Goal: Task Accomplishment & Management: Manage account settings

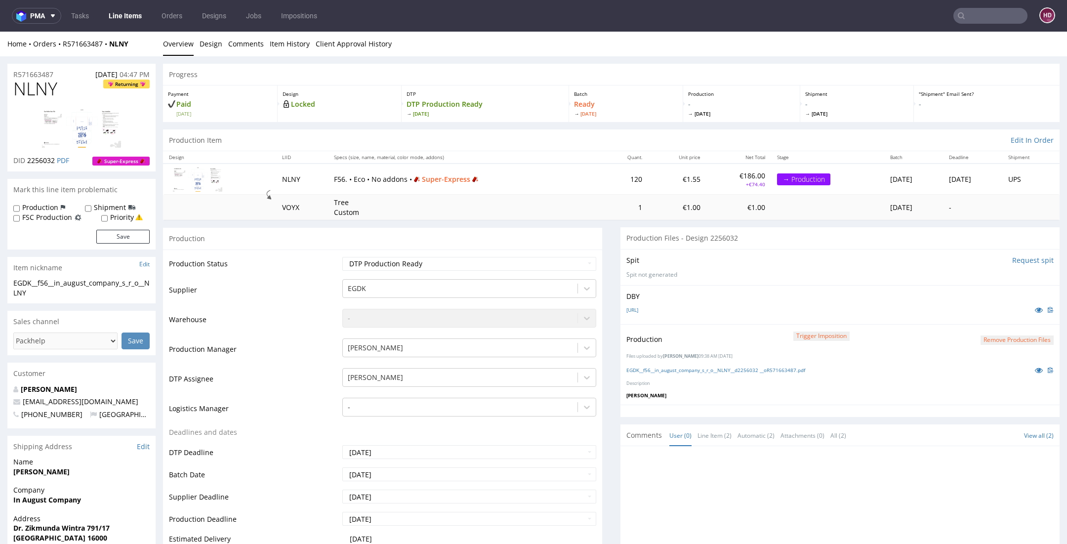
click at [127, 10] on link "Line Items" at bounding box center [125, 16] width 45 height 16
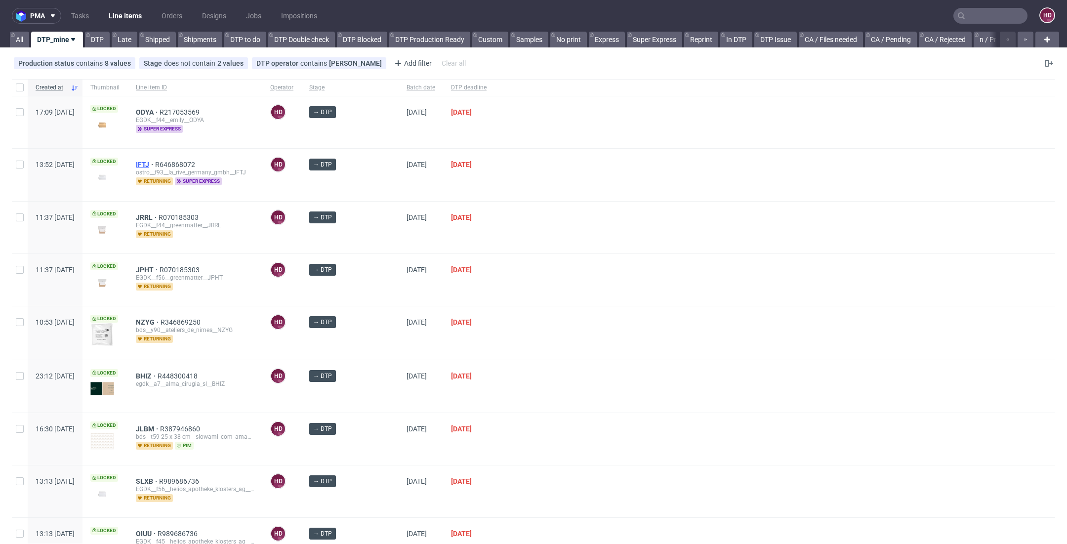
click at [155, 163] on span "IFTJ" at bounding box center [145, 165] width 19 height 8
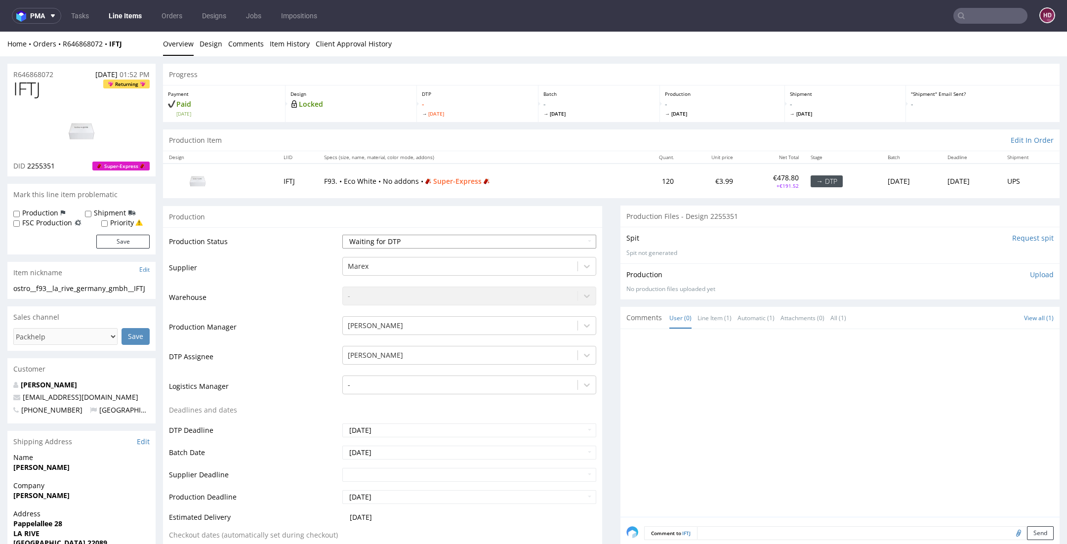
click at [415, 235] on select "Waiting for Artwork Waiting for Diecut Waiting for Mockup Waiting for DTP Waiti…" at bounding box center [469, 242] width 254 height 14
select select "dtp_in_process"
click at [342, 235] on select "Waiting for Artwork Waiting for Diecut Waiting for Mockup Waiting for DTP Waiti…" at bounding box center [469, 242] width 254 height 14
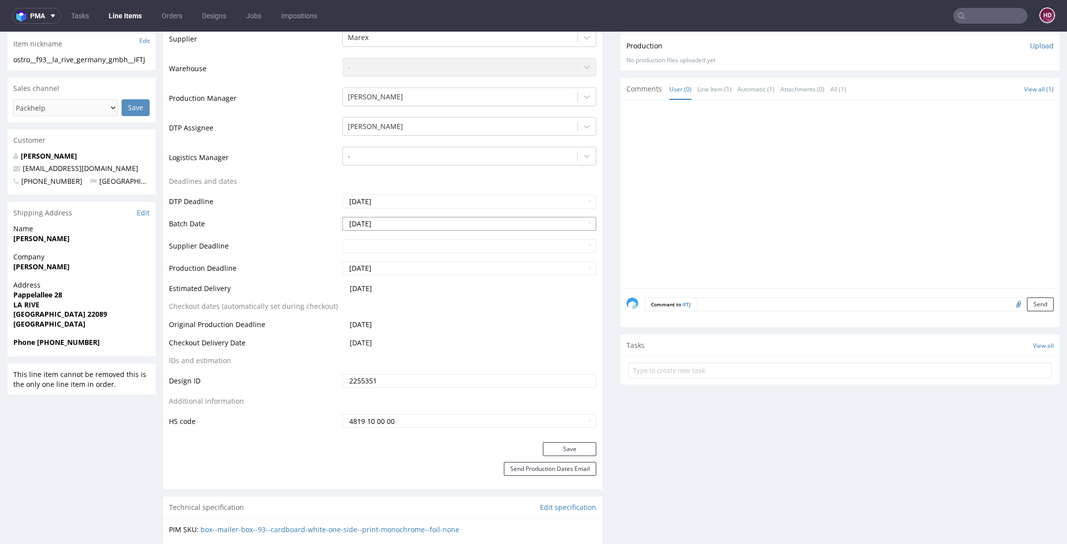
scroll to position [248, 0]
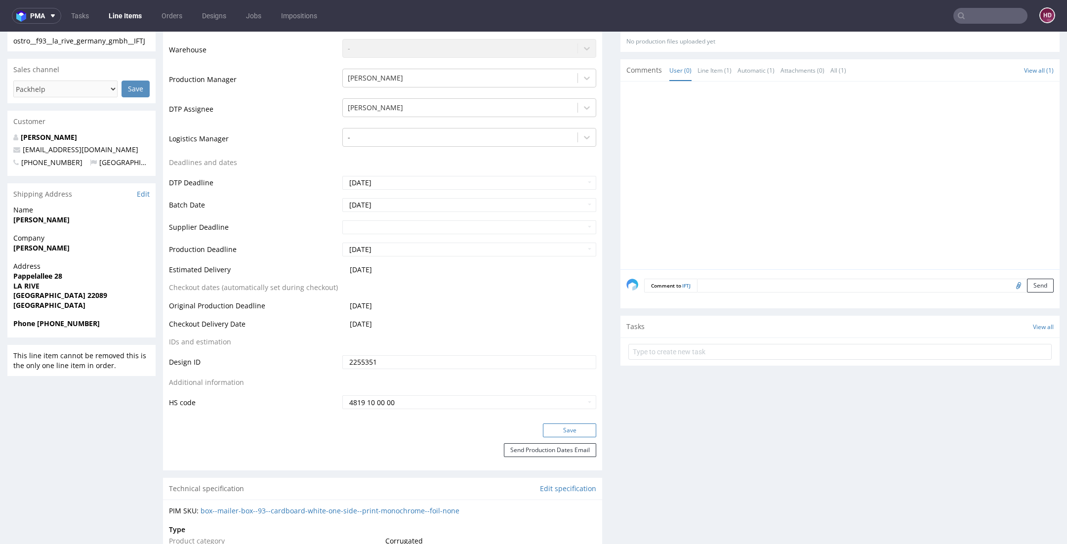
click at [561, 428] on button "Save" at bounding box center [569, 431] width 53 height 14
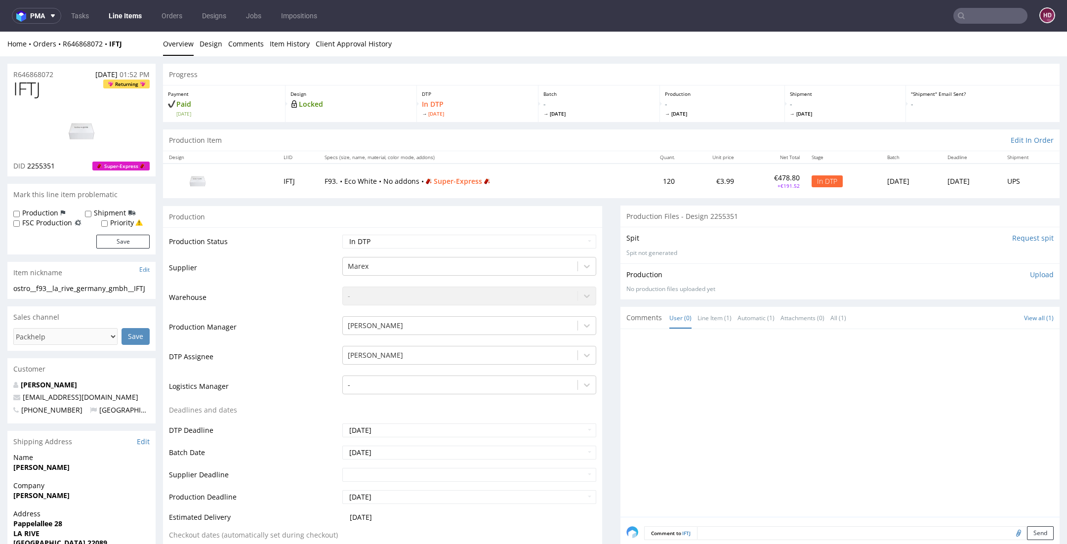
click at [1030, 273] on p "Upload" at bounding box center [1042, 275] width 24 height 10
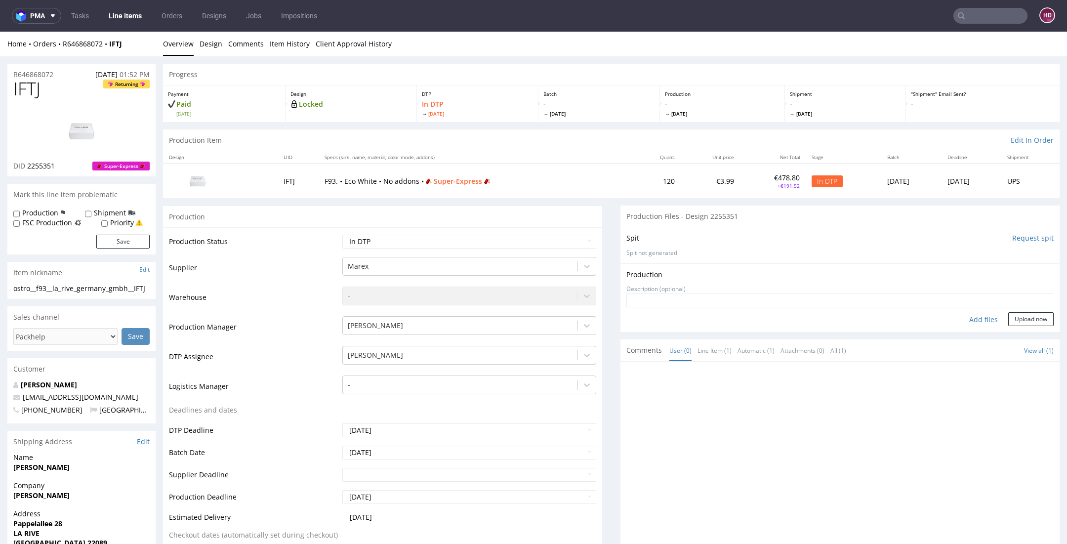
click at [971, 314] on div "Add files" at bounding box center [983, 319] width 49 height 15
type input "C:\fakepath\ ostro__f93__la_rive_germany_gmbh__IFTJ__d2255351__oR646868072.pdf"
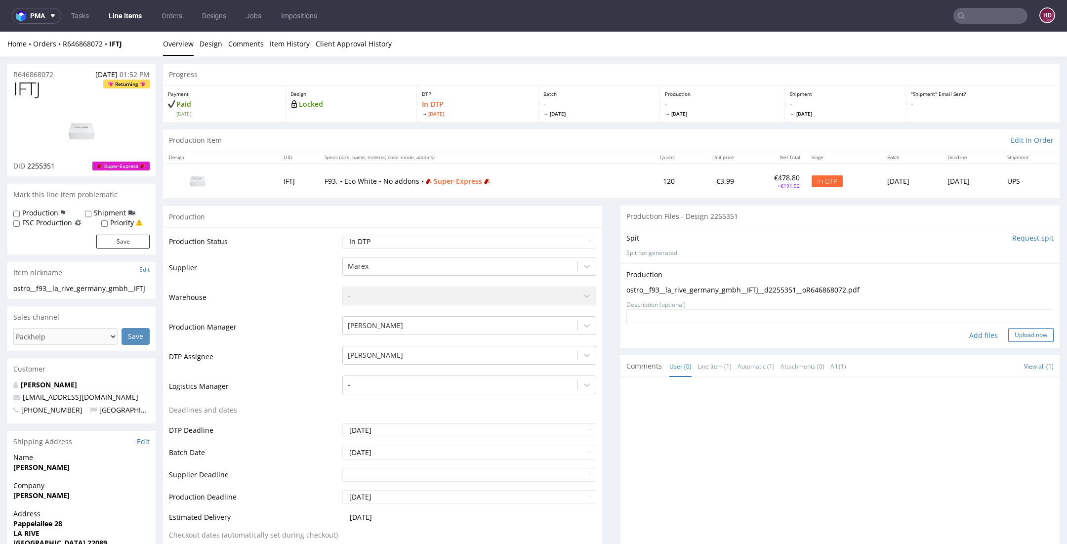
click at [1009, 336] on button "Upload now" at bounding box center [1031, 335] width 45 height 14
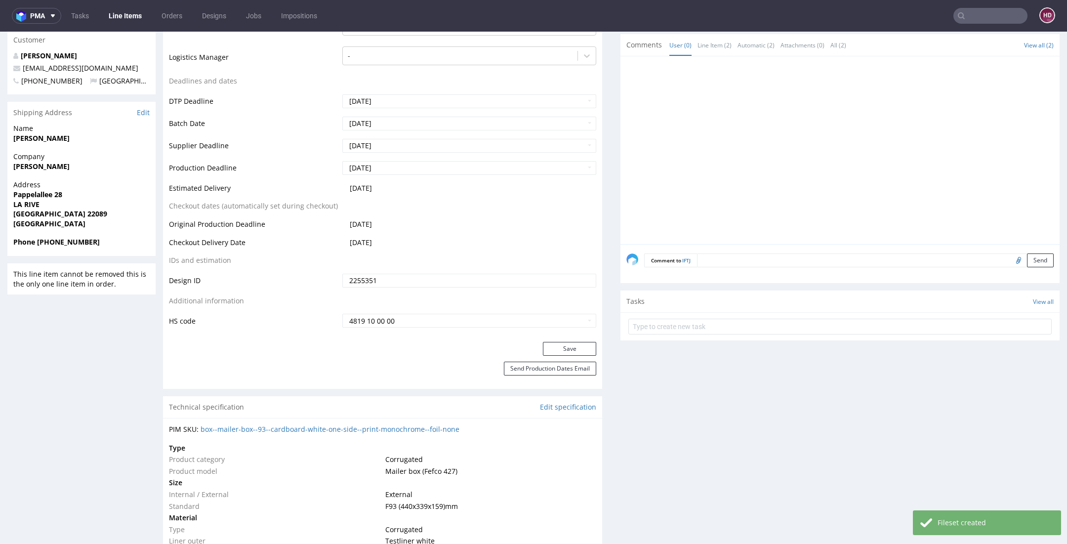
scroll to position [383, 0]
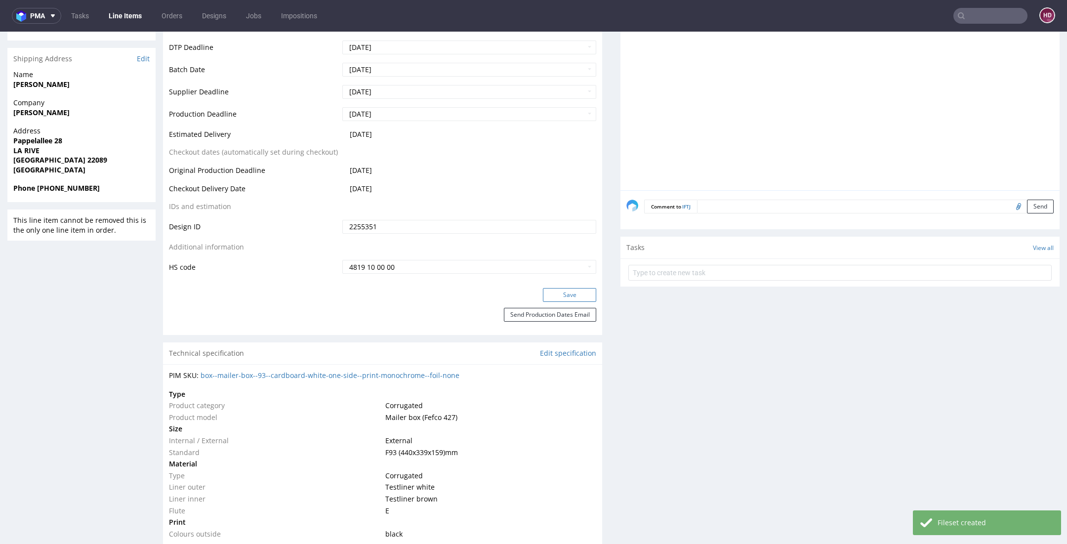
click at [554, 298] on button "Save" at bounding box center [569, 295] width 53 height 14
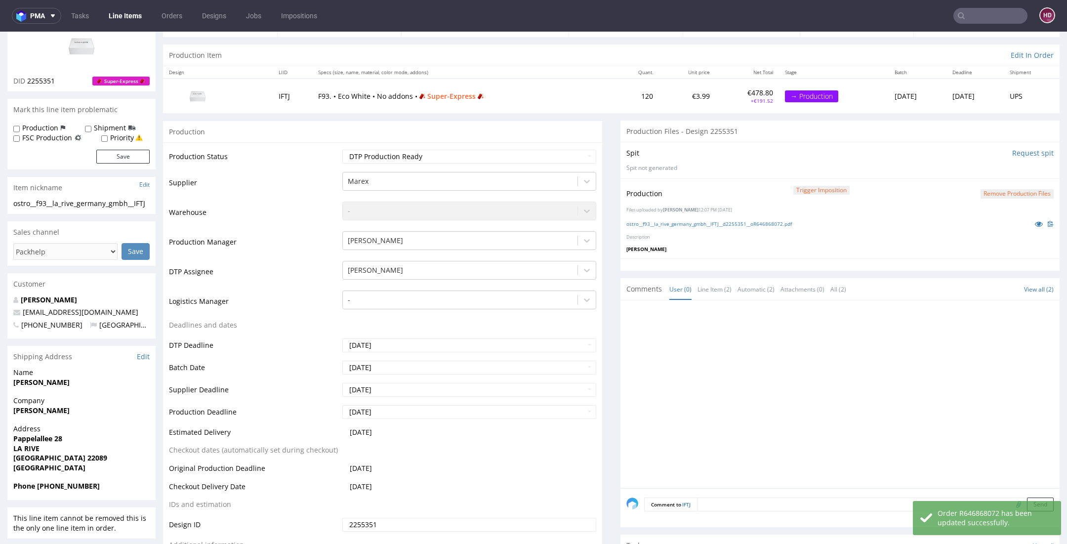
scroll to position [1, 0]
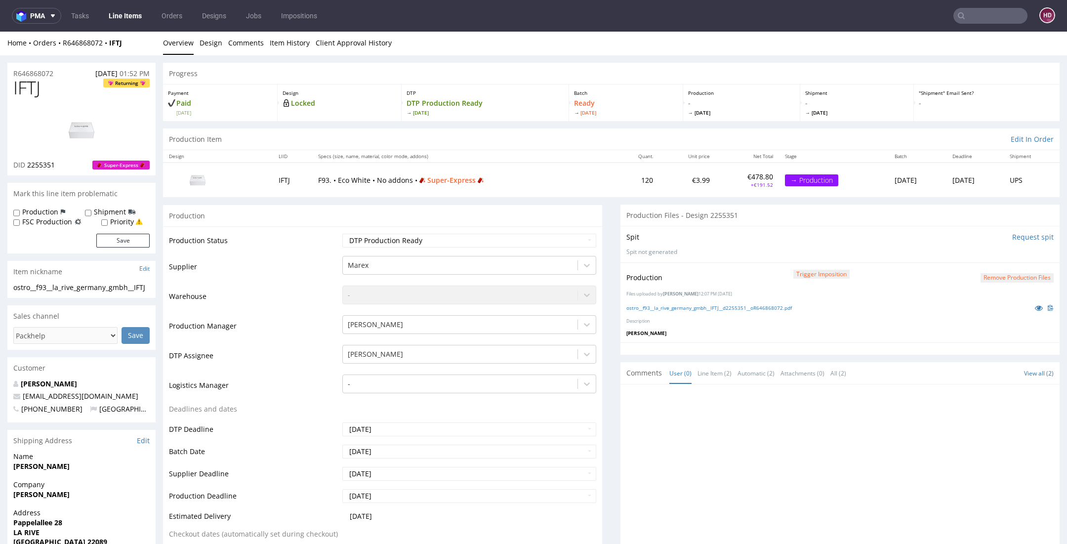
click at [137, 13] on link "Line Items" at bounding box center [125, 16] width 45 height 16
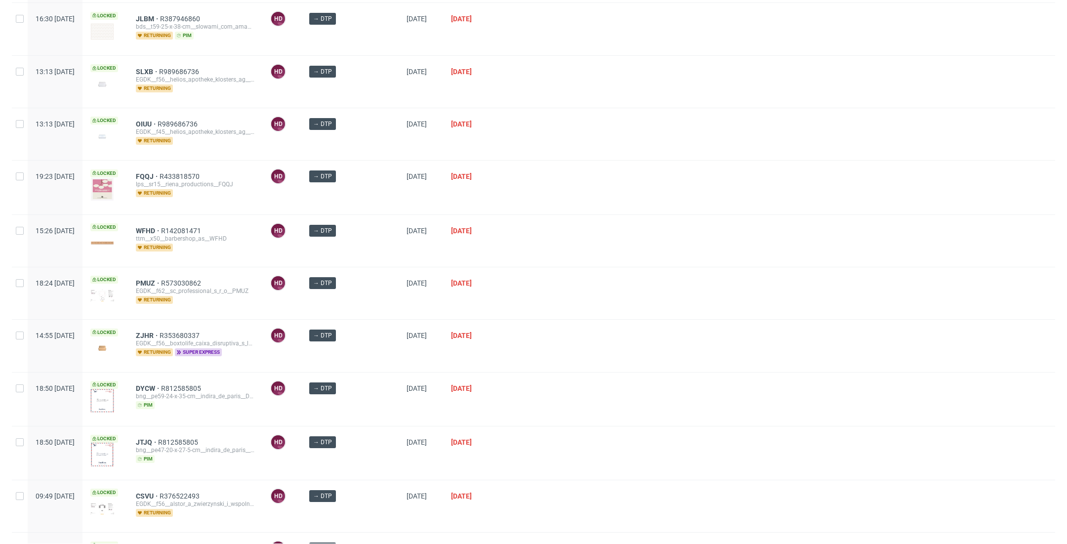
scroll to position [469, 0]
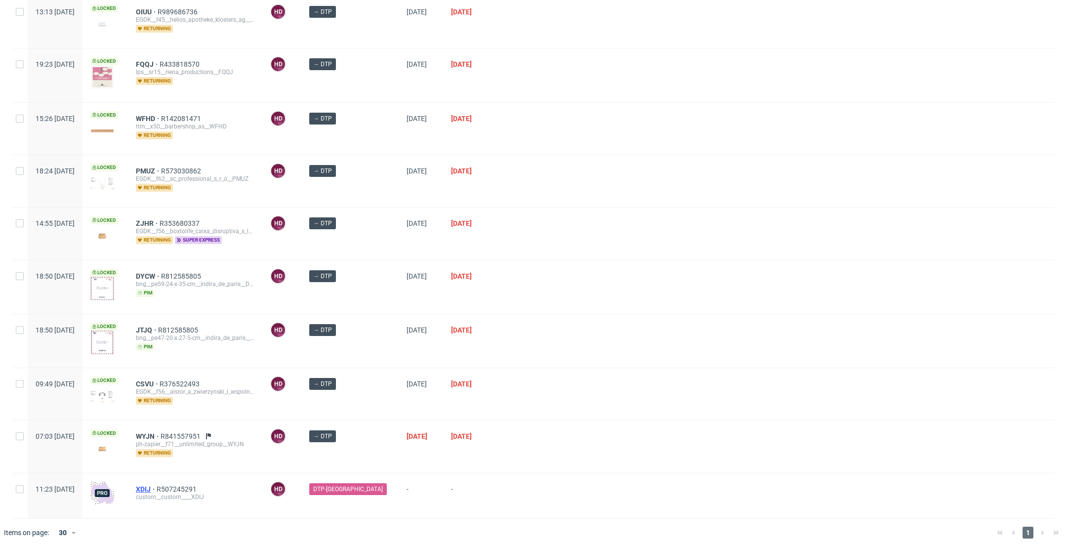
click at [157, 485] on span "XDIJ" at bounding box center [146, 489] width 21 height 8
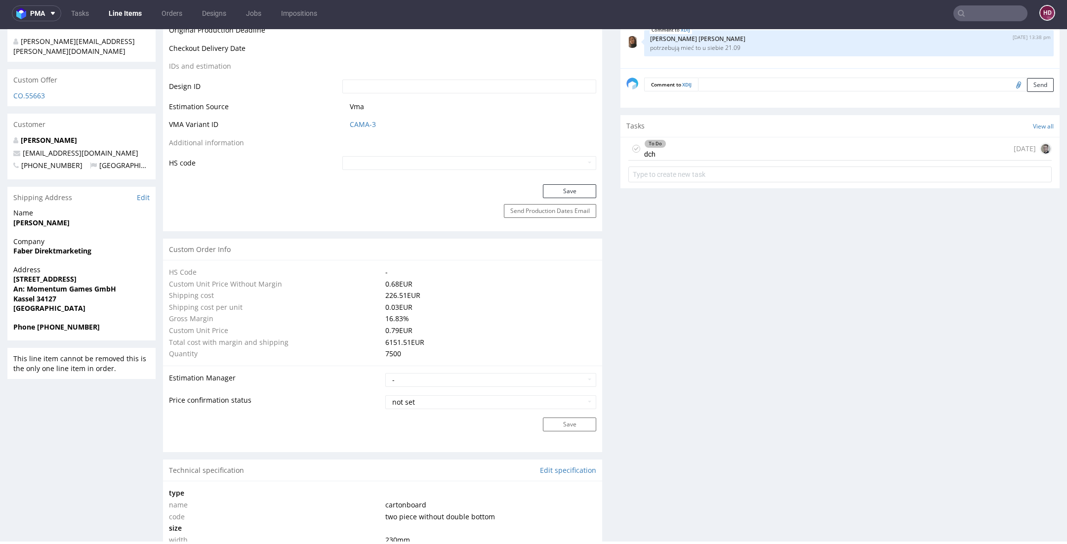
scroll to position [532, 0]
click at [652, 138] on div "To Do" at bounding box center [655, 142] width 21 height 8
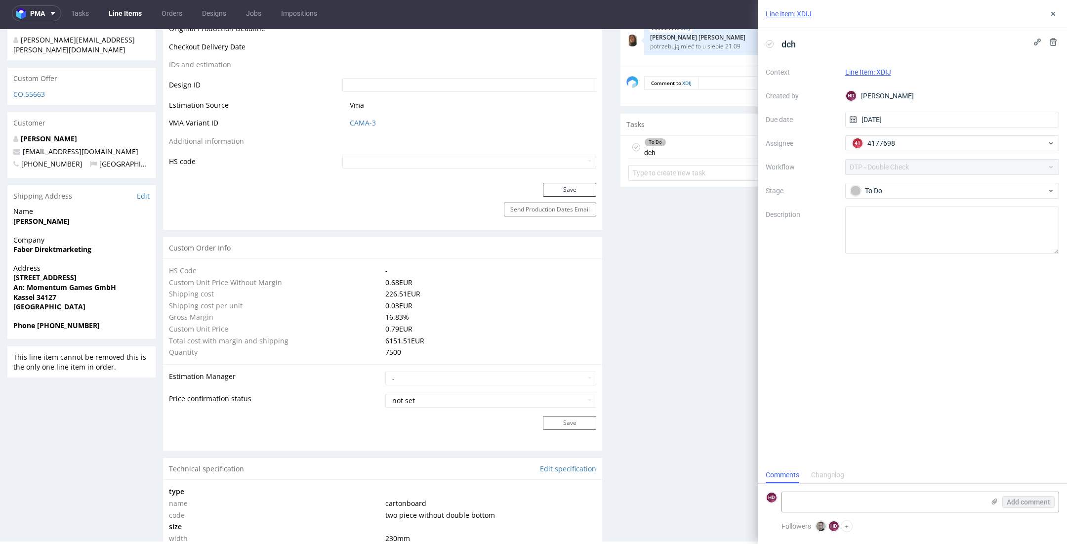
scroll to position [8, 0]
click at [825, 523] on use at bounding box center [824, 523] width 2 height 2
click at [934, 139] on div "Krystian Gaza" at bounding box center [949, 143] width 198 height 16
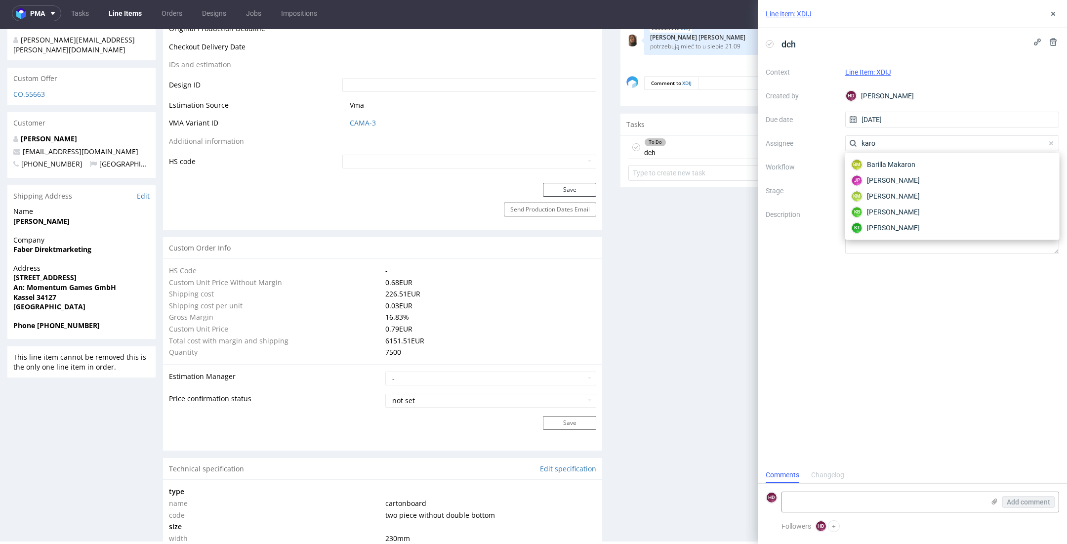
scroll to position [0, 0]
type input "karol"
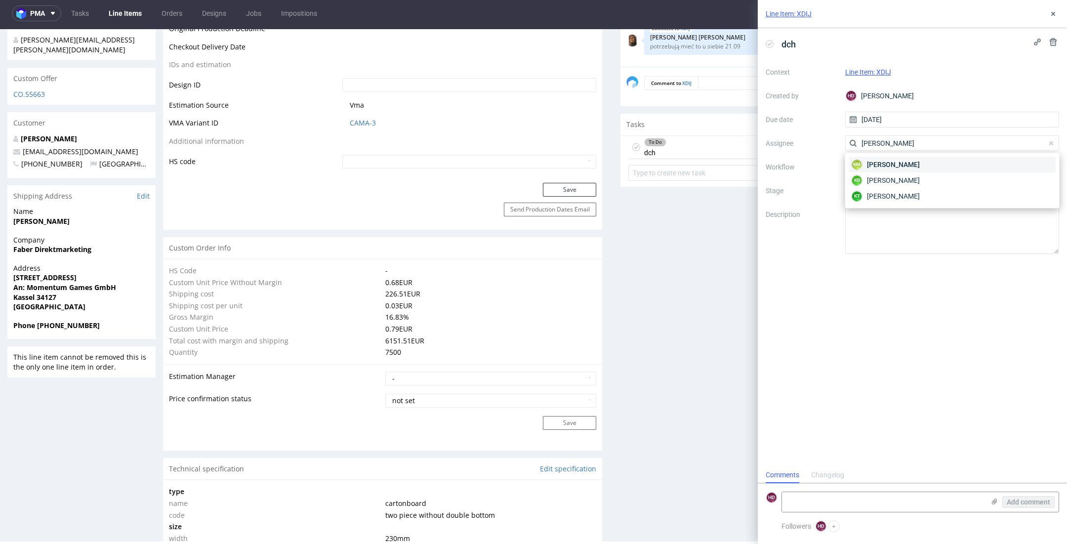
click at [926, 167] on div "KM Karol Markowski" at bounding box center [952, 165] width 207 height 16
drag, startPoint x: 1012, startPoint y: 347, endPoint x: 1049, endPoint y: 226, distance: 127.1
click at [1013, 347] on div "dch Context Line Item: XDIJ Created by HD Hapka Dominika Due date 02/09/2025 As…" at bounding box center [912, 247] width 309 height 439
click at [1057, 15] on icon at bounding box center [1054, 14] width 8 height 8
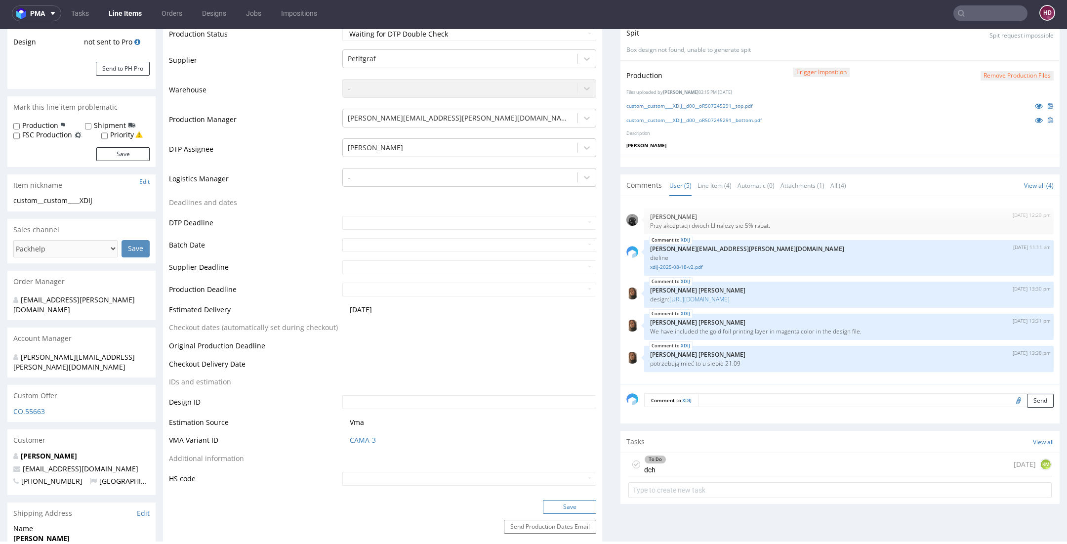
scroll to position [272, 0]
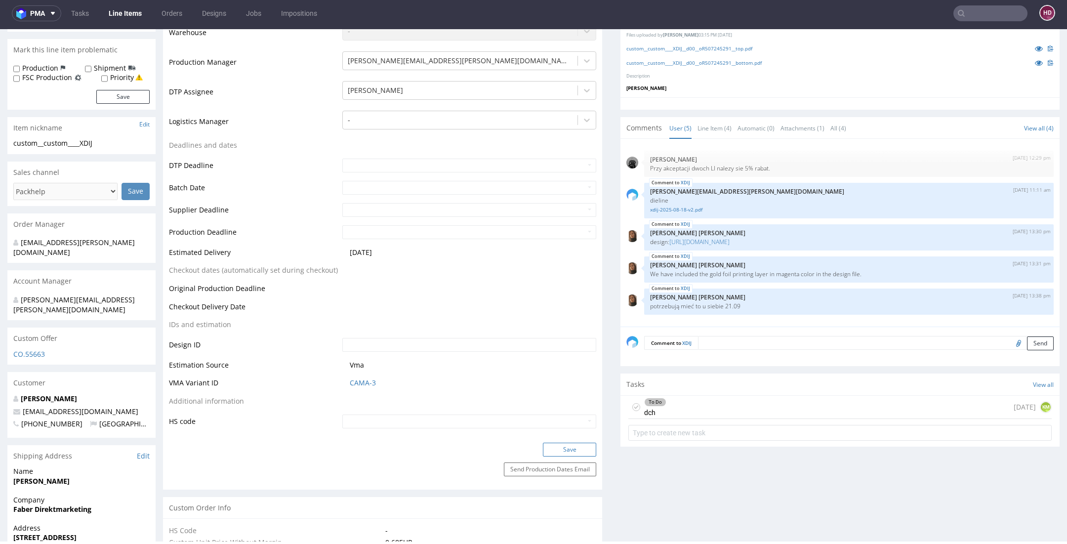
click at [568, 443] on button "Save" at bounding box center [569, 450] width 53 height 14
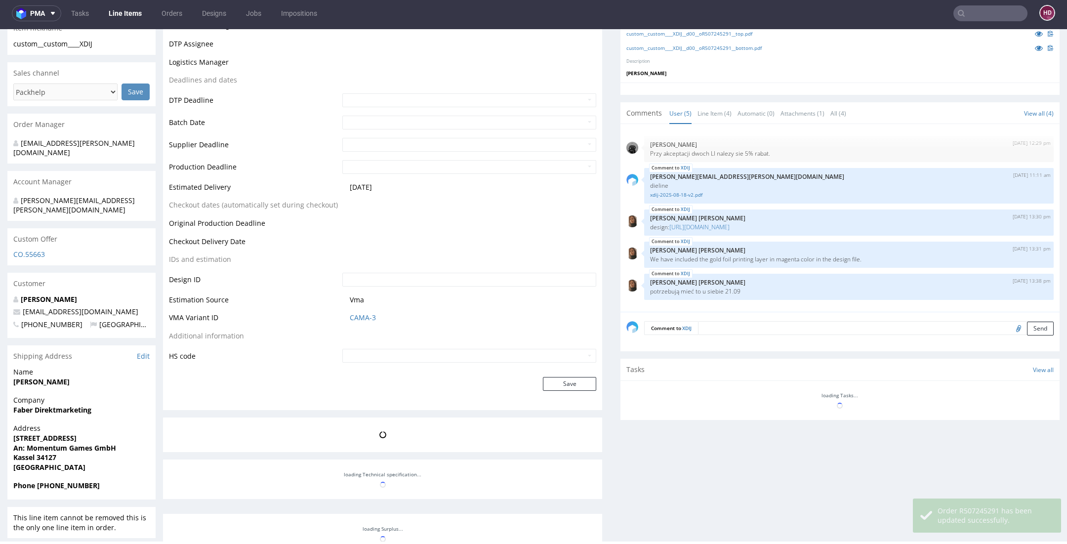
scroll to position [371, 0]
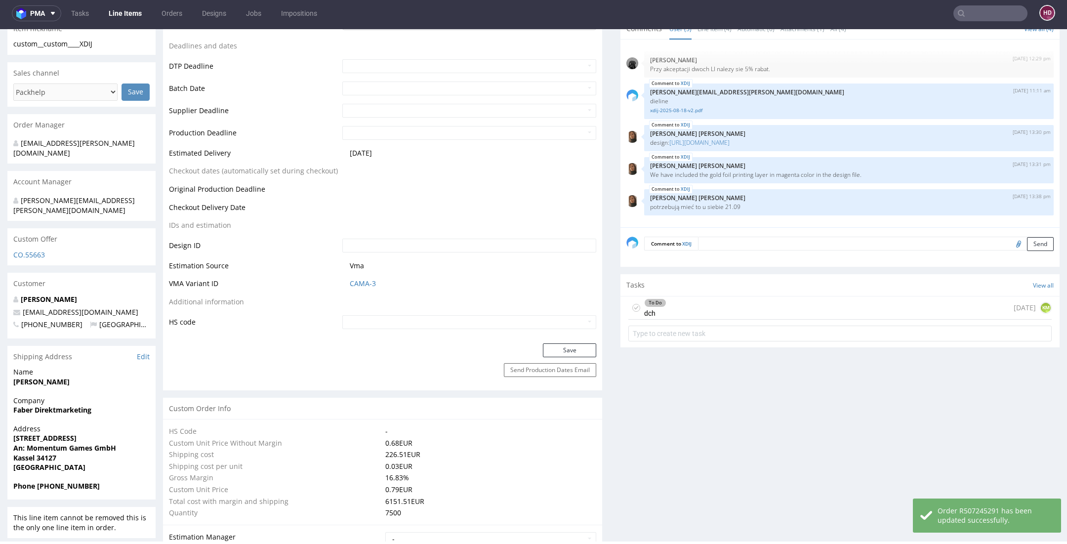
click at [696, 313] on div "To Do dch 1 day ago KM" at bounding box center [841, 308] width 424 height 23
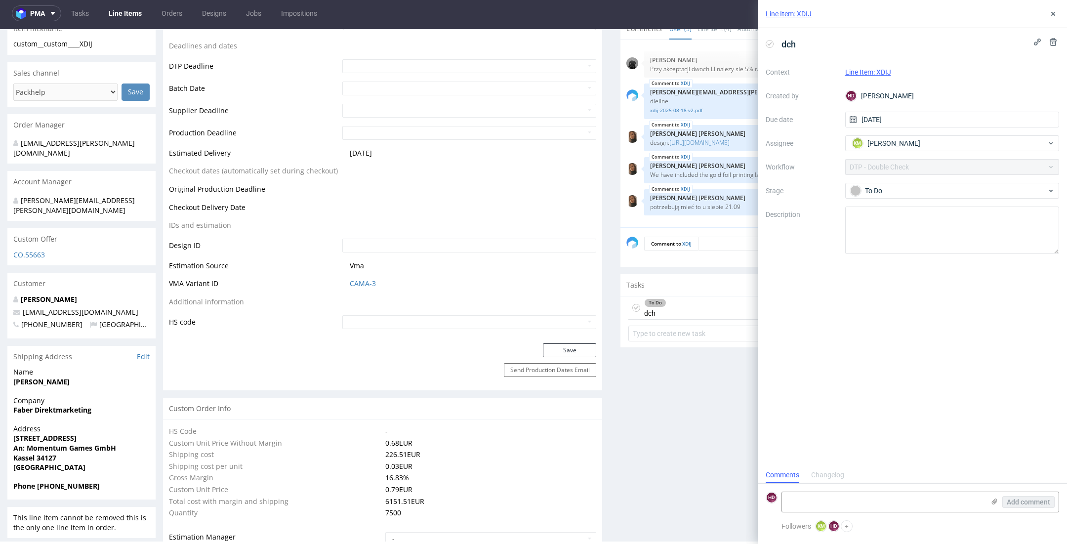
scroll to position [8, 0]
click at [133, 14] on link "Line Items" at bounding box center [125, 13] width 45 height 16
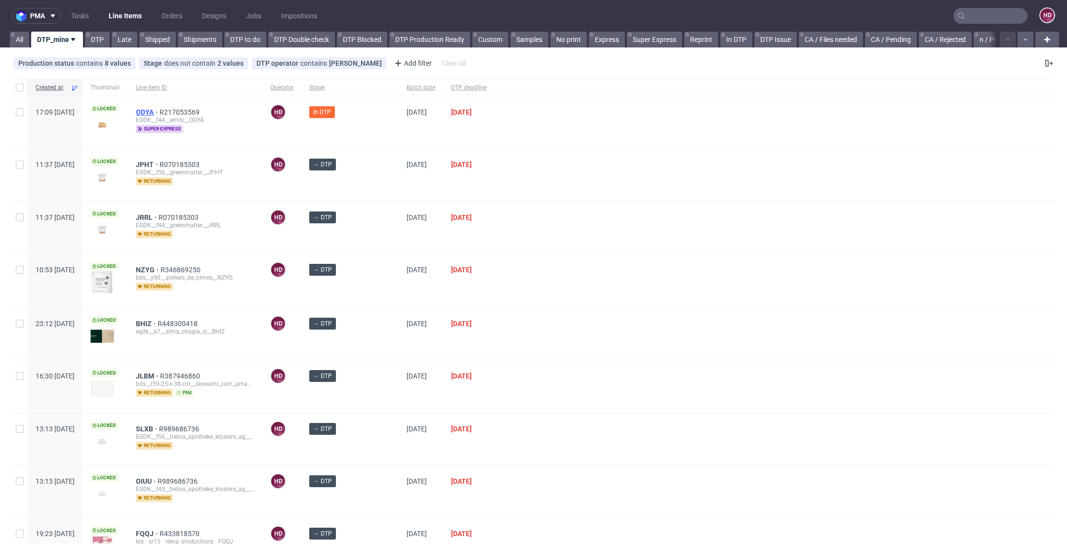
click at [160, 110] on span "ODYA" at bounding box center [148, 112] width 24 height 8
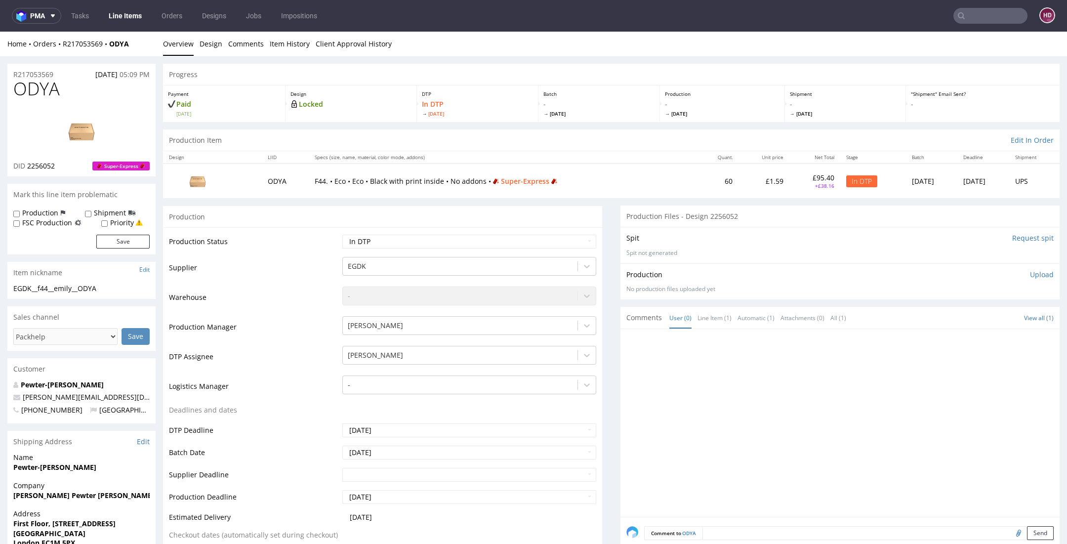
click at [82, 127] on img at bounding box center [81, 131] width 79 height 44
click at [122, 290] on div "EGDK__f44__emily__ODYA" at bounding box center [81, 289] width 136 height 10
drag, startPoint x: 63, startPoint y: 291, endPoint x: -60, endPoint y: 289, distance: 123.1
copy div "EGDK__f44__emily__ODYA"
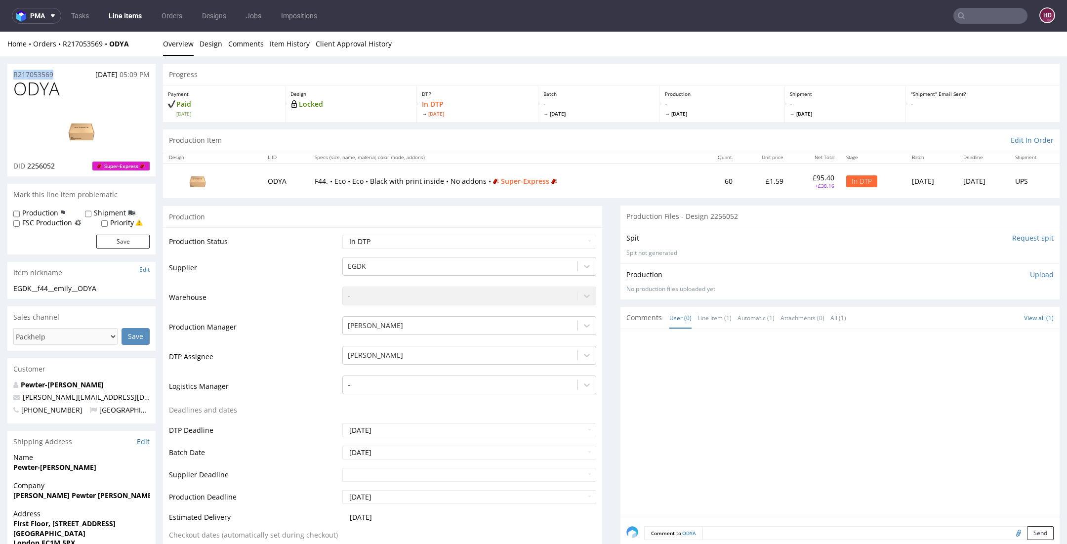
drag, startPoint x: 65, startPoint y: 72, endPoint x: 0, endPoint y: 73, distance: 64.7
copy p "R217053569"
drag, startPoint x: 59, startPoint y: 164, endPoint x: 27, endPoint y: 168, distance: 32.4
click at [27, 168] on div "DID 2256052 Super-Express" at bounding box center [81, 166] width 136 height 10
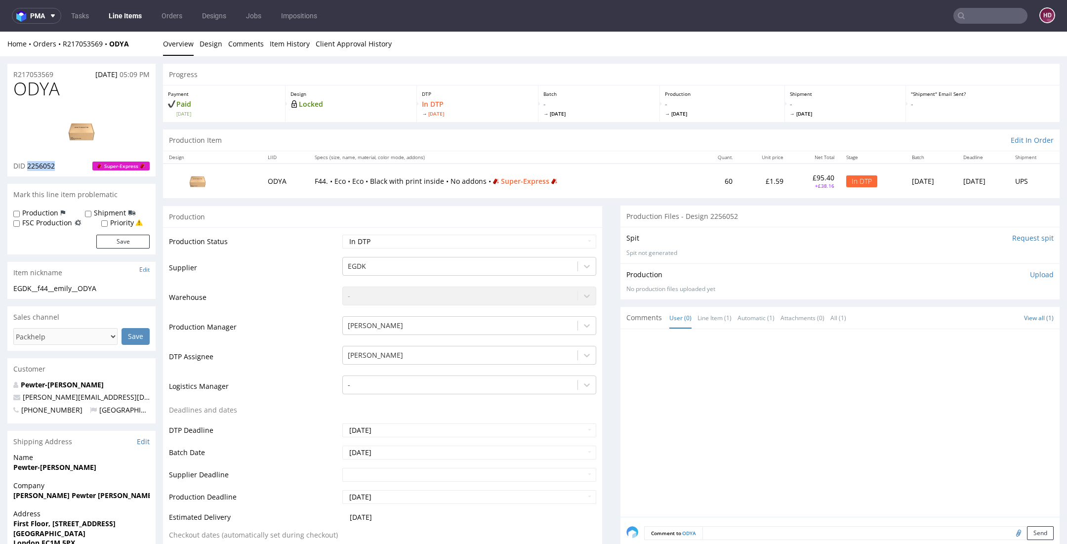
copy span "2256052"
click at [68, 74] on div "R217053569 02.09.2025 05:09 PM" at bounding box center [81, 72] width 148 height 16
drag, startPoint x: 67, startPoint y: 88, endPoint x: -44, endPoint y: 89, distance: 111.2
copy span "ODYA"
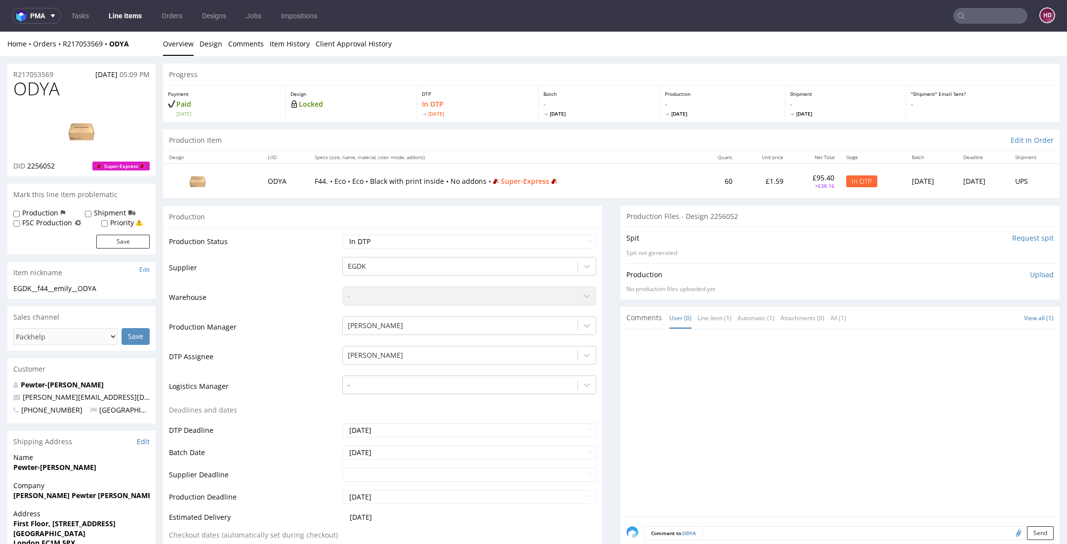
drag, startPoint x: 1022, startPoint y: 274, endPoint x: 1019, endPoint y: 280, distance: 6.2
click at [1030, 275] on p "Upload" at bounding box center [1042, 275] width 24 height 10
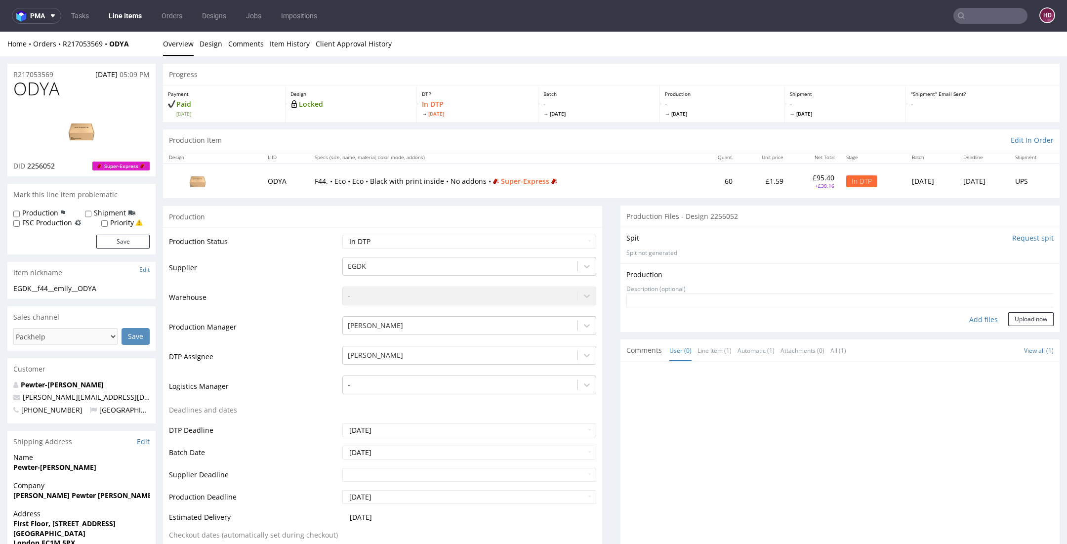
click at [963, 319] on div "Add files" at bounding box center [983, 319] width 49 height 15
type input "C:\fakepath\EGDK__f44__emily__ODYA__d2256052__oR217053569__outside.pdf"
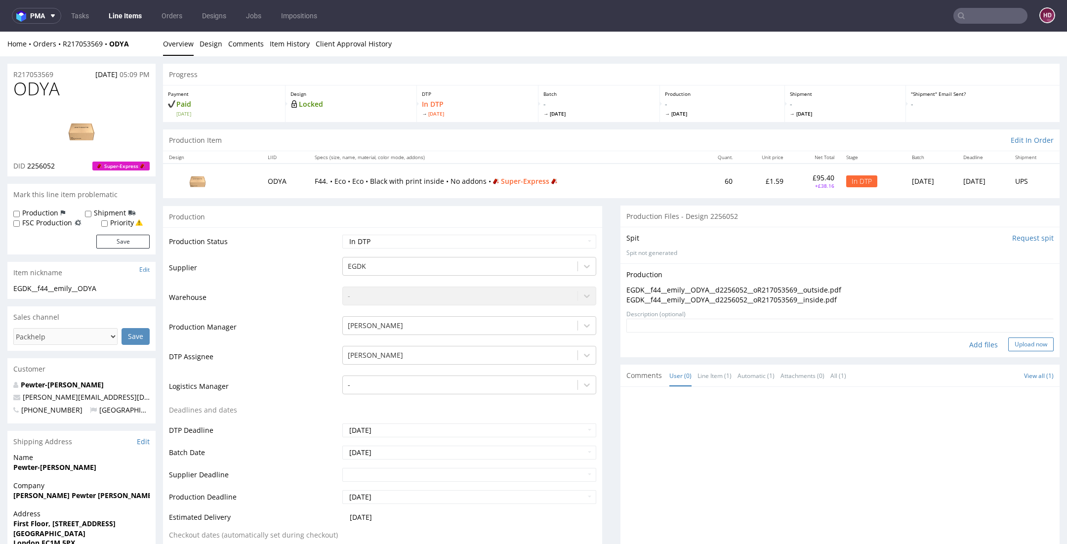
click at [1009, 343] on button "Upload now" at bounding box center [1031, 345] width 45 height 14
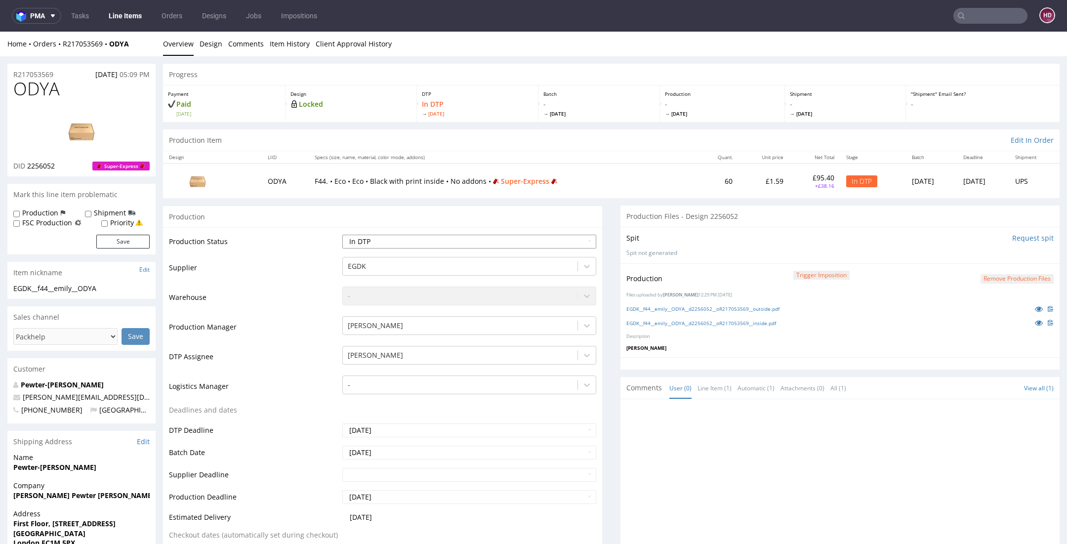
click at [373, 235] on select "Waiting for Artwork Waiting for Diecut Waiting for Mockup Waiting for DTP Waiti…" at bounding box center [469, 242] width 254 height 14
select select "dtp_production_ready"
click at [342, 235] on select "Waiting for Artwork Waiting for Diecut Waiting for Mockup Waiting for DTP Waiti…" at bounding box center [469, 242] width 254 height 14
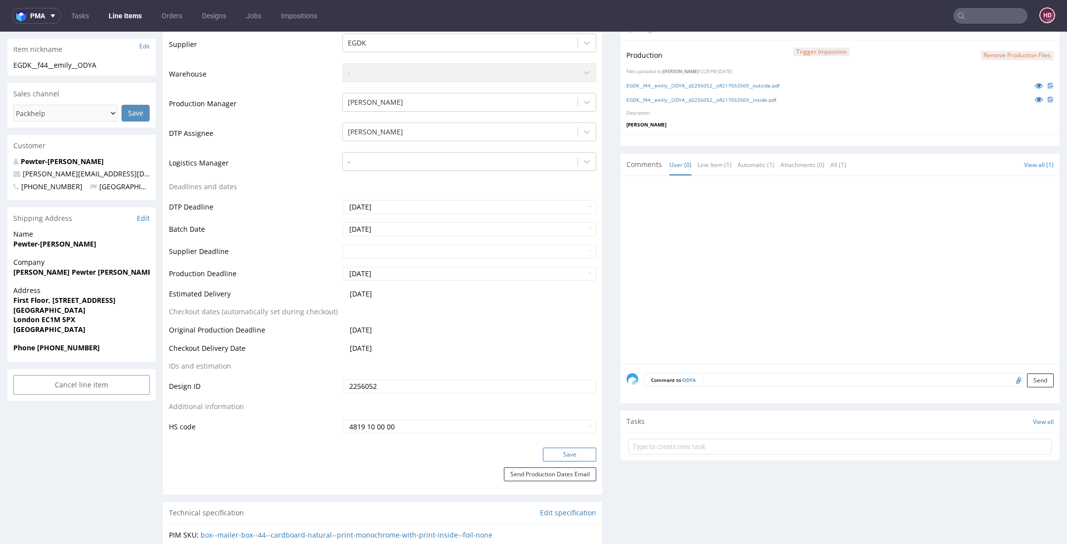
scroll to position [221, 0]
click at [572, 452] on button "Save" at bounding box center [569, 457] width 53 height 14
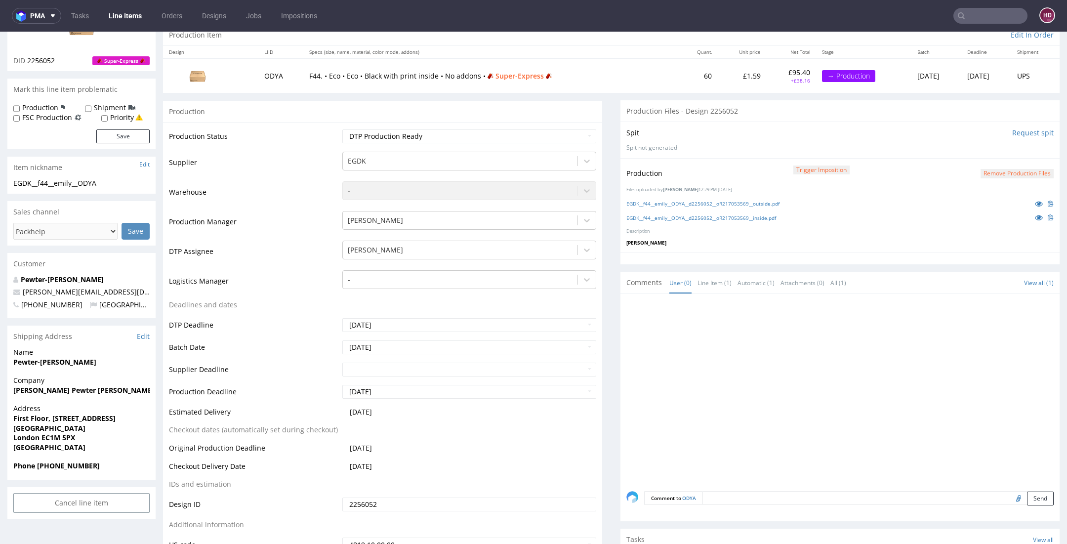
scroll to position [0, 0]
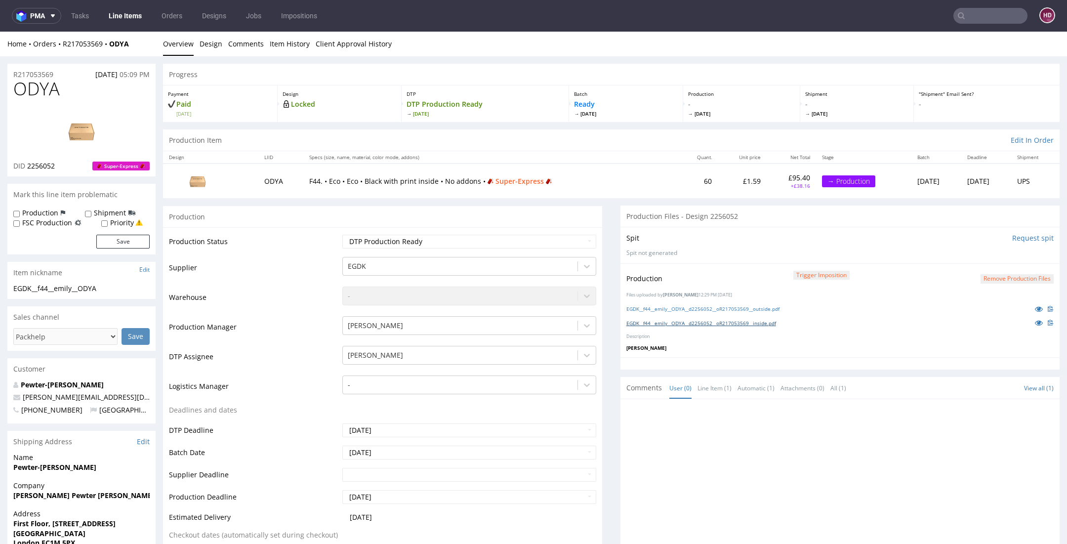
click at [640, 321] on link "EGDK__f44__emily__ODYA__d2256052__oR217053569__inside.pdf" at bounding box center [702, 323] width 150 height 7
click at [699, 307] on link "EGDK__f44__emily__ODYA__d2256052__oR217053569__outside.pdf" at bounding box center [703, 308] width 153 height 7
click at [128, 18] on link "Line Items" at bounding box center [125, 16] width 45 height 16
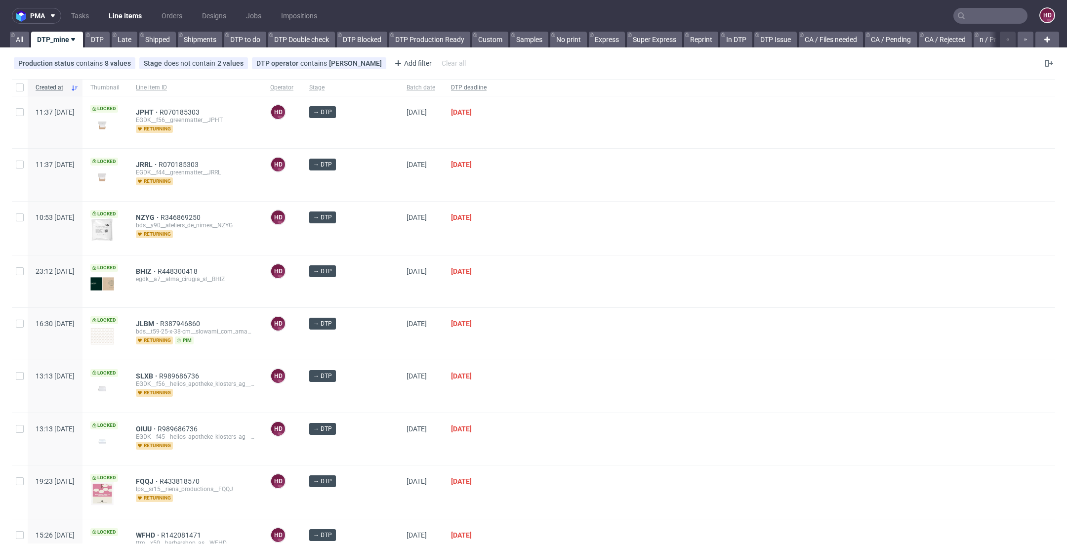
click at [458, 86] on span "DTP deadline" at bounding box center [469, 88] width 36 height 8
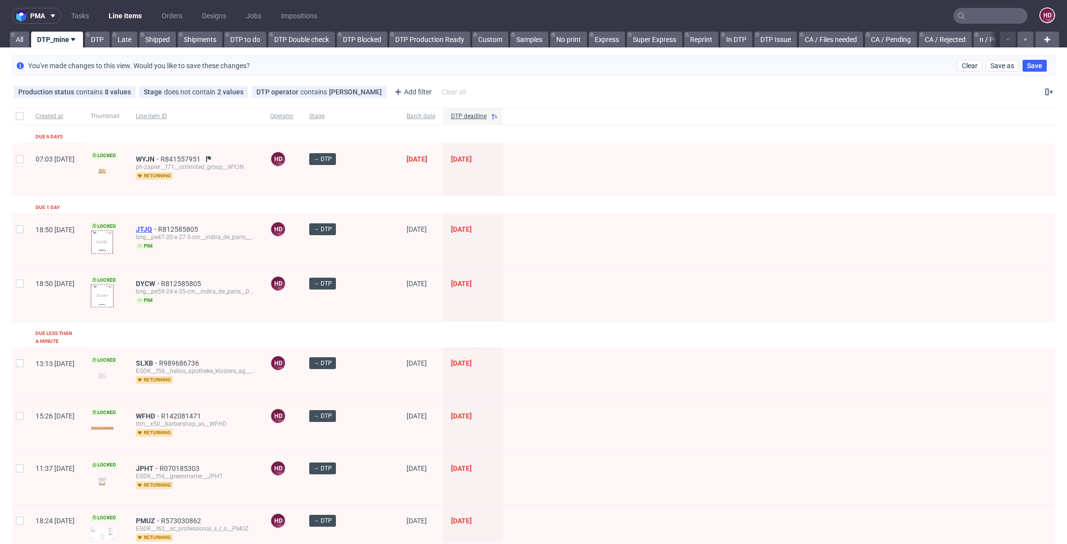
click at [158, 226] on span "JTJQ" at bounding box center [147, 229] width 22 height 8
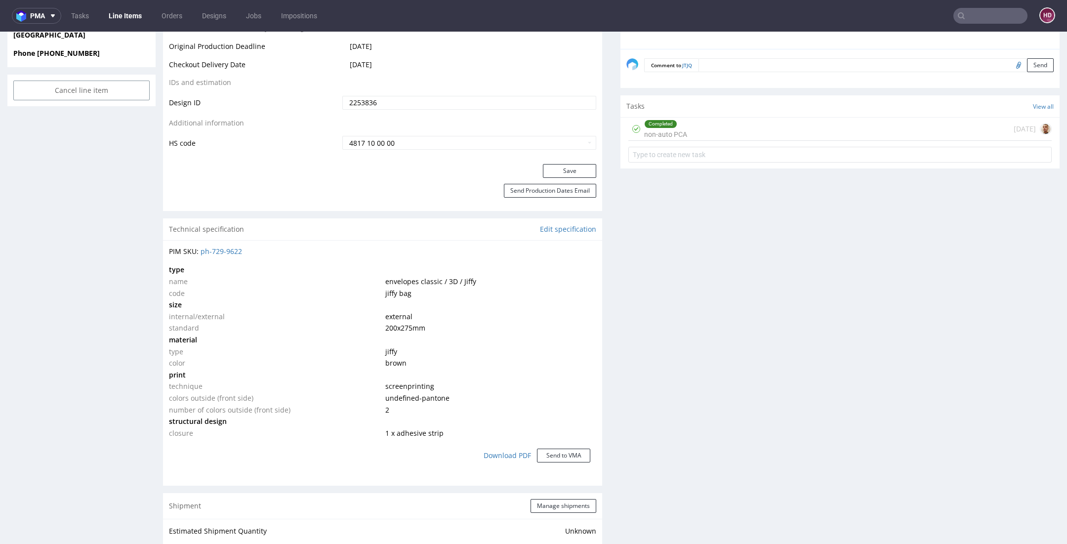
scroll to position [577, 0]
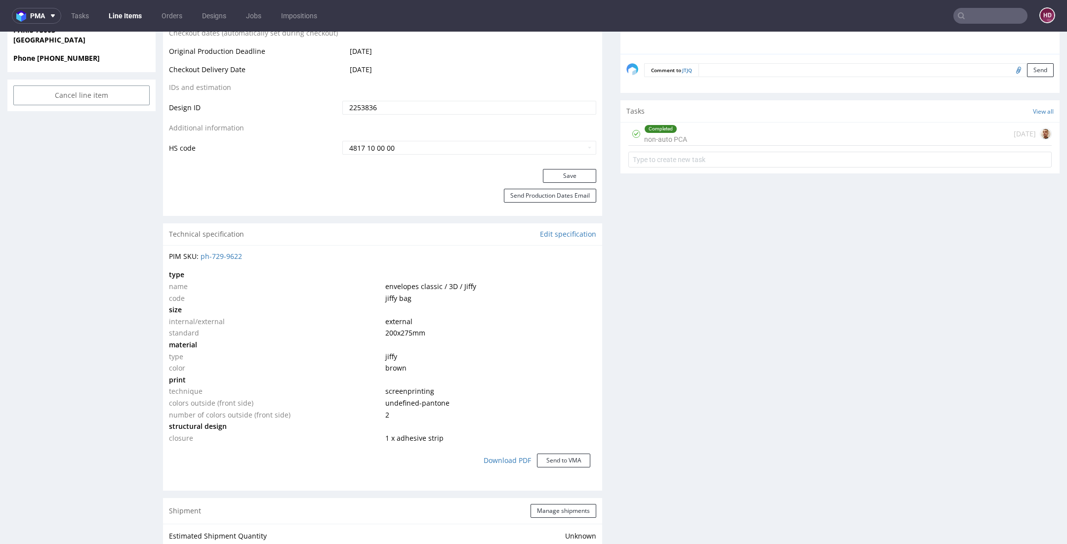
click at [662, 129] on div "Completed" at bounding box center [661, 129] width 32 height 8
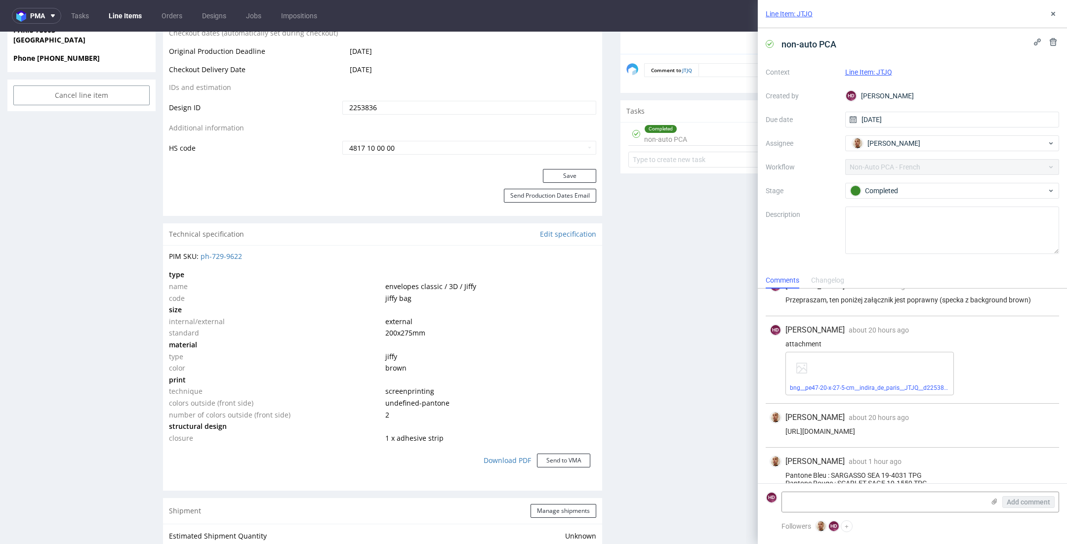
scroll to position [169, 0]
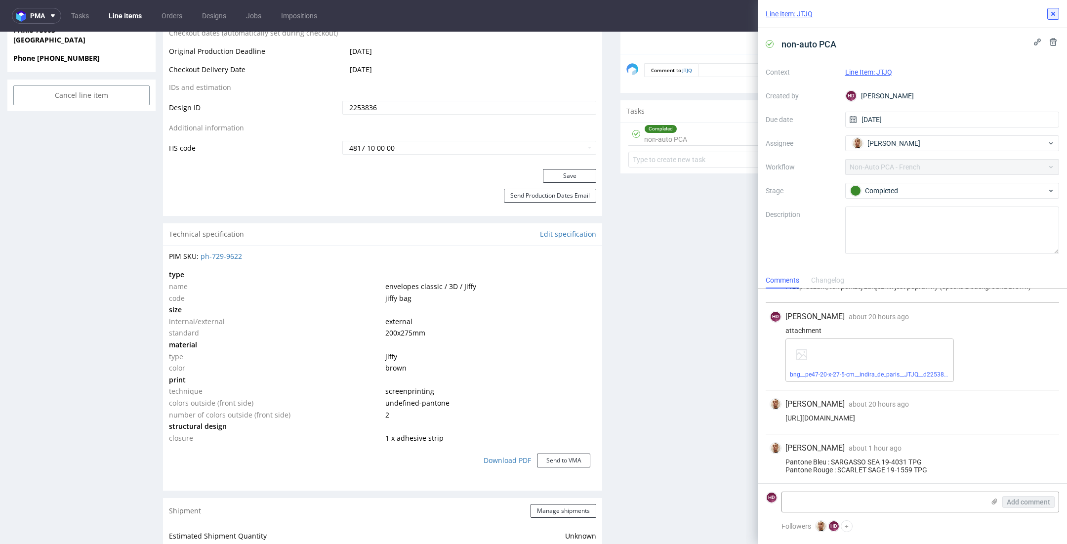
click at [1052, 14] on icon at bounding box center [1054, 14] width 8 height 8
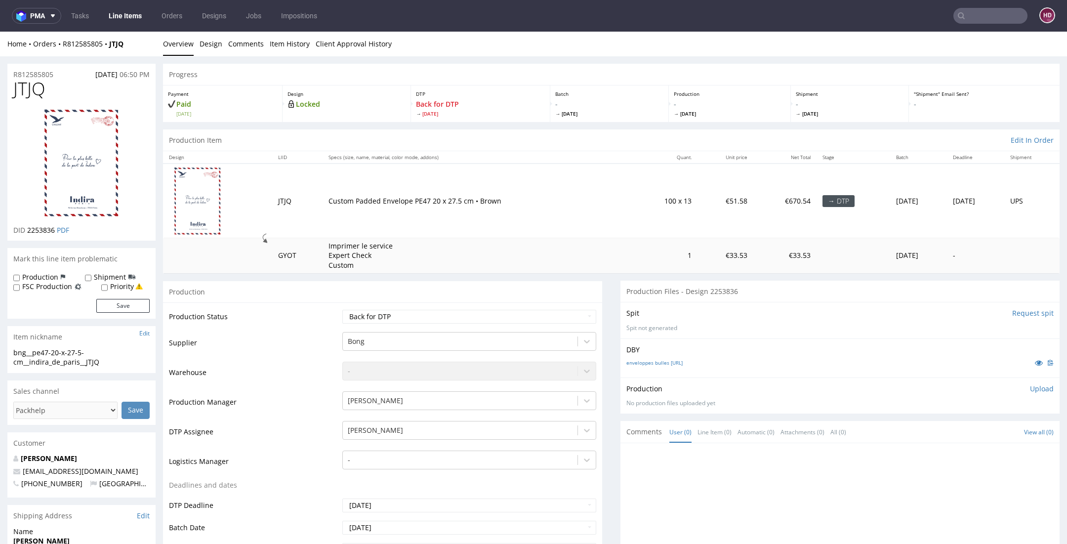
click at [111, 17] on link "Line Items" at bounding box center [125, 16] width 45 height 16
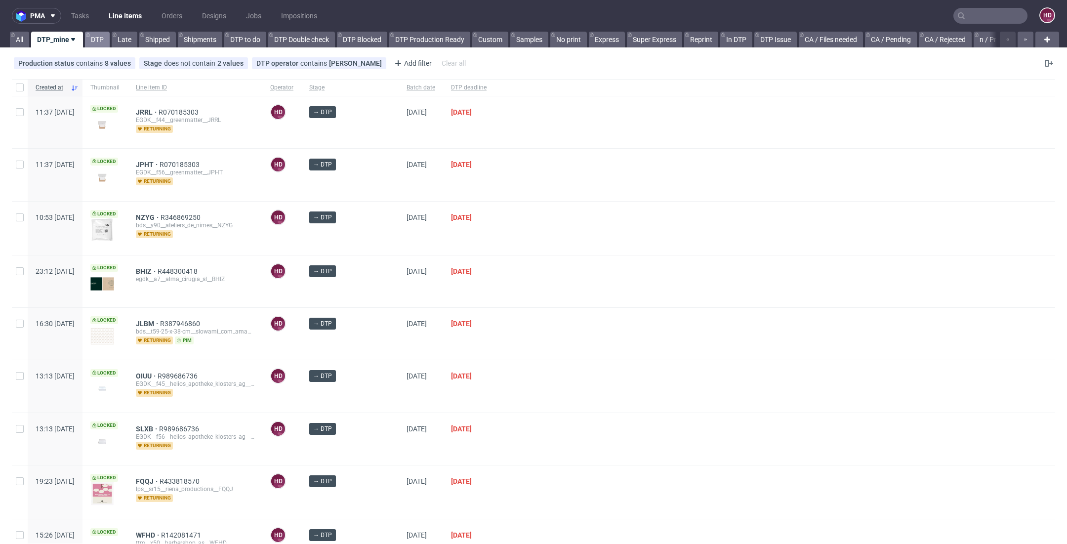
click at [104, 37] on link "DTP" at bounding box center [97, 40] width 25 height 16
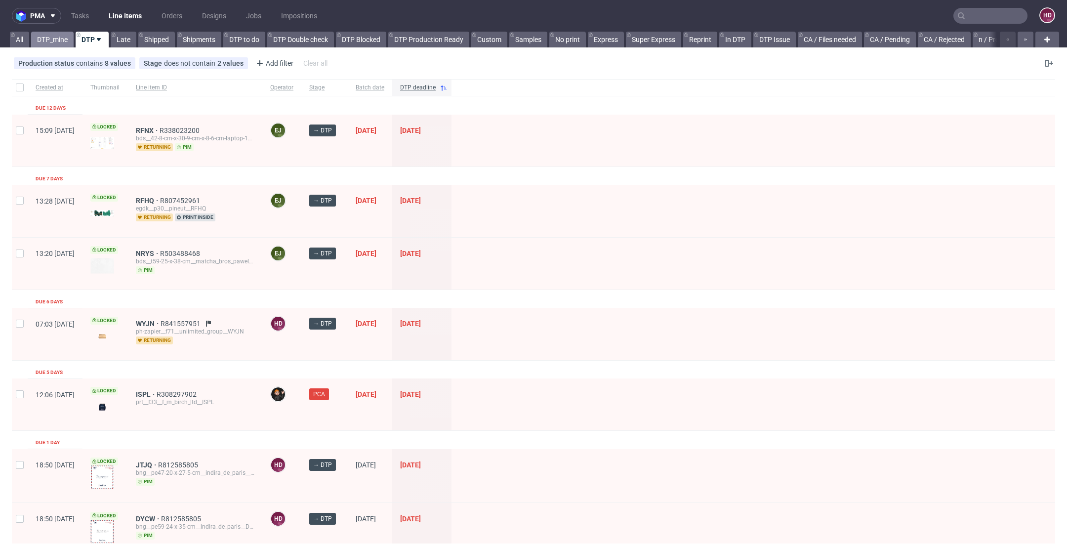
click at [55, 42] on link "DTP_mine" at bounding box center [52, 40] width 42 height 16
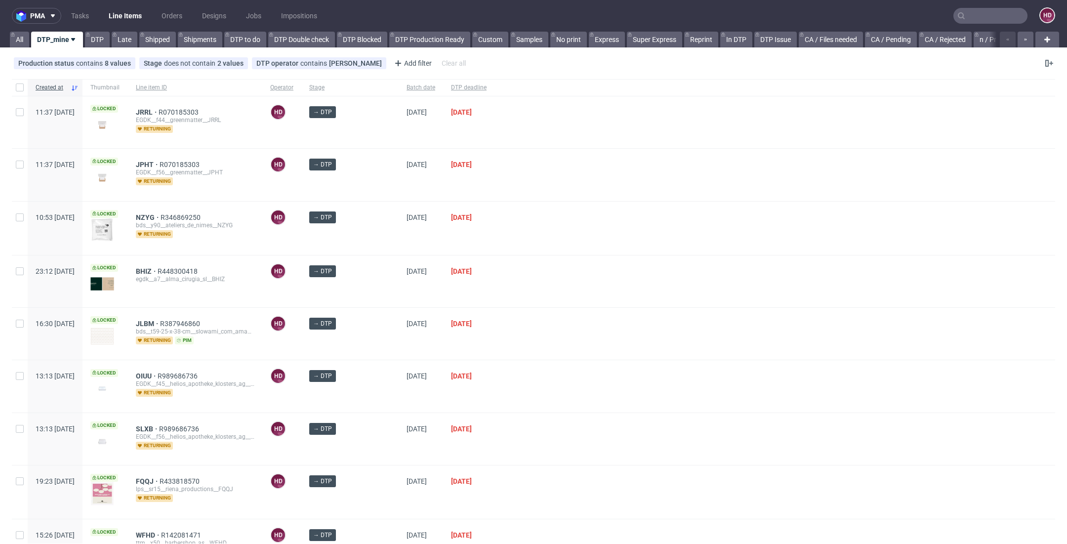
scroll to position [418, 0]
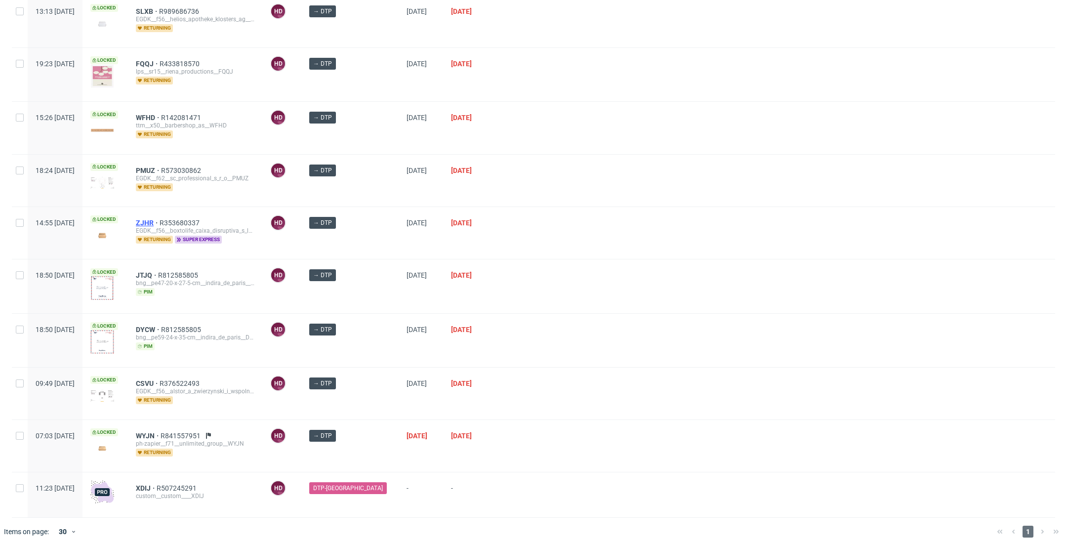
click at [160, 219] on span "ZJHR" at bounding box center [148, 223] width 24 height 8
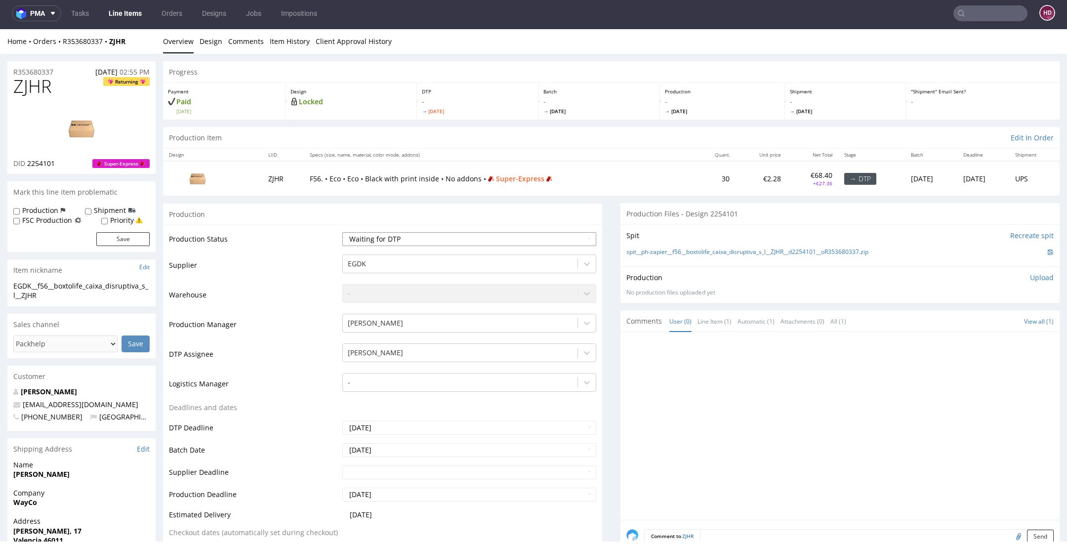
click at [468, 238] on select "Waiting for Artwork Waiting for Diecut Waiting for Mockup Waiting for DTP Waiti…" at bounding box center [469, 239] width 254 height 14
select select "dtp_in_process"
click at [342, 232] on select "Waiting for Artwork Waiting for Diecut Waiting for Mockup Waiting for DTP Waiti…" at bounding box center [469, 239] width 254 height 14
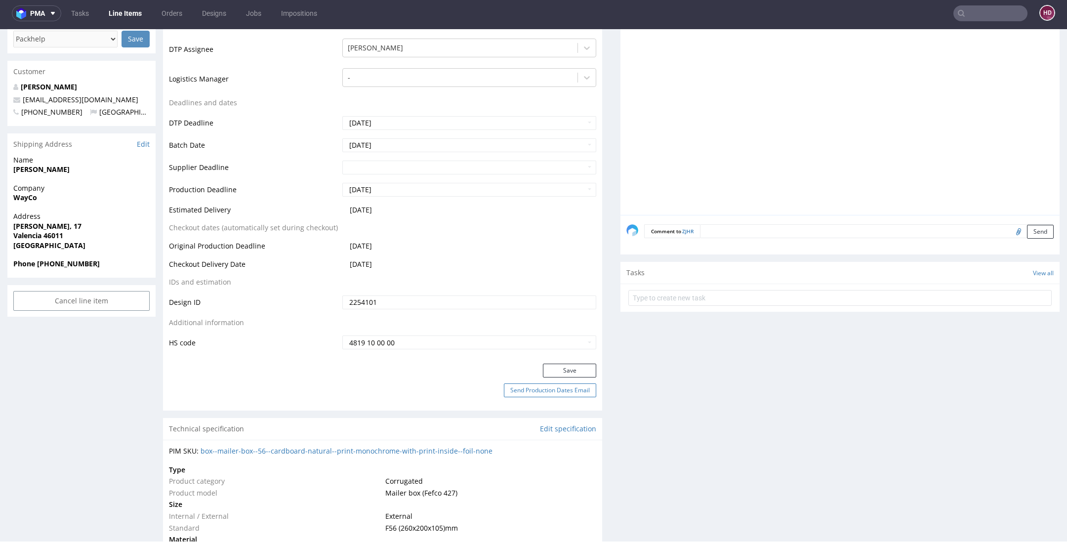
scroll to position [304, 0]
click at [570, 371] on button "Save" at bounding box center [569, 371] width 53 height 14
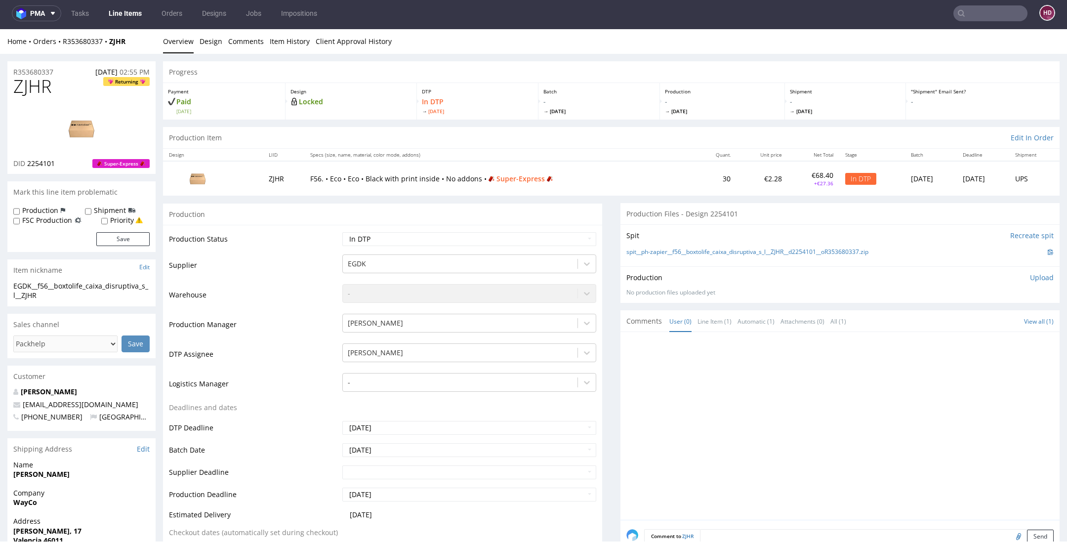
scroll to position [0, 0]
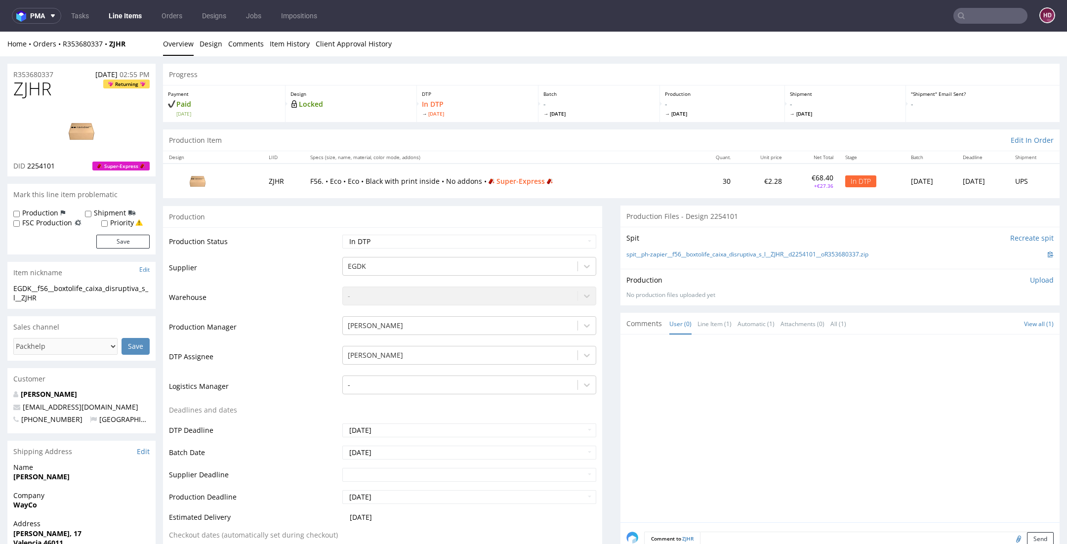
click at [58, 84] on h1 "ZJHR Returning" at bounding box center [81, 89] width 136 height 20
drag, startPoint x: 58, startPoint y: 84, endPoint x: -27, endPoint y: 81, distance: 85.5
drag, startPoint x: 61, startPoint y: 165, endPoint x: 25, endPoint y: 164, distance: 35.6
click at [25, 164] on div "DID 2254101 Super-Express" at bounding box center [81, 166] width 136 height 10
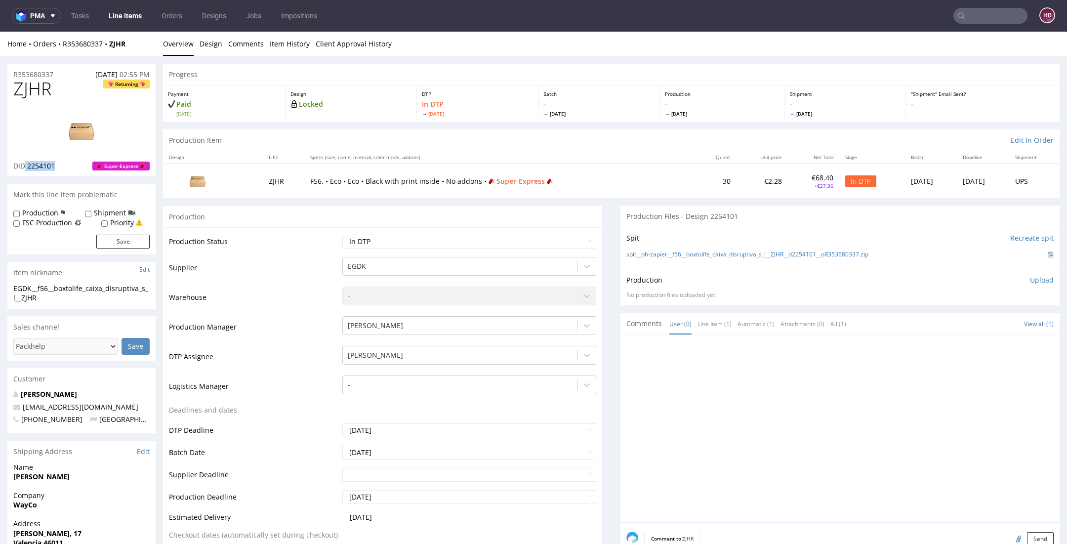
copy p "2254101"
click at [93, 125] on img at bounding box center [81, 131] width 79 height 44
click at [101, 112] on img at bounding box center [81, 131] width 79 height 44
drag, startPoint x: 68, startPoint y: 99, endPoint x: -61, endPoint y: 85, distance: 130.3
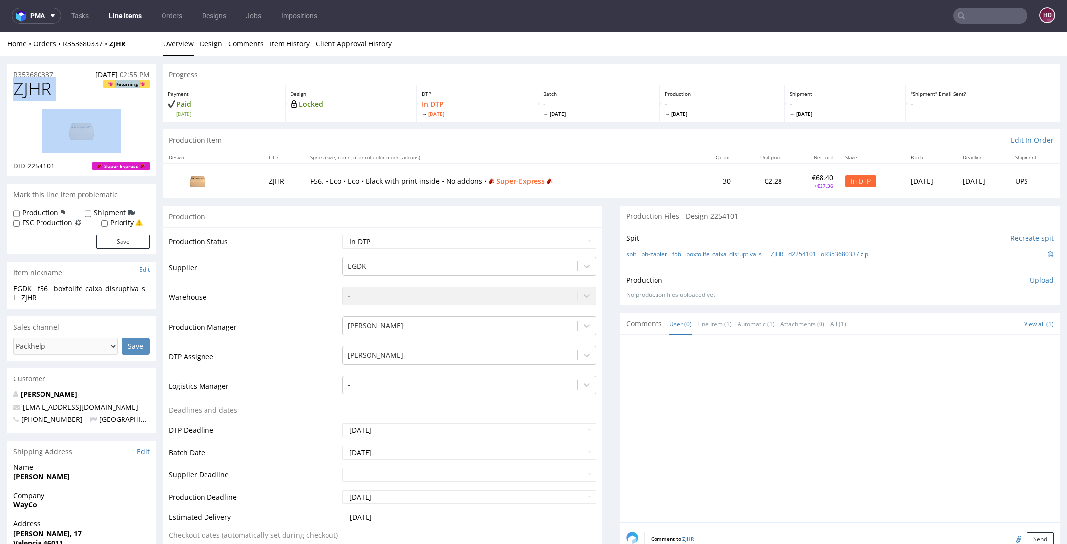
click at [69, 84] on h1 "ZJHR Returning" at bounding box center [81, 89] width 136 height 20
drag, startPoint x: 64, startPoint y: 87, endPoint x: 12, endPoint y: 93, distance: 52.2
click at [12, 93] on div "ZJHR Returning DID 2254101 Super-Express" at bounding box center [81, 127] width 148 height 97
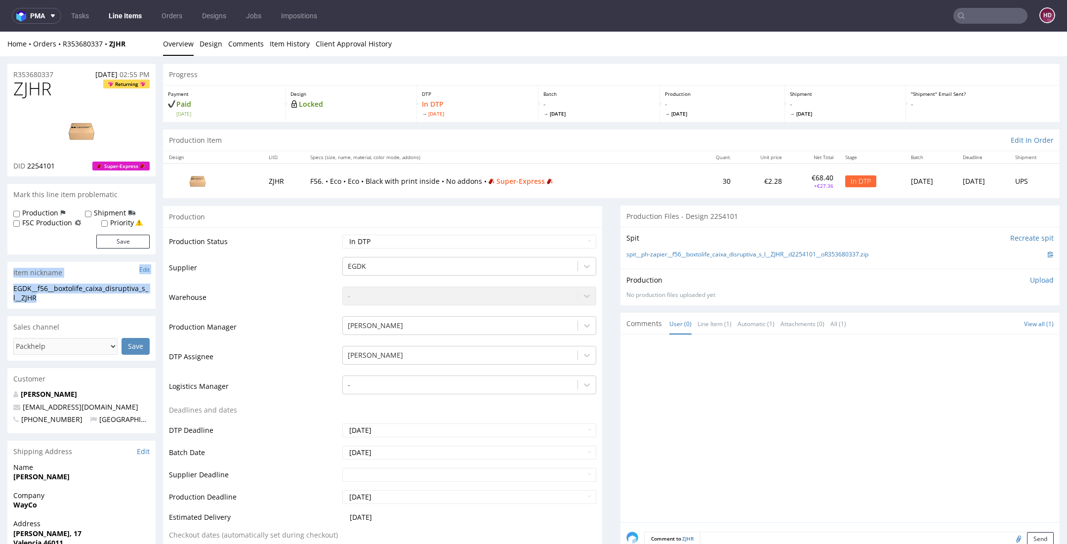
drag, startPoint x: 53, startPoint y: 298, endPoint x: -17, endPoint y: 277, distance: 73.2
click at [54, 293] on div "EGDK__f56__boxtolife_caixa_disruptiva_s_l__ZJHR" at bounding box center [81, 293] width 136 height 19
drag, startPoint x: 52, startPoint y: 299, endPoint x: 13, endPoint y: 287, distance: 40.8
click at [13, 287] on div "EGDK__f56__boxtolife_caixa_disruptiva_s_l__ZJHR" at bounding box center [81, 293] width 136 height 19
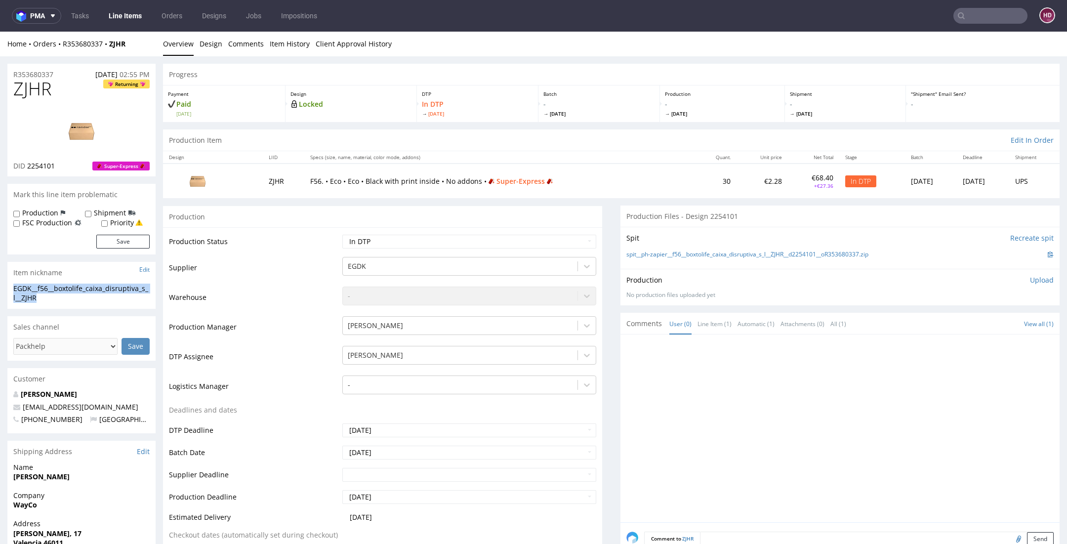
copy div "EGDK__f56__boxtolife_caixa_disruptiva_s_l__ZJHR"
drag, startPoint x: 60, startPoint y: 74, endPoint x: -20, endPoint y: 77, distance: 79.6
copy p "R353680337"
drag, startPoint x: 57, startPoint y: 164, endPoint x: 28, endPoint y: 167, distance: 29.8
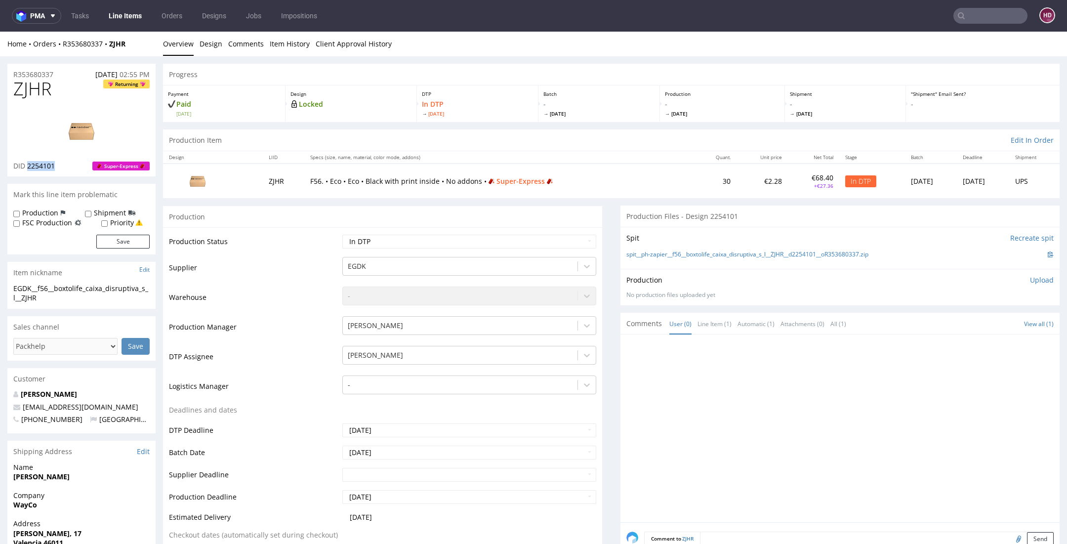
click at [28, 167] on div "DID 2254101 Super-Express" at bounding box center [81, 166] width 136 height 10
copy span "2254101"
click at [1030, 278] on p "Upload" at bounding box center [1042, 280] width 24 height 10
click at [971, 320] on div "Add files" at bounding box center [983, 325] width 49 height 15
type input "C:\fakepath\EGDK__f56__boxtolife_caixa_disruptiva_s_l__ZJHR__d2254101__oR353680…"
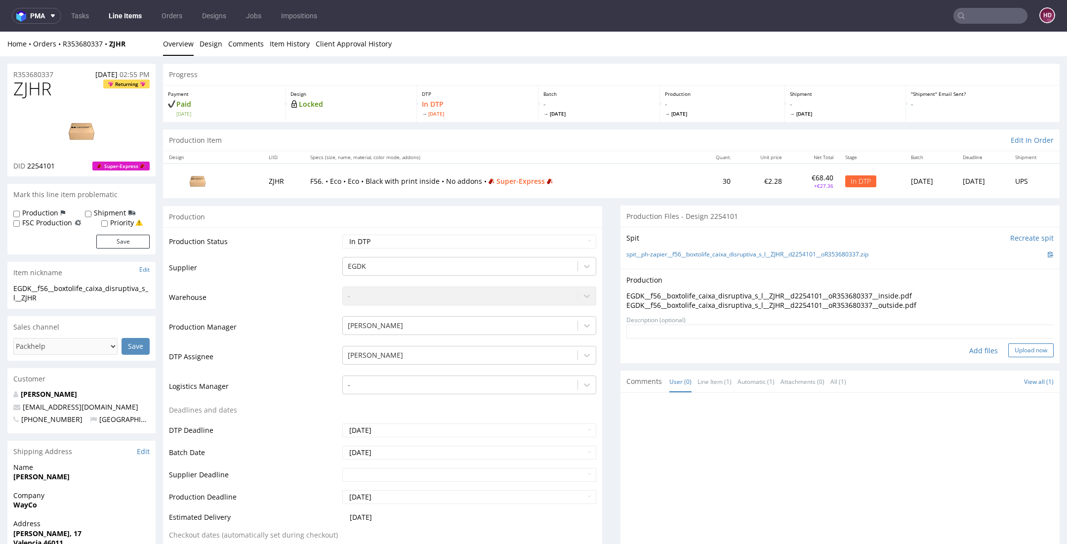
click at [1009, 345] on button "Upload now" at bounding box center [1031, 350] width 45 height 14
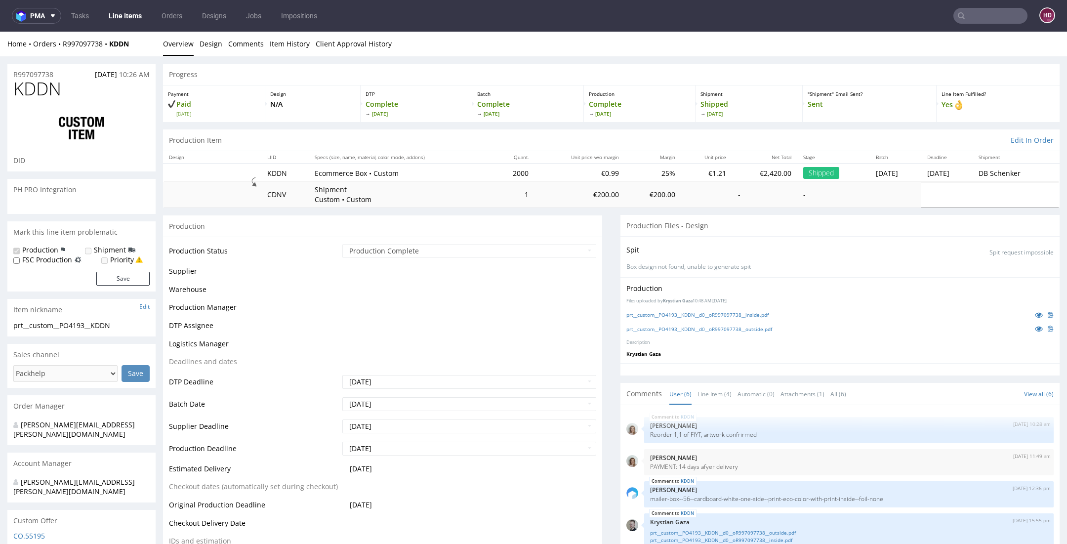
scroll to position [26, 0]
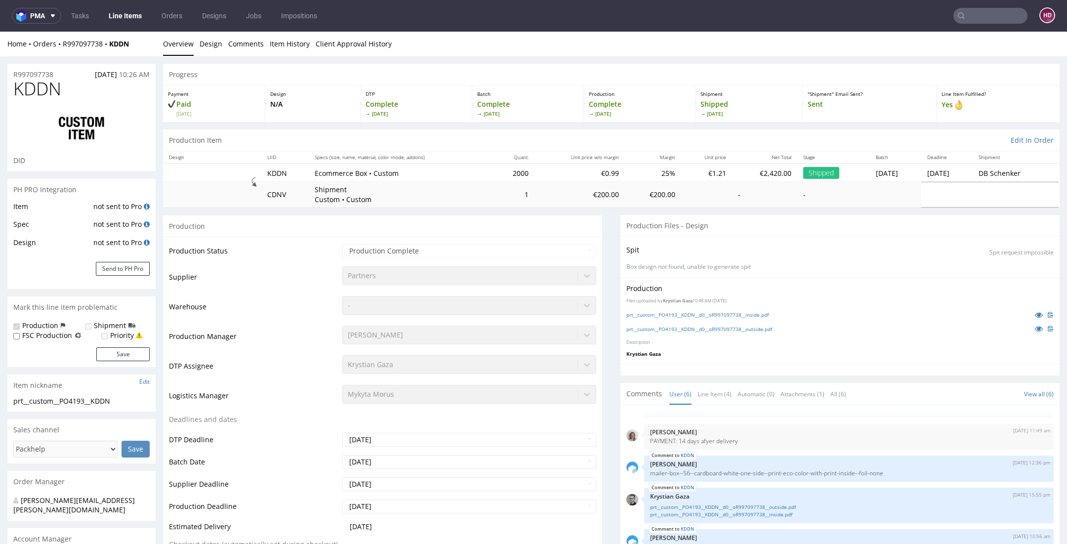
click at [146, 10] on link "Line Items" at bounding box center [125, 16] width 45 height 16
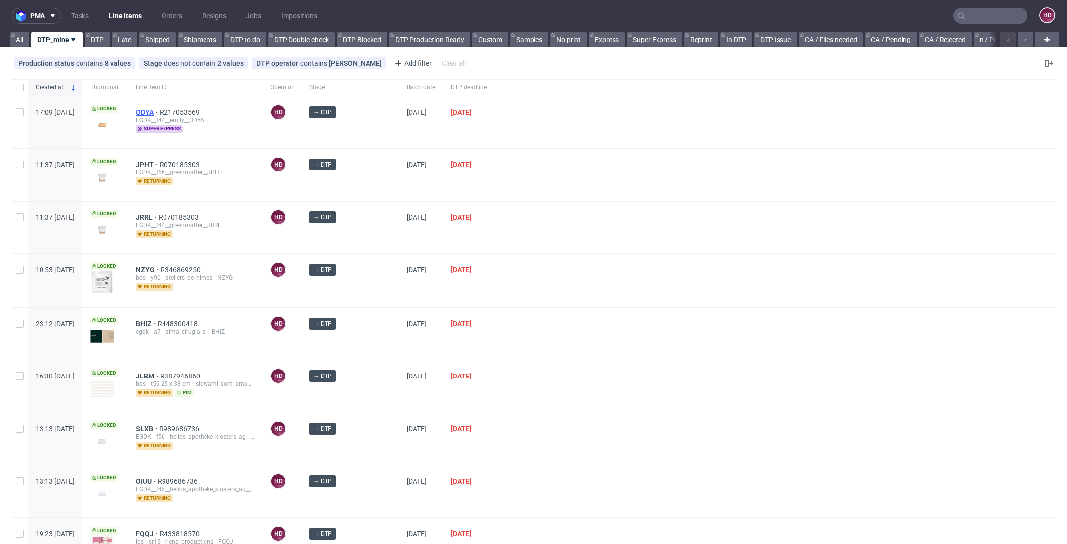
click at [160, 113] on span "ODYA" at bounding box center [148, 112] width 24 height 8
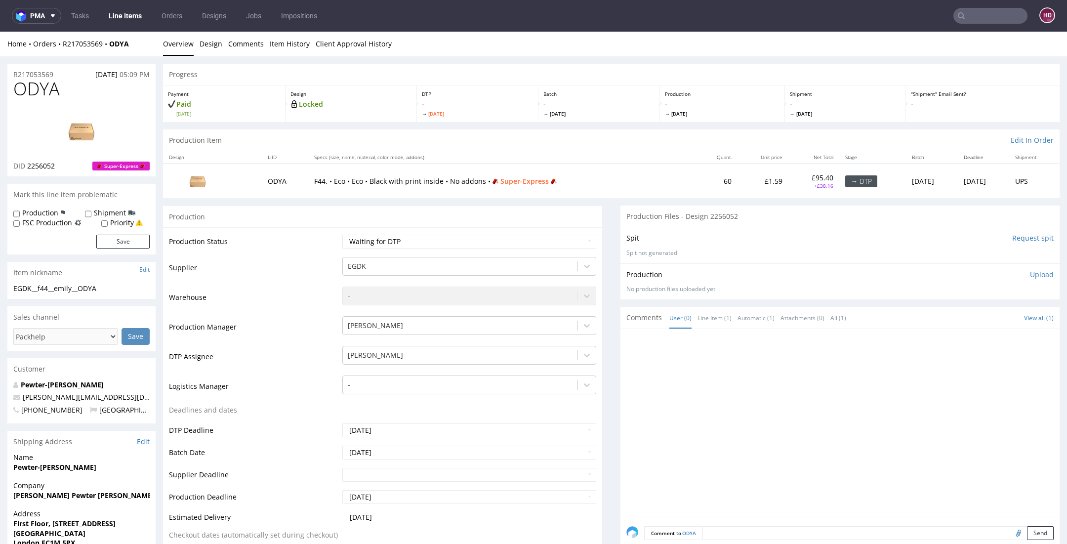
click at [69, 125] on img at bounding box center [81, 131] width 79 height 44
click at [478, 240] on select "Waiting for Artwork Waiting for Diecut Waiting for Mockup Waiting for DTP Waiti…" at bounding box center [469, 242] width 254 height 14
select select "dtp_in_process"
click at [342, 235] on select "Waiting for Artwork Waiting for Diecut Waiting for Mockup Waiting for DTP Waiti…" at bounding box center [469, 242] width 254 height 14
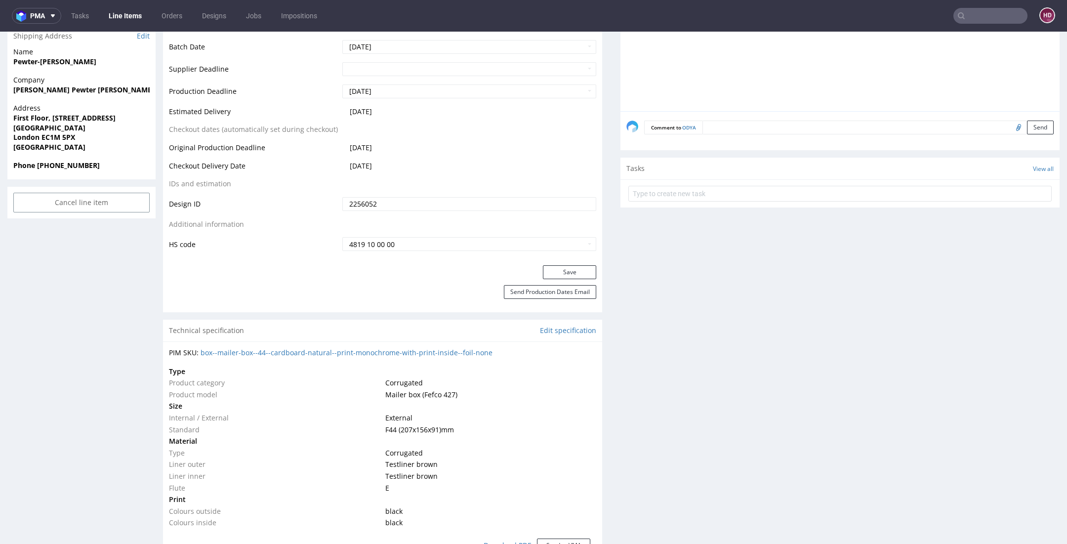
scroll to position [403, 0]
click at [595, 269] on div "Progress Payment Paid Tue 02 Sep Design Locked DTP - Wed 3 Sep Batch - Thu 4 Se…" at bounding box center [611, 508] width 897 height 1694
click at [571, 271] on button "Save" at bounding box center [569, 275] width 53 height 14
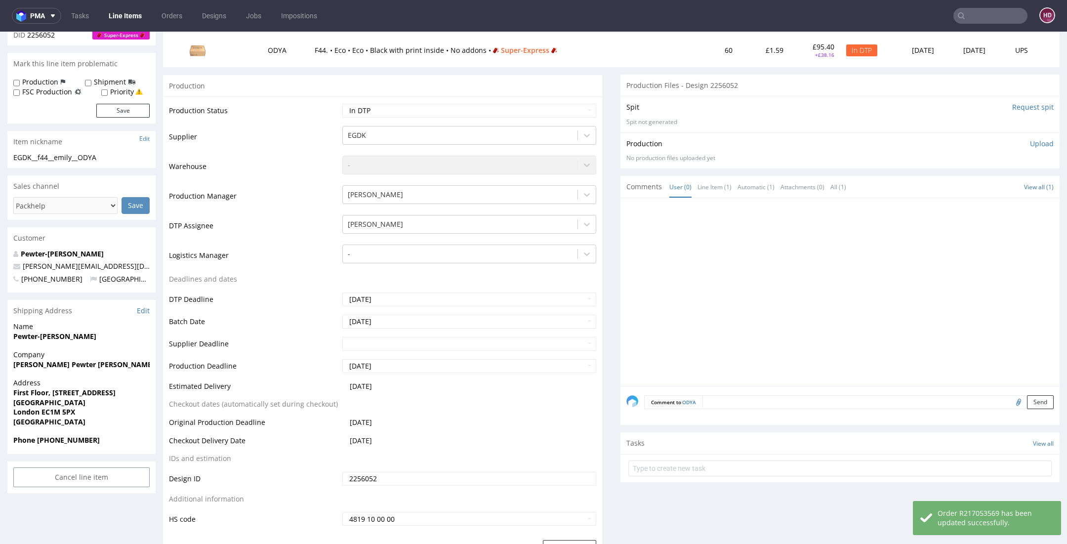
scroll to position [0, 0]
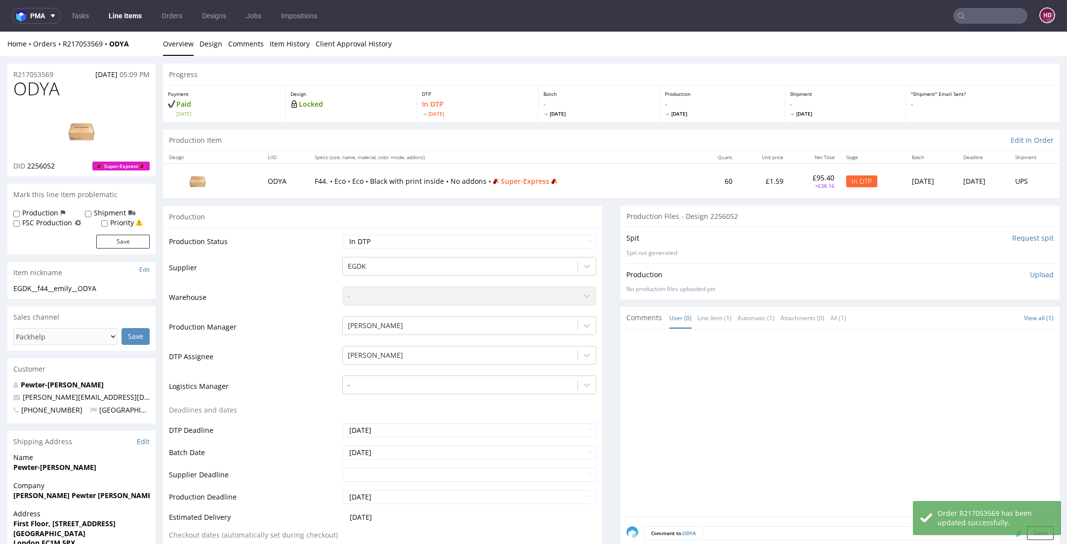
click at [89, 132] on img at bounding box center [81, 131] width 79 height 44
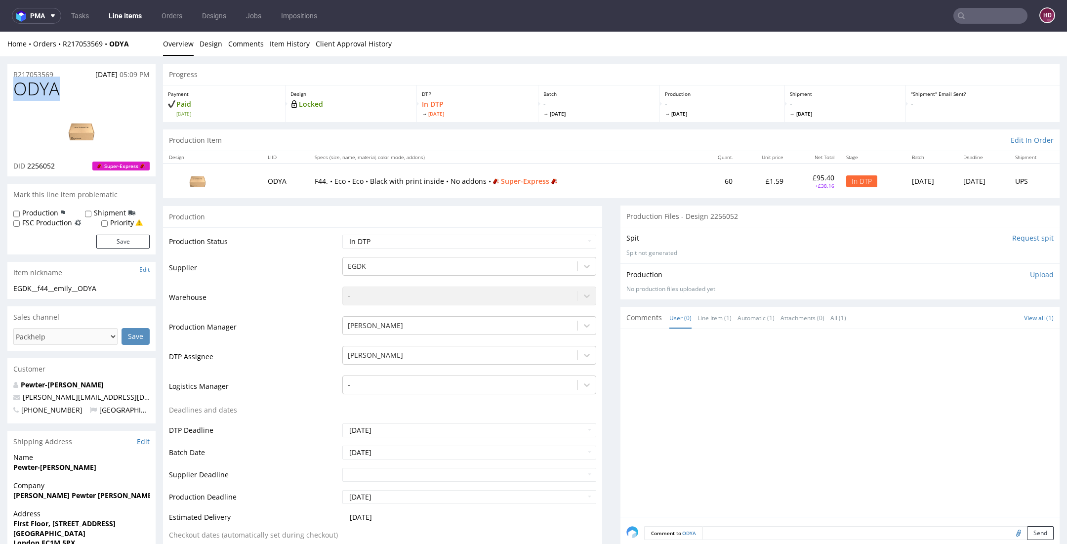
drag, startPoint x: 69, startPoint y: 91, endPoint x: 0, endPoint y: 83, distance: 69.6
copy span "ODYA"
drag, startPoint x: 28, startPoint y: 163, endPoint x: 91, endPoint y: 163, distance: 62.8
click at [91, 163] on div "DID 2256052 Super-Express" at bounding box center [81, 166] width 136 height 10
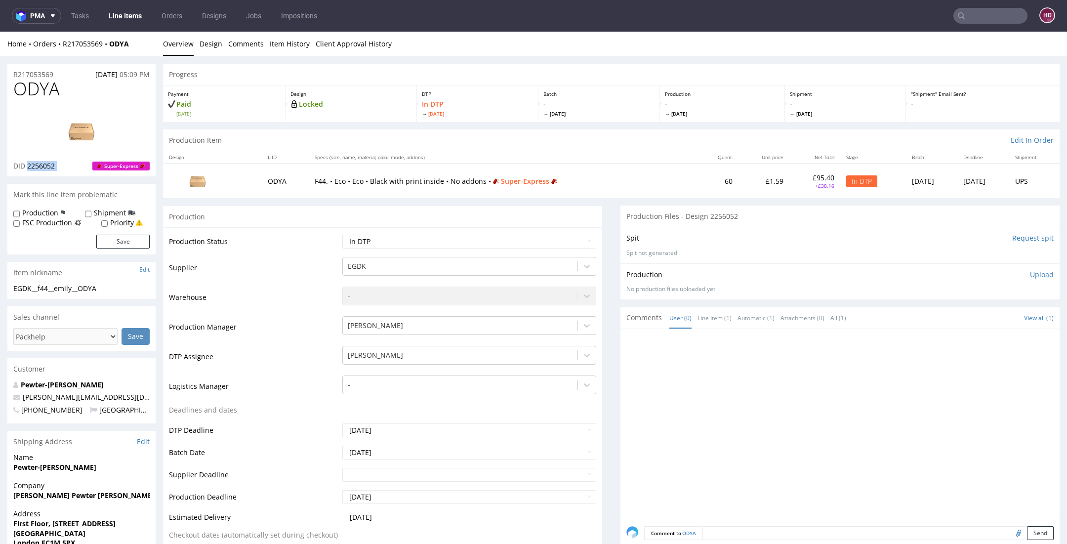
copy span "2256052"
click at [213, 50] on link "Design" at bounding box center [211, 44] width 23 height 24
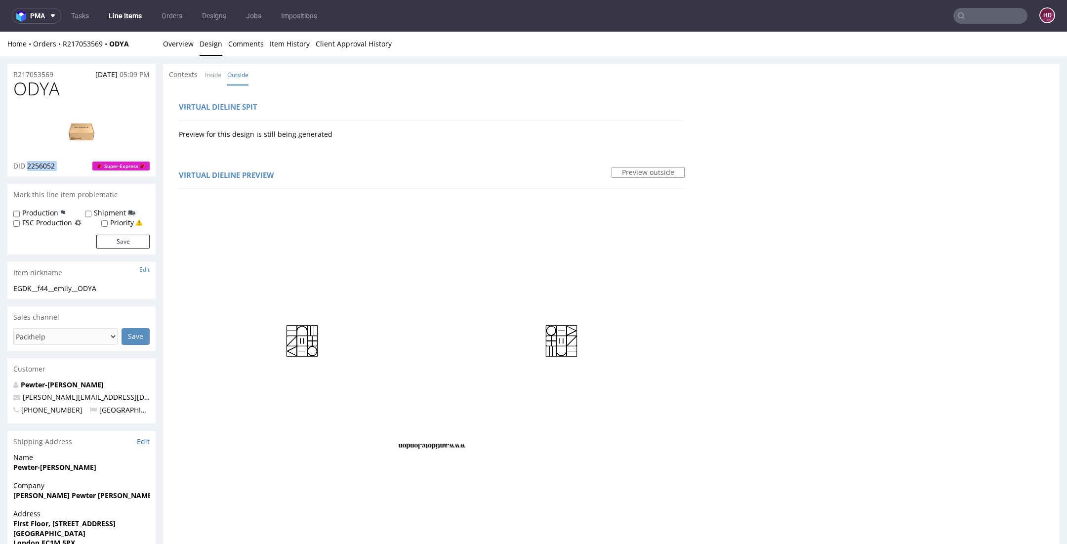
click at [520, 296] on img at bounding box center [432, 451] width 506 height 506
click at [184, 43] on link "Overview" at bounding box center [178, 44] width 31 height 24
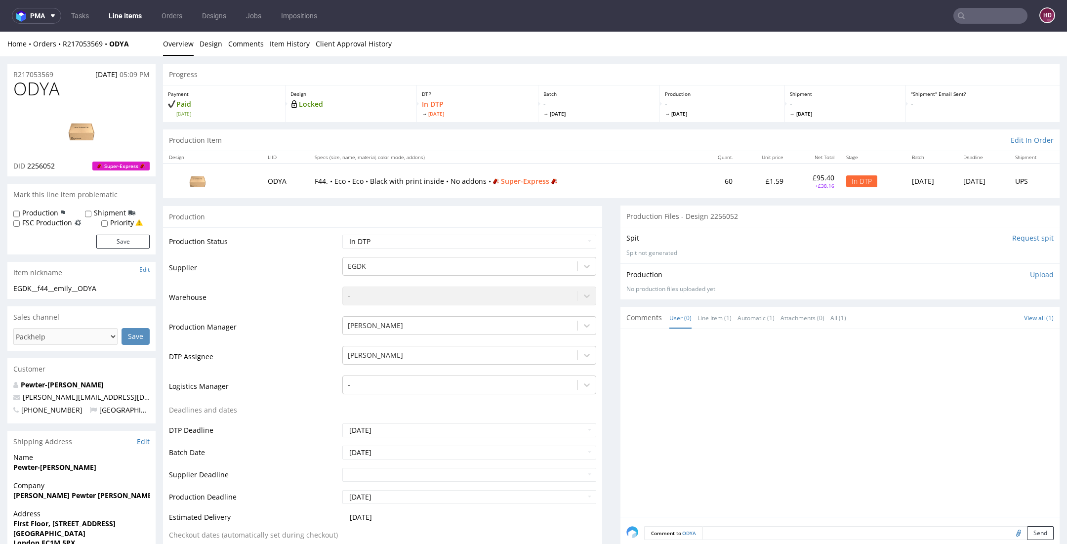
click at [974, 264] on div "Production Upload No production files uploaded yet Description (optional) Add f…" at bounding box center [840, 281] width 439 height 36
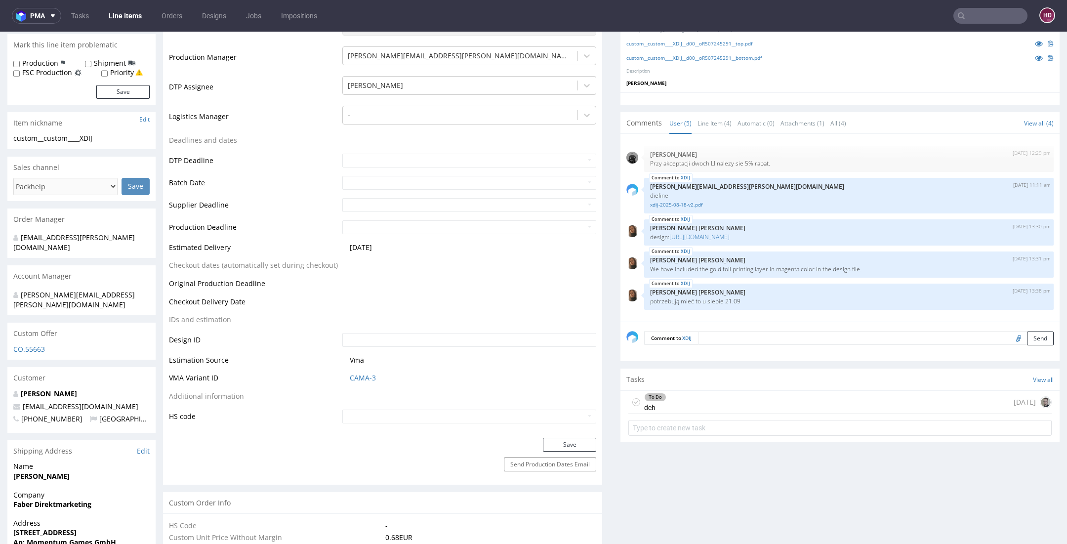
scroll to position [280, 0]
click at [647, 396] on div "To Do" at bounding box center [655, 397] width 21 height 8
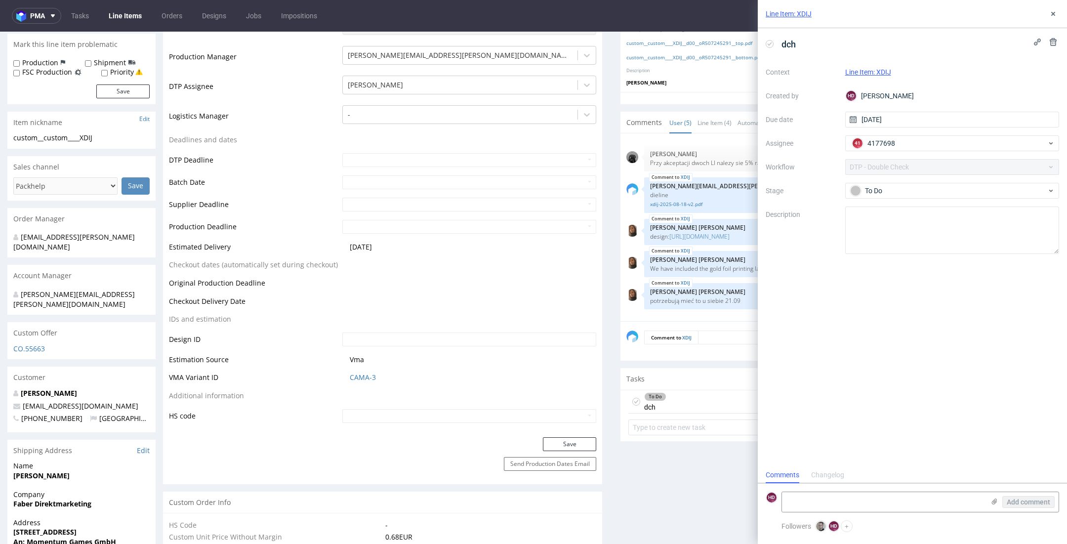
scroll to position [8, 0]
click at [1052, 14] on use at bounding box center [1054, 14] width 4 height 4
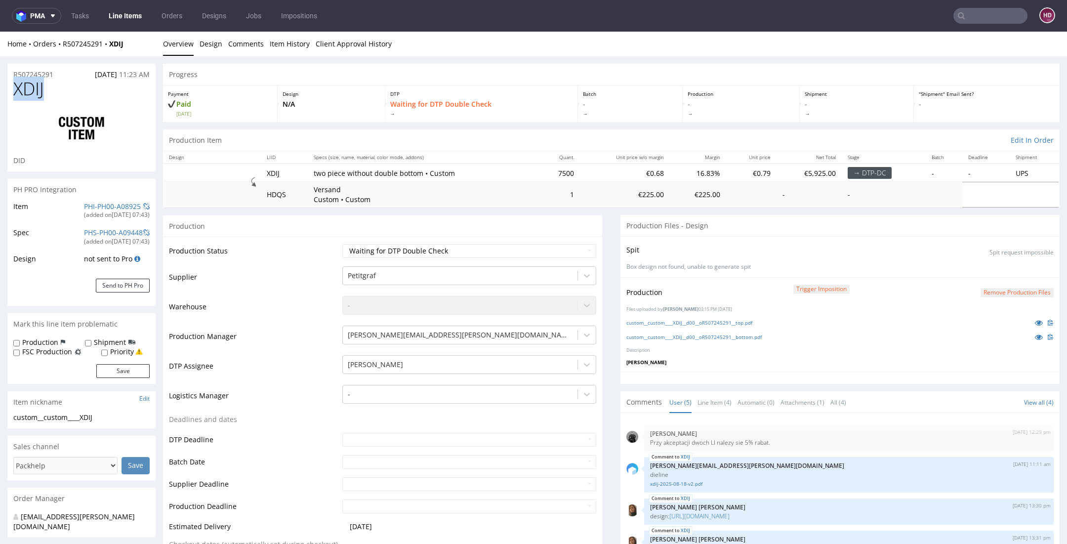
drag, startPoint x: 58, startPoint y: 90, endPoint x: -30, endPoint y: 89, distance: 88.0
copy span "XDIJ"
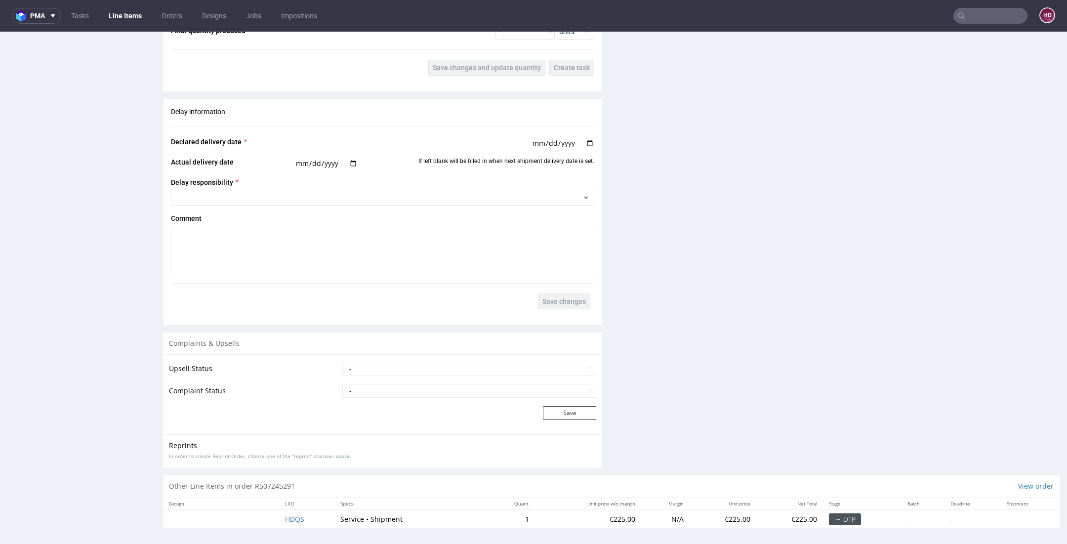
scroll to position [2, 0]
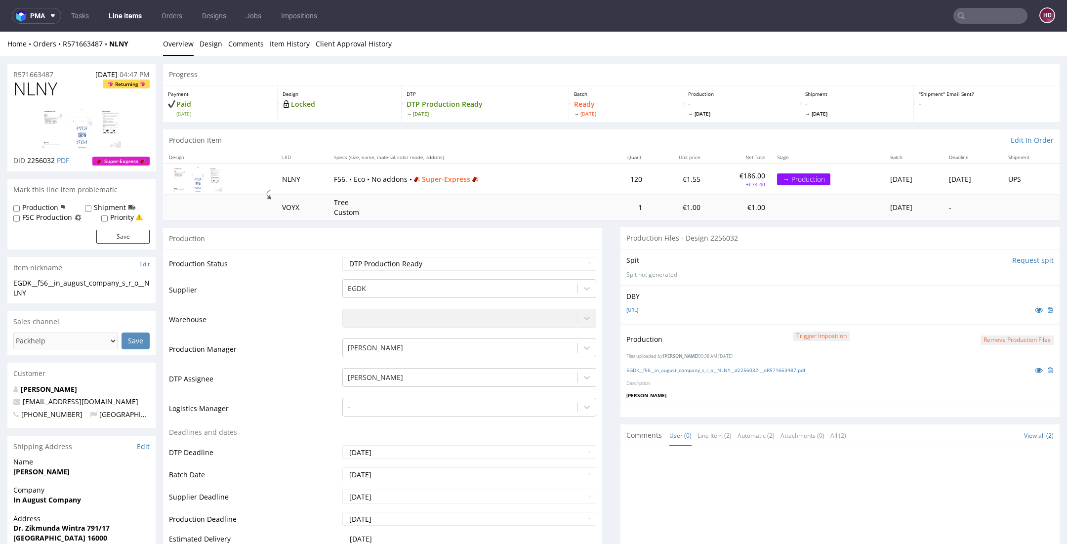
click at [126, 16] on link "Line Items" at bounding box center [125, 16] width 45 height 16
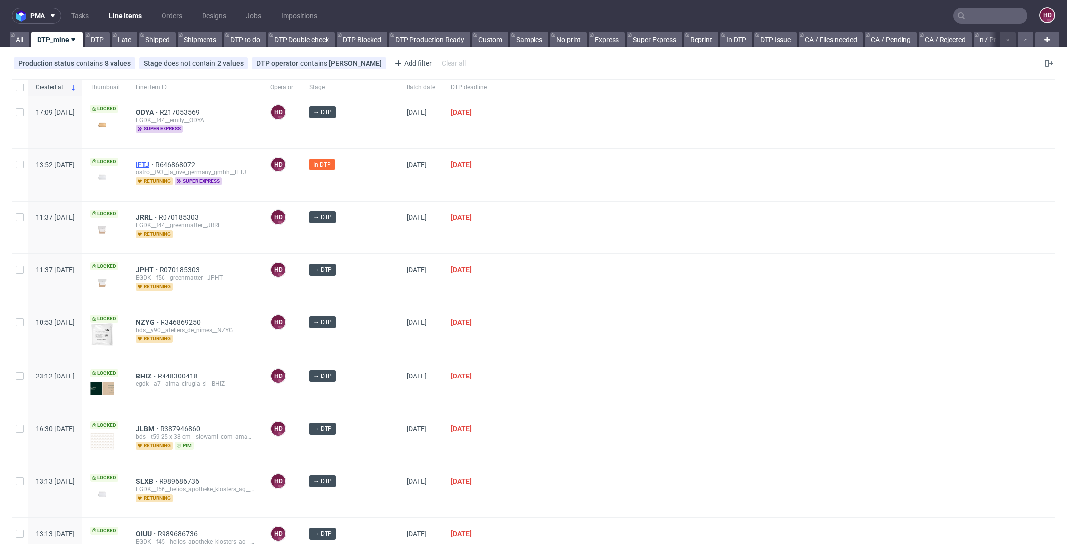
click at [155, 163] on span "IFTJ" at bounding box center [145, 165] width 19 height 8
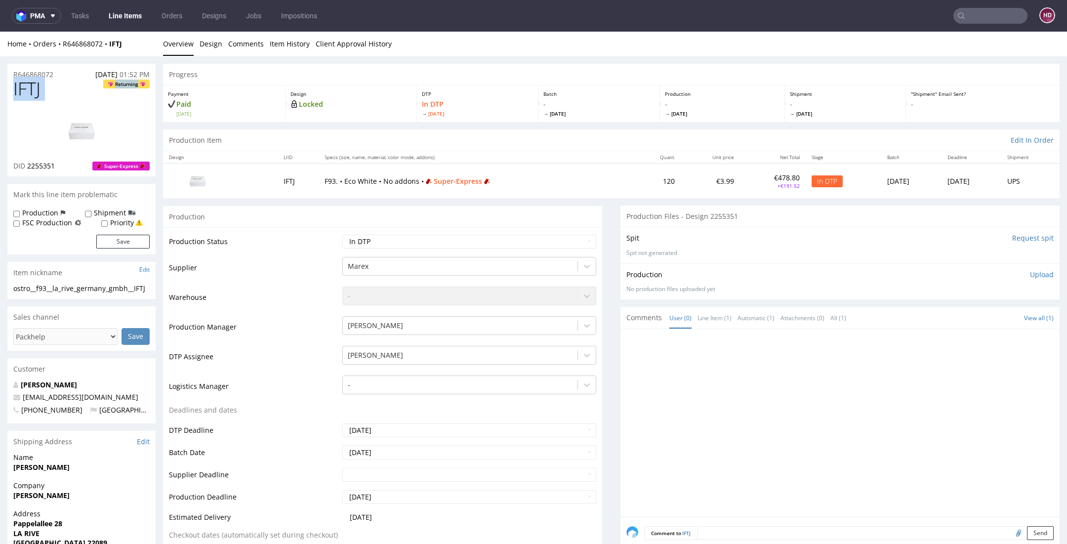
drag, startPoint x: 79, startPoint y: 97, endPoint x: -40, endPoint y: 94, distance: 118.7
click at [69, 99] on div "IFTJ Returning DID 2255351 Super-Express" at bounding box center [81, 127] width 148 height 97
drag, startPoint x: 51, startPoint y: 88, endPoint x: -27, endPoint y: 89, distance: 77.6
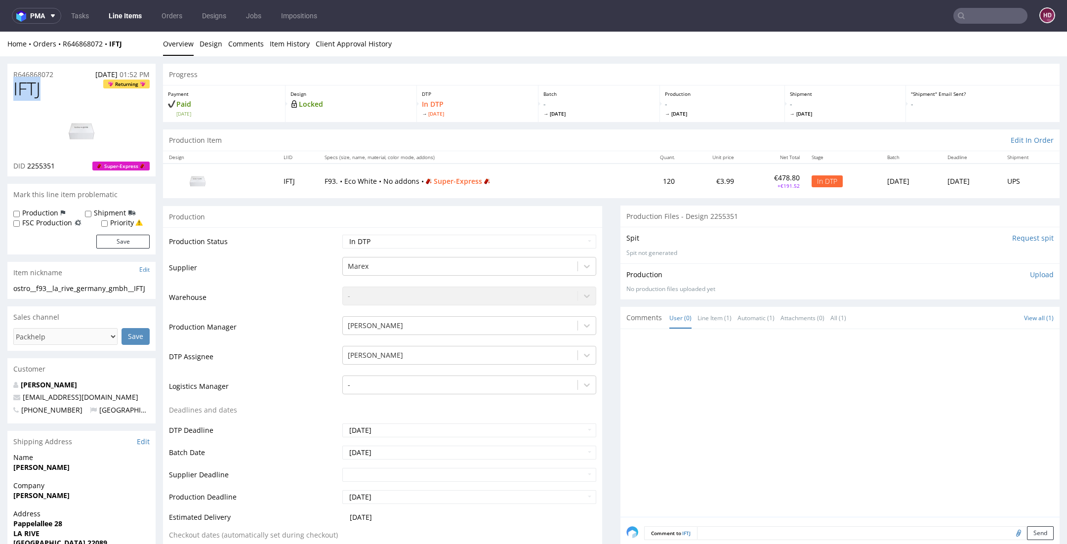
copy span "IFTJ"
drag, startPoint x: 28, startPoint y: 163, endPoint x: 56, endPoint y: 170, distance: 28.6
click at [56, 170] on div "DID 2255351 Super-Express" at bounding box center [81, 166] width 136 height 10
copy span "2255351"
drag, startPoint x: 23, startPoint y: 296, endPoint x: 0, endPoint y: 278, distance: 29.2
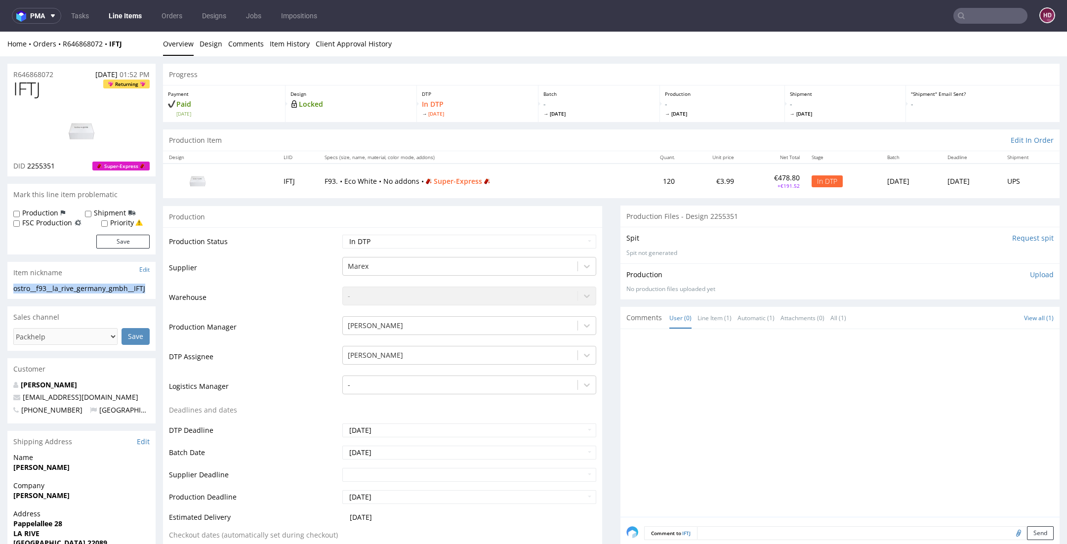
copy section "ostro__f93__la_rive_germany_gmbh__IFTJ"
drag, startPoint x: 58, startPoint y: 76, endPoint x: -15, endPoint y: 78, distance: 72.7
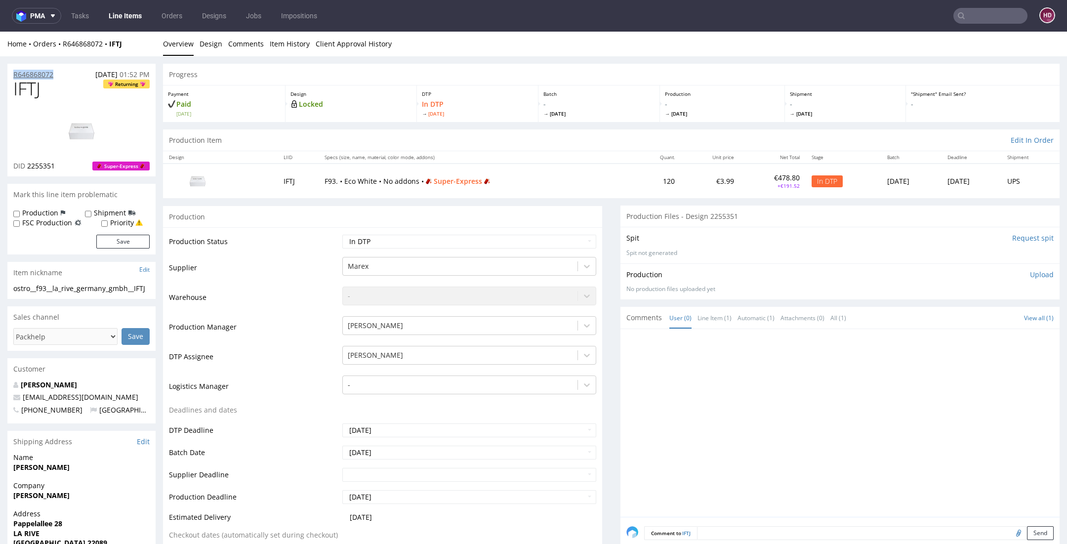
copy p "R646868072"
drag, startPoint x: 57, startPoint y: 167, endPoint x: 28, endPoint y: 162, distance: 29.2
click at [28, 162] on div "DID 2255351 Super-Express" at bounding box center [81, 166] width 136 height 10
copy span "2255351"
click at [1030, 274] on p "Upload" at bounding box center [1042, 275] width 24 height 10
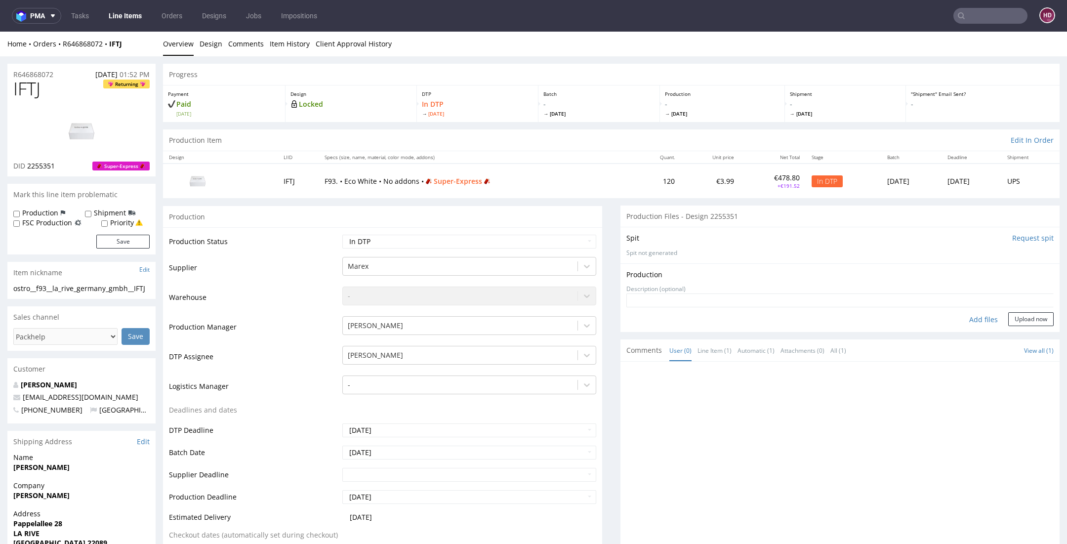
click at [968, 321] on div "Add files" at bounding box center [983, 319] width 49 height 15
type input "C:\fakepath\ ostro__f93__la_rive_germany_gmbh__IFTJ__d2255351__oR646868072.pdf"
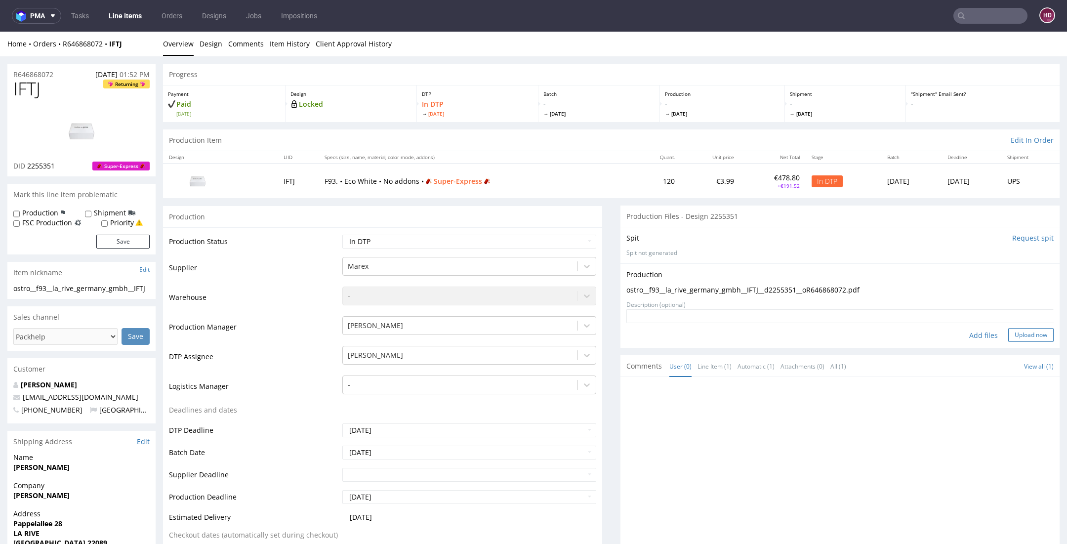
click at [1016, 334] on button "Upload now" at bounding box center [1031, 335] width 45 height 14
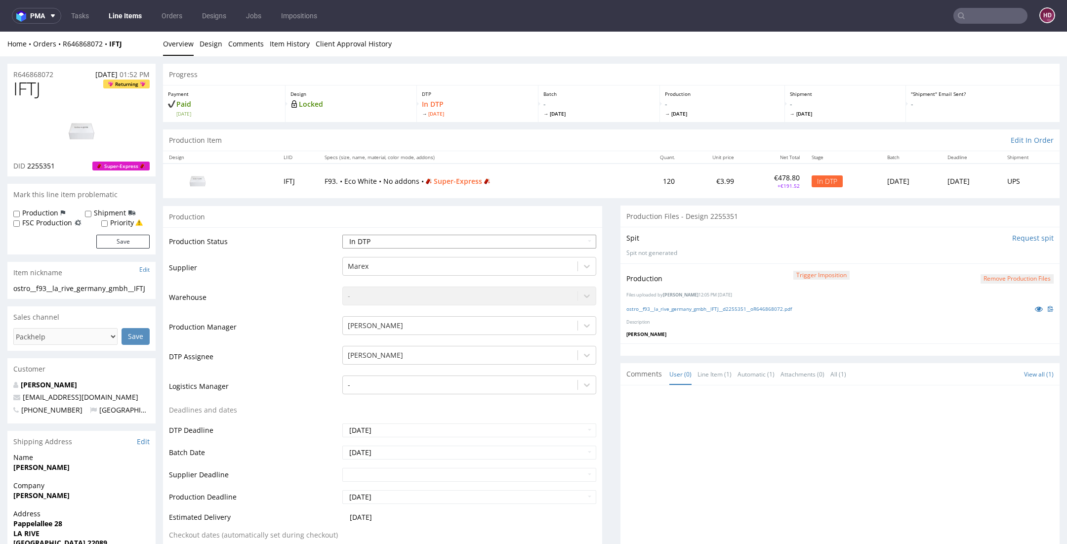
click at [525, 244] on select "Waiting for Artwork Waiting for Diecut Waiting for Mockup Waiting for DTP Waiti…" at bounding box center [469, 242] width 254 height 14
select select "dtp_production_ready"
click at [342, 235] on select "Waiting for Artwork Waiting for Diecut Waiting for Mockup Waiting for DTP Waiti…" at bounding box center [469, 242] width 254 height 14
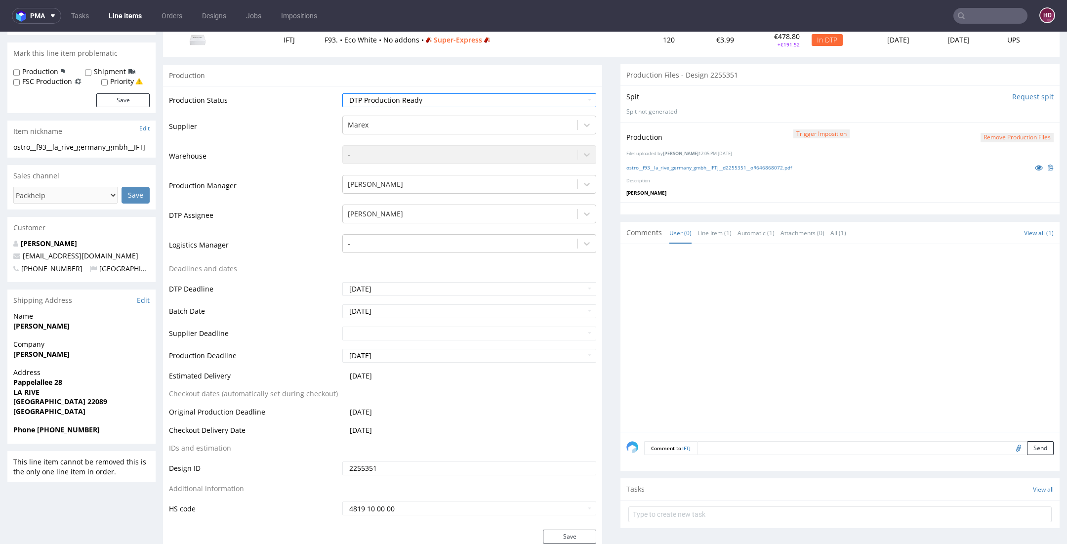
scroll to position [194, 0]
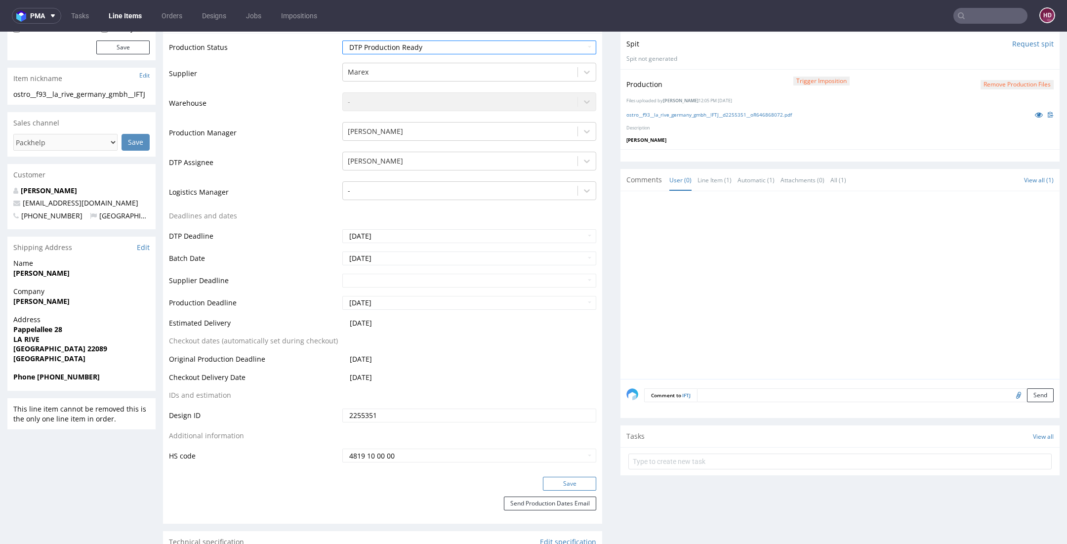
click at [543, 478] on button "Save" at bounding box center [569, 484] width 53 height 14
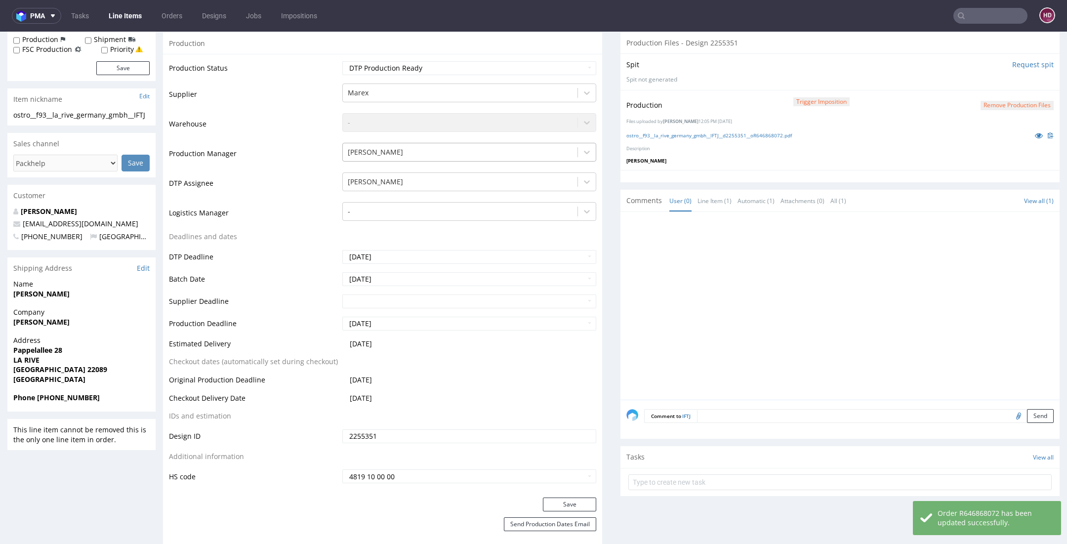
scroll to position [31, 0]
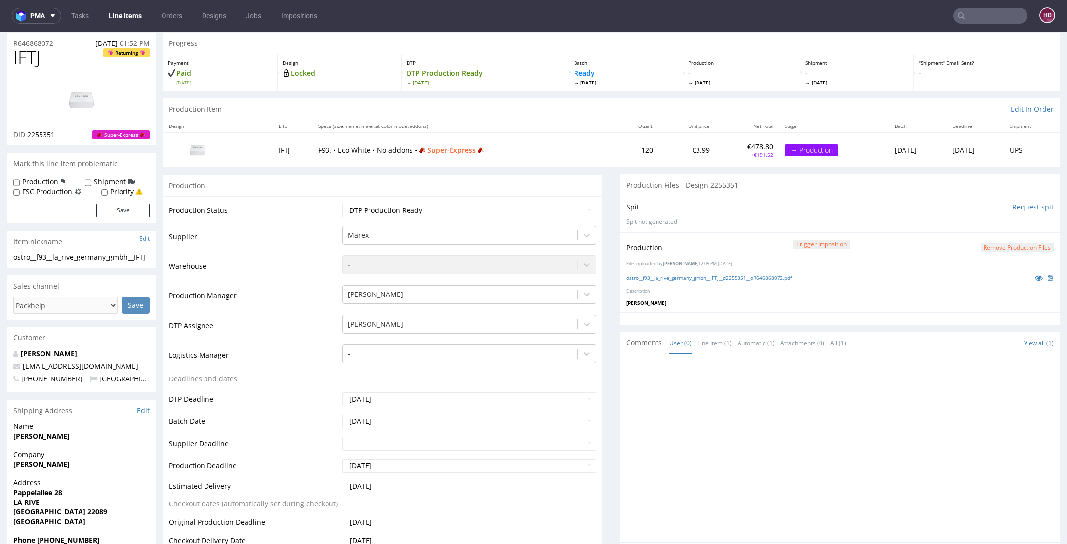
click at [82, 107] on img at bounding box center [81, 100] width 79 height 44
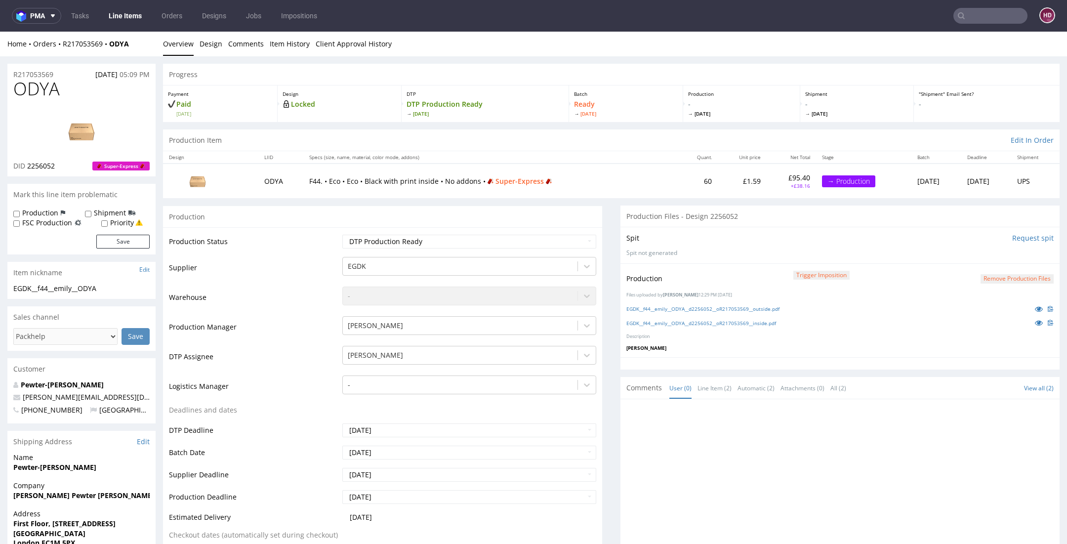
scroll to position [2, 0]
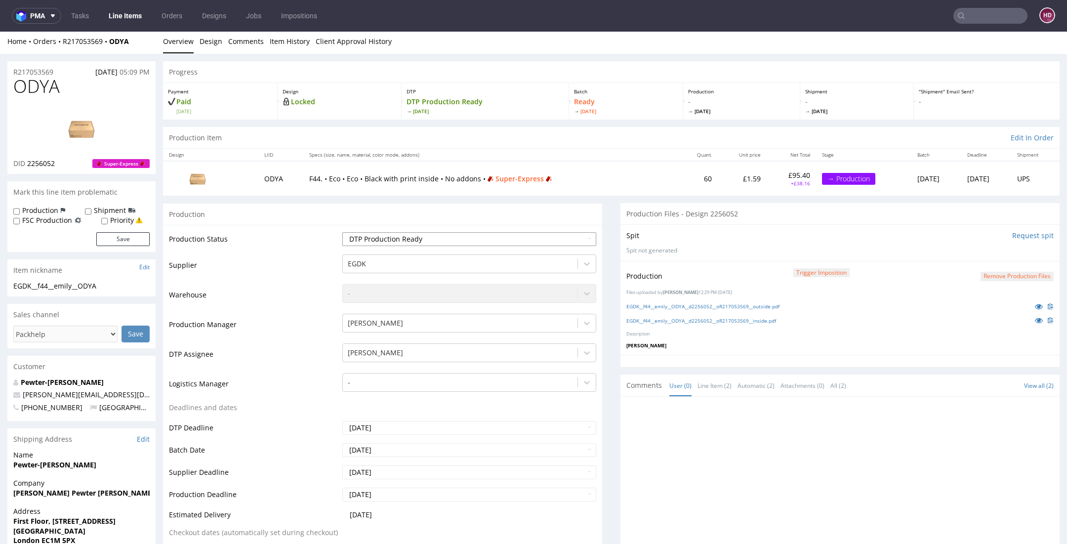
click at [383, 236] on select "Waiting for Artwork Waiting for Diecut Waiting for Mockup Waiting for DTP Waiti…" at bounding box center [469, 239] width 254 height 14
click at [342, 232] on select "Waiting for Artwork Waiting for Diecut Waiting for Mockup Waiting for DTP Waiti…" at bounding box center [469, 239] width 254 height 14
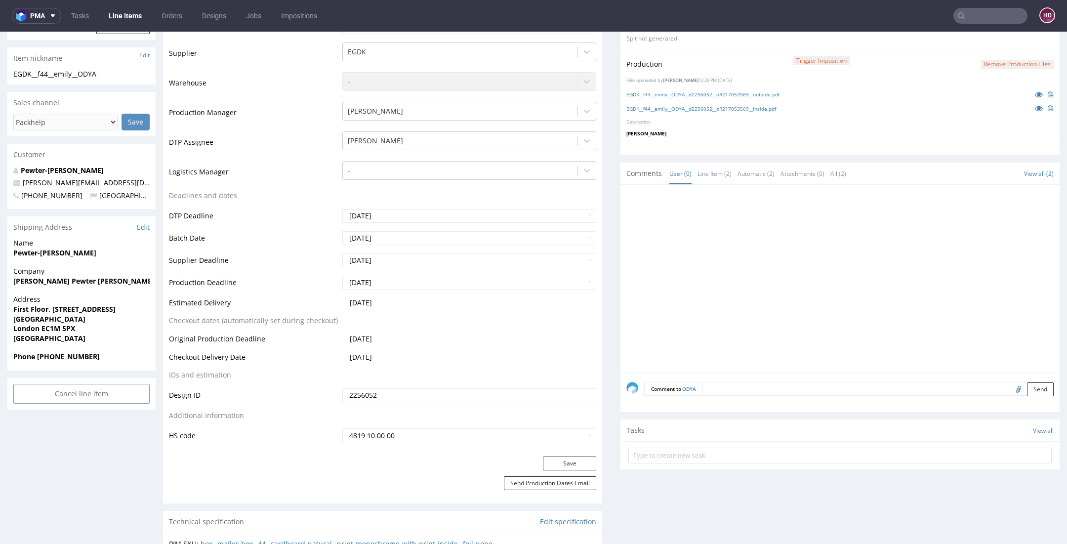
scroll to position [277, 0]
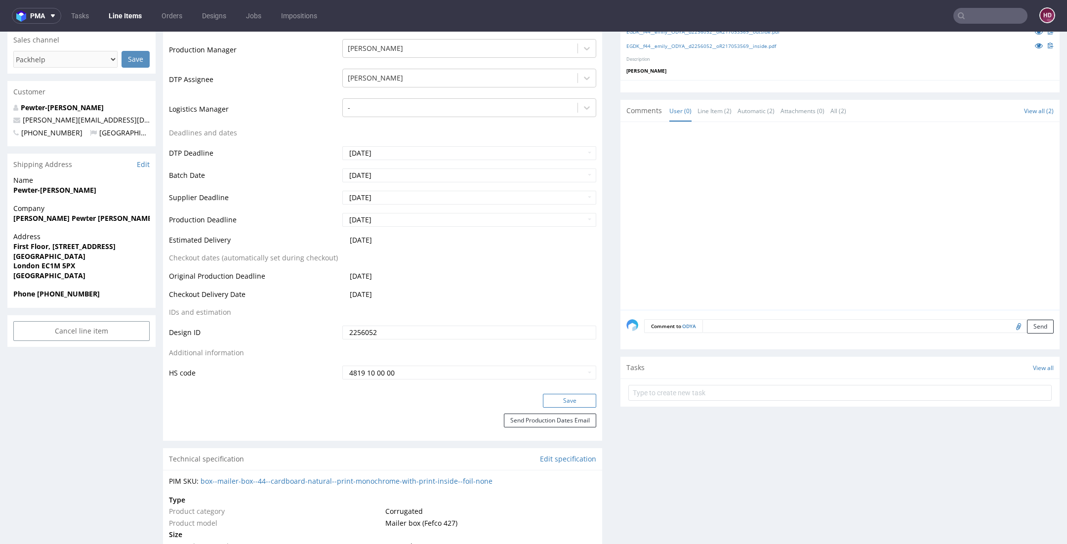
click at [576, 399] on button "Save" at bounding box center [569, 401] width 53 height 14
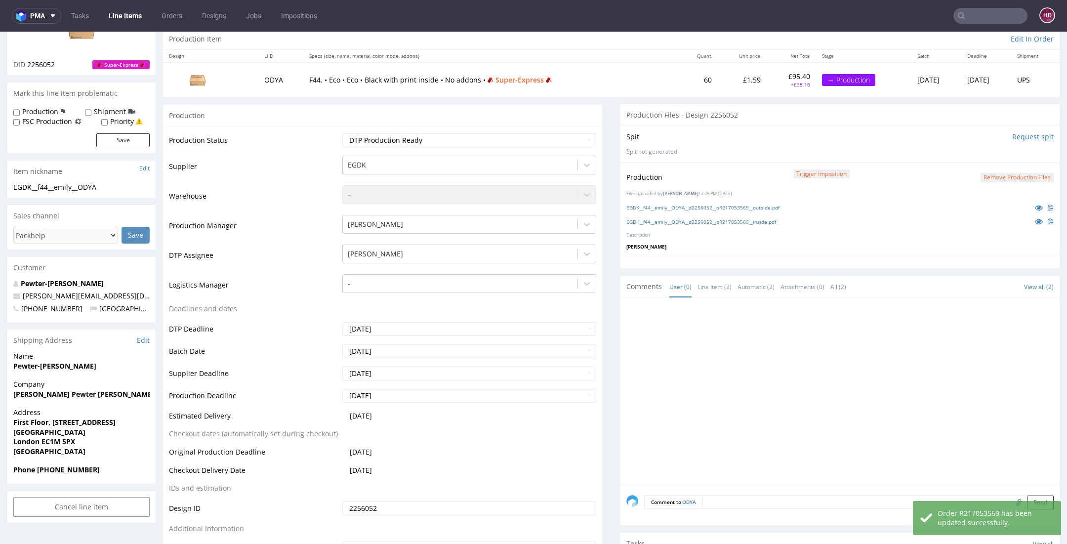
scroll to position [47, 0]
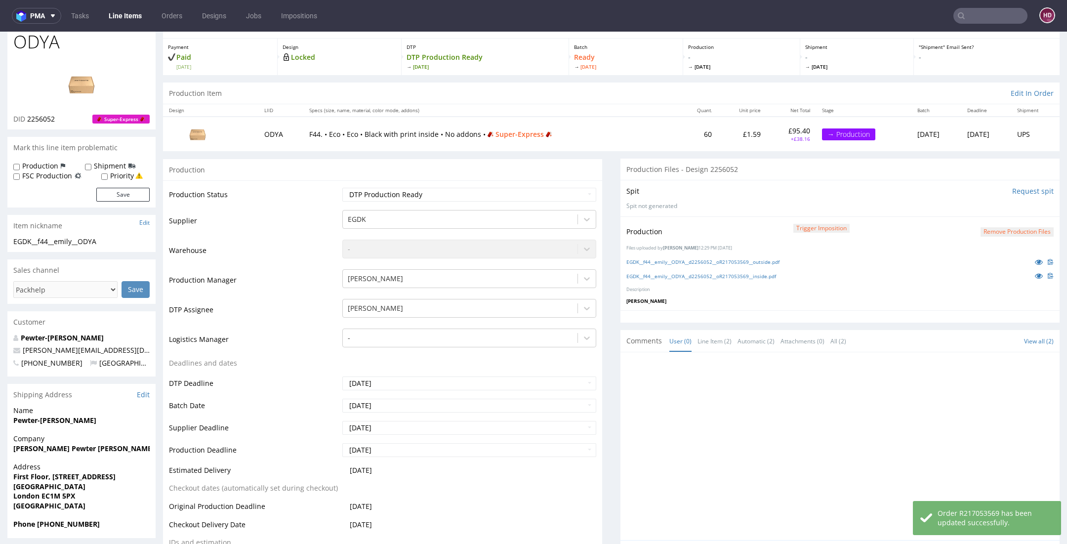
click at [109, 15] on link "Line Items" at bounding box center [125, 16] width 45 height 16
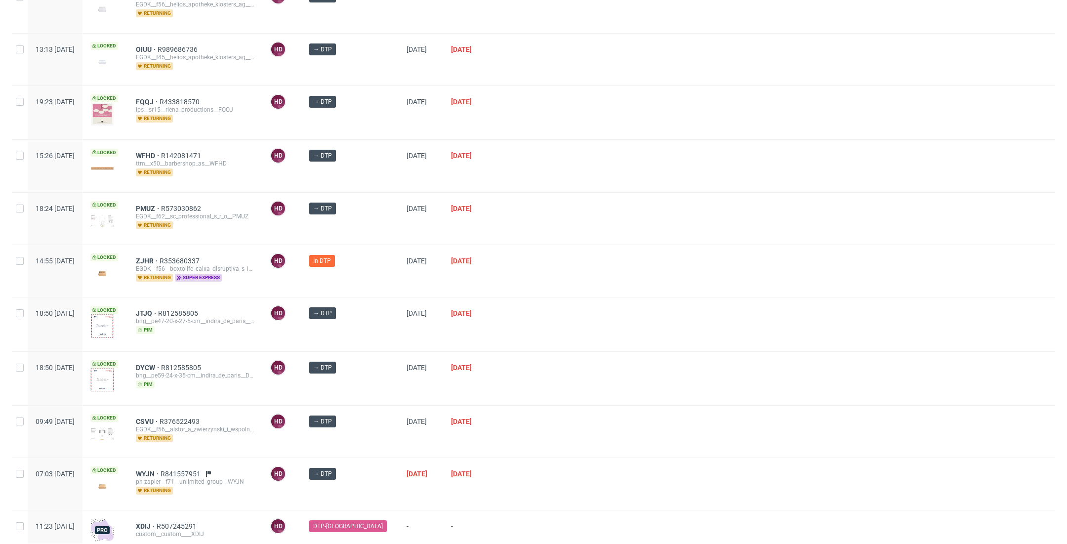
scroll to position [415, 0]
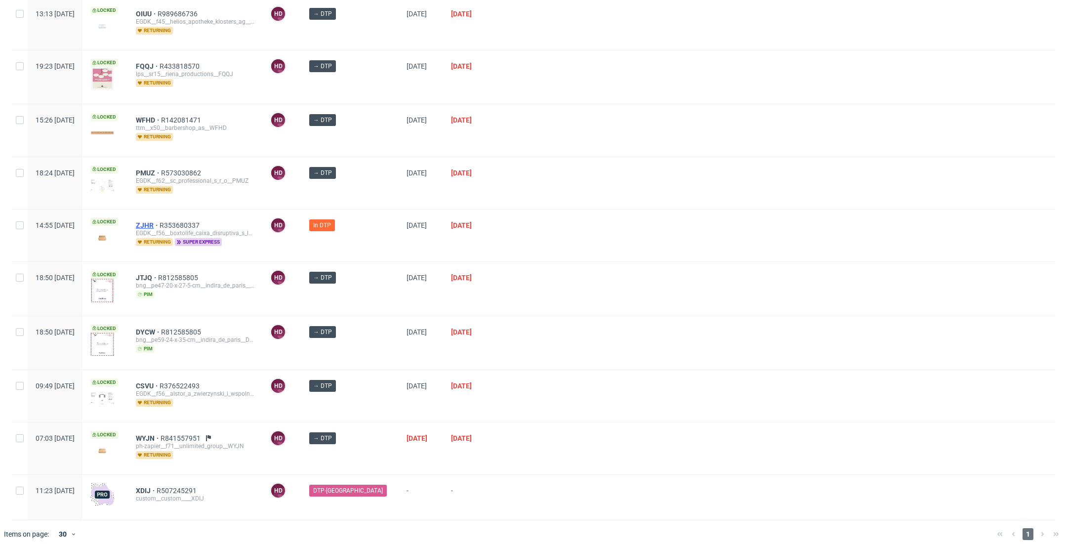
click at [160, 221] on span "ZJHR" at bounding box center [148, 225] width 24 height 8
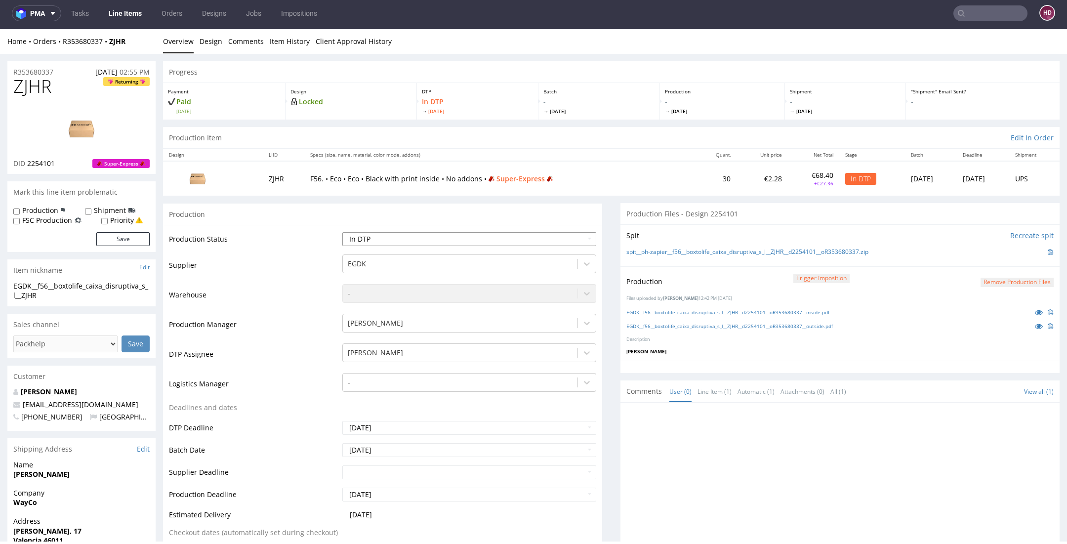
click at [460, 238] on select "Waiting for Artwork Waiting for Diecut Waiting for Mockup Waiting for DTP Waiti…" at bounding box center [469, 239] width 254 height 14
select select "dtp_production_ready"
click at [342, 232] on select "Waiting for Artwork Waiting for Diecut Waiting for Mockup Waiting for DTP Waiti…" at bounding box center [469, 239] width 254 height 14
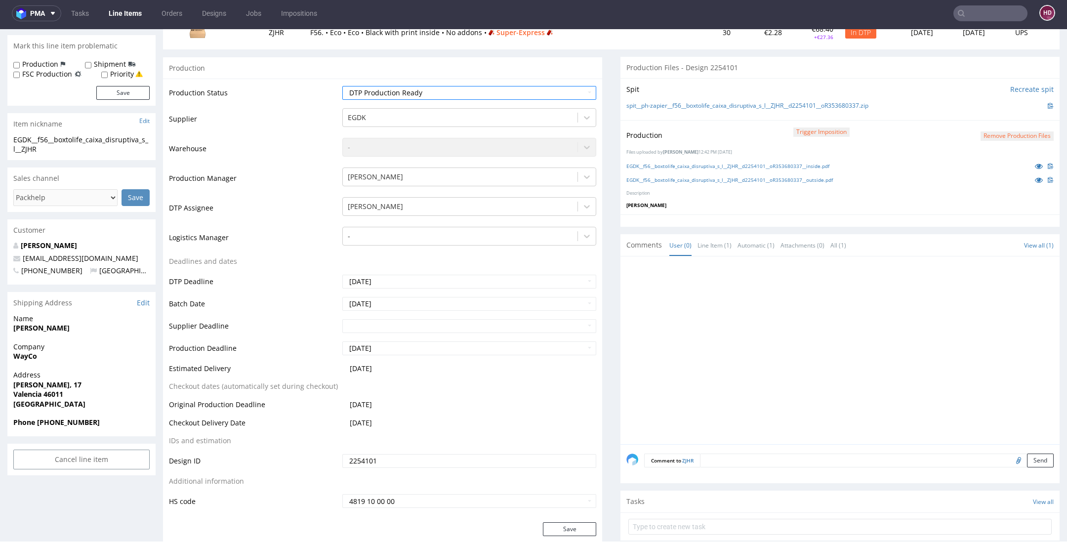
scroll to position [254, 0]
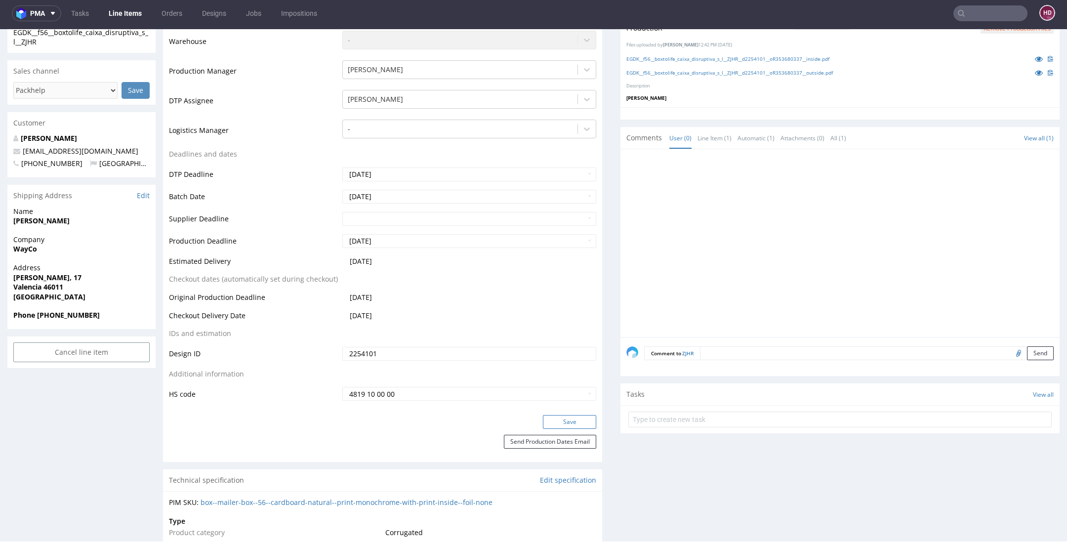
click at [547, 423] on button "Save" at bounding box center [569, 422] width 53 height 14
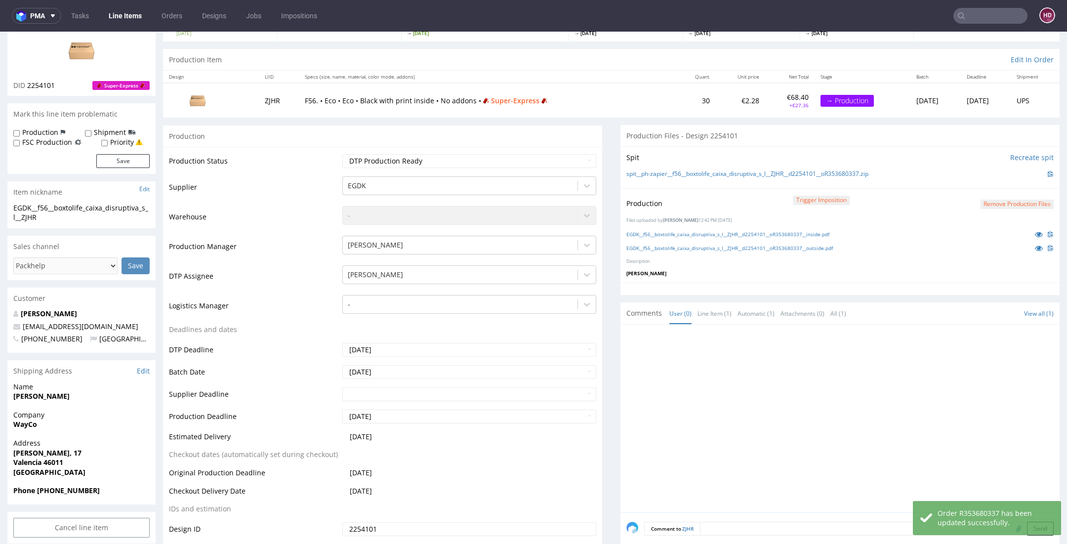
scroll to position [32, 0]
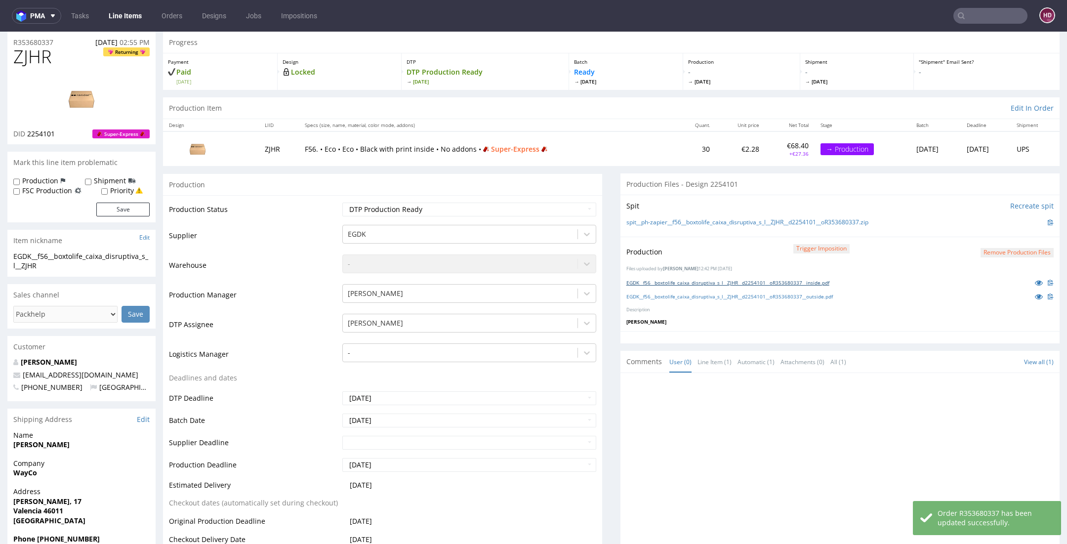
click at [722, 280] on link "EGDK__f56__boxtolife_caixa_disruptiva_s_l__ZJHR__d2254101__oR353680337__inside.…" at bounding box center [728, 282] width 203 height 7
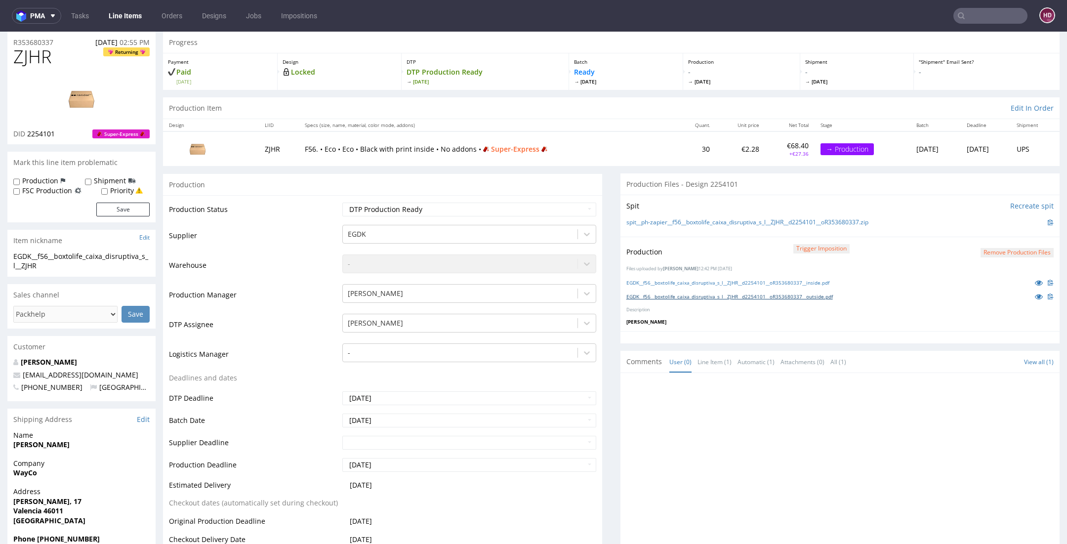
click at [732, 297] on link "EGDK__f56__boxtolife_caixa_disruptiva_s_l__ZJHR__d2254101__oR353680337__outside…" at bounding box center [730, 296] width 207 height 7
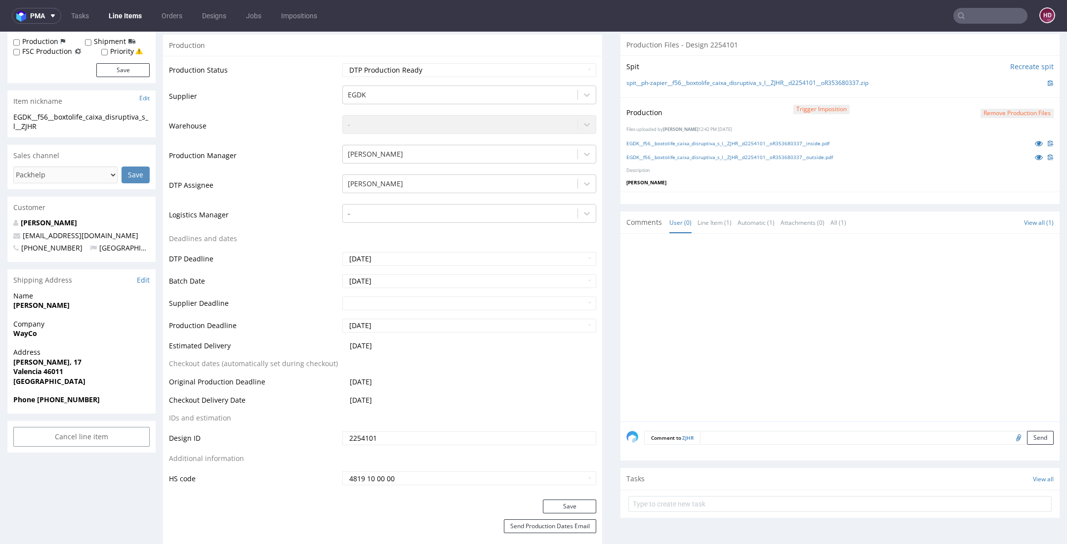
scroll to position [183, 0]
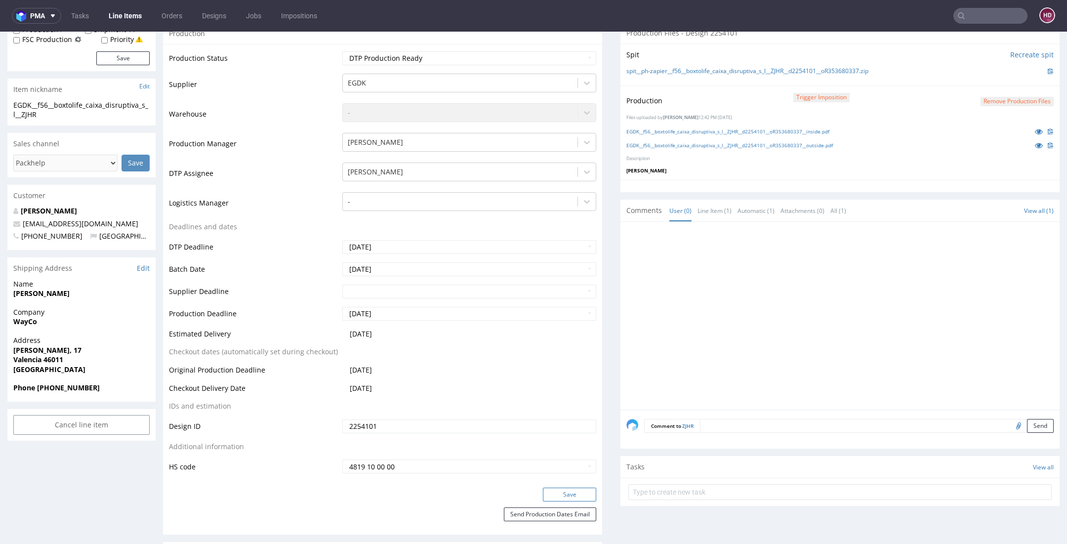
click at [552, 493] on button "Save" at bounding box center [569, 495] width 53 height 14
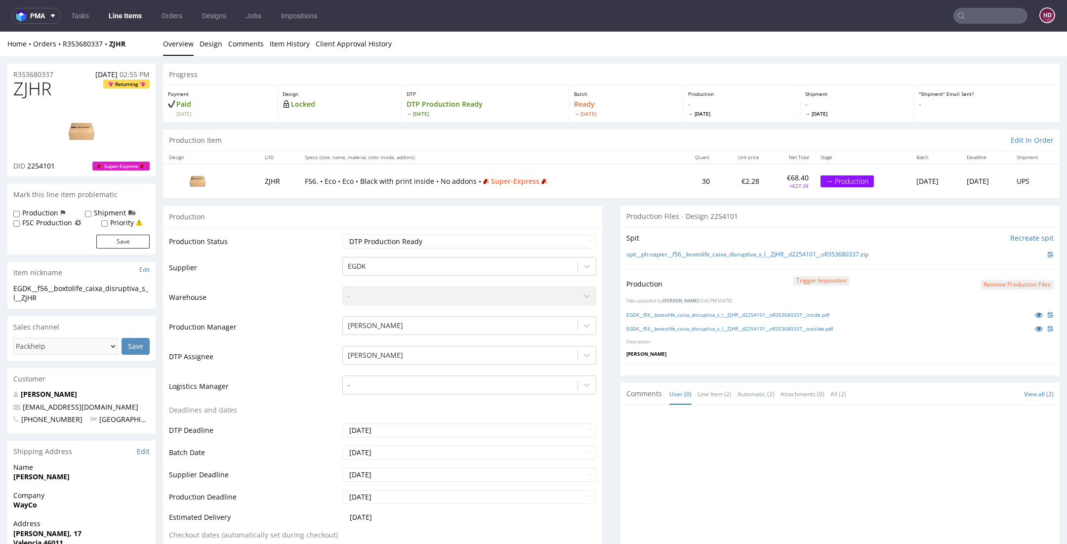
scroll to position [2, 0]
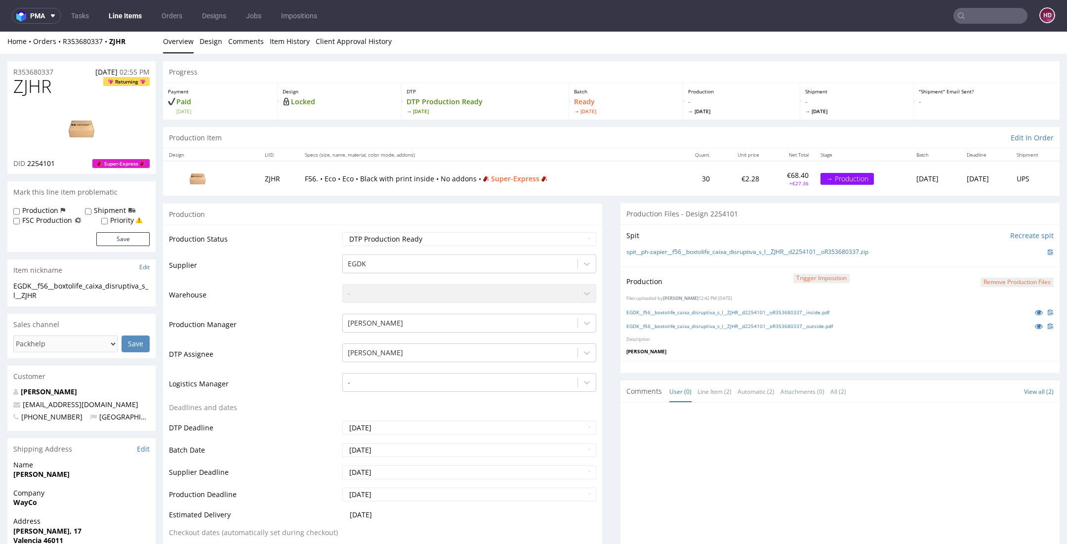
click at [131, 18] on link "Line Items" at bounding box center [125, 16] width 45 height 16
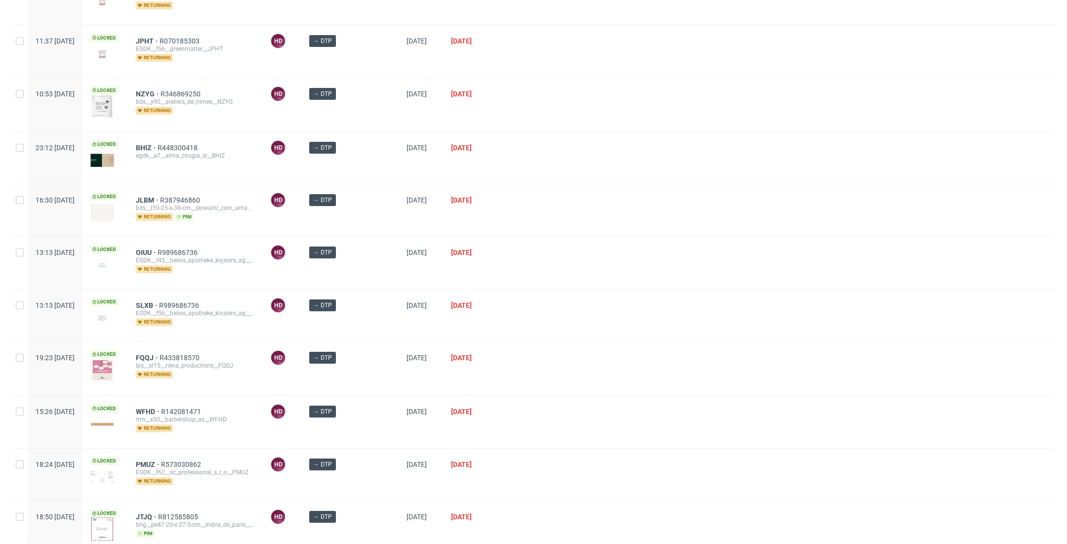
scroll to position [124, 0]
click at [160, 39] on span "JPHT" at bounding box center [148, 41] width 24 height 8
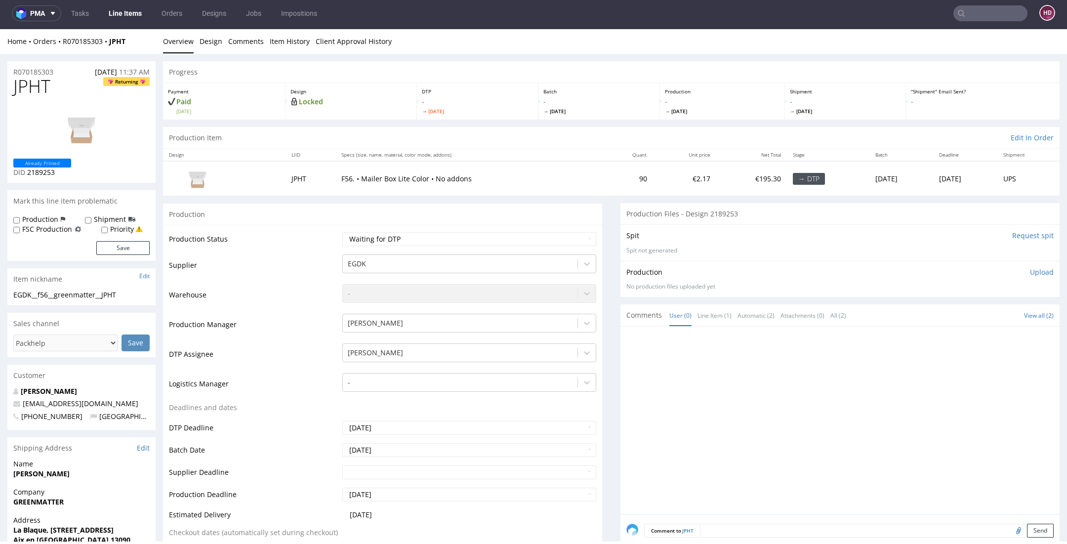
click at [444, 252] on td "Waiting for Artwork Waiting for Diecut Waiting for Mockup Waiting for DTP Waiti…" at bounding box center [468, 242] width 256 height 22
click at [441, 236] on select "Waiting for Artwork Waiting for Diecut Waiting for Mockup Waiting for DTP Waiti…" at bounding box center [469, 239] width 254 height 14
select select "dtp_in_process"
click at [342, 232] on select "Waiting for Artwork Waiting for Diecut Waiting for Mockup Waiting for DTP Waiti…" at bounding box center [469, 239] width 254 height 14
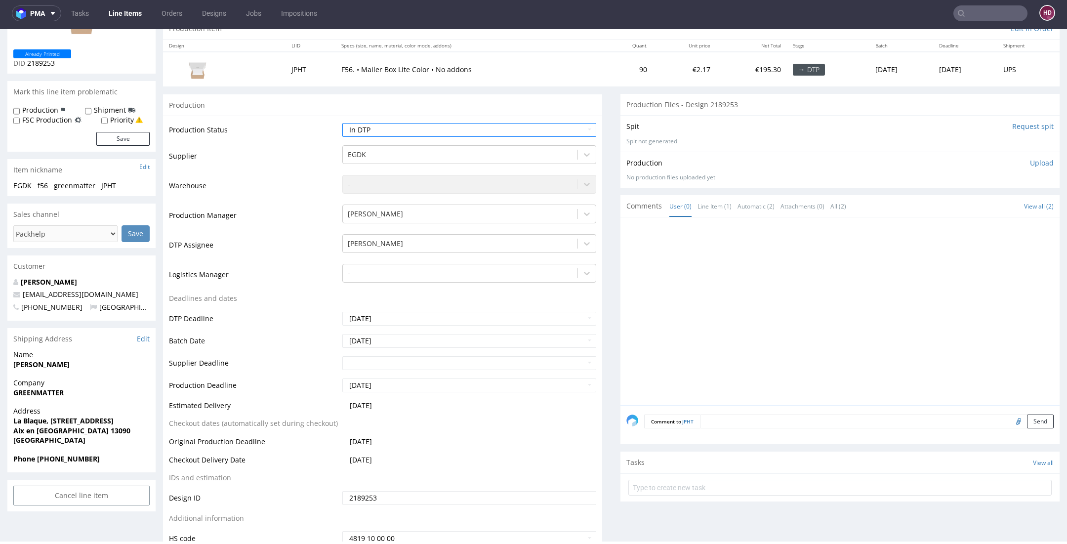
scroll to position [292, 0]
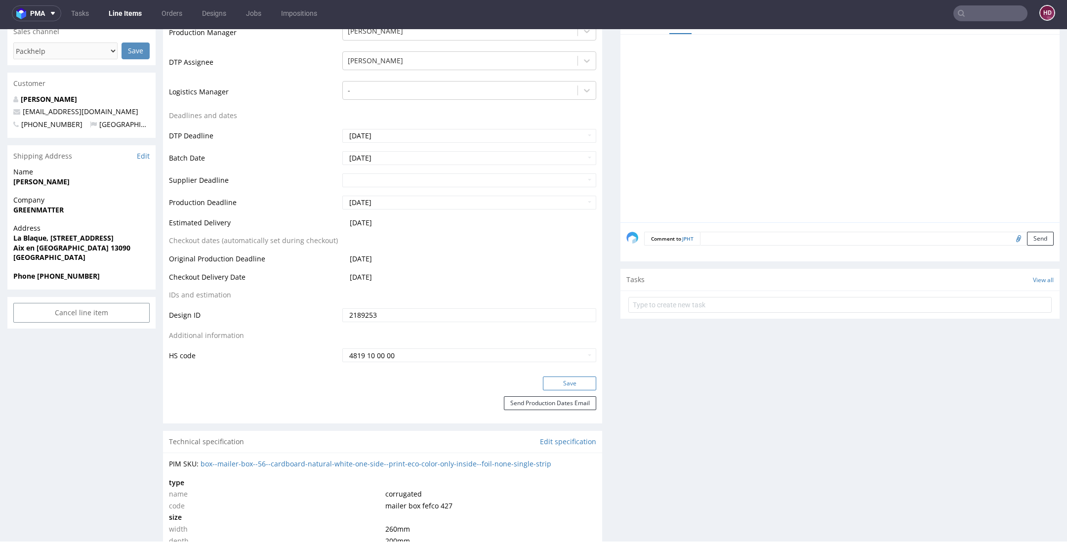
click at [552, 380] on button "Save" at bounding box center [569, 384] width 53 height 14
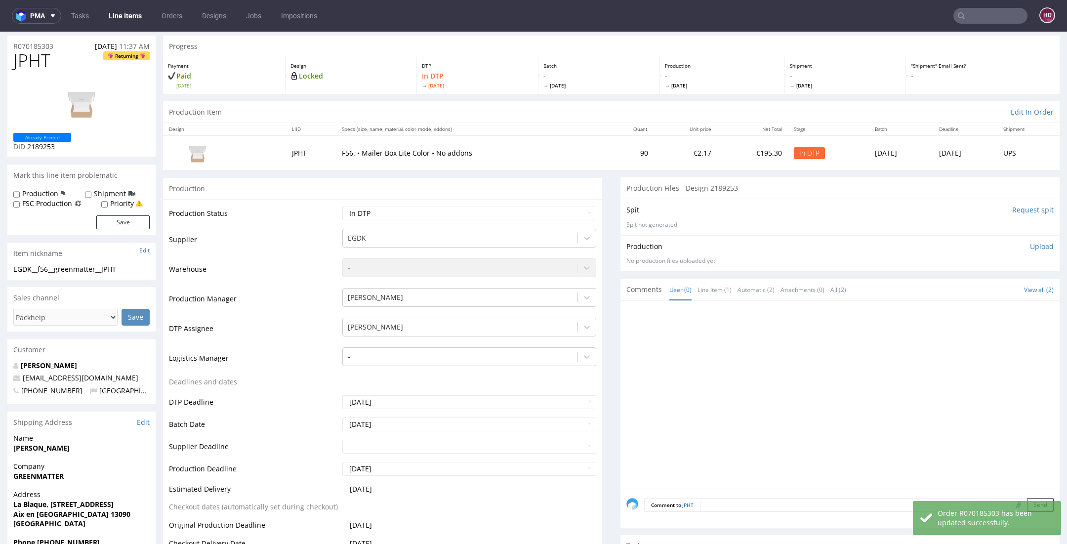
scroll to position [0, 0]
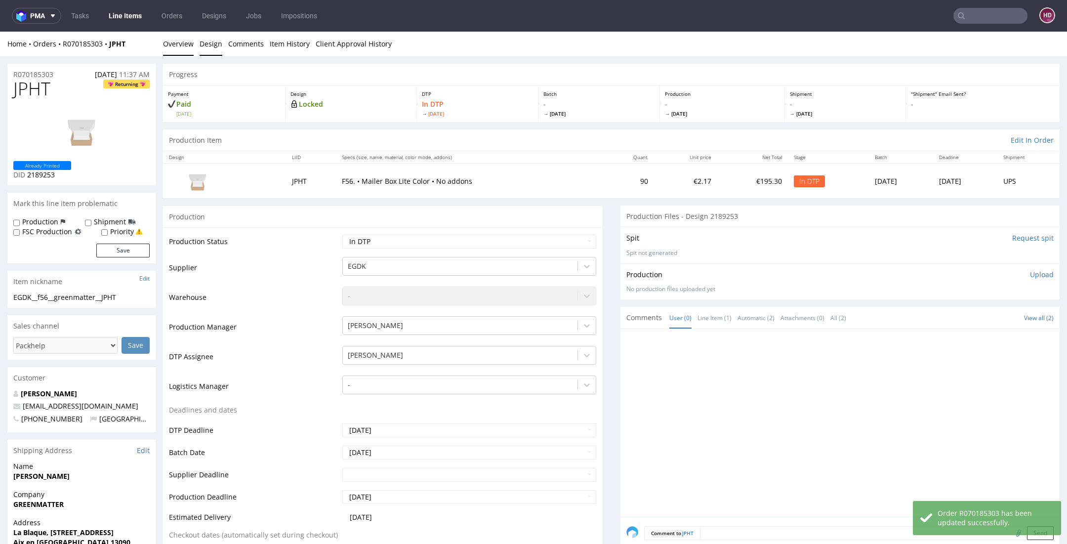
click at [201, 42] on link "Design" at bounding box center [211, 44] width 23 height 24
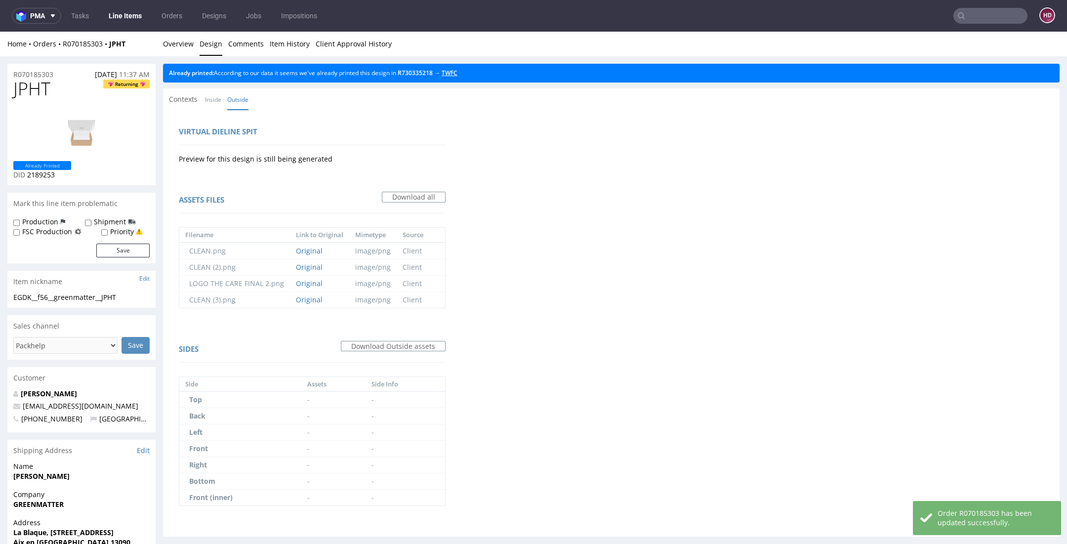
click at [458, 71] on link "TWFC" at bounding box center [450, 73] width 16 height 8
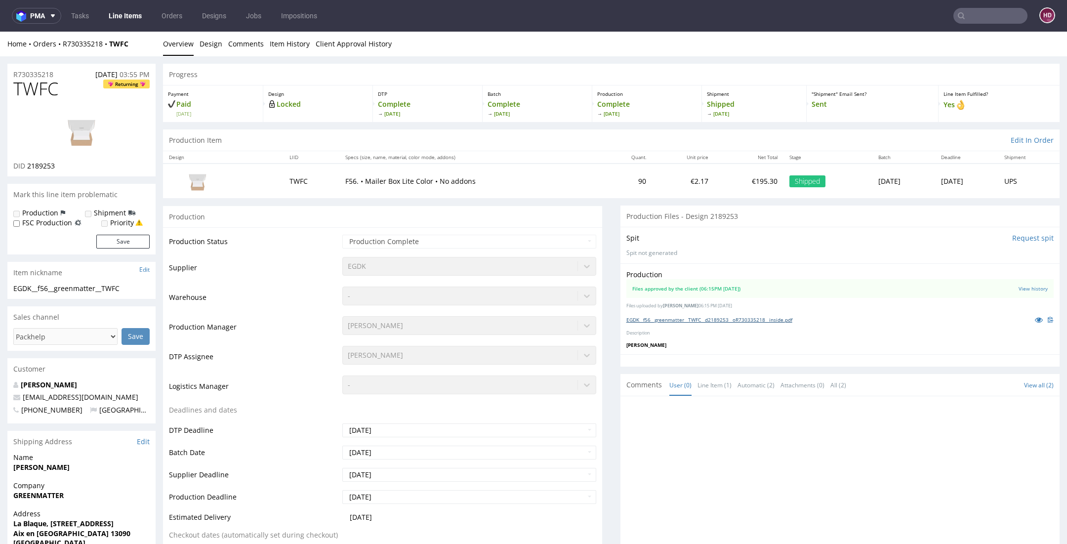
click at [679, 319] on link "EGDK__f56__greenmatter__TWFC__d2189253__oR730335218__inside.pdf" at bounding box center [710, 319] width 166 height 7
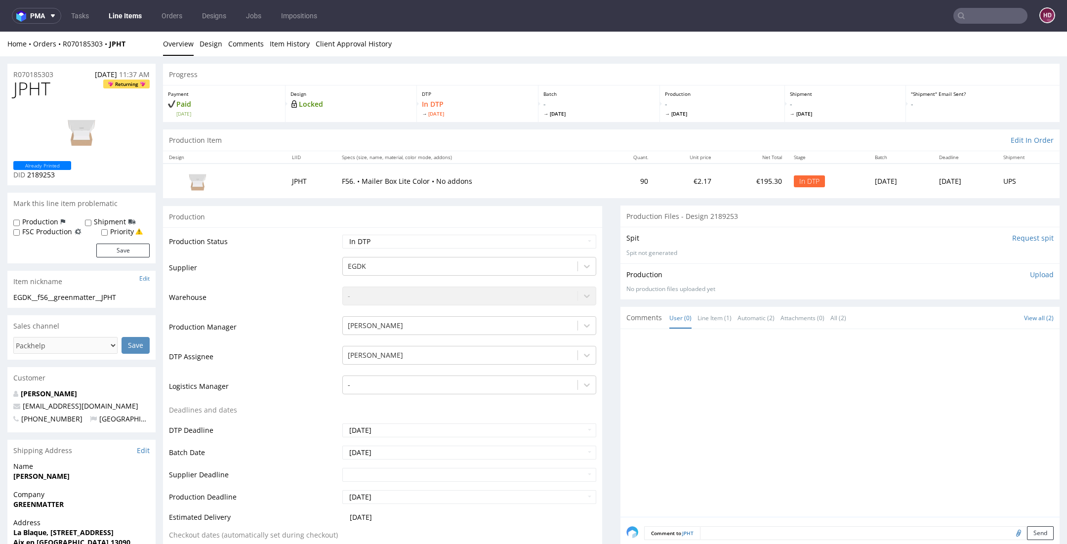
click at [86, 126] on img at bounding box center [81, 131] width 79 height 44
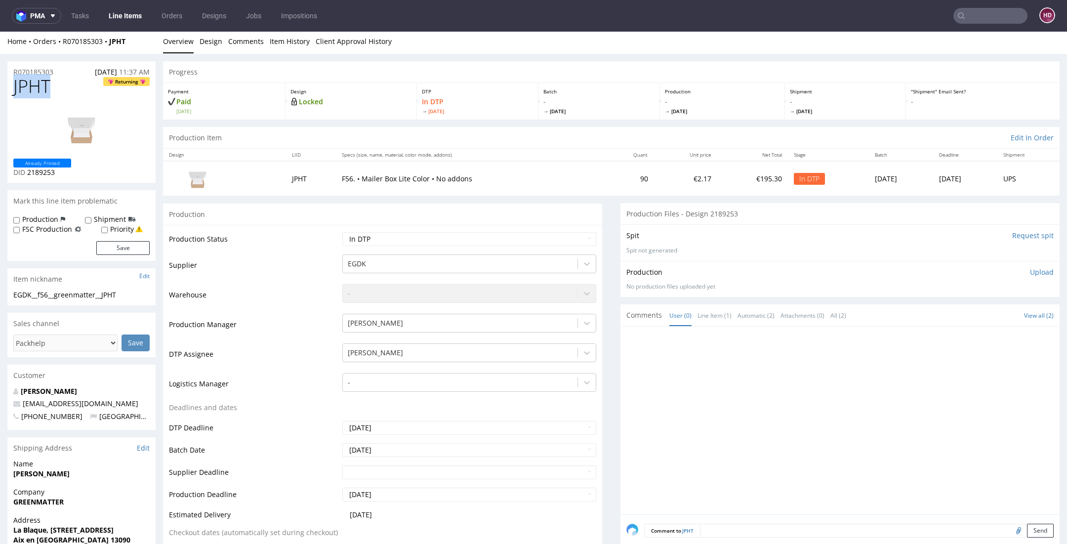
drag, startPoint x: 56, startPoint y: 86, endPoint x: 6, endPoint y: 88, distance: 50.0
copy span "JPHT"
drag, startPoint x: 127, startPoint y: 297, endPoint x: -14, endPoint y: 291, distance: 141.0
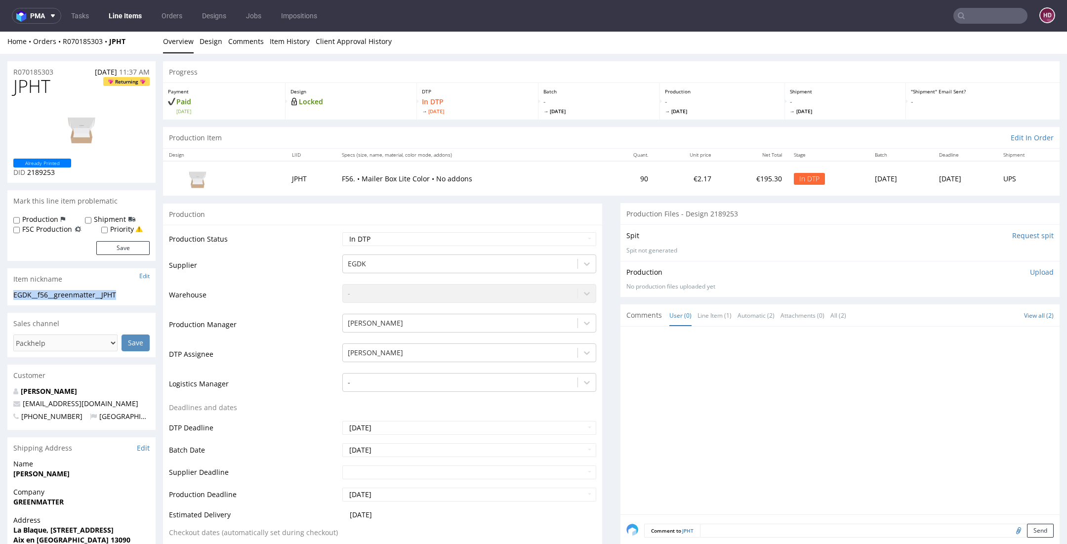
copy div "EGDK__f56__greenmatter__JPHT"
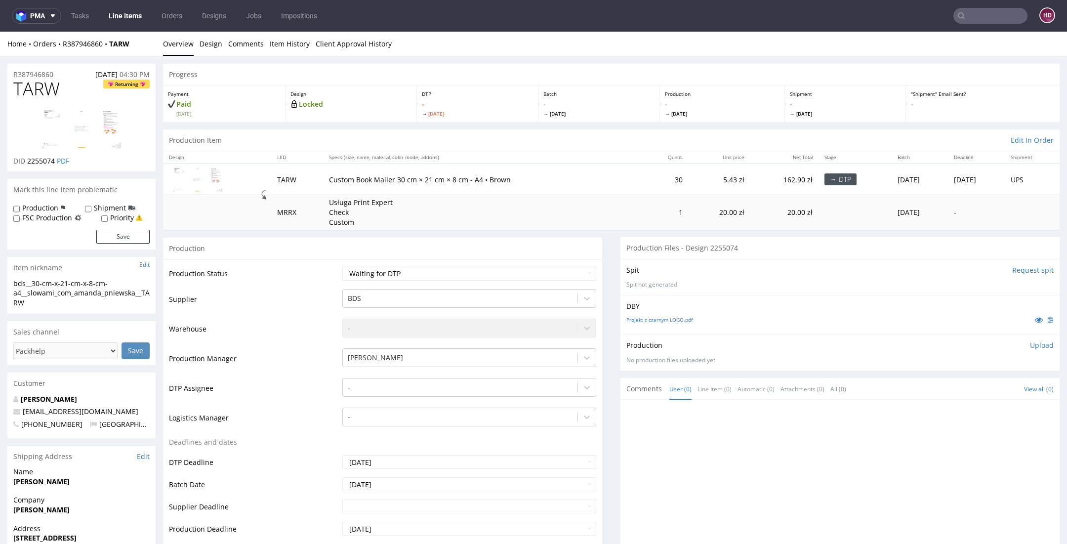
click at [128, 18] on link "Line Items" at bounding box center [125, 16] width 45 height 16
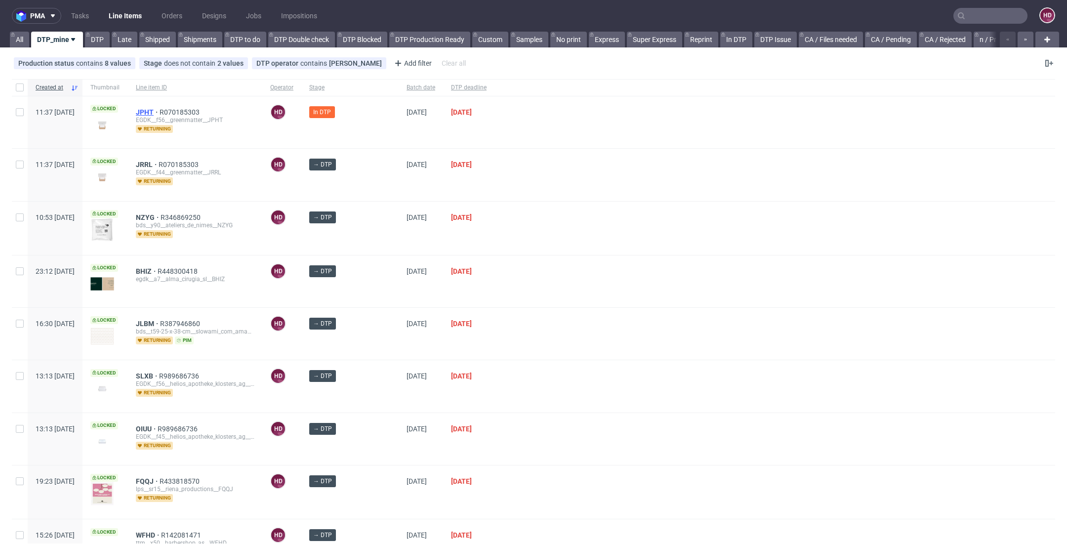
click at [160, 110] on span "JPHT" at bounding box center [148, 112] width 24 height 8
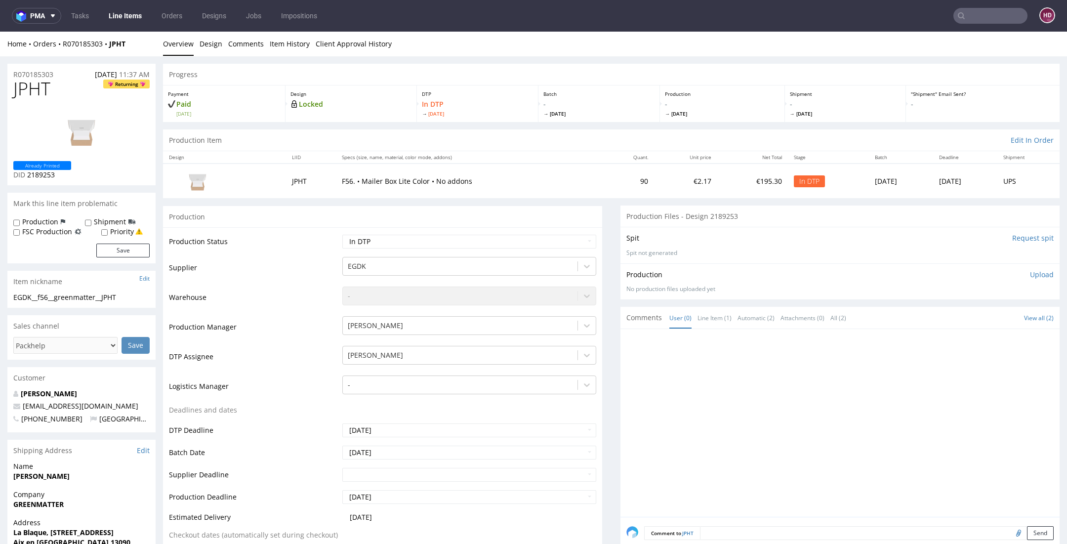
click at [72, 83] on h1 "JPHT Returning" at bounding box center [81, 89] width 136 height 20
drag, startPoint x: 60, startPoint y: 75, endPoint x: -13, endPoint y: 73, distance: 73.2
copy p "R070185303"
drag, startPoint x: 65, startPoint y: 174, endPoint x: 27, endPoint y: 178, distance: 38.7
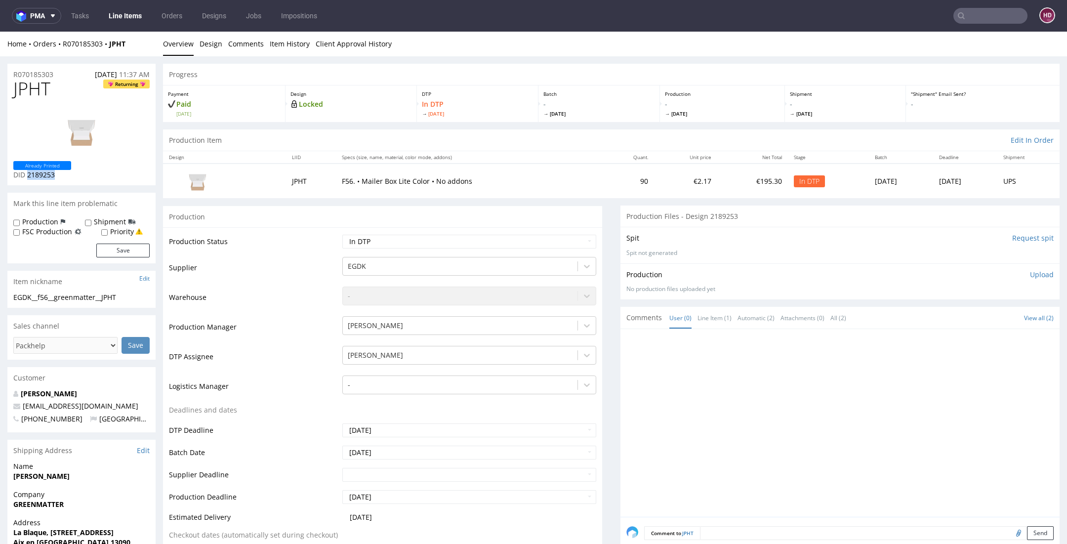
click at [27, 178] on p "DID 2189253" at bounding box center [42, 175] width 58 height 10
copy span "2189253"
click at [1030, 275] on p "Upload" at bounding box center [1042, 275] width 24 height 10
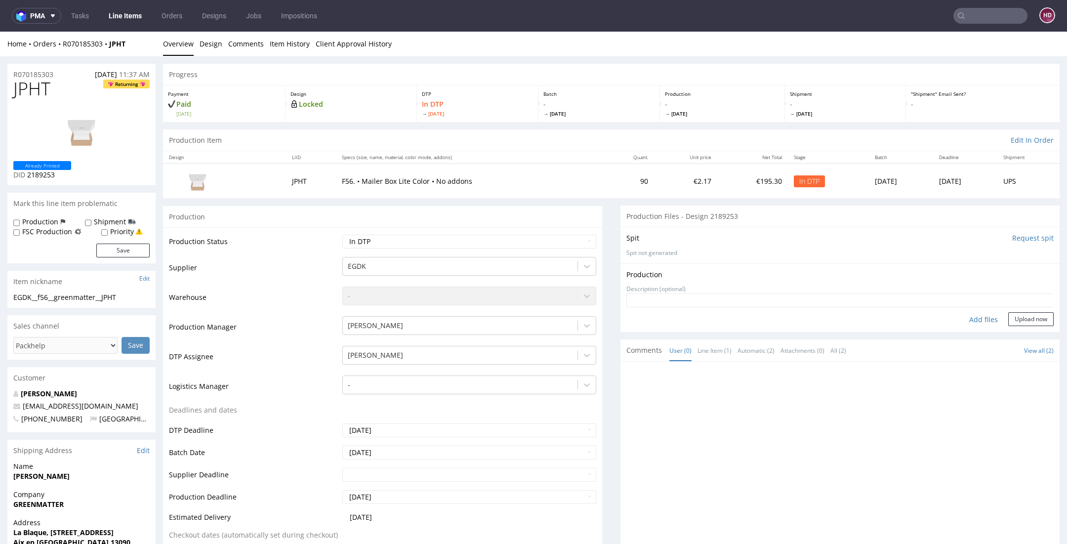
click at [968, 320] on div "Add files" at bounding box center [983, 319] width 49 height 15
type input "C:\fakepath\EGDK__f56__greenmatter__JPHT__d2189253__oR070185303__inside.pdf"
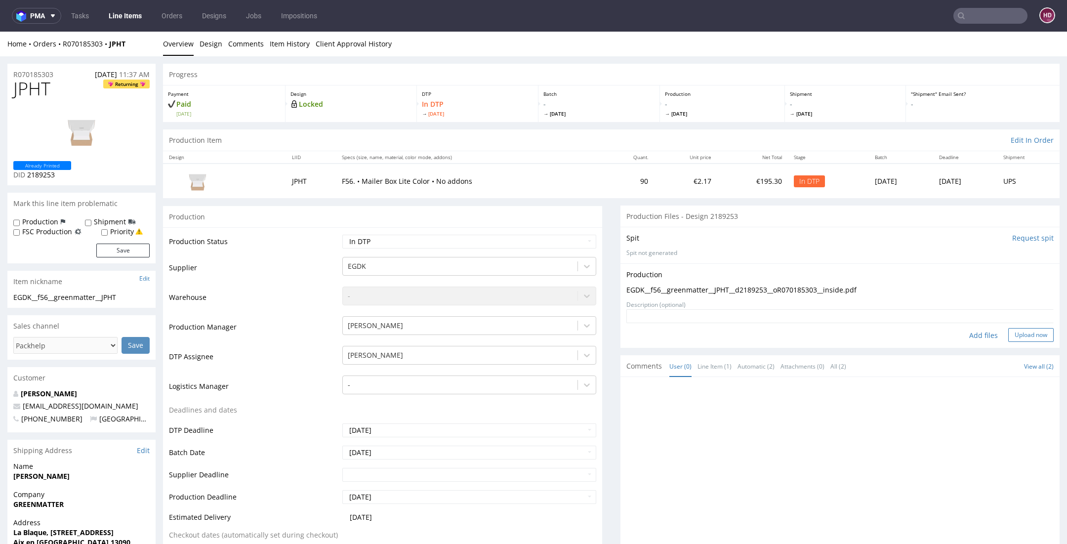
click at [1014, 333] on button "Upload now" at bounding box center [1031, 335] width 45 height 14
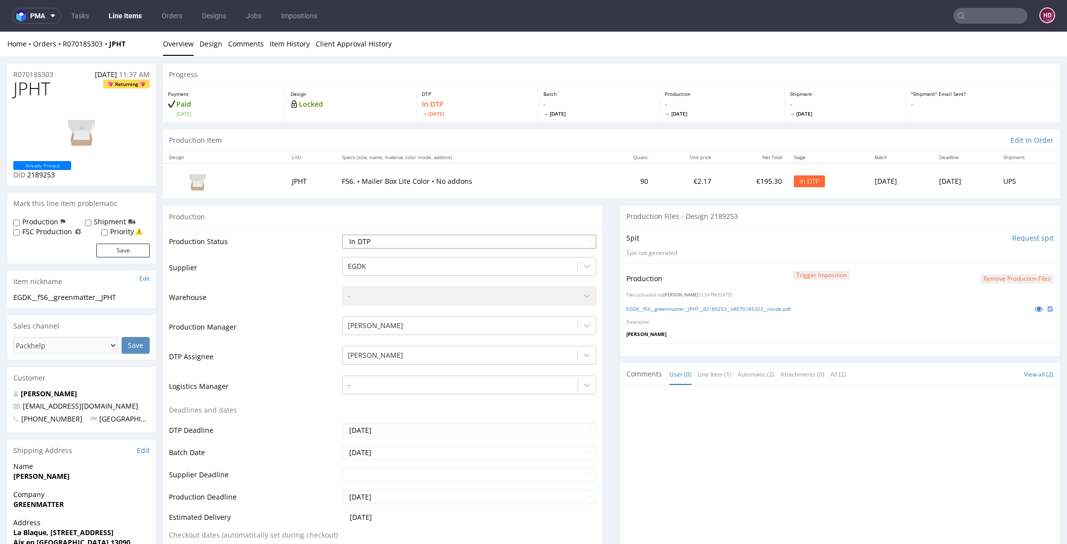
click at [491, 243] on select "Waiting for Artwork Waiting for Diecut Waiting for Mockup Waiting for DTP Waiti…" at bounding box center [469, 242] width 254 height 14
select select "dtp_production_ready"
click at [342, 235] on select "Waiting for Artwork Waiting for Diecut Waiting for Mockup Waiting for DTP Waiti…" at bounding box center [469, 242] width 254 height 14
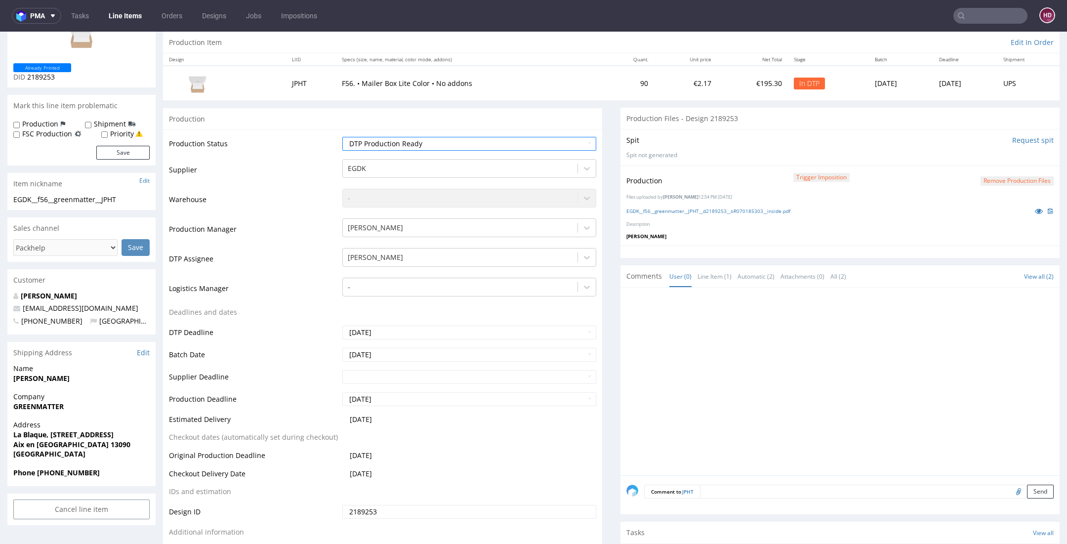
scroll to position [190, 0]
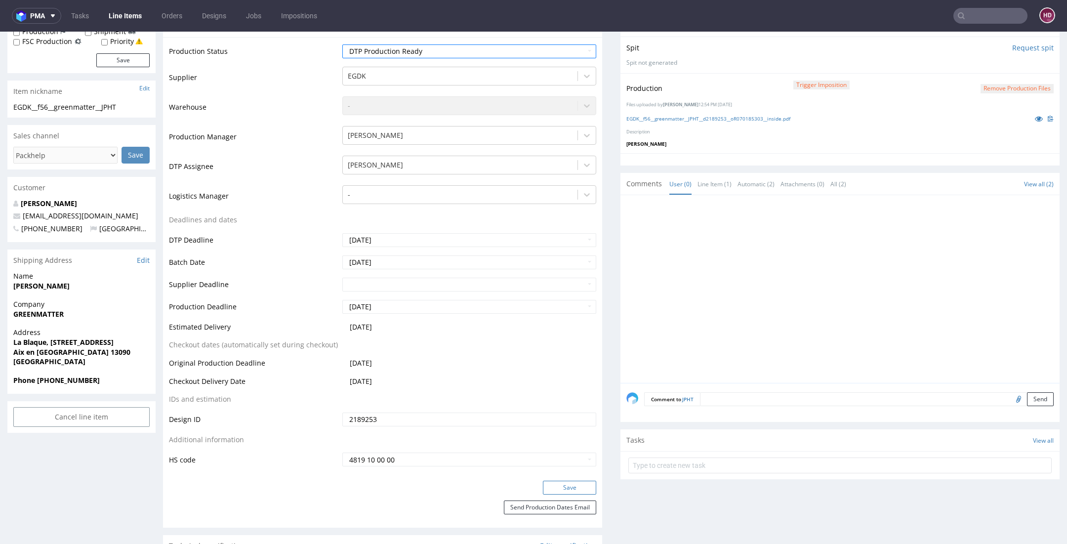
click at [548, 489] on button "Save" at bounding box center [569, 488] width 53 height 14
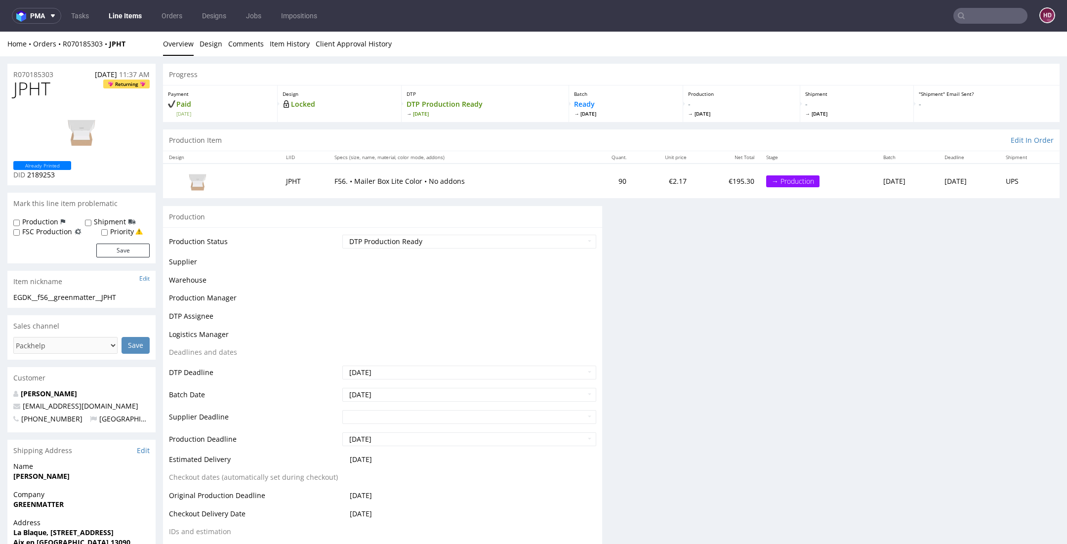
scroll to position [0, 0]
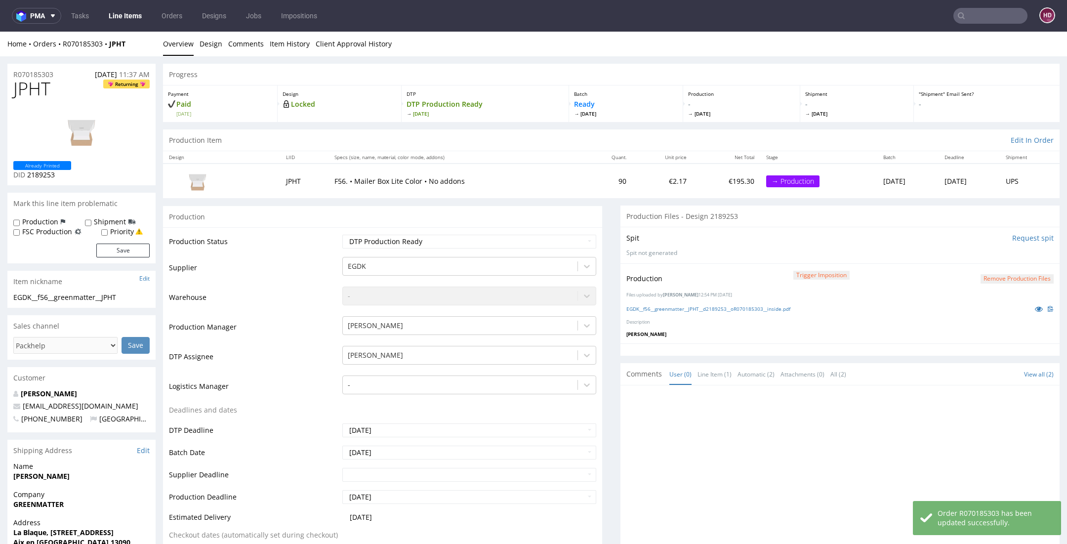
click at [34, 219] on label "Production" at bounding box center [40, 222] width 36 height 10
click at [20, 219] on input "Production" at bounding box center [16, 223] width 6 height 8
checkbox input "true"
click at [98, 249] on button "Save" at bounding box center [122, 251] width 53 height 14
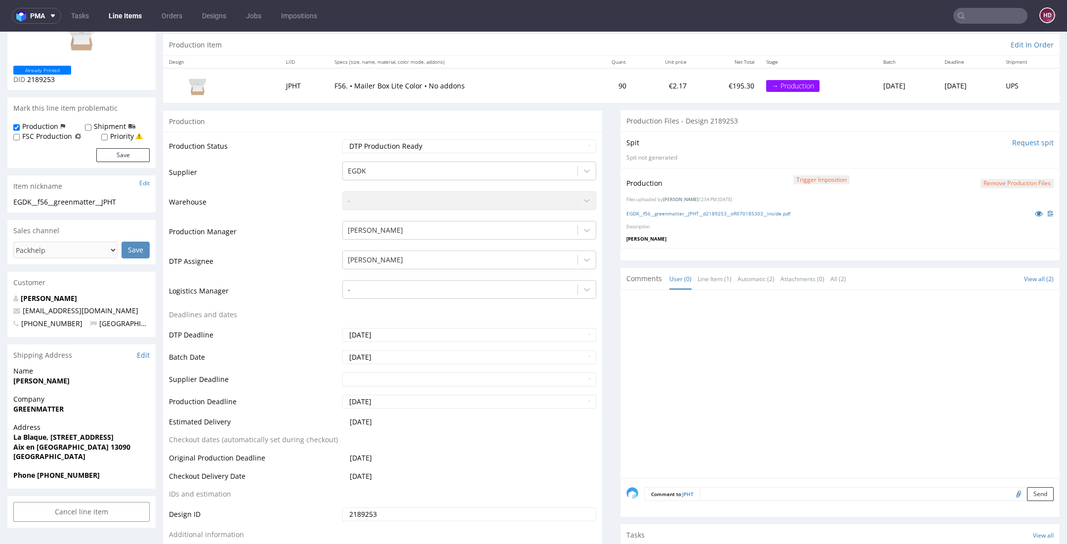
scroll to position [96, 0]
click at [121, 142] on form "Production Shipment FSC Production Priority Save" at bounding box center [81, 141] width 136 height 41
click at [122, 153] on button "Save" at bounding box center [122, 155] width 53 height 14
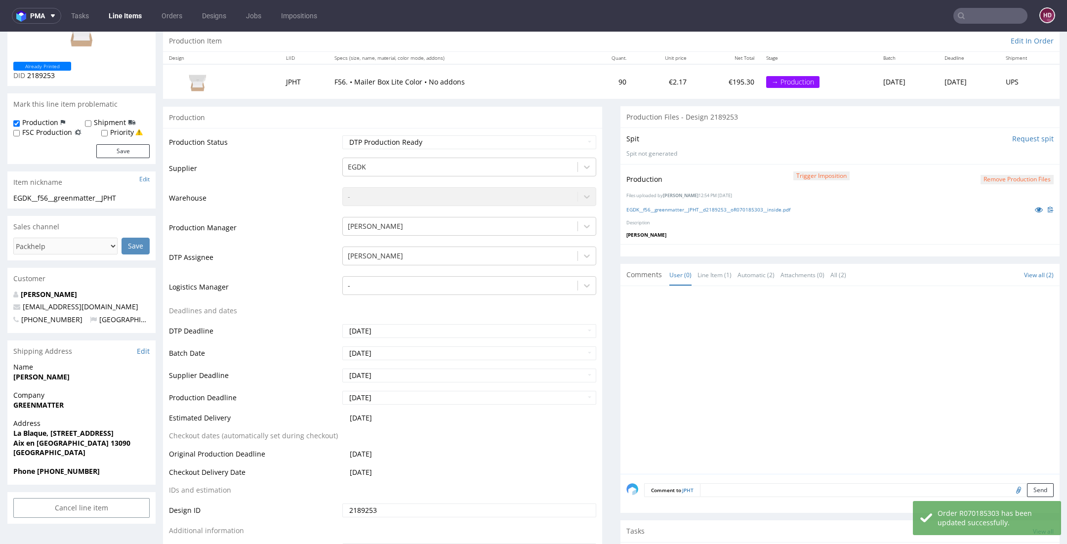
scroll to position [100, 0]
click at [819, 484] on textarea at bounding box center [877, 490] width 354 height 14
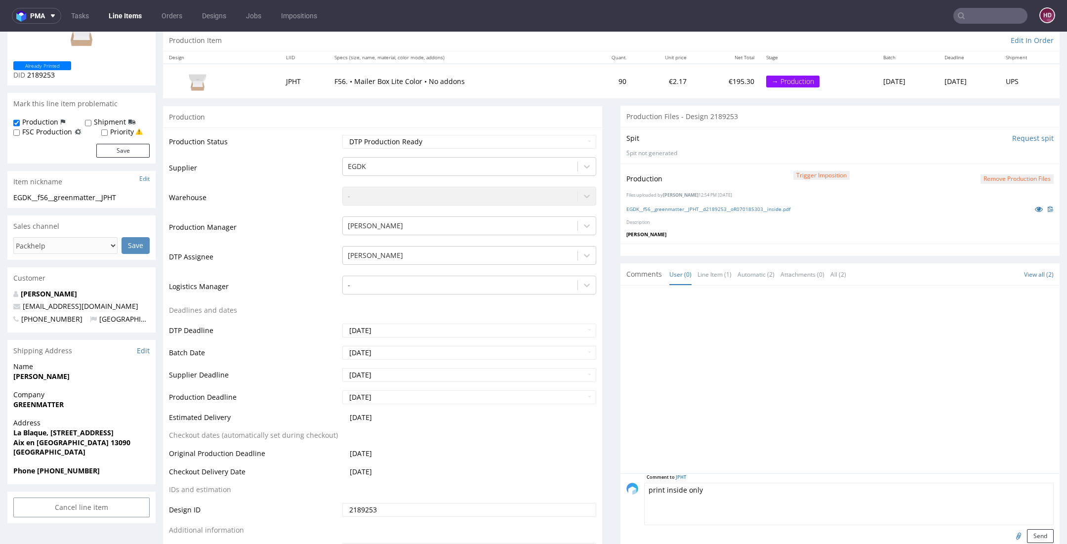
click at [644, 485] on textarea "print inside only" at bounding box center [849, 504] width 410 height 42
type textarea "Info - print inside only"
click at [1027, 529] on button "Send" at bounding box center [1040, 536] width 27 height 14
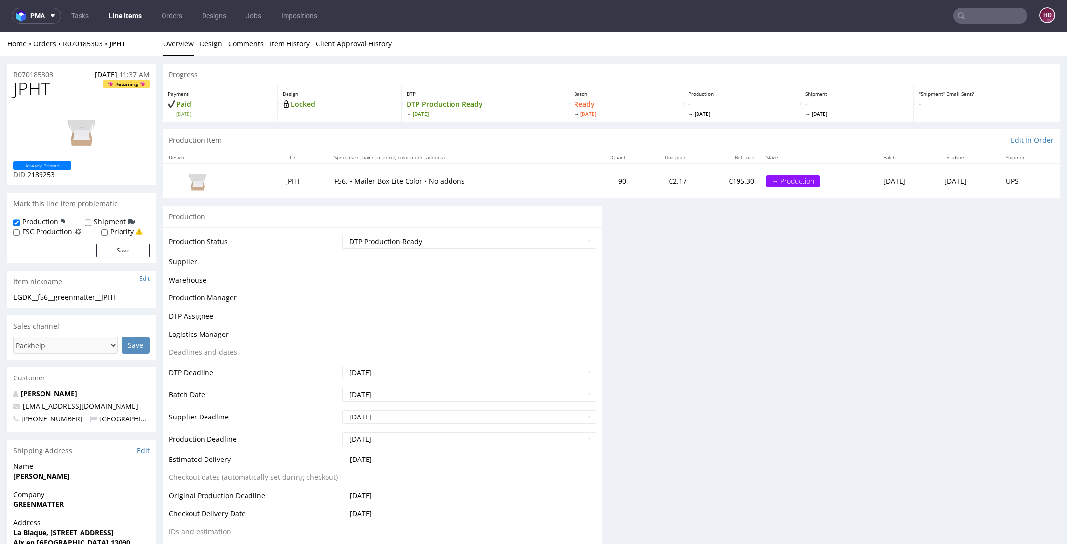
scroll to position [0, 0]
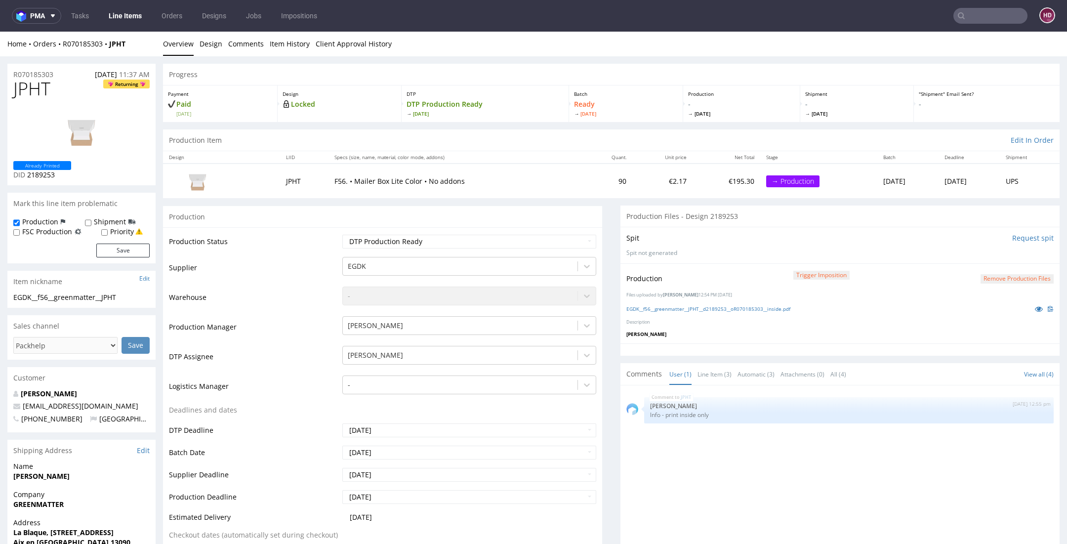
click at [115, 16] on link "Line Items" at bounding box center [125, 16] width 45 height 16
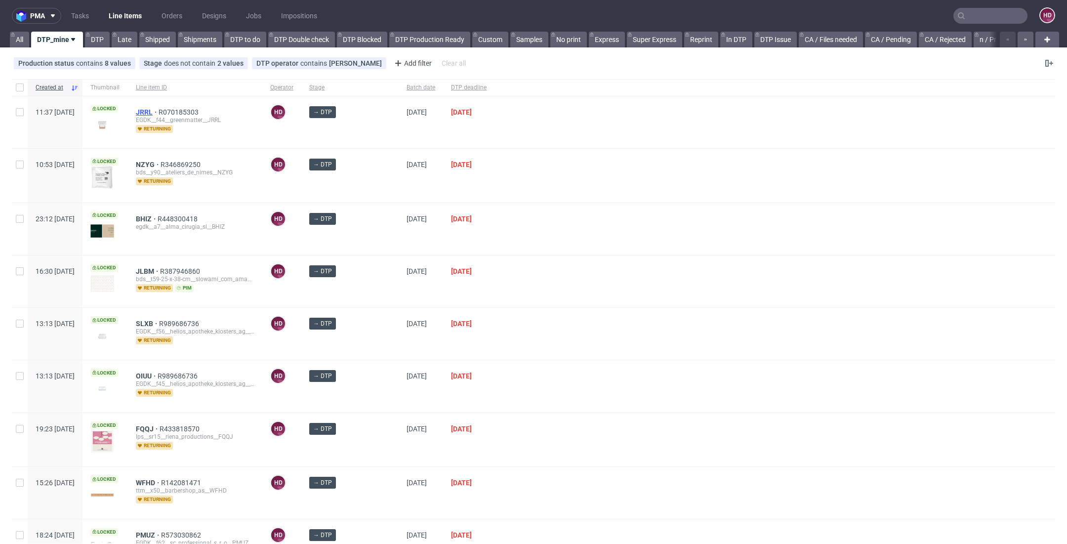
click at [159, 111] on span "JRRL" at bounding box center [147, 112] width 23 height 8
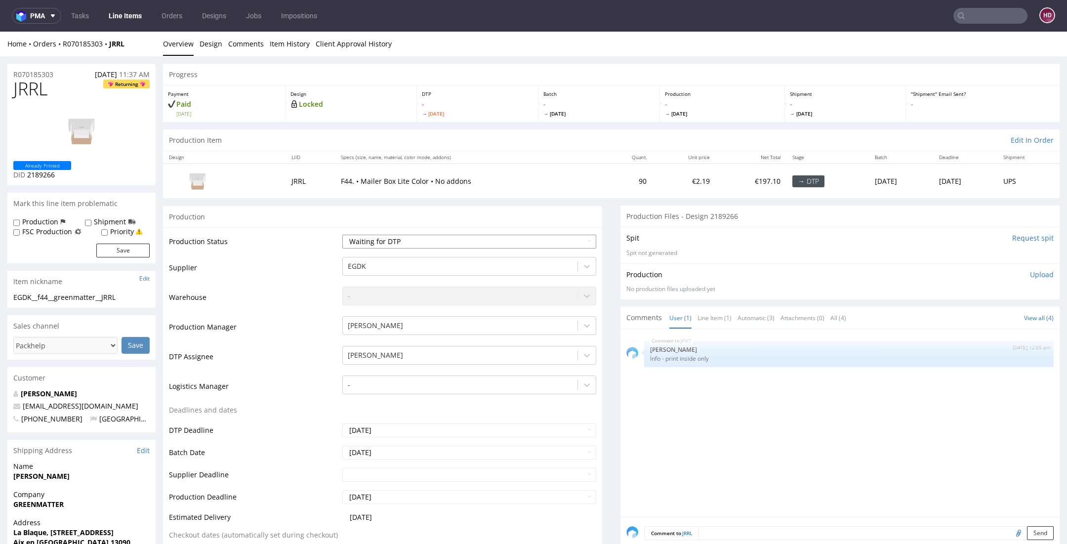
click at [414, 243] on select "Waiting for Artwork Waiting for Diecut Waiting for Mockup Waiting for DTP Waiti…" at bounding box center [469, 242] width 254 height 14
select select "dtp_in_process"
click at [342, 235] on select "Waiting for Artwork Waiting for Diecut Waiting for Mockup Waiting for DTP Waiti…" at bounding box center [469, 242] width 254 height 14
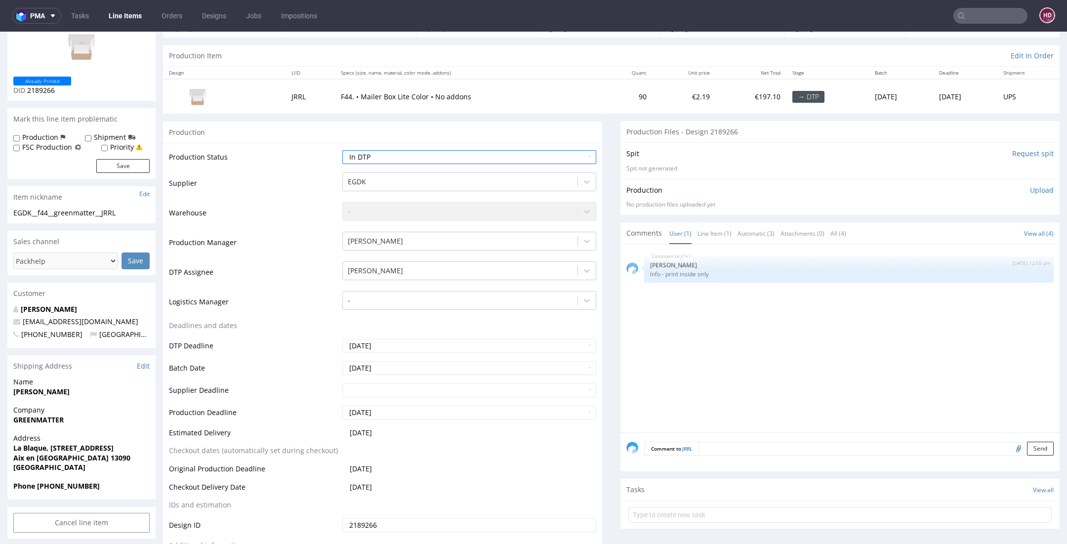
scroll to position [167, 0]
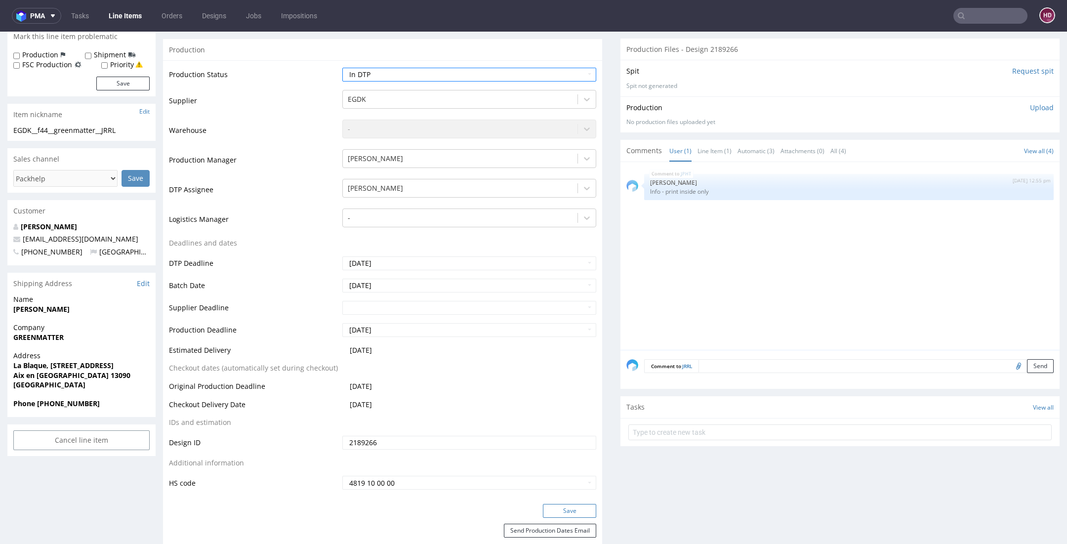
click at [549, 507] on button "Save" at bounding box center [569, 511] width 53 height 14
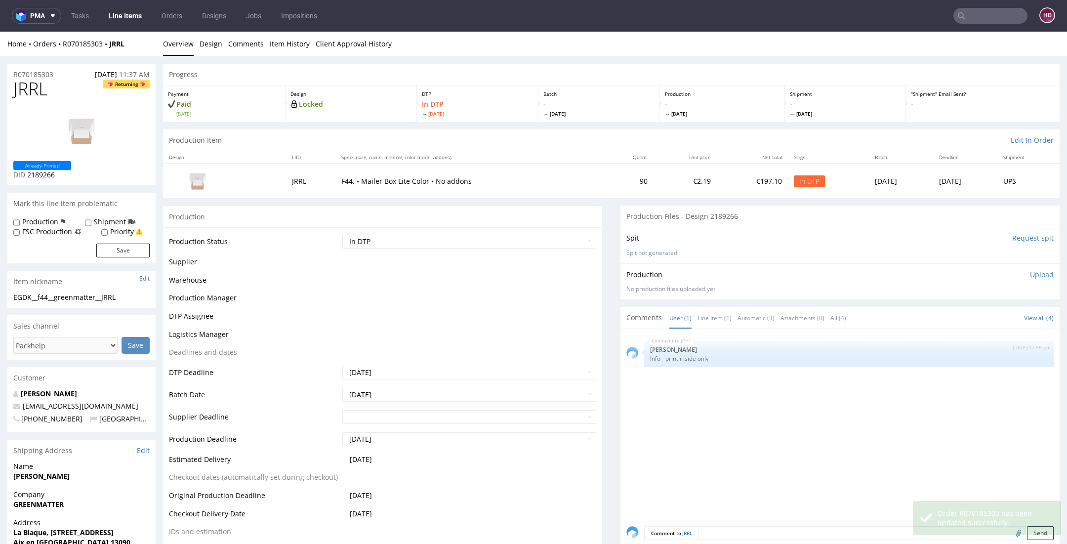
scroll to position [161, 0]
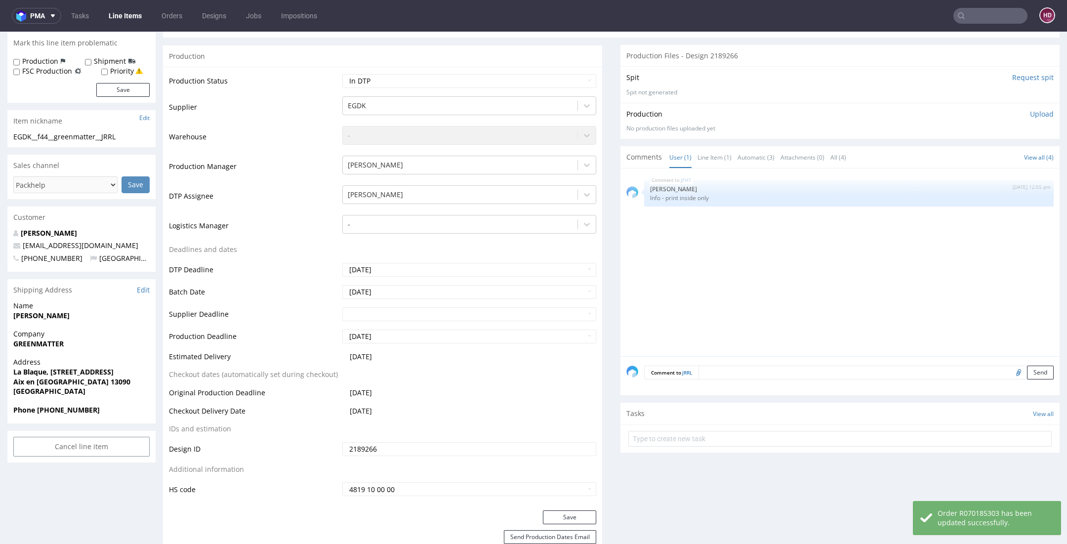
click at [748, 377] on textarea at bounding box center [876, 373] width 355 height 14
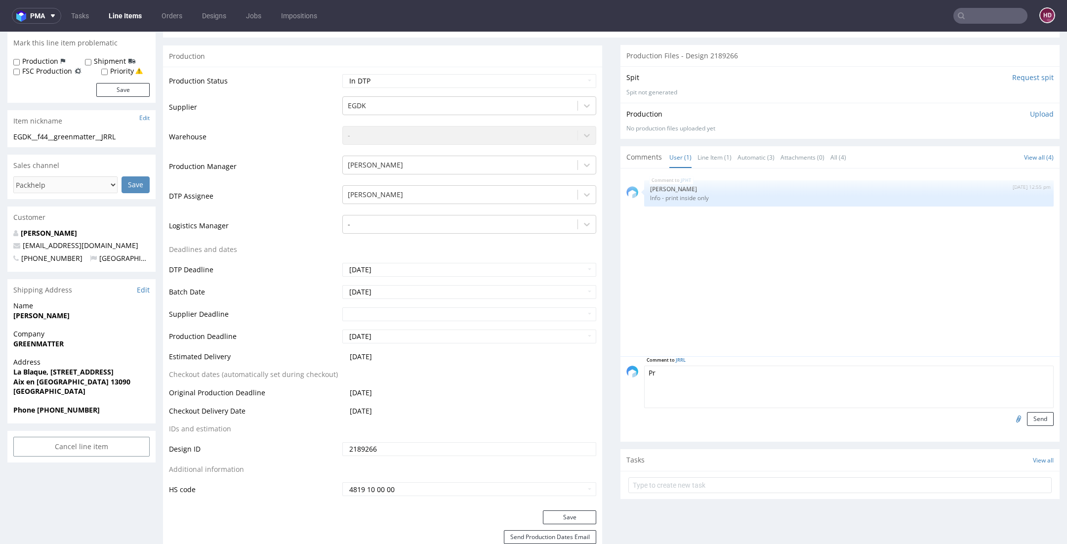
type textarea "P"
type textarea "Info for production - print inside only"
click at [1027, 414] on button "Send" at bounding box center [1040, 419] width 27 height 14
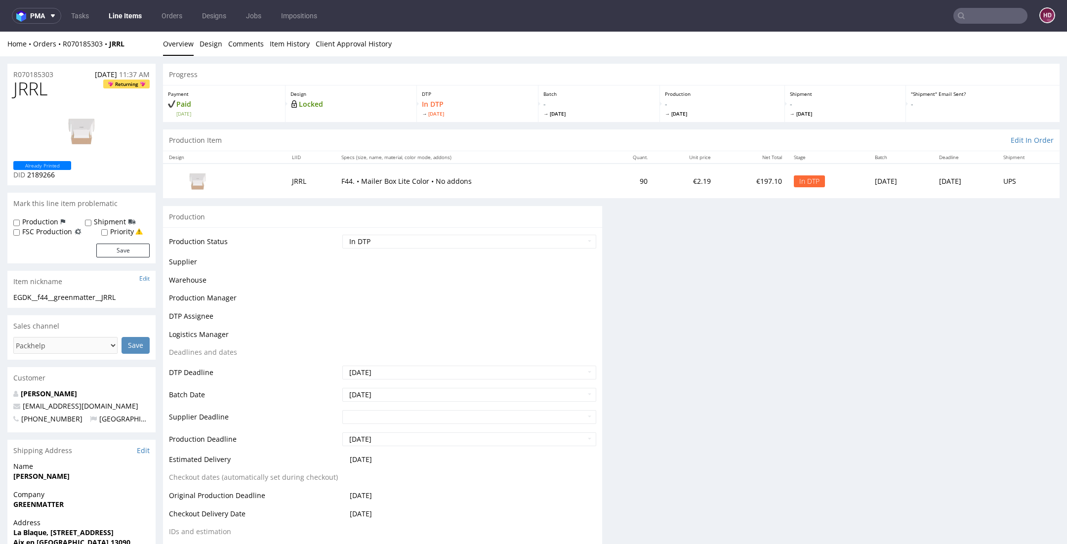
scroll to position [0, 0]
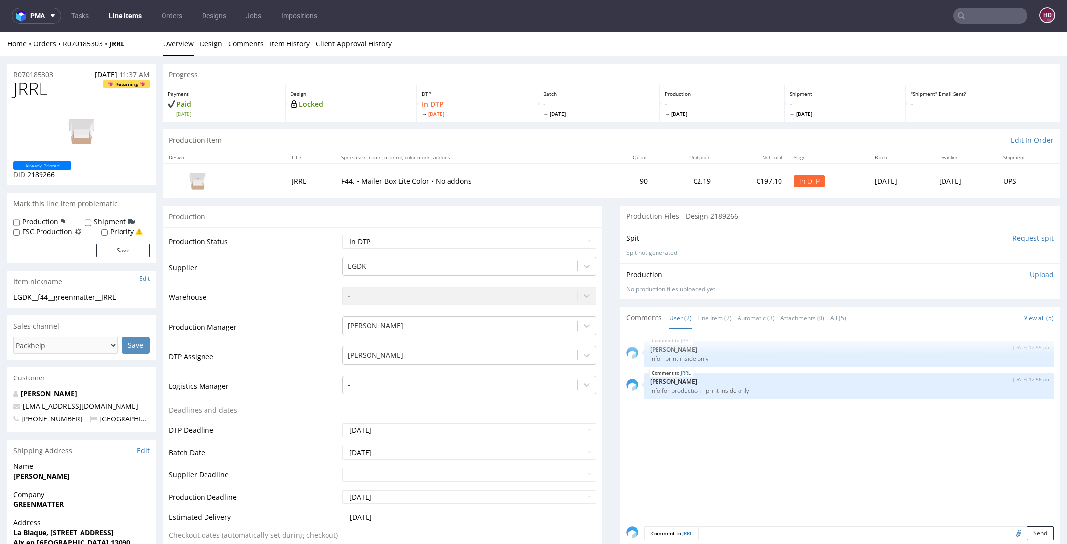
click at [57, 218] on div "Production" at bounding box center [39, 222] width 52 height 10
click at [38, 224] on label "Production" at bounding box center [40, 222] width 36 height 10
click at [20, 224] on input "Production" at bounding box center [16, 223] width 6 height 8
checkbox input "true"
click at [127, 255] on button "Save" at bounding box center [122, 251] width 53 height 14
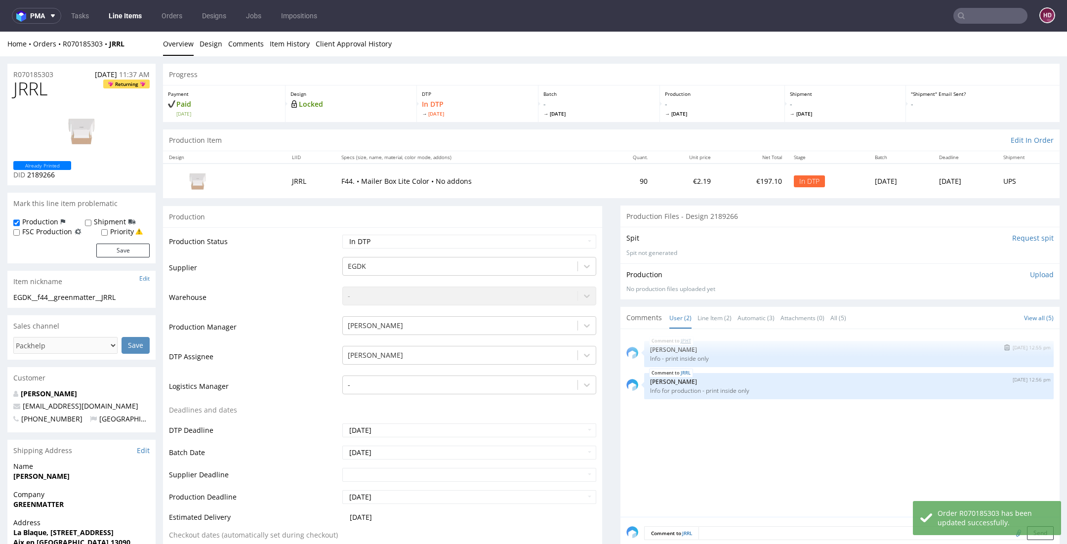
click at [681, 341] on link "JPHT" at bounding box center [686, 341] width 10 height 8
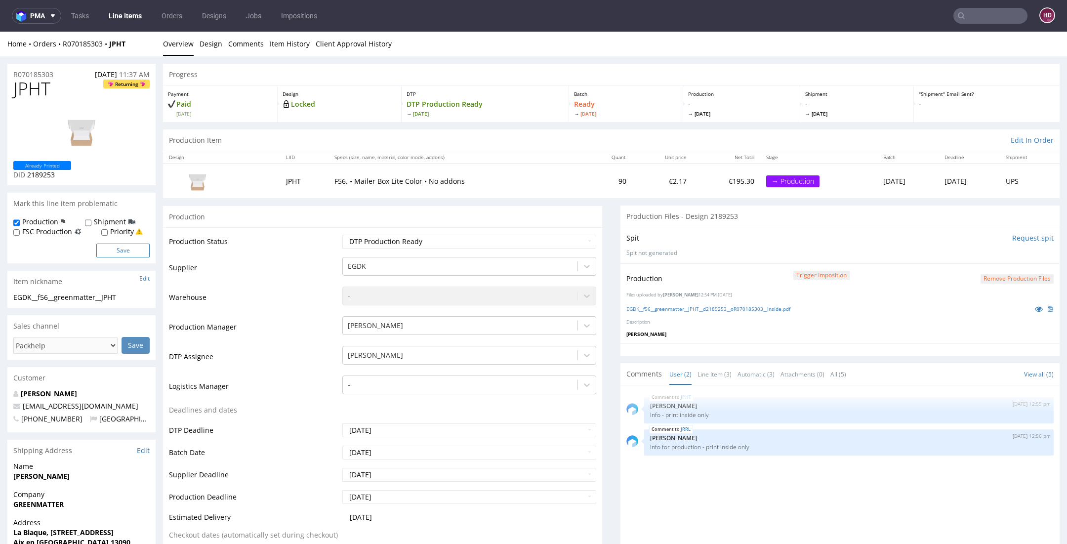
click at [136, 247] on button "Save" at bounding box center [122, 251] width 53 height 14
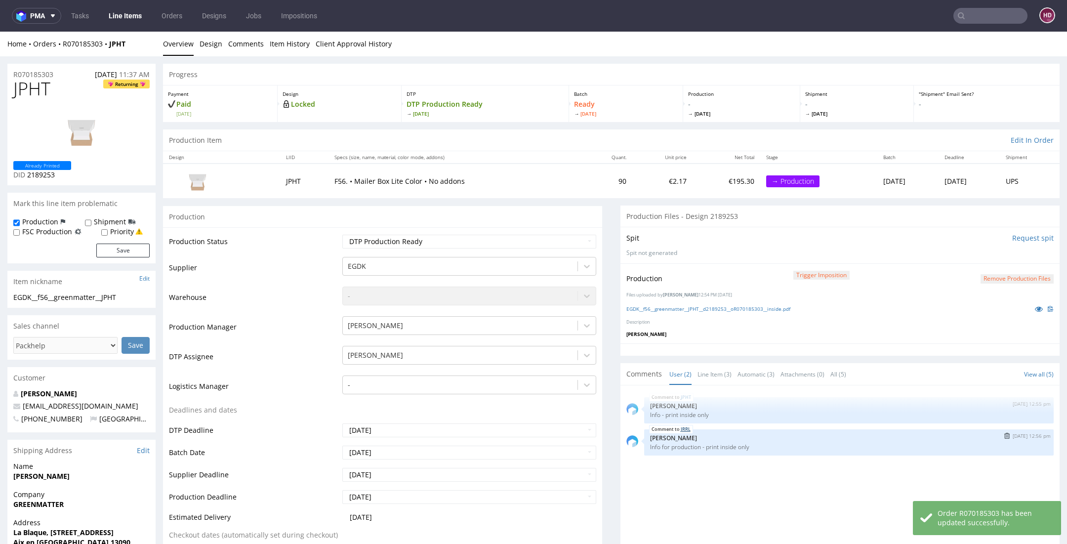
click at [681, 427] on link "JRRL" at bounding box center [686, 429] width 10 height 8
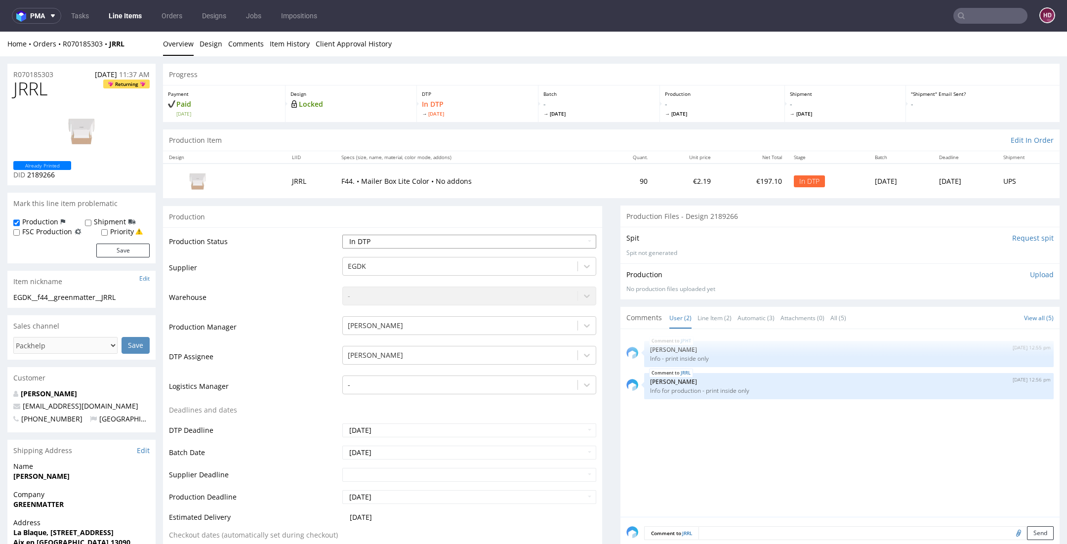
click at [350, 241] on select "Waiting for Artwork Waiting for Diecut Waiting for Mockup Waiting for DTP Waiti…" at bounding box center [469, 242] width 254 height 14
click at [203, 47] on link "Design" at bounding box center [211, 44] width 23 height 24
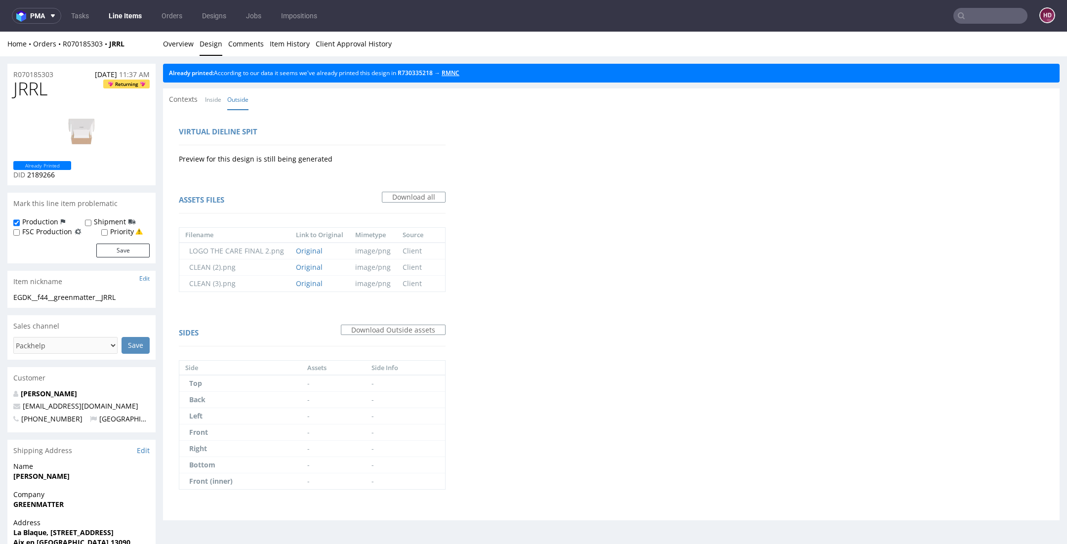
click at [456, 74] on link "RMNC" at bounding box center [451, 73] width 18 height 8
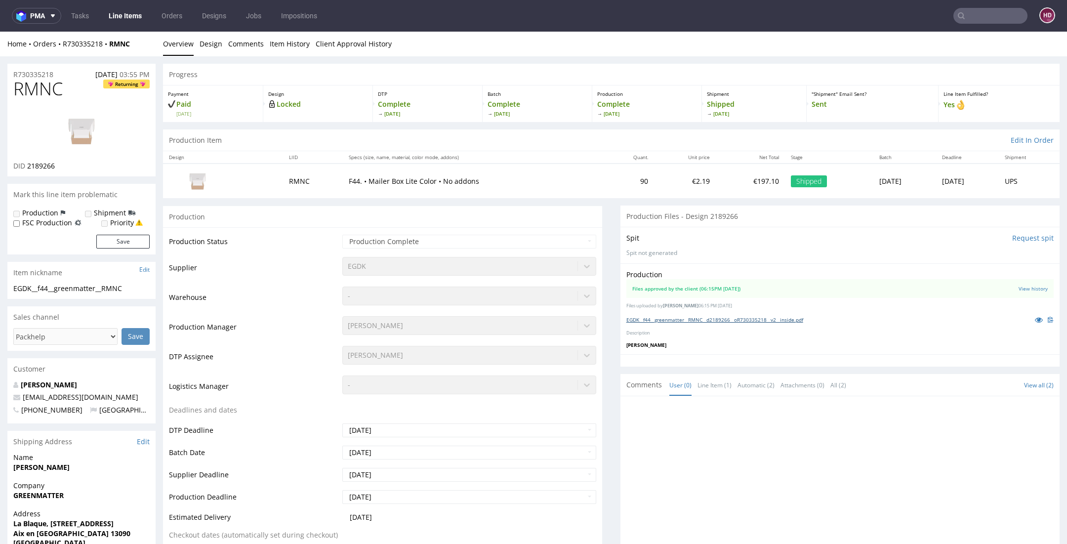
click at [723, 318] on link "EGDK__f44__greenmatter__RMNC__d2189266__oR730335218__v2__inside.pdf" at bounding box center [715, 319] width 177 height 7
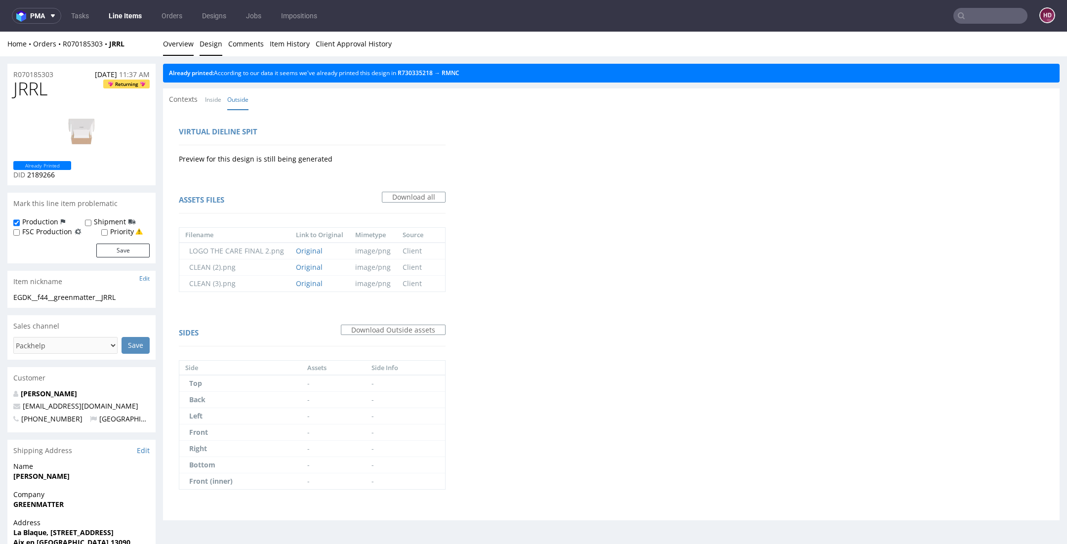
click at [174, 43] on link "Overview" at bounding box center [178, 44] width 31 height 24
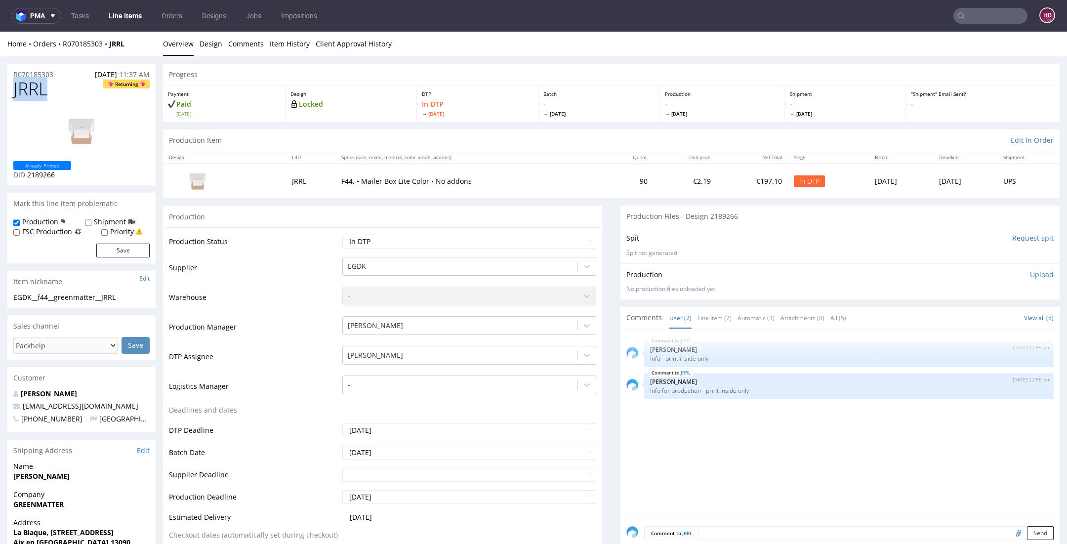
drag, startPoint x: 64, startPoint y: 93, endPoint x: -57, endPoint y: 82, distance: 121.1
copy span "JRRL"
drag, startPoint x: 122, startPoint y: 300, endPoint x: -9, endPoint y: 293, distance: 131.7
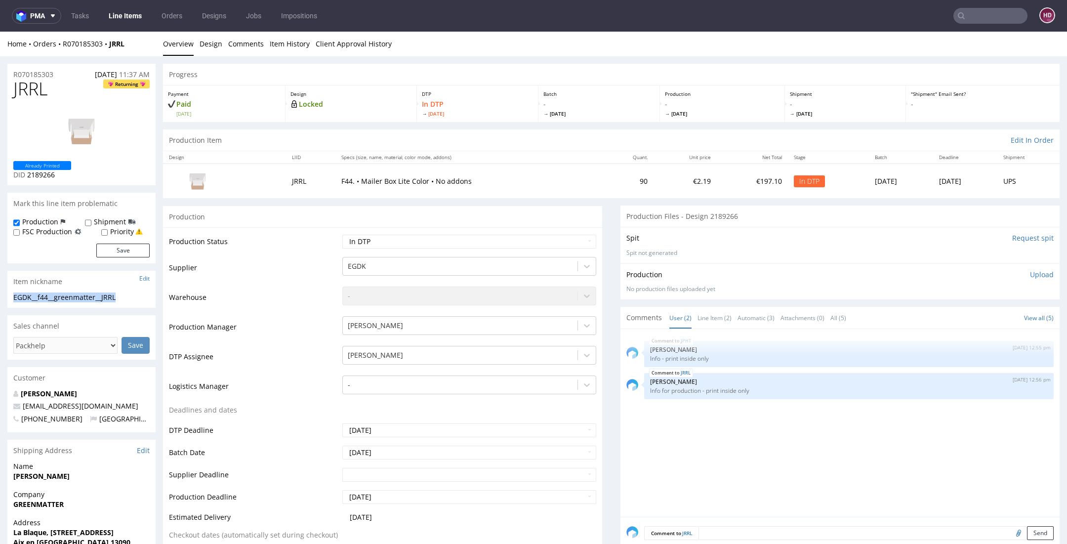
copy div "EGDK__f44__greenmatter__JRRL"
drag, startPoint x: 57, startPoint y: 77, endPoint x: -10, endPoint y: 79, distance: 67.7
copy p "R070185303"
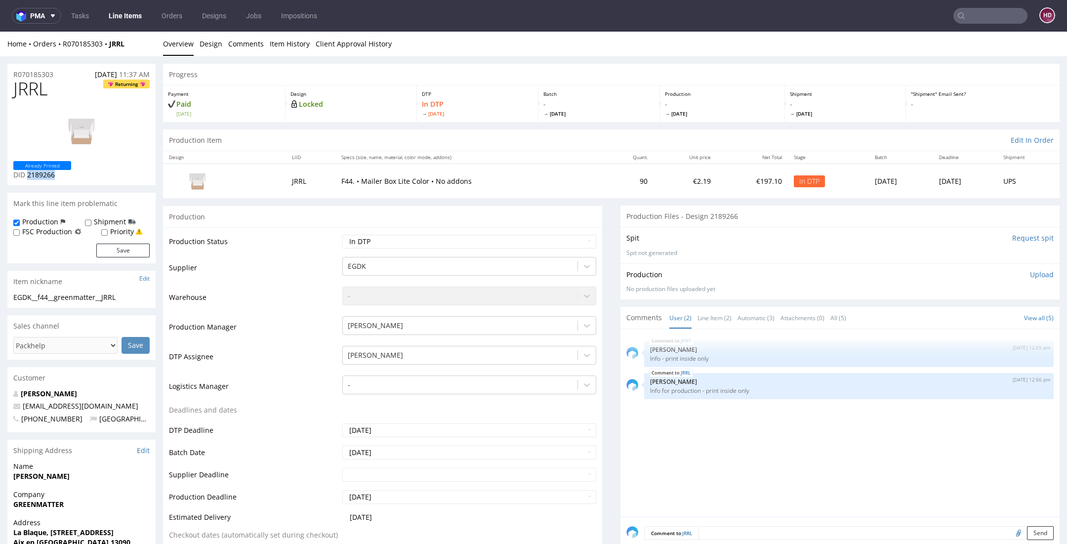
drag, startPoint x: 80, startPoint y: 172, endPoint x: 29, endPoint y: 172, distance: 51.4
click at [29, 172] on div "Already Printed DID 2189266" at bounding box center [81, 170] width 136 height 19
copy span "2189266"
click at [1030, 273] on p "Upload" at bounding box center [1042, 275] width 24 height 10
click at [1026, 273] on div "Production Upload" at bounding box center [840, 275] width 427 height 10
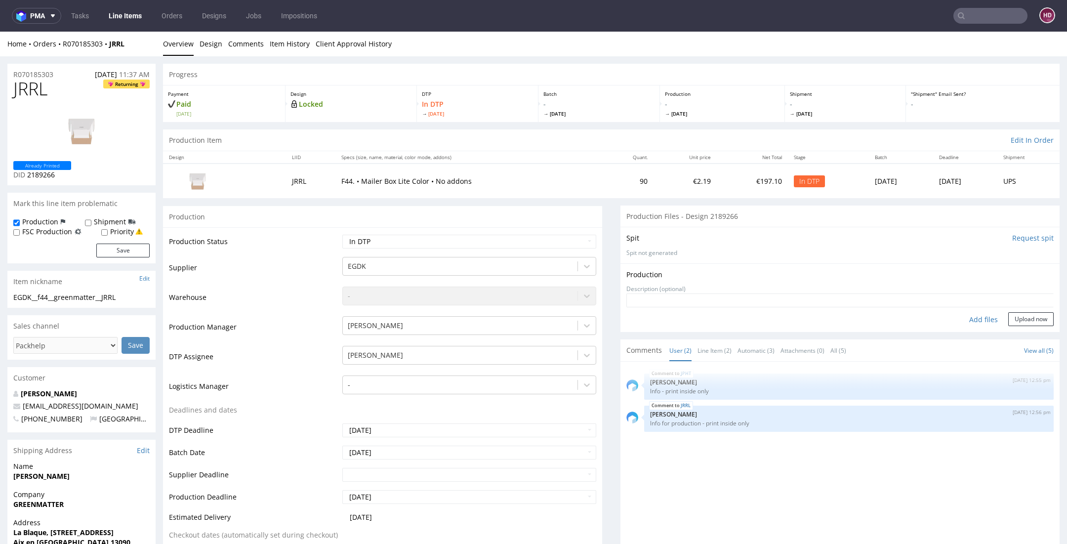
click at [959, 320] on div "Add files" at bounding box center [983, 319] width 49 height 15
type input "C:\fakepath\EGDK__f44__greenmatter__JRRL__d2189266__oR070185303__inside.pdf"
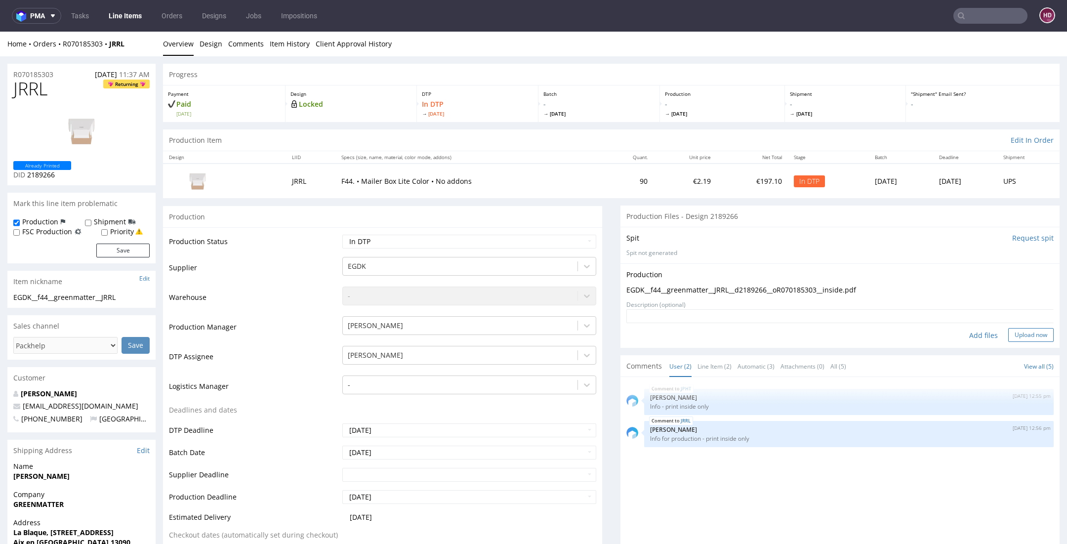
click at [1009, 332] on button "Upload now" at bounding box center [1031, 335] width 45 height 14
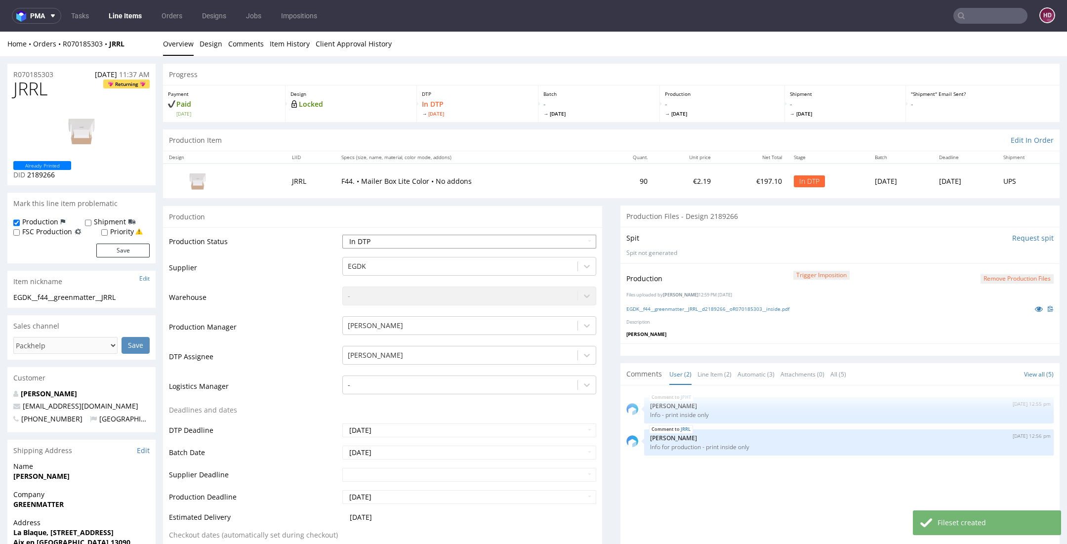
click at [415, 235] on select "Waiting for Artwork Waiting for Diecut Waiting for Mockup Waiting for DTP Waiti…" at bounding box center [469, 242] width 254 height 14
select select "dtp_production_ready"
click at [342, 235] on select "Waiting for Artwork Waiting for Diecut Waiting for Mockup Waiting for DTP Waiti…" at bounding box center [469, 242] width 254 height 14
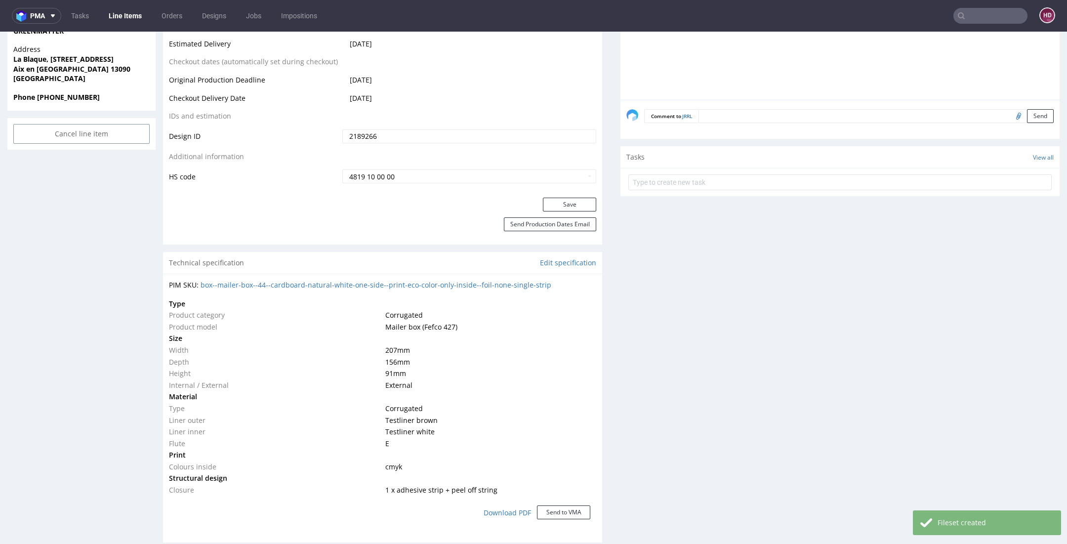
scroll to position [472, 0]
click at [551, 208] on button "Save" at bounding box center [569, 206] width 53 height 14
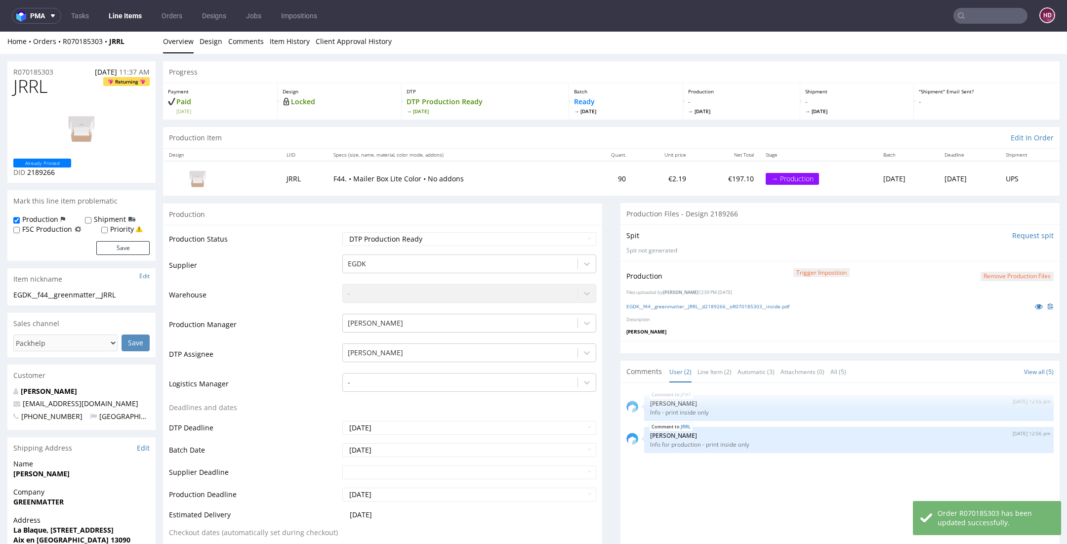
scroll to position [5, 0]
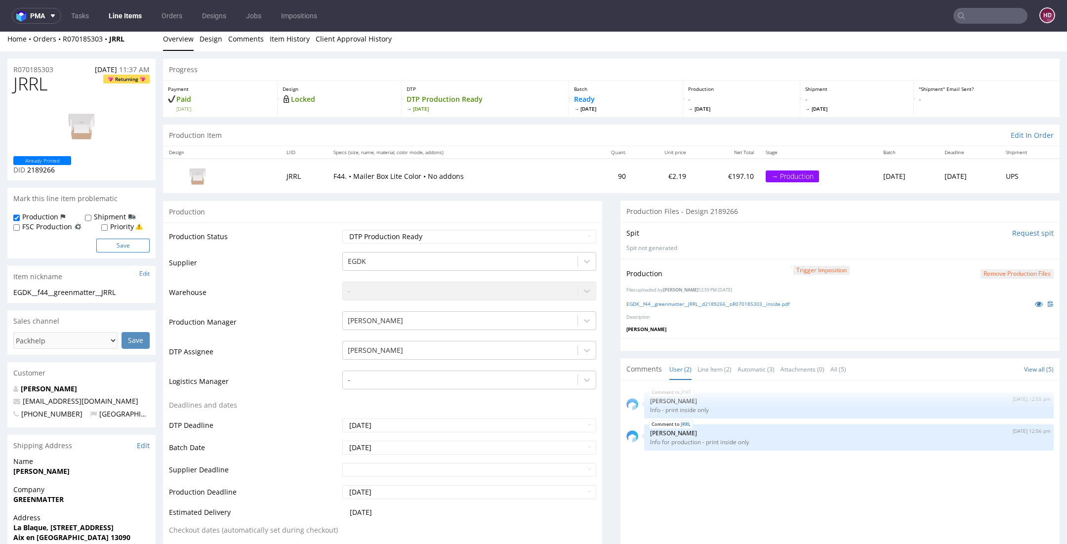
click at [129, 247] on button "Save" at bounding box center [122, 246] width 53 height 14
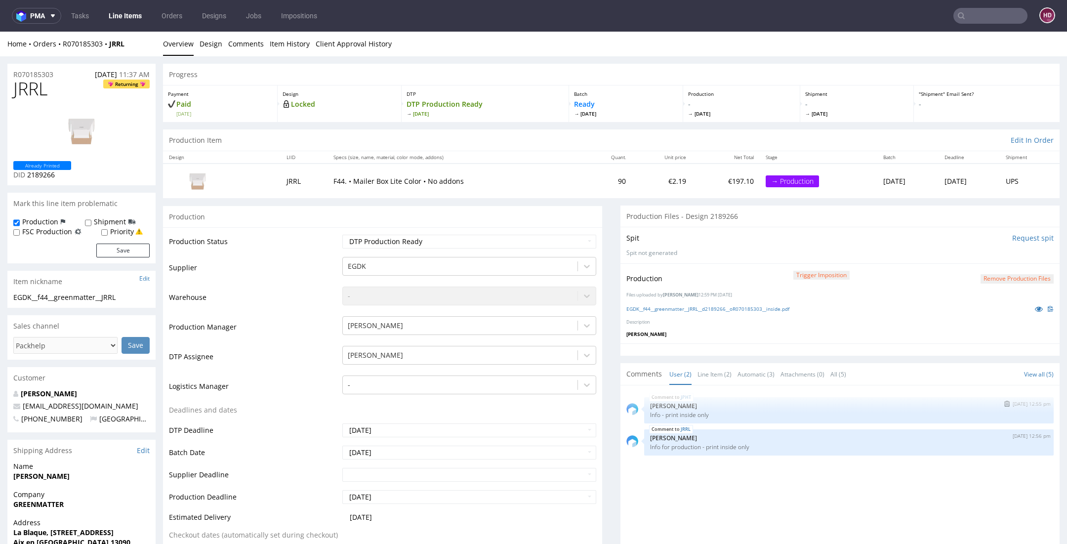
click at [652, 403] on p "[PERSON_NAME]" at bounding box center [849, 405] width 398 height 7
click at [681, 395] on link "JPHT" at bounding box center [686, 397] width 10 height 8
click at [689, 305] on link "EGDK__f56__greenmatter__JPHT__d2189253__oR070185303__inside.pdf" at bounding box center [709, 308] width 164 height 7
click at [138, 17] on link "Line Items" at bounding box center [125, 16] width 45 height 16
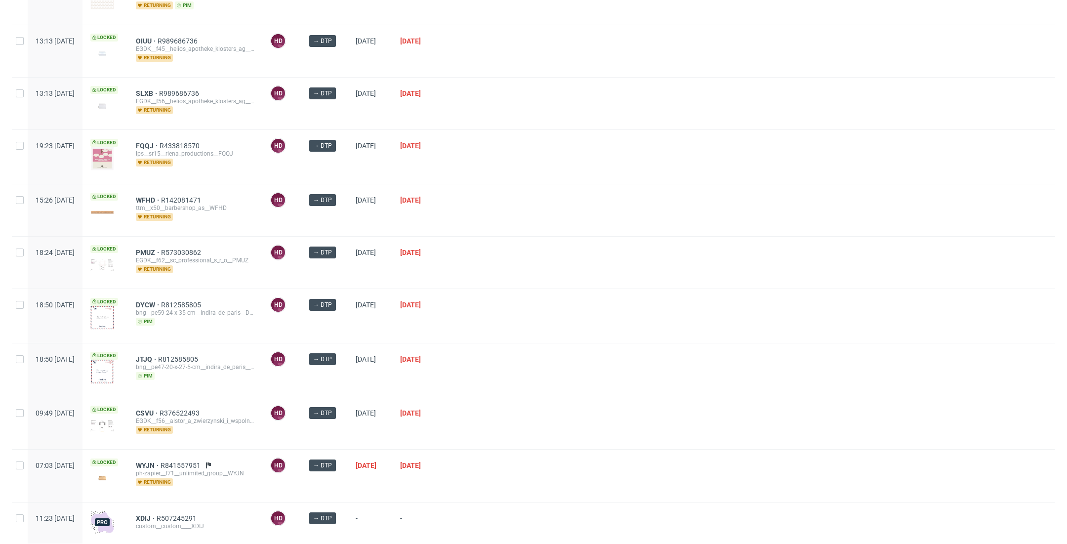
scroll to position [261, 0]
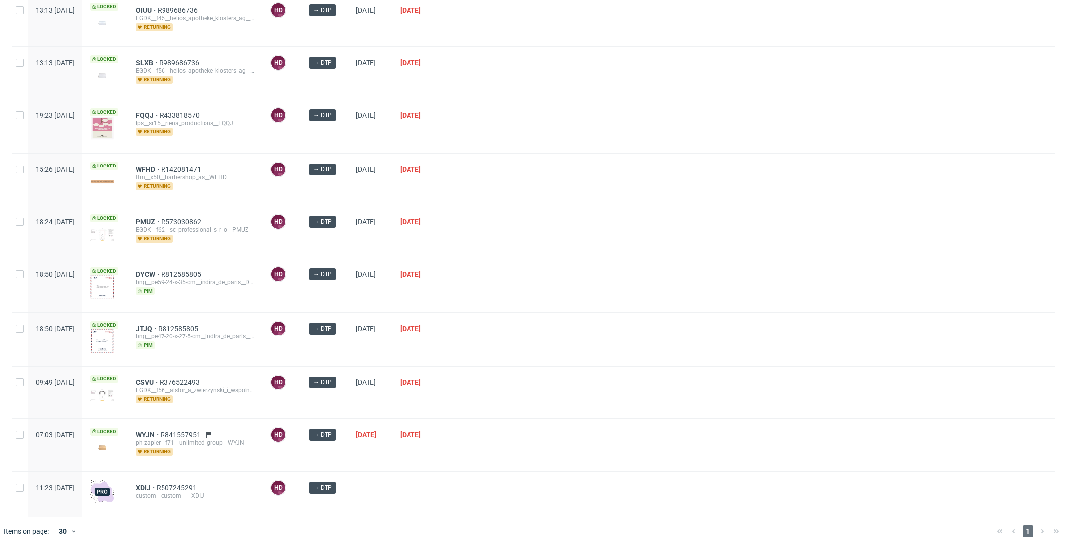
click at [173, 492] on div "custom__custom____XDIJ" at bounding box center [195, 496] width 119 height 8
click at [157, 484] on span "XDIJ" at bounding box center [146, 488] width 21 height 8
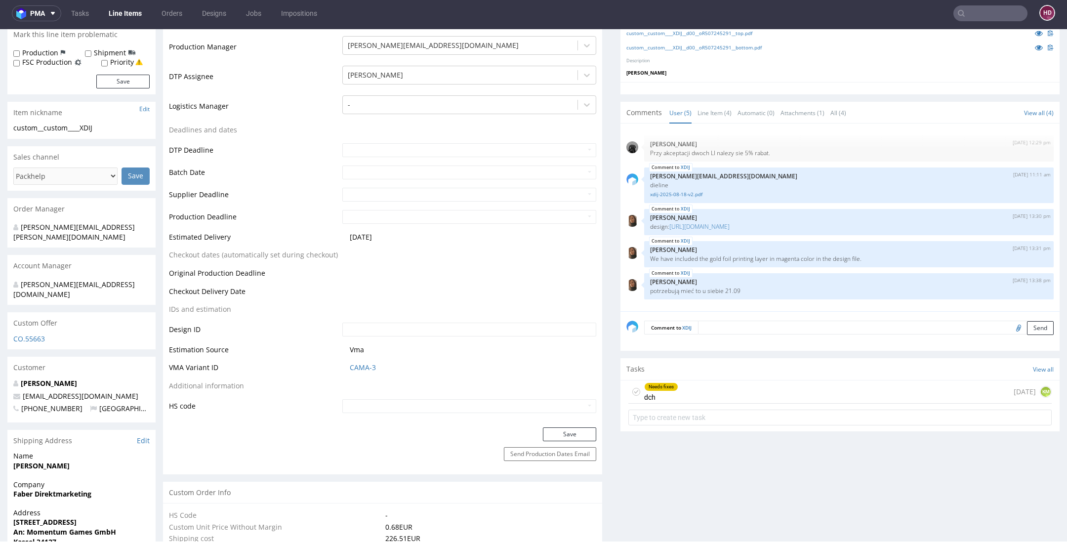
scroll to position [323, 0]
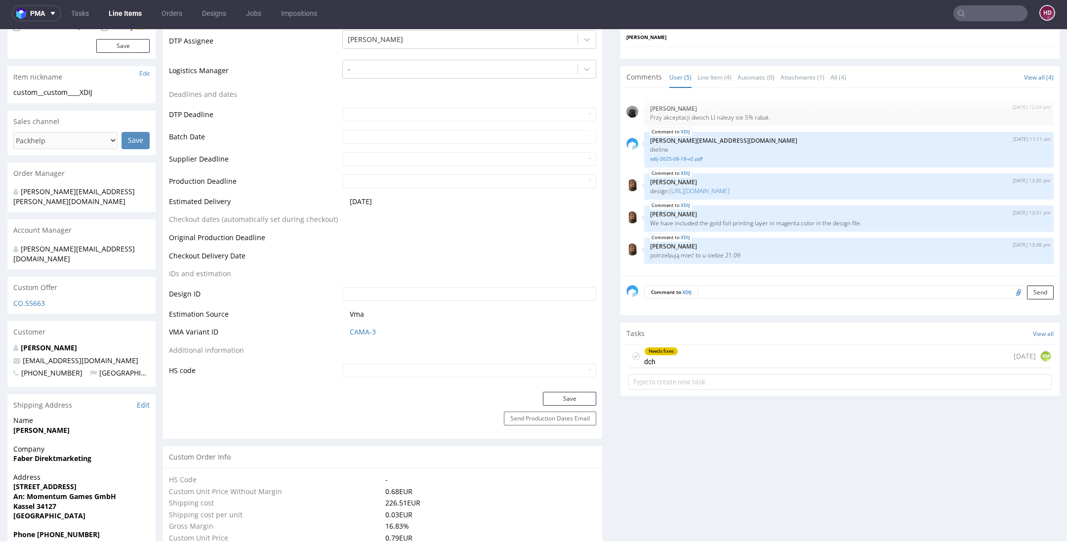
click at [654, 352] on div "Needs fixes" at bounding box center [661, 351] width 33 height 8
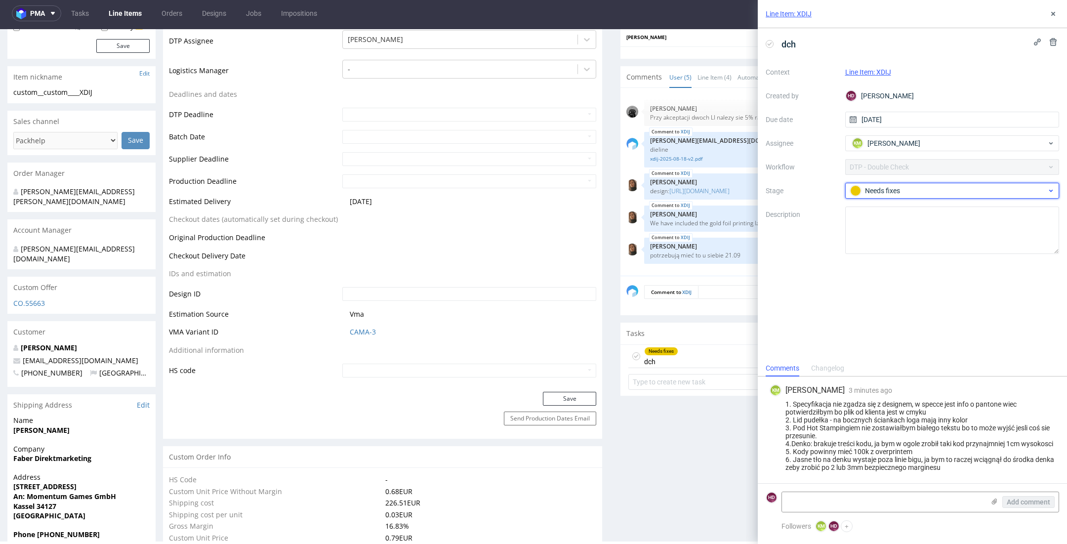
click at [882, 183] on div "Needs fixes" at bounding box center [953, 191] width 214 height 16
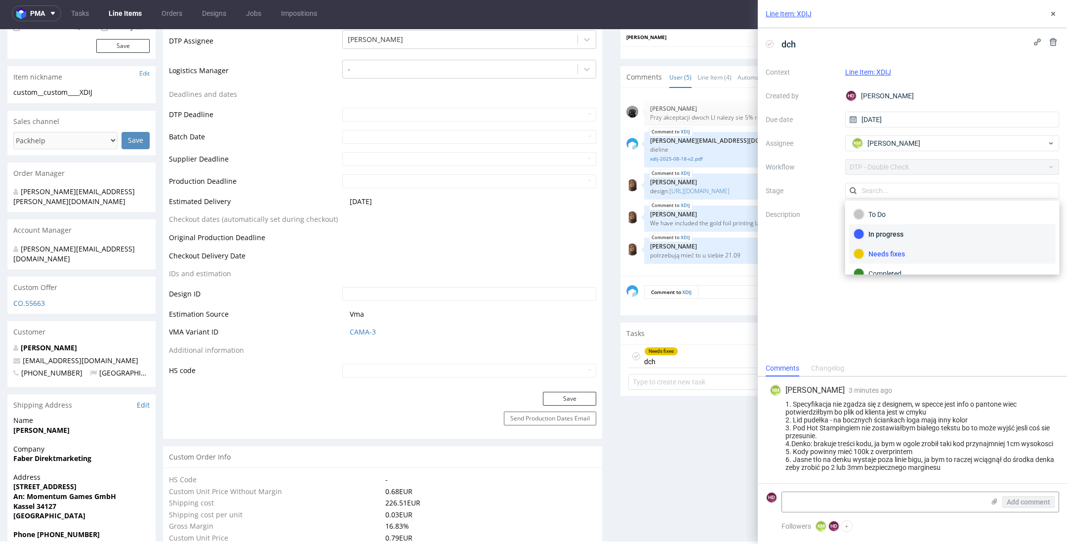
click at [891, 227] on div "In progress" at bounding box center [952, 234] width 207 height 20
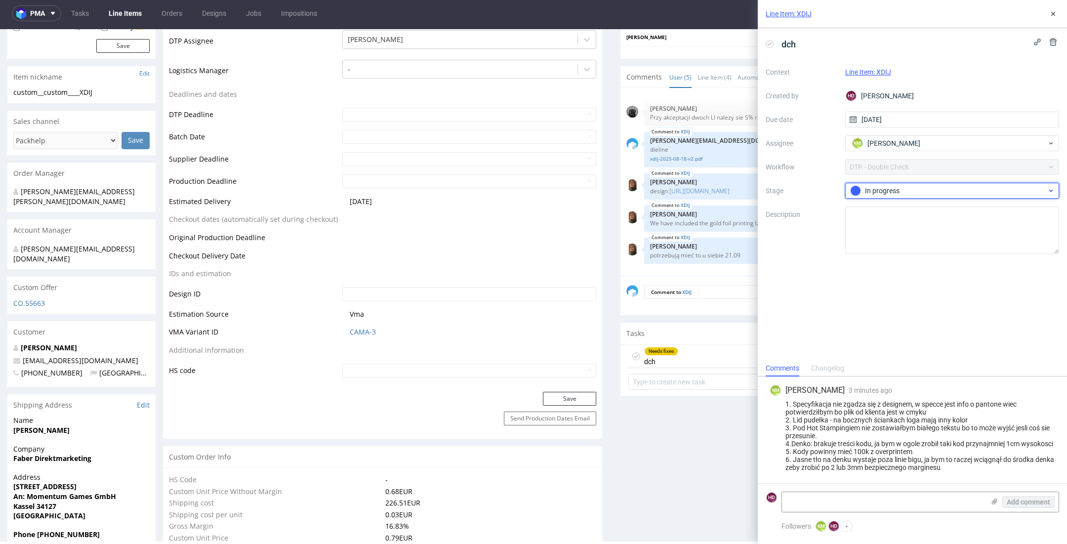
click at [944, 193] on div "In progress" at bounding box center [948, 190] width 197 height 11
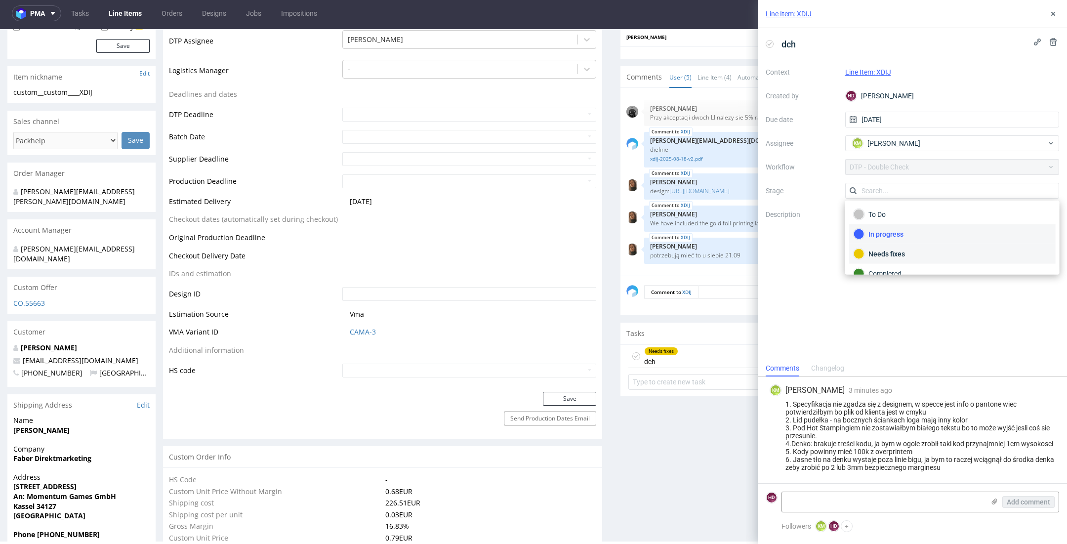
click at [899, 254] on div "Needs fixes" at bounding box center [953, 254] width 198 height 11
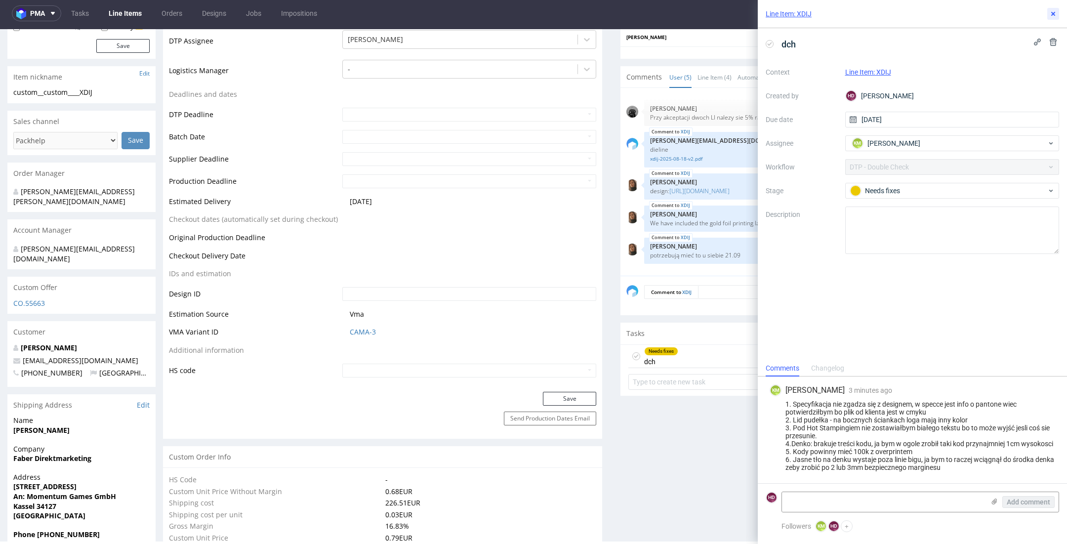
click at [1055, 15] on use at bounding box center [1054, 14] width 4 height 4
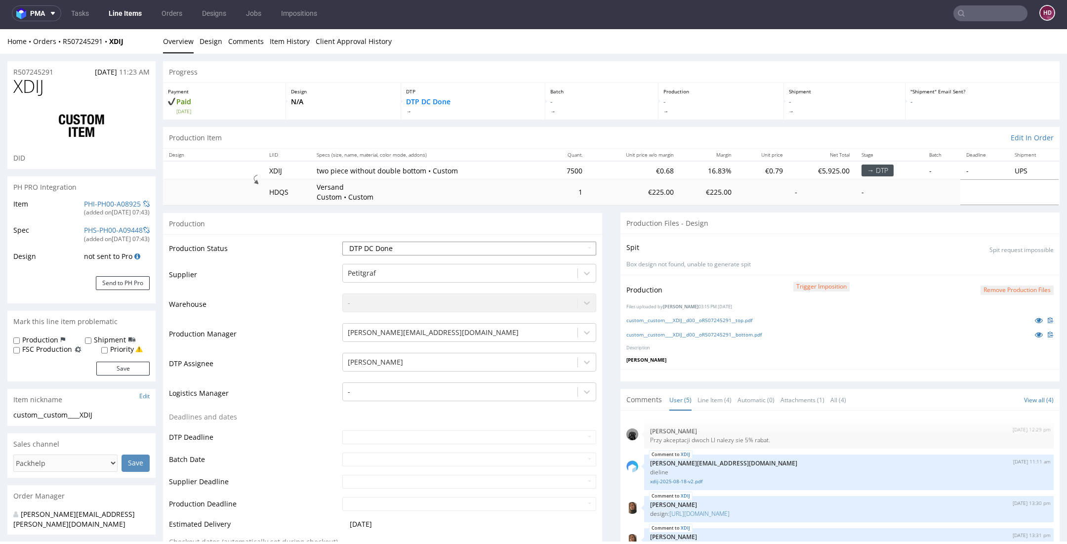
click at [426, 248] on select "Waiting for Artwork Waiting for Diecut Waiting for Mockup Waiting for DTP Waiti…" at bounding box center [469, 249] width 254 height 14
select select "dtp_in_process"
click at [342, 242] on select "Waiting for Artwork Waiting for Diecut Waiting for Mockup Waiting for DTP Waiti…" at bounding box center [469, 249] width 254 height 14
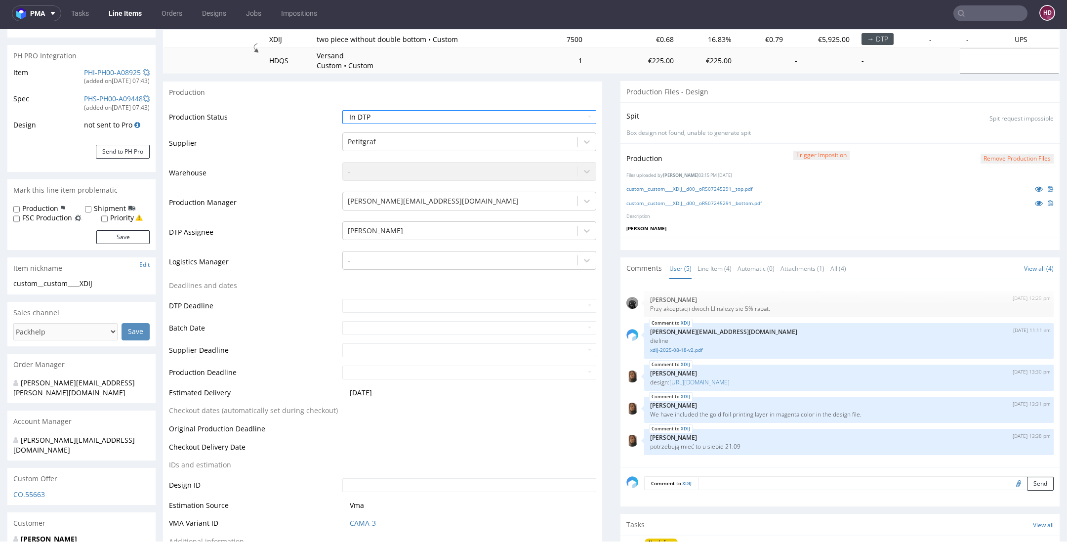
scroll to position [246, 0]
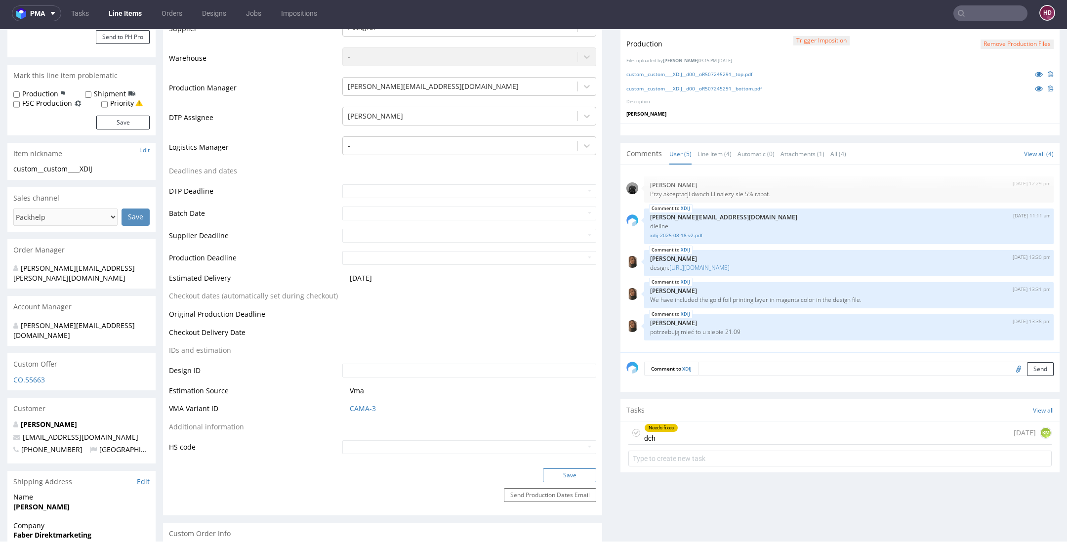
click at [567, 475] on button "Save" at bounding box center [569, 475] width 53 height 14
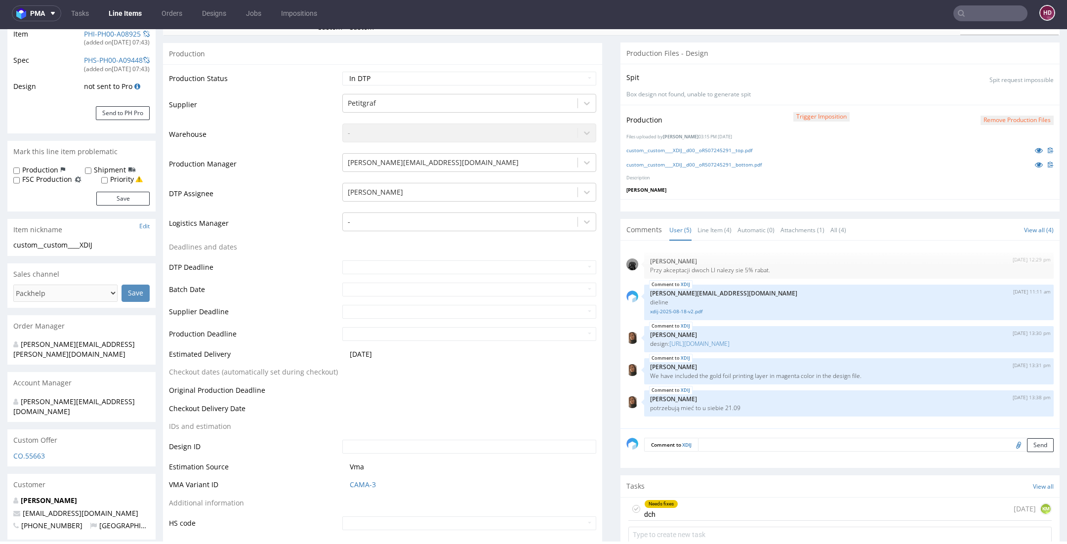
scroll to position [0, 0]
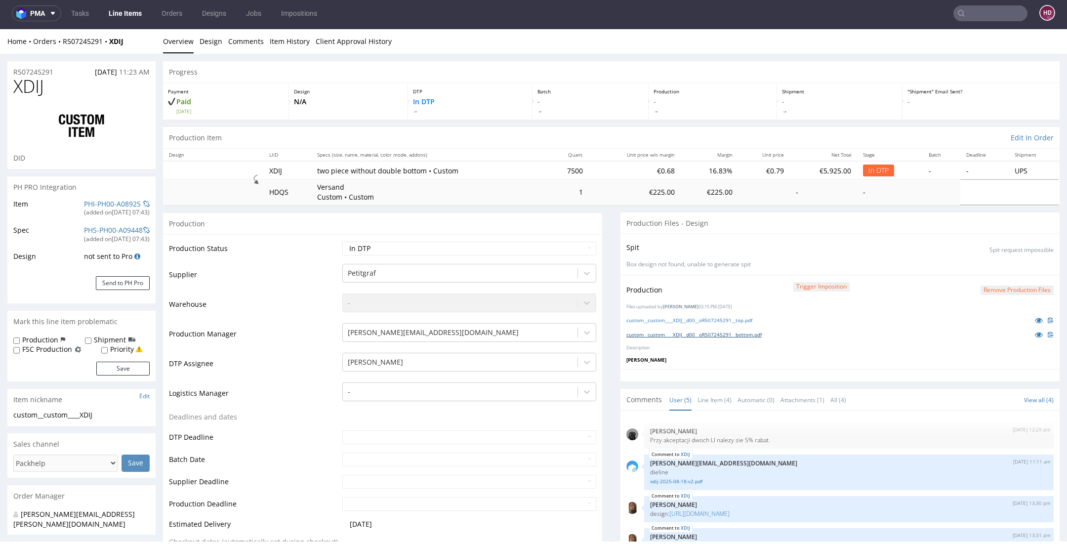
click at [731, 333] on link "custom__custom____XDIJ__d00__oR507245291__bottom.pdf" at bounding box center [694, 334] width 135 height 7
click at [728, 311] on div "Production Trigger Imposition Remove production files Files uploaded by Hapka D…" at bounding box center [840, 322] width 439 height 94
click at [727, 317] on link "custom__custom____XDIJ__d00__oR507245291__top.pdf" at bounding box center [690, 320] width 126 height 7
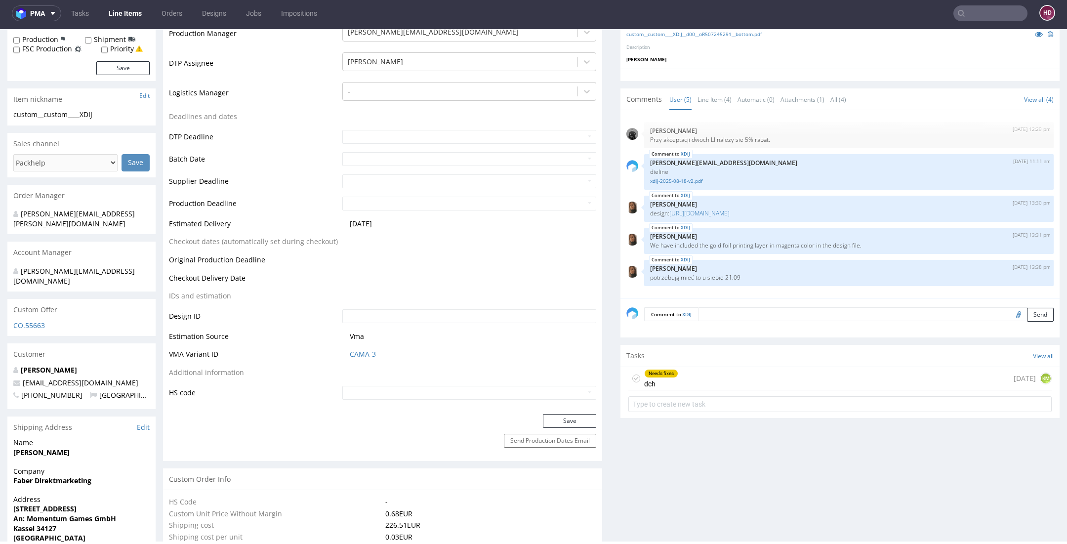
scroll to position [298, 0]
click at [730, 213] on link "https://drive.google.com/drive/folders/16Xpch1nHxfMvJapIQgtvO6rTQtYyK8y1" at bounding box center [700, 216] width 60 height 8
click at [645, 372] on div "Needs fixes" at bounding box center [661, 376] width 33 height 8
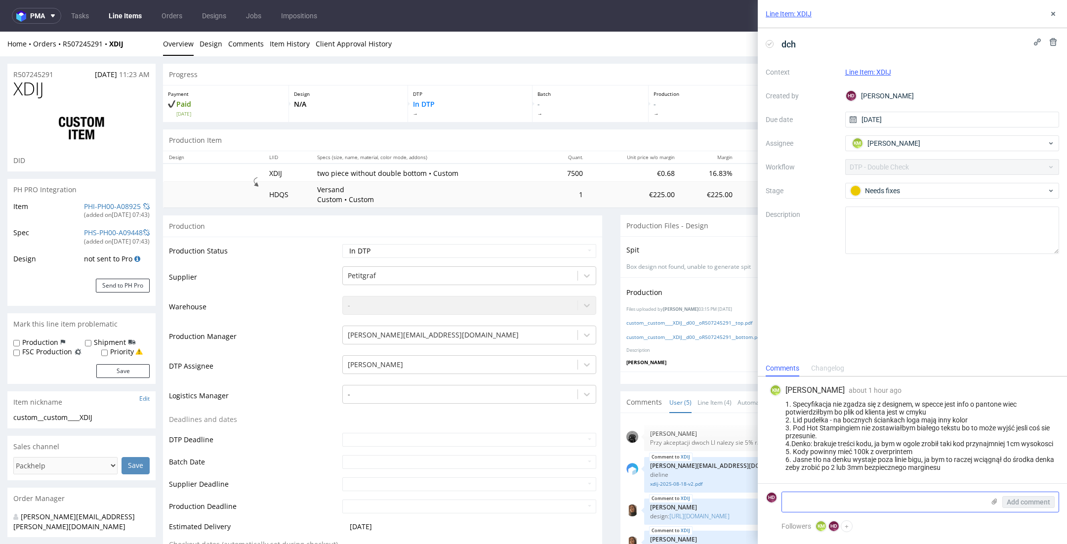
click at [865, 509] on textarea at bounding box center [883, 502] width 203 height 20
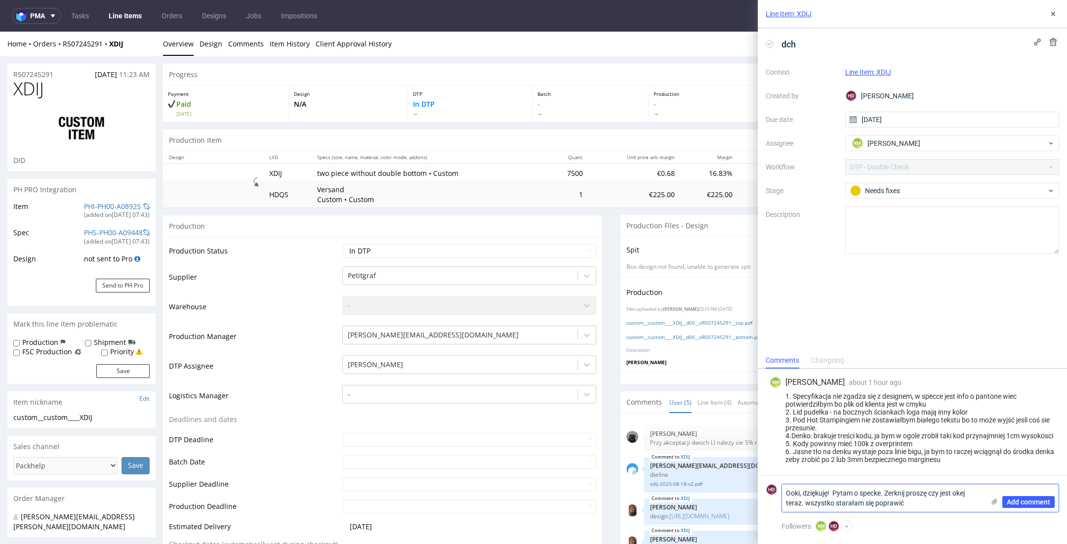
click at [809, 502] on textarea "Ooki, dziękuję! Pytam o specke. Zerknij proszę czy jest okej teraz. wszystko st…" at bounding box center [883, 498] width 203 height 28
drag, startPoint x: 877, startPoint y: 504, endPoint x: 928, endPoint y: 509, distance: 51.7
click at [929, 509] on textarea "Ooki, dziękuję! Pytam o specke. Zerknij proszę czy jest okej teraz. Wszystko st…" at bounding box center [883, 498] width 203 height 28
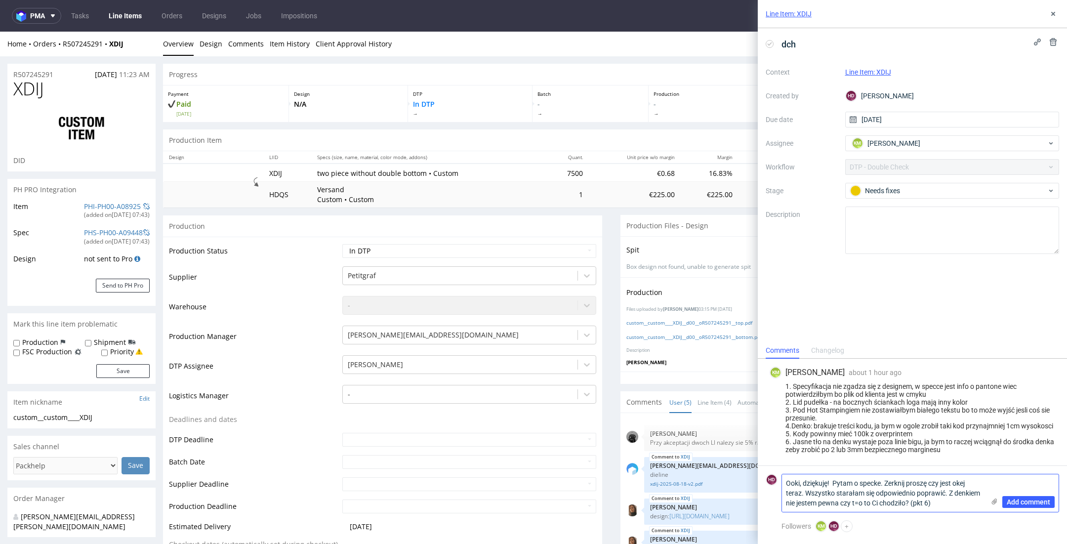
click at [949, 495] on textarea "Ooki, dziękuję! Pytam o specke. Zerknij proszę czy jest okej teraz. Wszystko st…" at bounding box center [883, 493] width 203 height 38
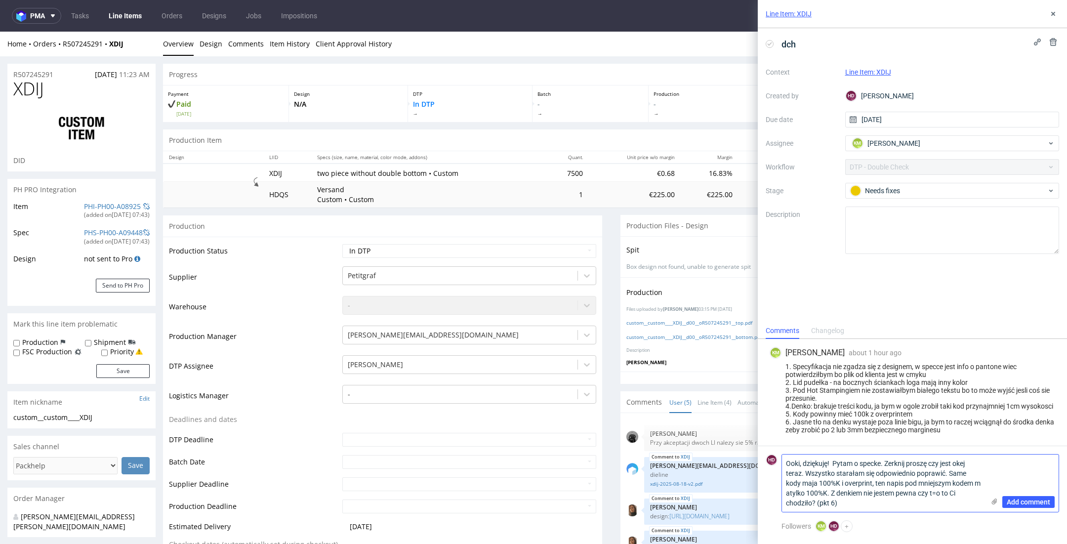
drag, startPoint x: 815, startPoint y: 492, endPoint x: 785, endPoint y: 492, distance: 30.6
click at [785, 492] on textarea "Ooki, dziękuję! Pytam o specke. Zerknij proszę czy jest okej teraz. Wszystko st…" at bounding box center [883, 483] width 203 height 57
click at [844, 494] on textarea "Ooki, dziękuję! Pytam o specke. Zerknij proszę czy jest okej teraz. Wszystko st…" at bounding box center [883, 483] width 203 height 57
click at [856, 497] on textarea "Ooki, dziękuję! Pytam o specke. Zerknij proszę czy jest okej teraz. Wszystko st…" at bounding box center [883, 483] width 203 height 57
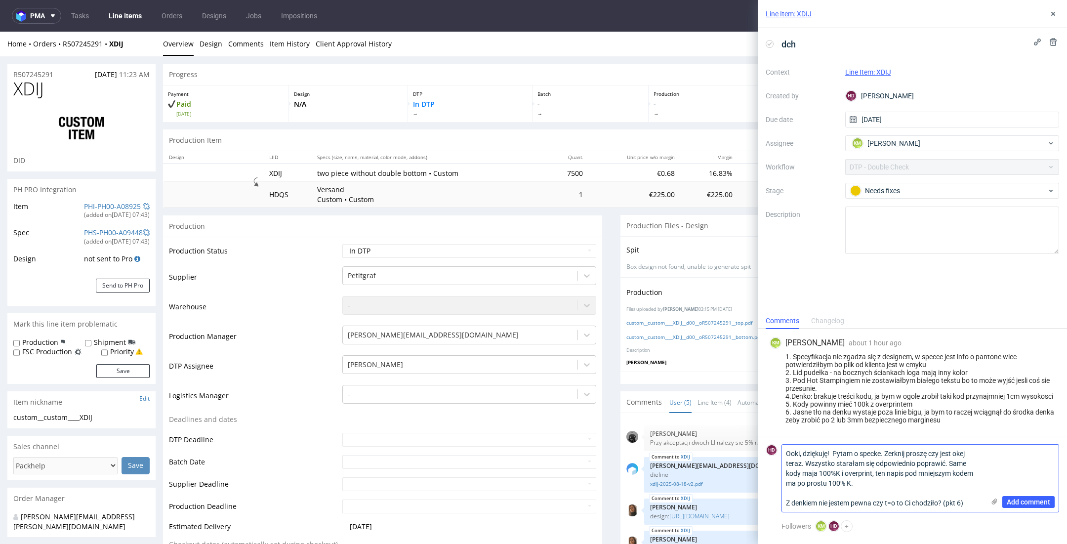
click at [947, 461] on textarea "Ooki, dziękuję! Pytam o specke. Zerknij proszę czy jest okej teraz. Wszystko st…" at bounding box center [883, 478] width 203 height 67
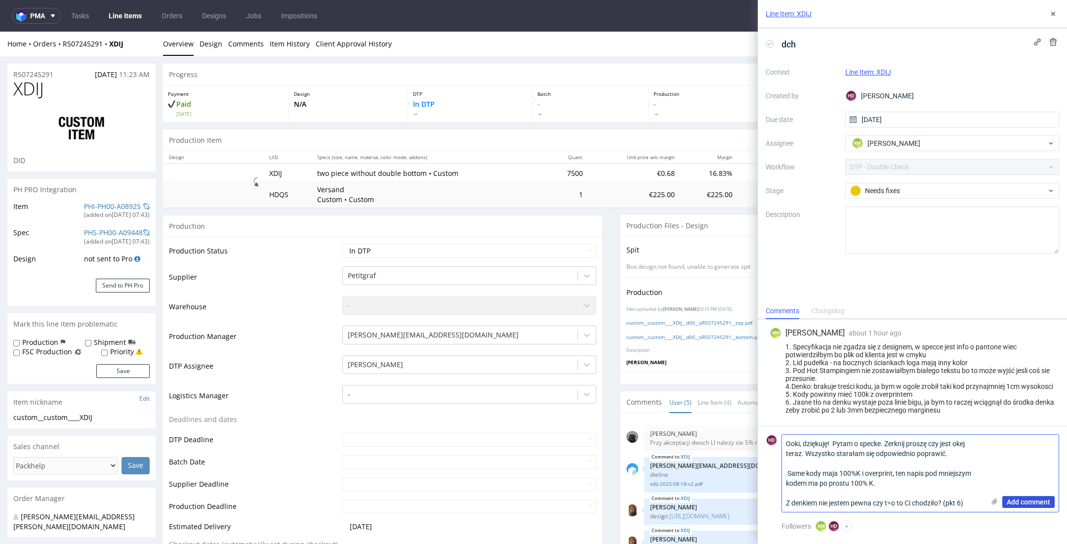
type textarea "Ooki, dziękuję! Pytam o specke. Zerknij proszę czy jest okej teraz. Wszystko st…"
click at [1017, 501] on span "Add comment" at bounding box center [1028, 502] width 43 height 7
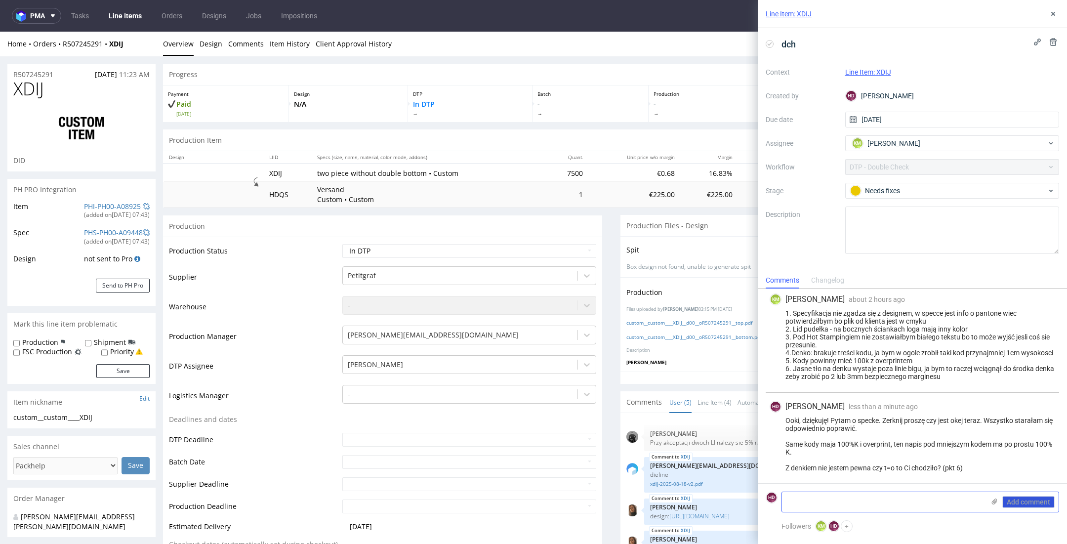
scroll to position [10, 0]
click at [891, 192] on div "Needs fixes" at bounding box center [948, 190] width 197 height 11
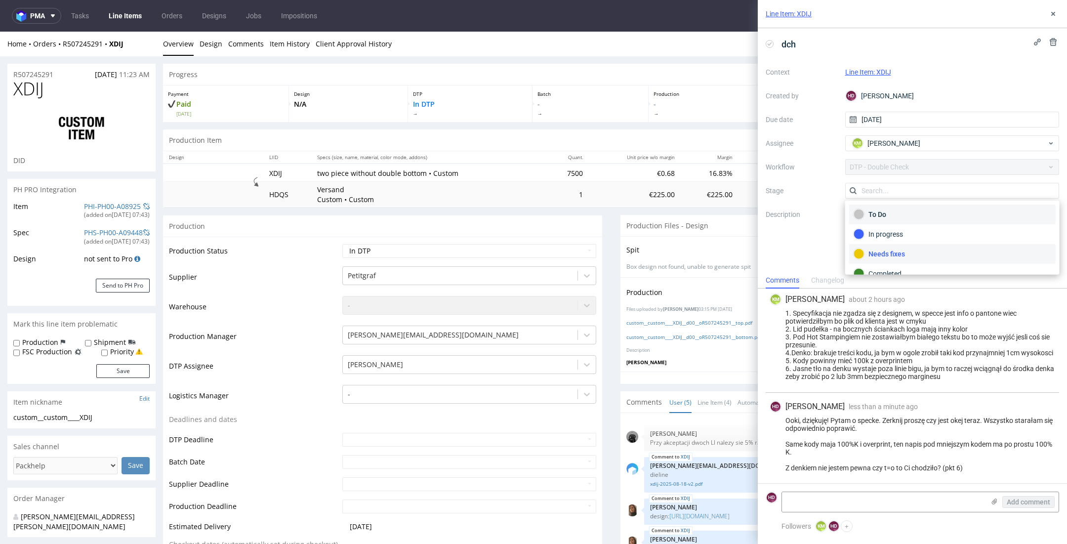
click at [891, 211] on div "To Do" at bounding box center [953, 214] width 198 height 11
drag, startPoint x: 1053, startPoint y: 16, endPoint x: 957, endPoint y: 26, distance: 95.9
click at [1053, 16] on icon at bounding box center [1054, 14] width 8 height 8
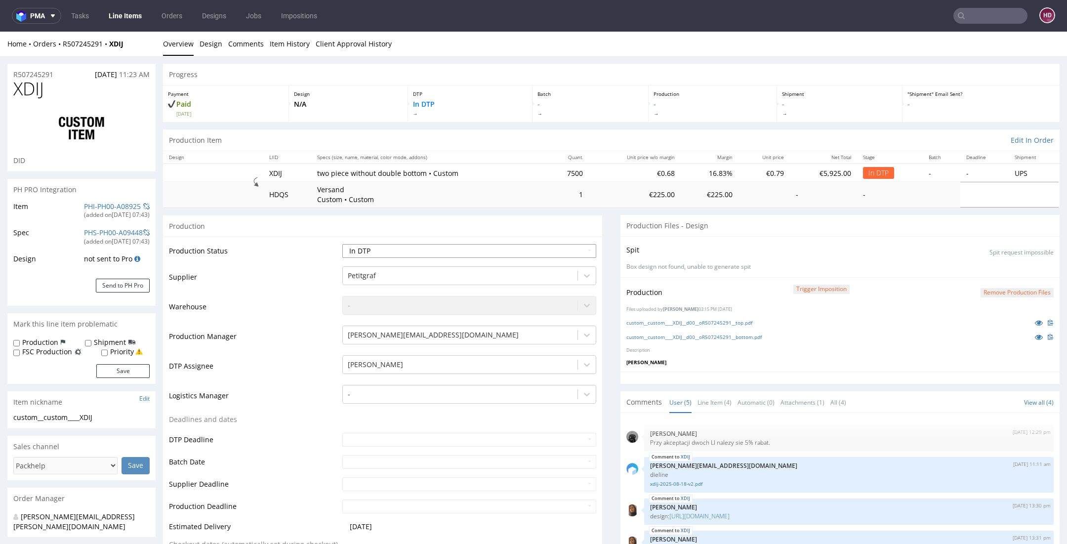
click at [564, 247] on select "Waiting for Artwork Waiting for Diecut Waiting for Mockup Waiting for DTP Waiti…" at bounding box center [469, 251] width 254 height 14
select select "dtp_waiting_for_double_check"
click at [342, 244] on select "Waiting for Artwork Waiting for Diecut Waiting for Mockup Waiting for DTP Waiti…" at bounding box center [469, 251] width 254 height 14
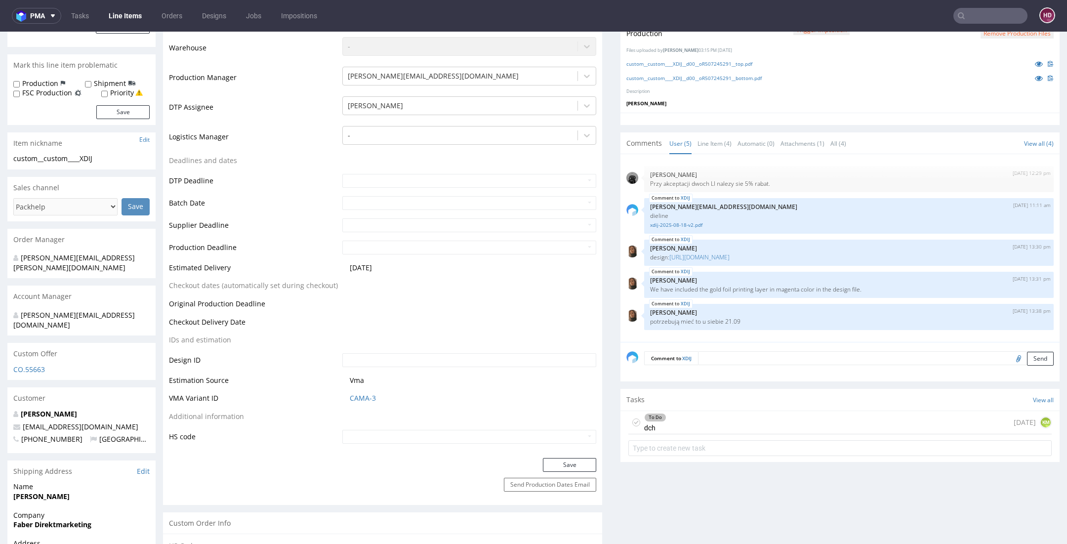
scroll to position [269, 0]
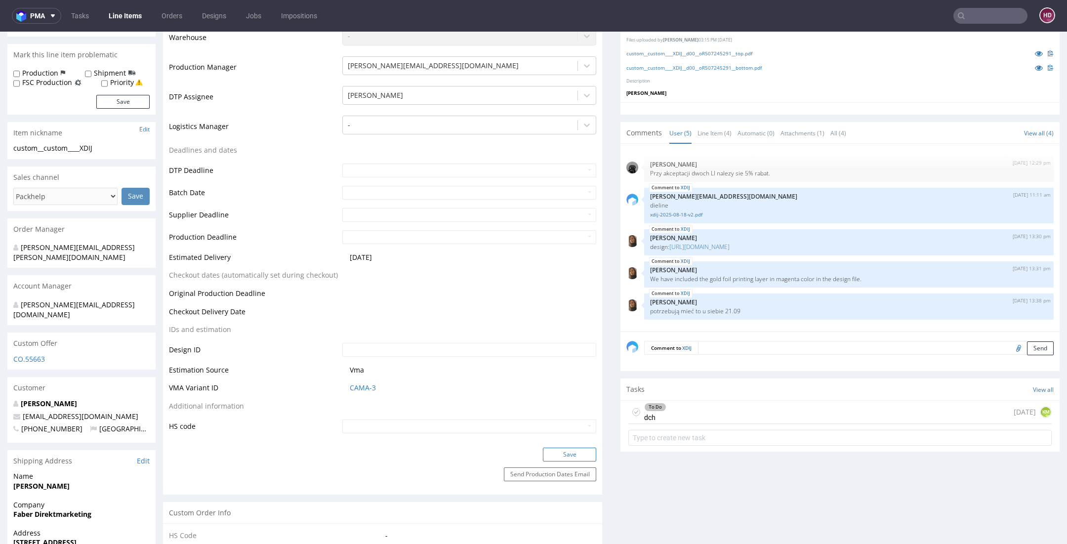
click at [567, 450] on button "Save" at bounding box center [569, 455] width 53 height 14
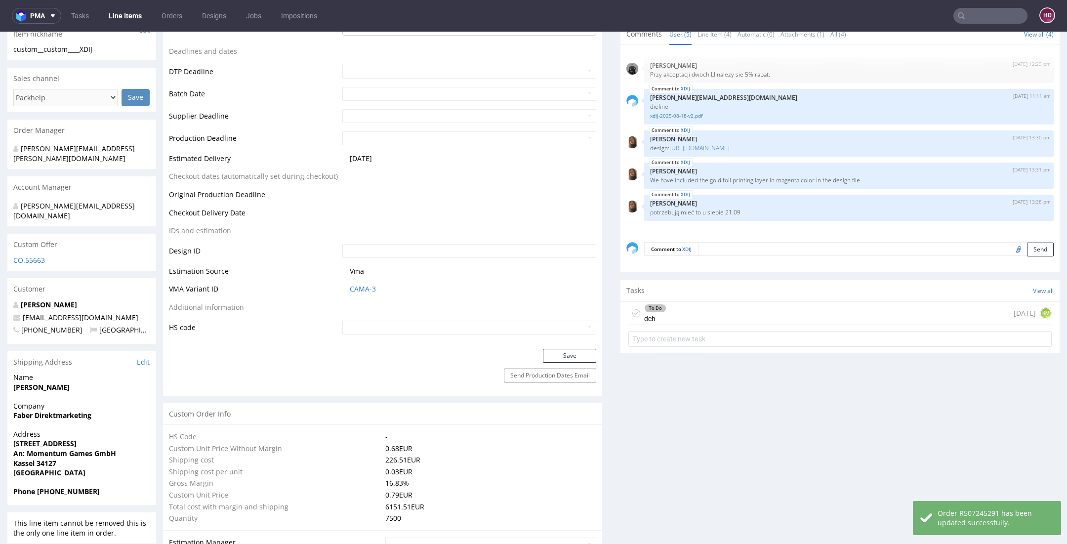
scroll to position [0, 0]
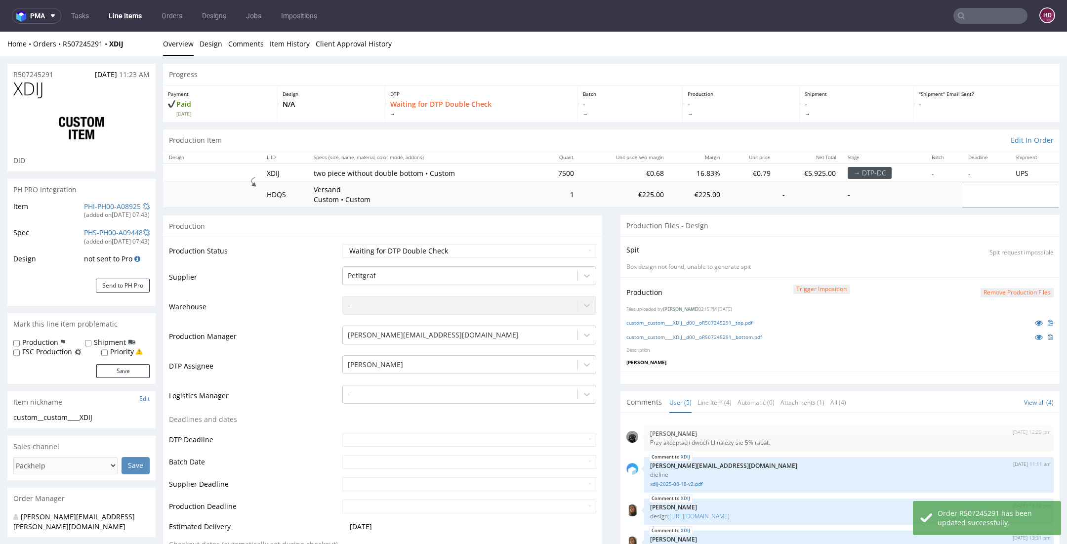
click at [1005, 289] on button "Remove production files" at bounding box center [1017, 292] width 73 height 9
click at [986, 270] on link "Yes" at bounding box center [983, 269] width 28 height 15
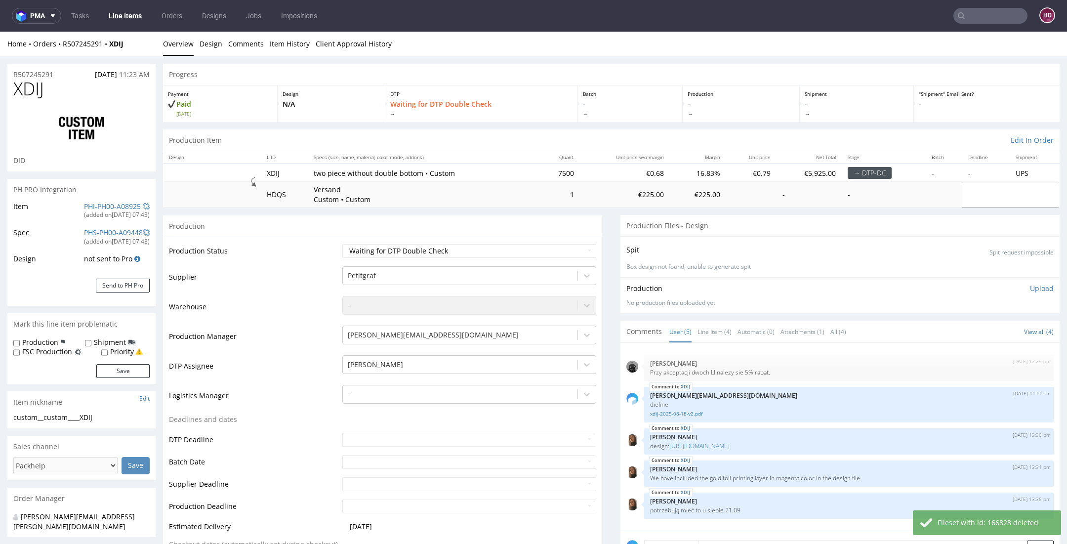
click at [1016, 282] on div "Production Upload No production files uploaded yet Description (optional) Add f…" at bounding box center [840, 295] width 439 height 36
click at [1030, 287] on p "Upload" at bounding box center [1042, 289] width 24 height 10
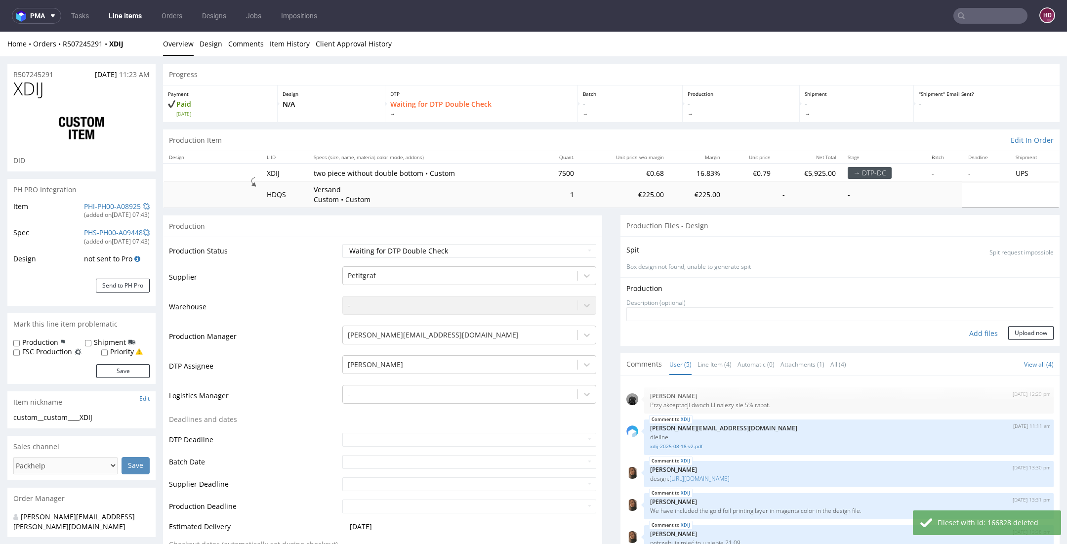
click at [970, 330] on div "Add files" at bounding box center [983, 333] width 49 height 15
type input "C:\fakepath\custom__custom____XDIJ__d00__oR507245291__top.pdf"
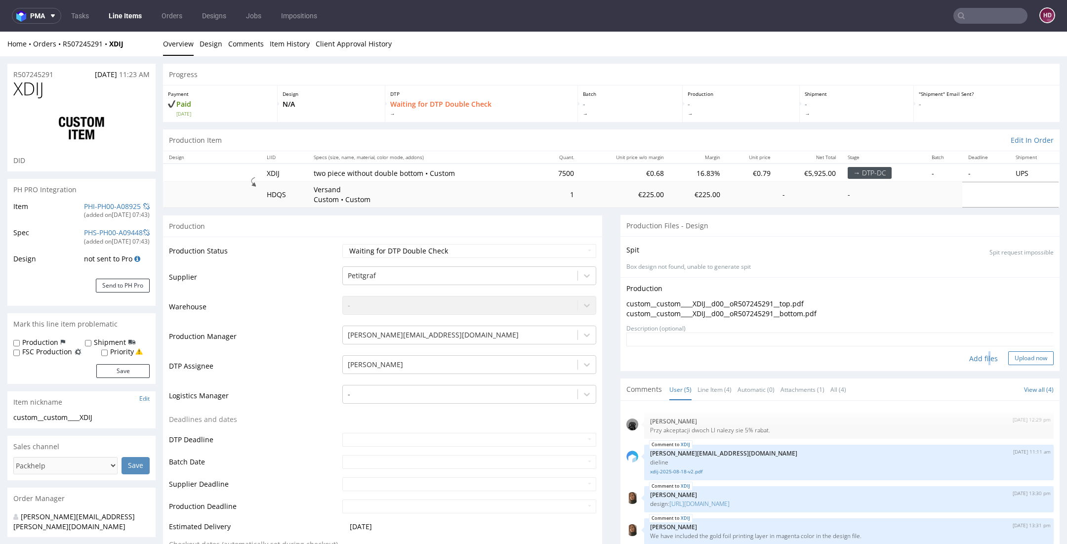
click at [1018, 353] on button "Upload now" at bounding box center [1031, 358] width 45 height 14
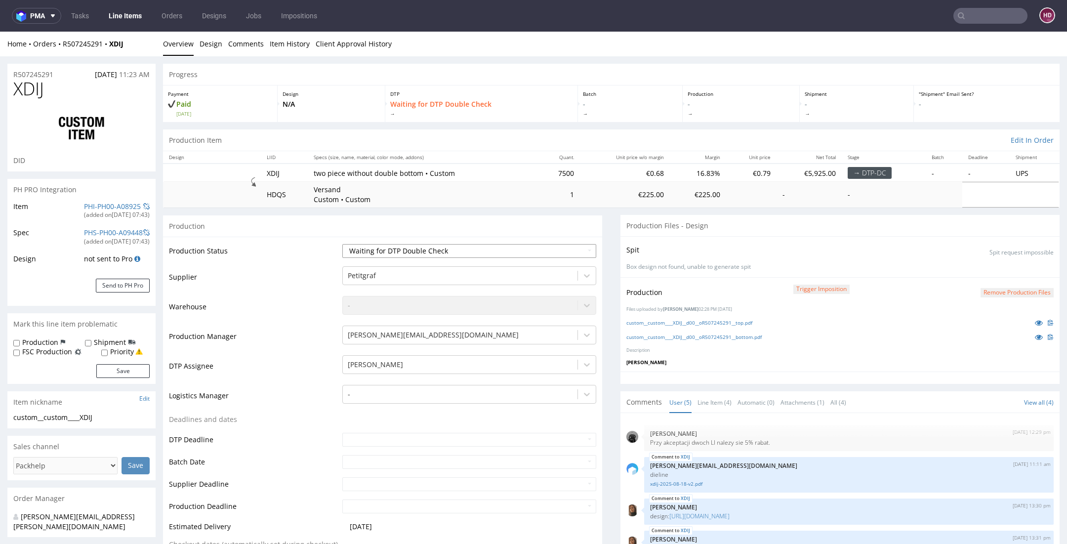
click at [432, 249] on select "Waiting for Artwork Waiting for Diecut Waiting for Mockup Waiting for DTP Waiti…" at bounding box center [469, 251] width 254 height 14
select select "dtp_issue"
click at [342, 244] on select "Waiting for Artwork Waiting for Diecut Waiting for Mockup Waiting for DTP Waiti…" at bounding box center [469, 251] width 254 height 14
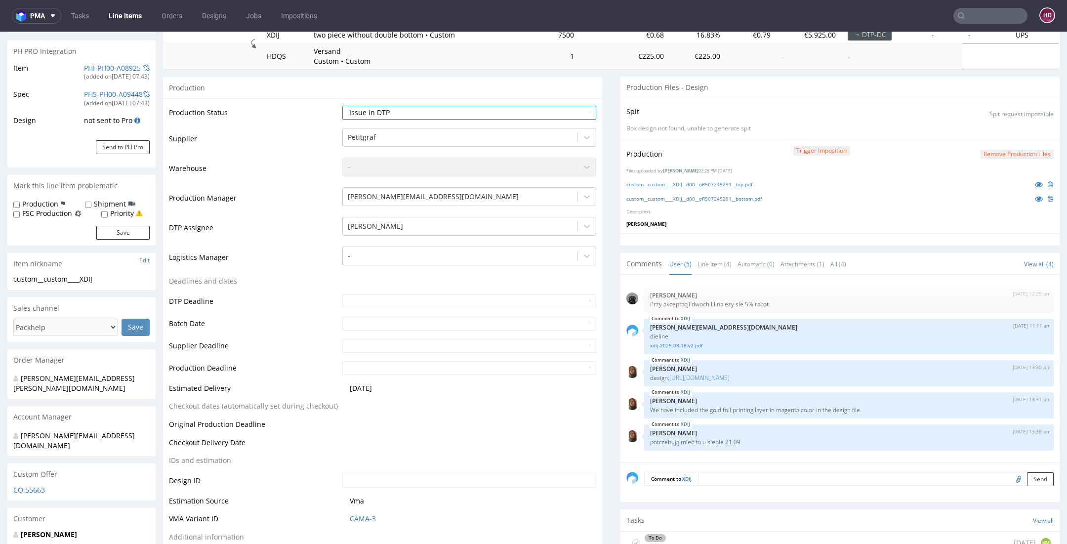
scroll to position [211, 0]
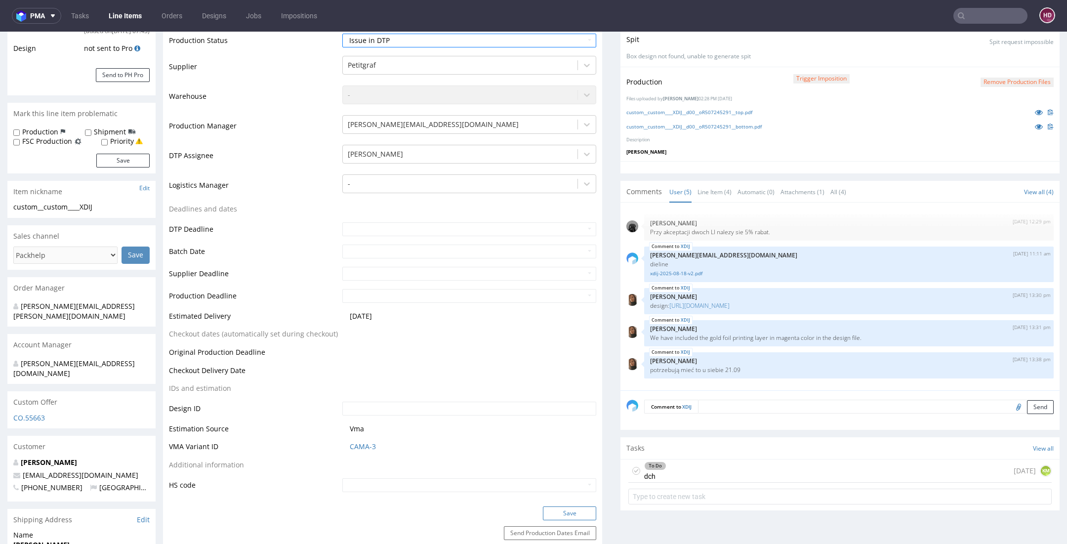
click at [558, 508] on button "Save" at bounding box center [569, 514] width 53 height 14
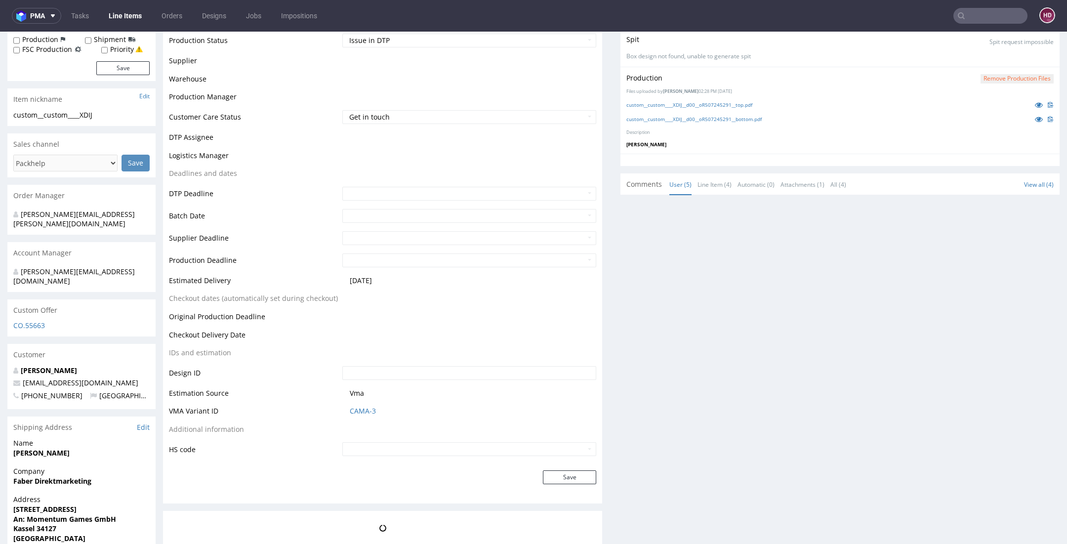
scroll to position [302, 0]
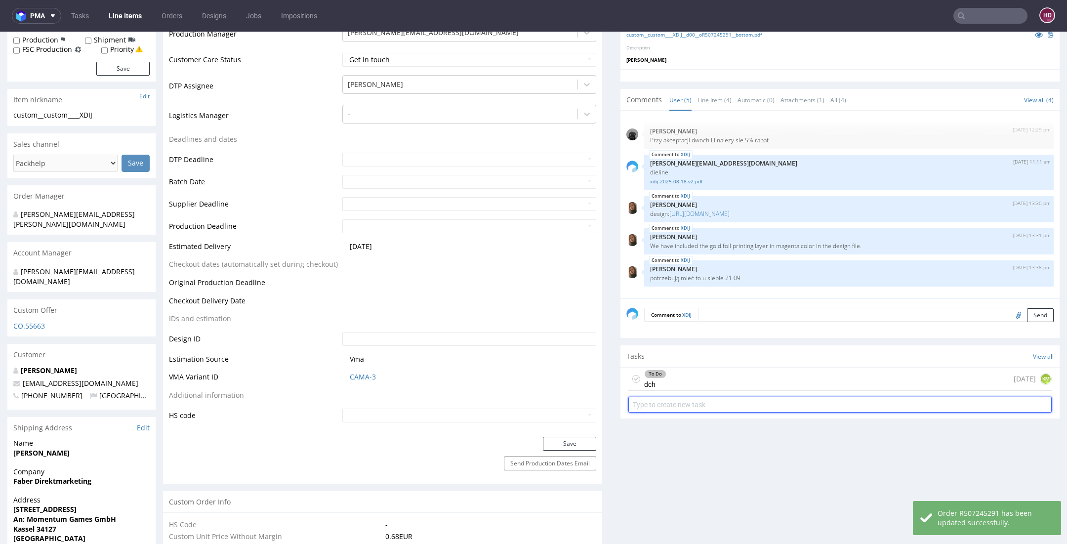
click at [645, 401] on input "text" at bounding box center [841, 405] width 424 height 16
type input "issue"
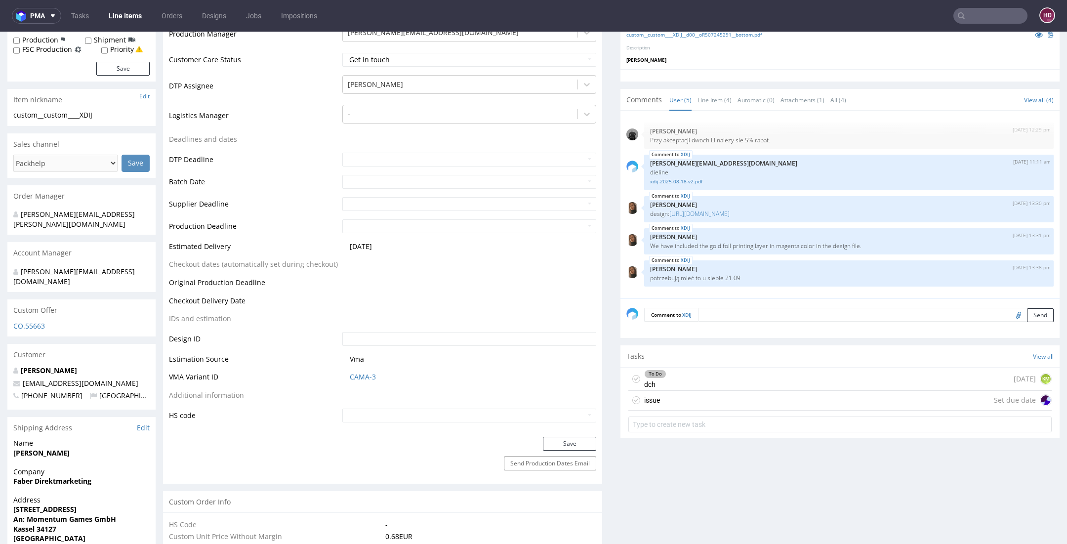
click at [682, 396] on div "issue Set due date" at bounding box center [841, 401] width 424 height 20
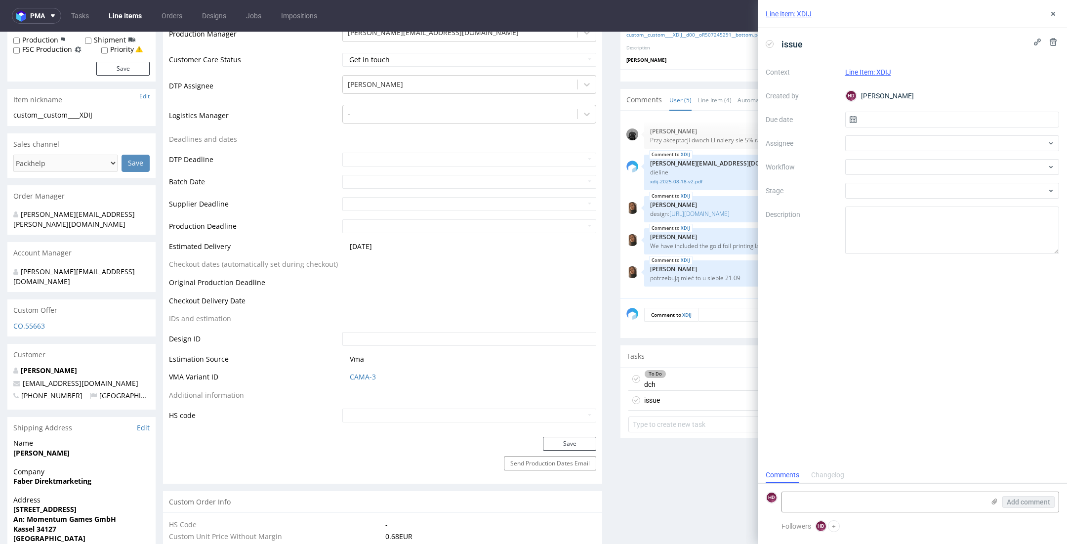
scroll to position [8, 0]
click at [877, 117] on input "text" at bounding box center [953, 120] width 214 height 16
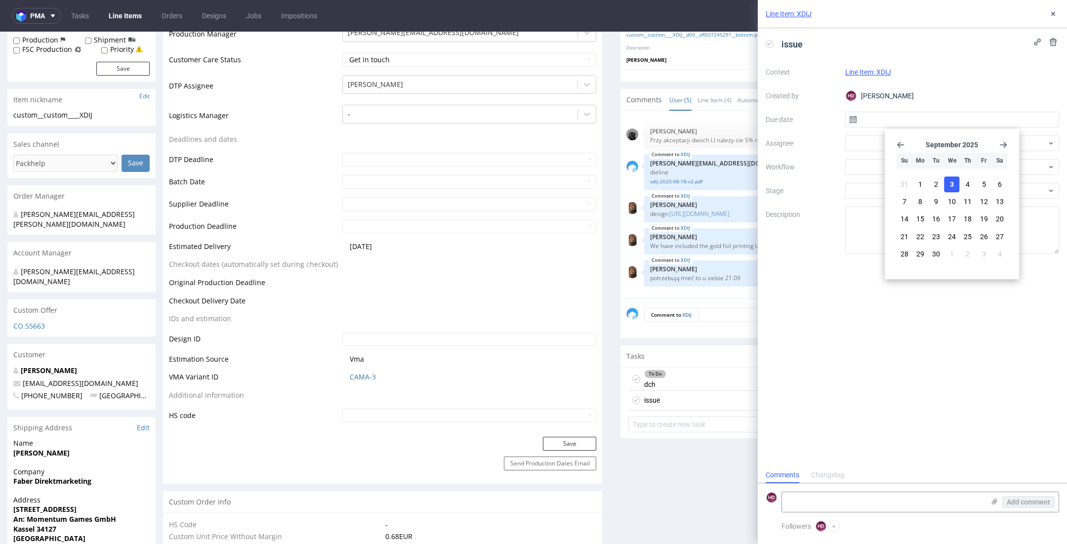
click at [954, 185] on span "3" at bounding box center [952, 184] width 4 height 10
type input "03/09/2025"
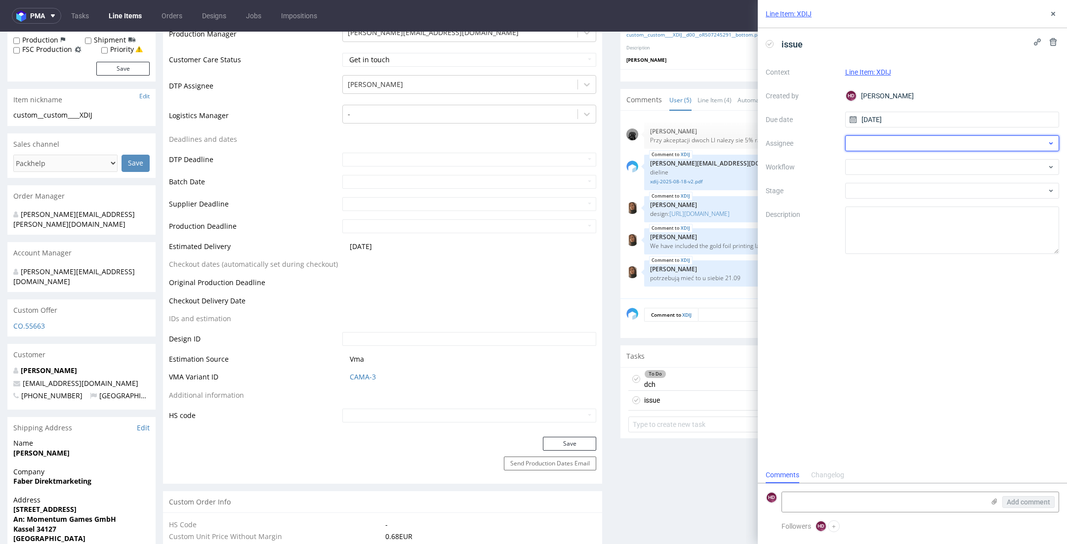
click at [900, 142] on div at bounding box center [953, 143] width 214 height 16
type input "ange"
click at [922, 179] on div "Angelina Marć" at bounding box center [952, 180] width 207 height 16
click at [911, 166] on div at bounding box center [953, 167] width 214 height 16
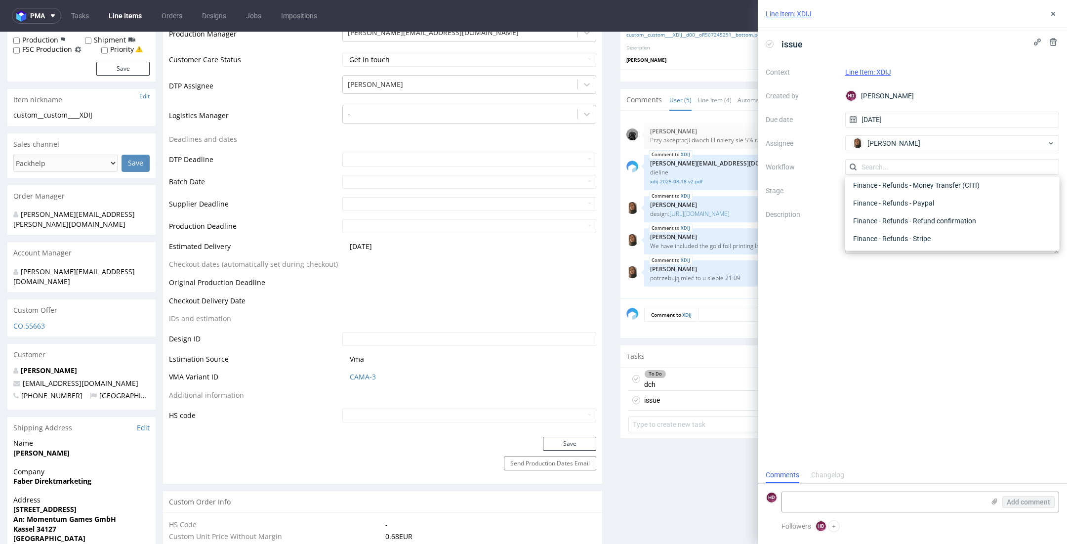
scroll to position [0, 0]
click at [911, 216] on div "DTP - Issue" at bounding box center [952, 221] width 207 height 18
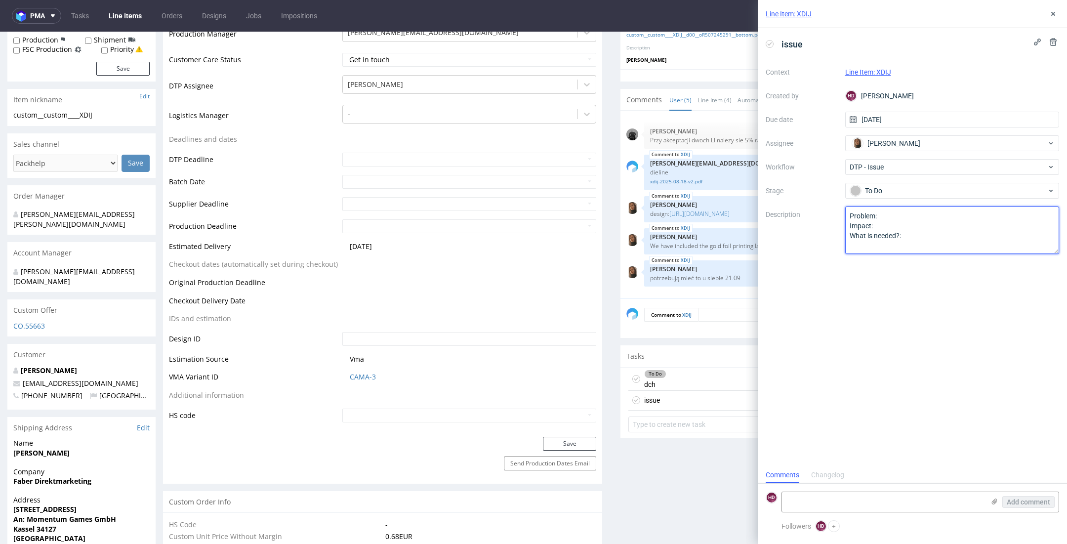
click at [918, 231] on textarea "Problem: Impact: What is needed?:" at bounding box center [953, 230] width 214 height 47
drag, startPoint x: 890, startPoint y: 240, endPoint x: 812, endPoint y: 187, distance: 93.9
click at [812, 187] on div "Context Line Item: XDIJ Created by HD Hapka Dominika Due date 03/09/2025 Assign…" at bounding box center [913, 159] width 294 height 190
click at [969, 500] on textarea at bounding box center [883, 502] width 203 height 20
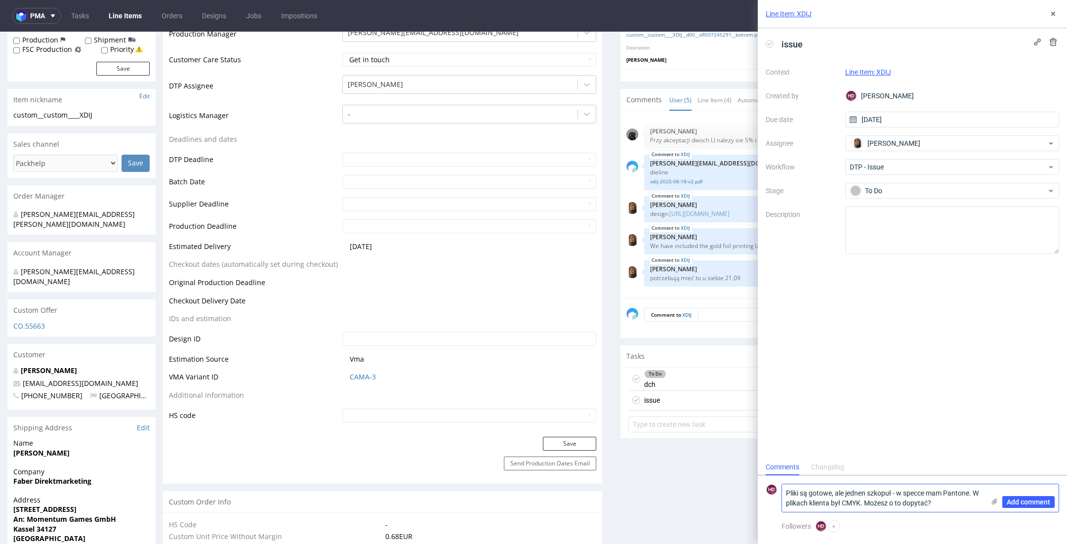
click at [862, 491] on textarea "Pliki są gotowe, ale jednen szkopuł - w specce mam Pantone. W plikach klienta b…" at bounding box center [883, 498] width 203 height 28
click at [859, 493] on textarea "Pliki są gotowe, ale jednen szkopuł - w specce mam Pantone. W plikach klienta b…" at bounding box center [883, 498] width 203 height 28
click at [930, 504] on textarea "Pliki są gotowe, ale jeden szkopuł - w specce mam Pantone. W plikach klienta by…" at bounding box center [883, 498] width 203 height 28
click at [879, 509] on textarea "Pliki są gotowe, ale jeden szkopuł - w specce mam Pantone. W plikach klienta by…" at bounding box center [883, 493] width 203 height 38
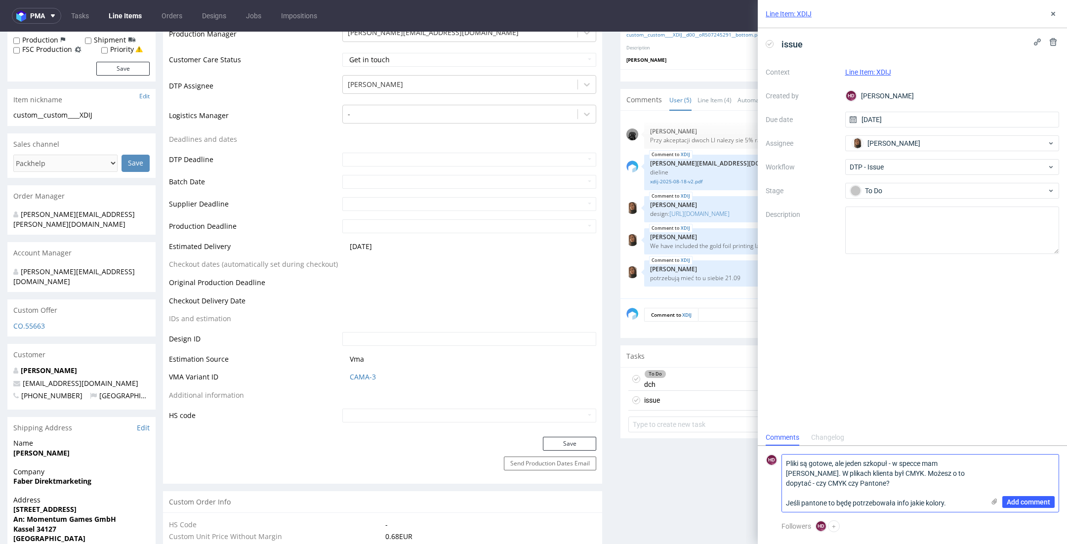
click at [804, 502] on textarea "Pliki są gotowe, ale jeden szkopuł - w specce mam Pantone. W plikach klienta by…" at bounding box center [883, 483] width 203 height 57
click at [805, 502] on textarea "Pliki są gotowe, ale jeden szkopuł - w specce mam Pantone. W plikach klienta by…" at bounding box center [883, 483] width 203 height 57
type textarea "Pliki są gotowe, ale jeden szkopuł - w specce mam Pantone. W plikach klienta by…"
click at [1020, 503] on span "Add comment" at bounding box center [1028, 502] width 43 height 7
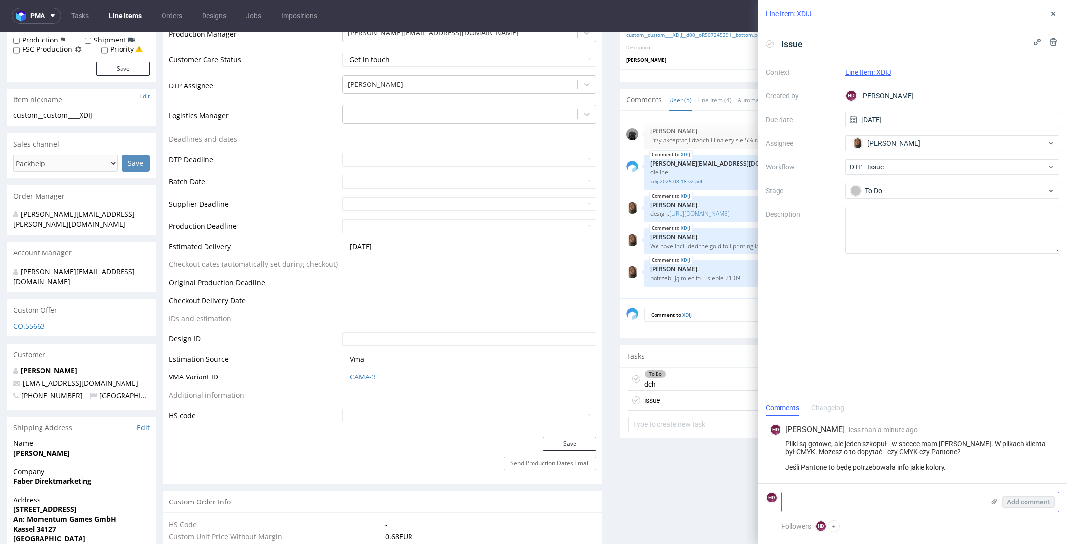
click at [996, 500] on use at bounding box center [994, 502] width 5 height 6
click at [0, 0] on input "file" at bounding box center [0, 0] width 0 height 0
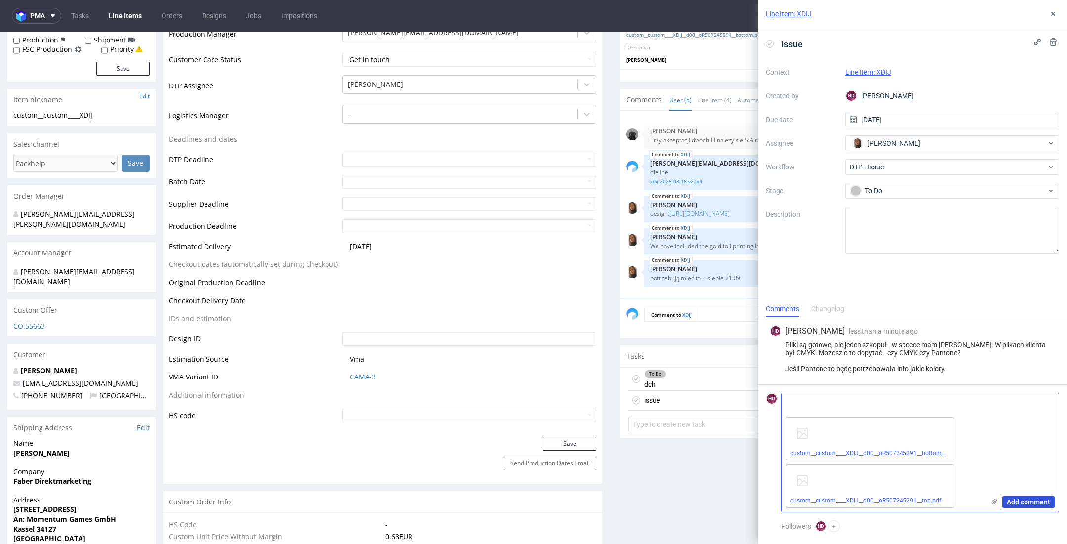
click at [1024, 500] on span "Add comment" at bounding box center [1028, 502] width 43 height 7
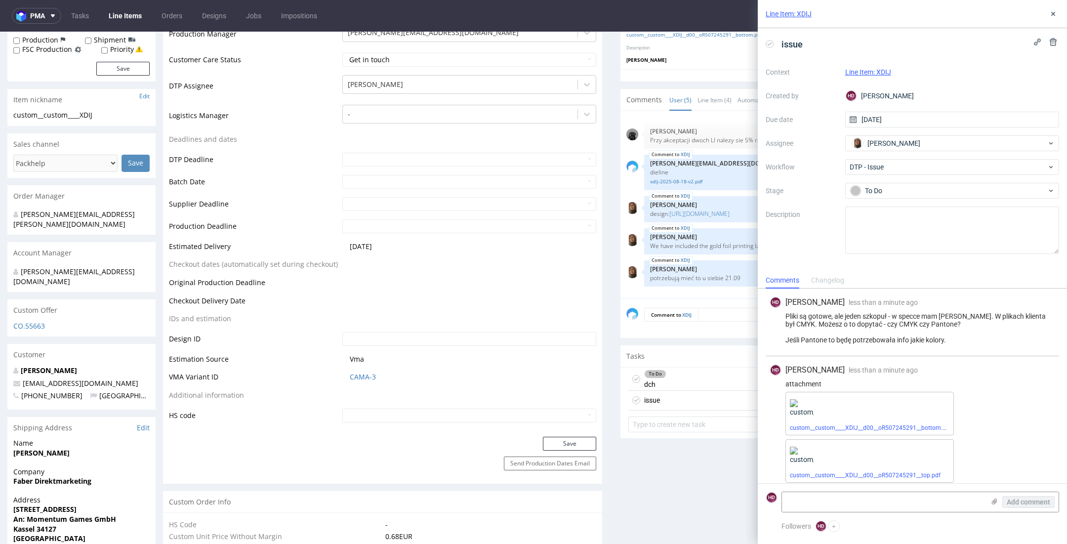
scroll to position [6, 0]
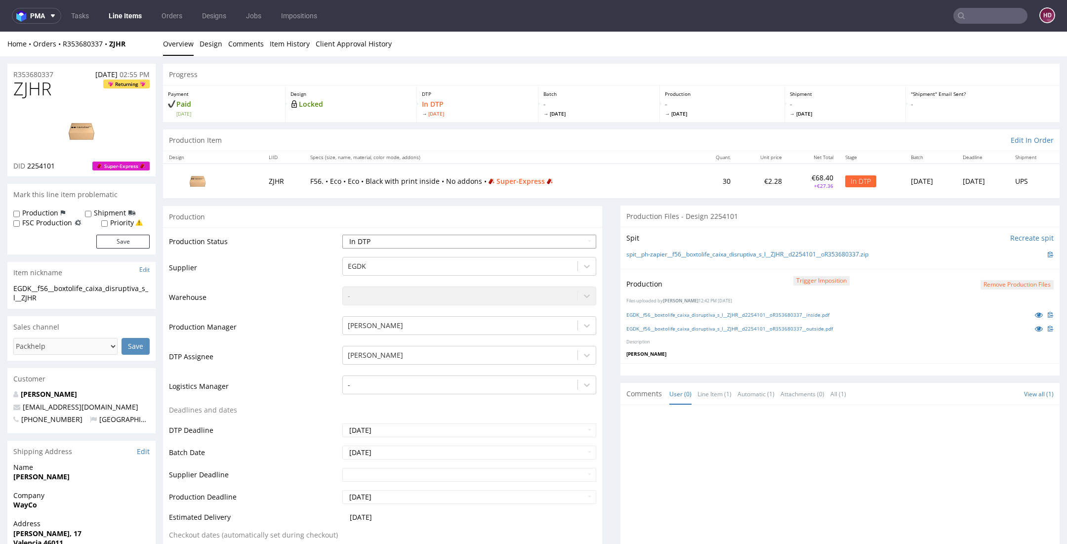
scroll to position [169, 0]
click at [128, 10] on link "Line Items" at bounding box center [125, 16] width 45 height 16
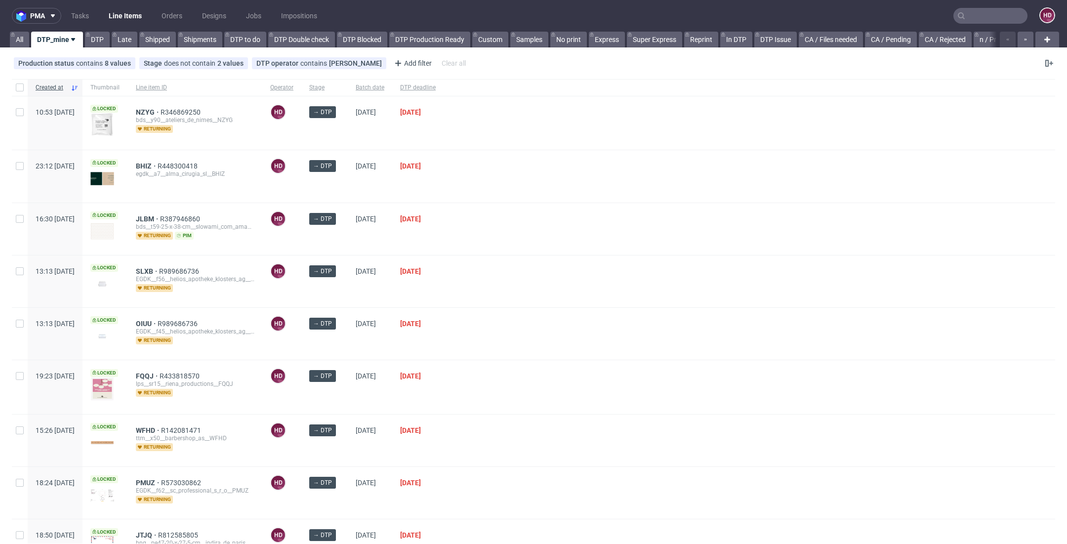
scroll to position [261, 0]
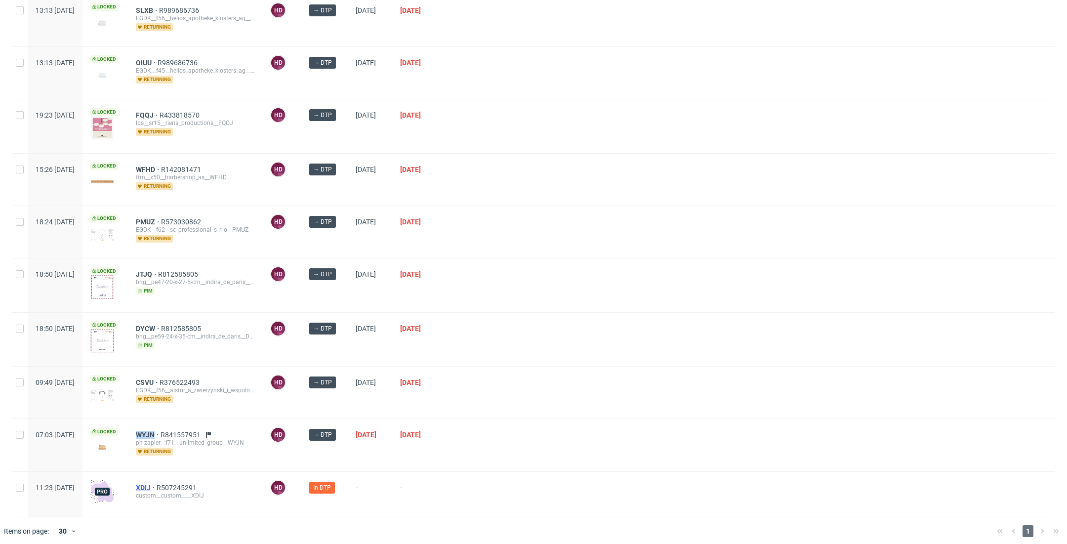
click at [157, 484] on span "XDIJ" at bounding box center [146, 488] width 21 height 8
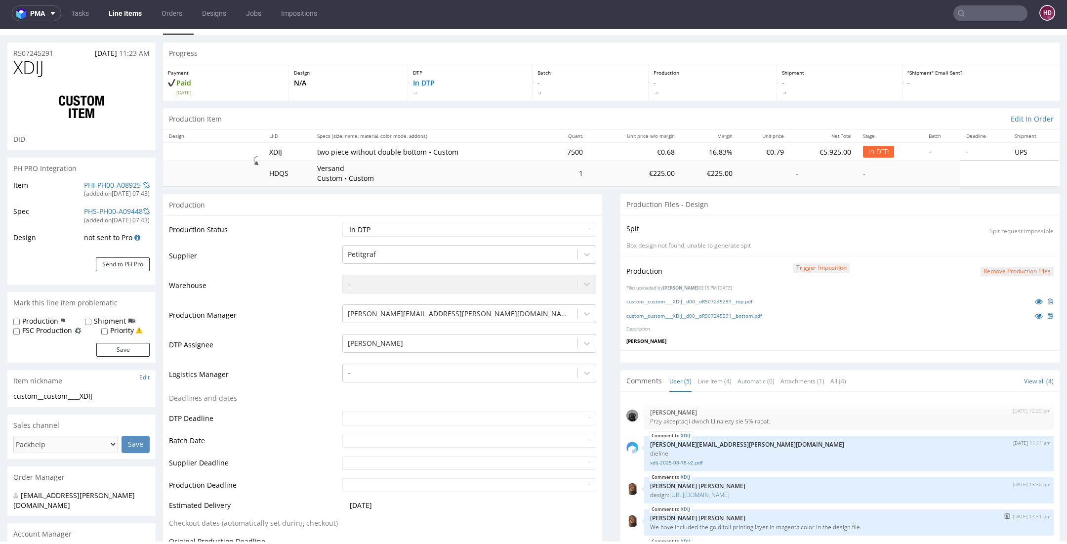
scroll to position [239, 0]
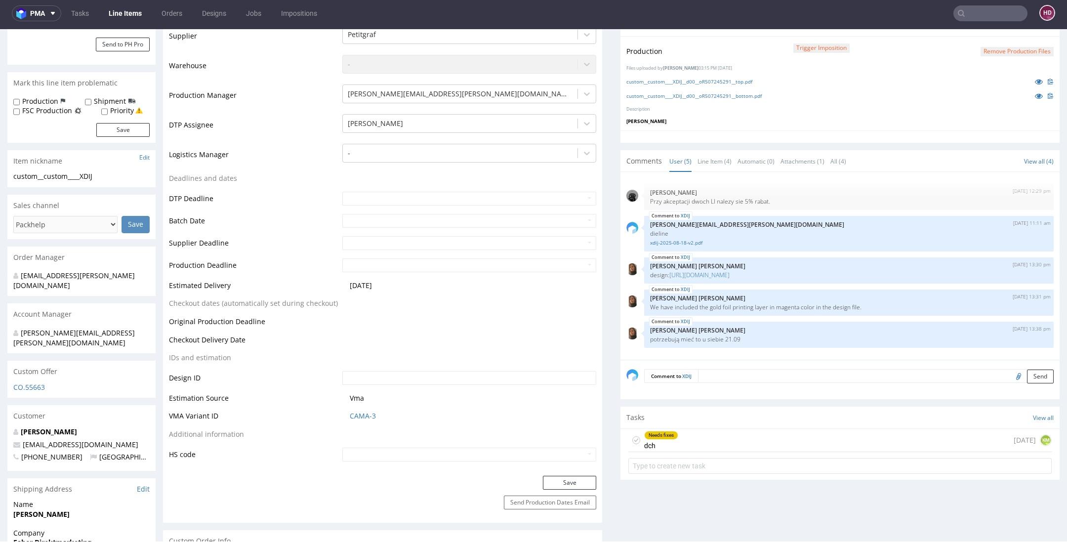
click at [645, 434] on div "Needs fixes" at bounding box center [661, 435] width 33 height 8
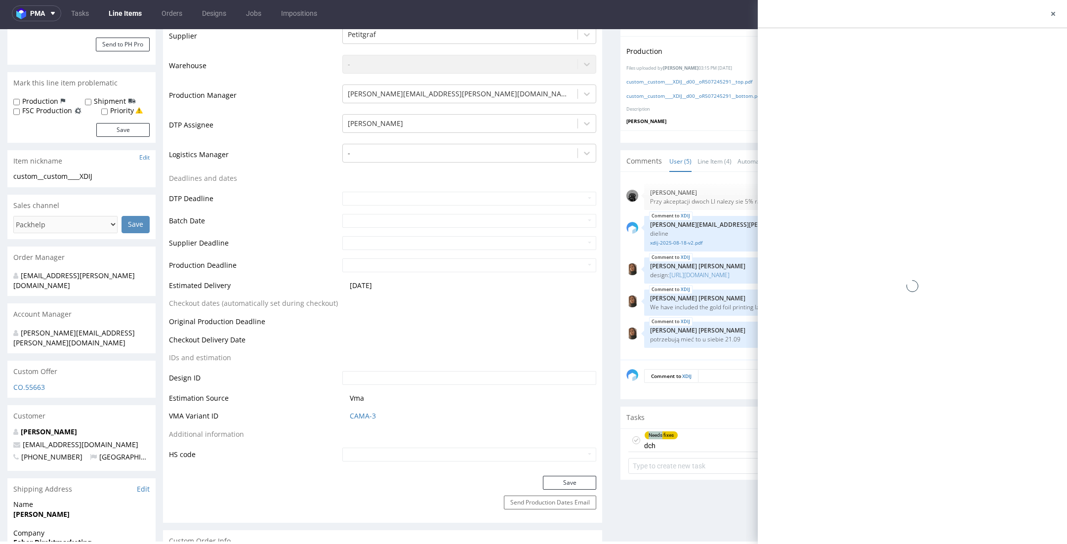
click at [645, 434] on div "Needs fixes" at bounding box center [661, 435] width 33 height 8
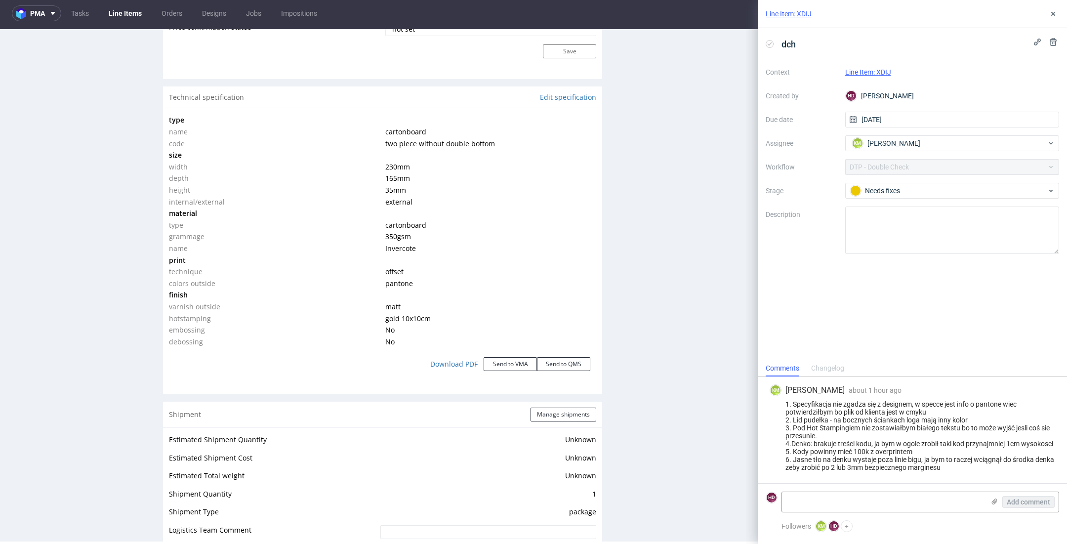
scroll to position [941, 0]
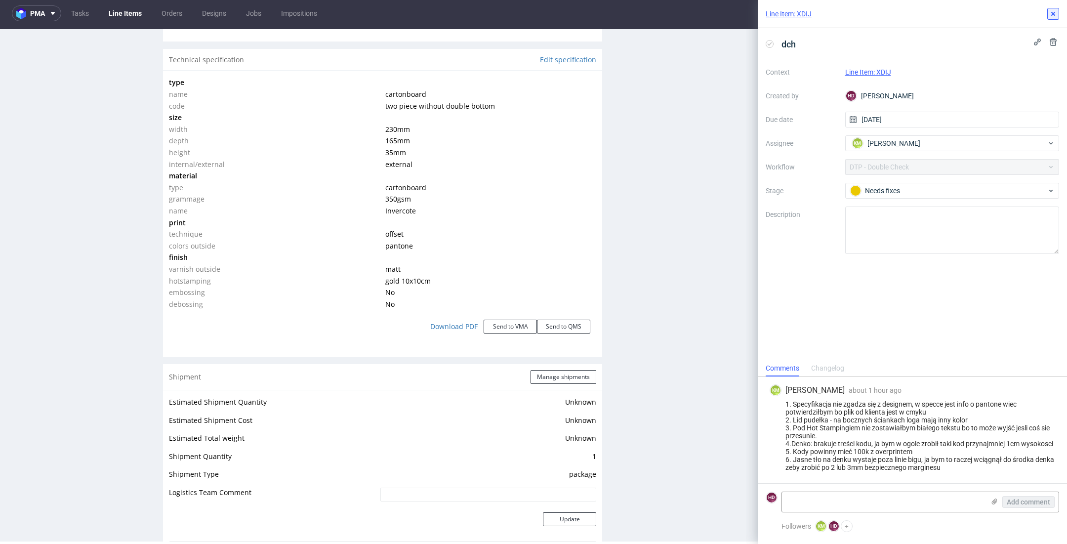
click at [1051, 15] on icon at bounding box center [1054, 14] width 8 height 8
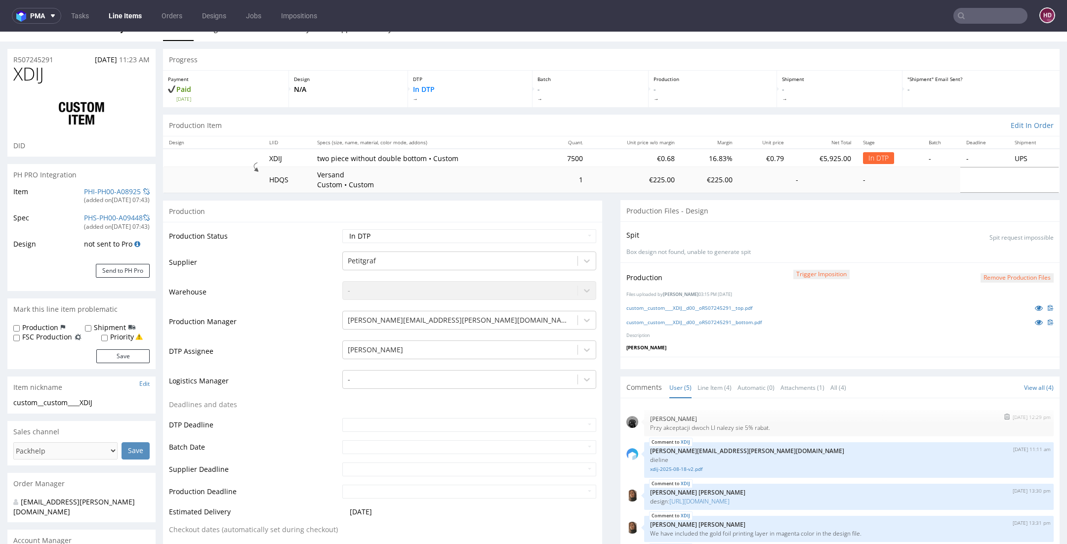
scroll to position [83, 0]
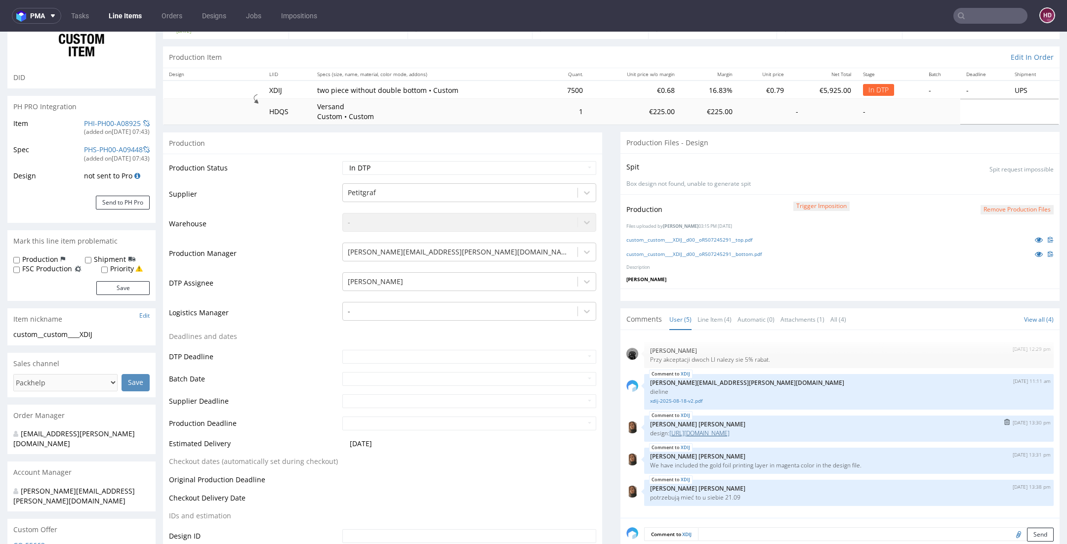
click at [704, 429] on link "https://drive.google.com/drive/folders/16Xpch1nHxfMvJapIQgtvO6rTQtYyK8y1" at bounding box center [700, 433] width 60 height 8
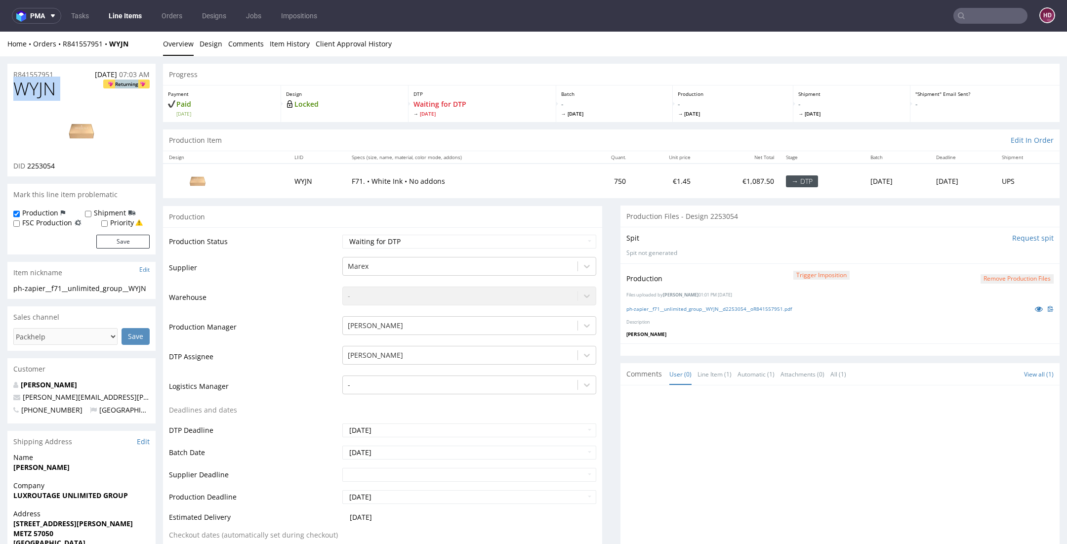
drag, startPoint x: 96, startPoint y: 96, endPoint x: 18, endPoint y: 97, distance: 78.6
click at [18, 98] on h1 "WYJN Returning" at bounding box center [81, 89] width 136 height 20
click at [94, 97] on h1 "WYJN Returning" at bounding box center [81, 89] width 136 height 20
drag, startPoint x: 48, startPoint y: 94, endPoint x: -12, endPoint y: 89, distance: 60.0
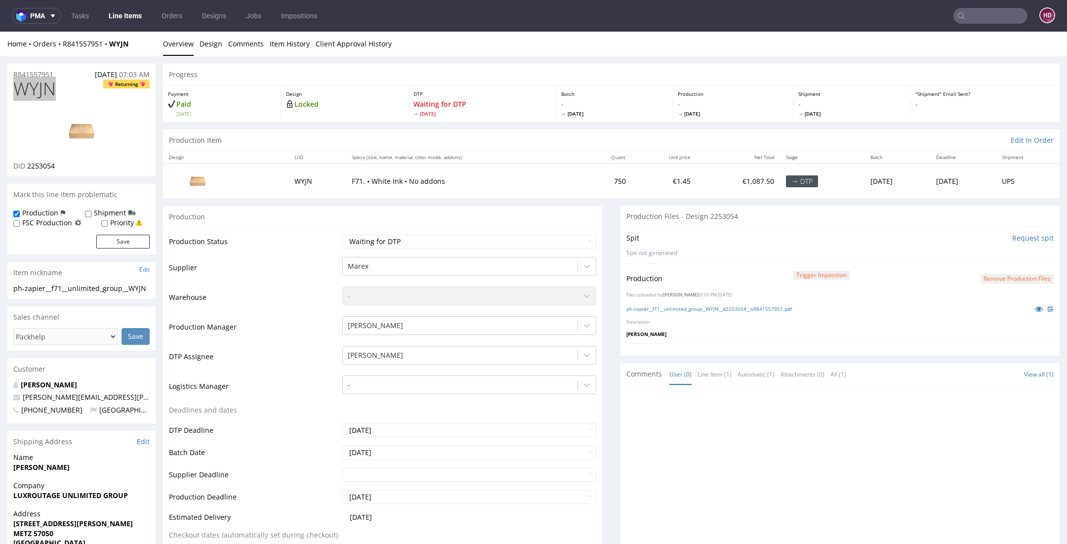
click at [122, 18] on link "Line Items" at bounding box center [125, 16] width 45 height 16
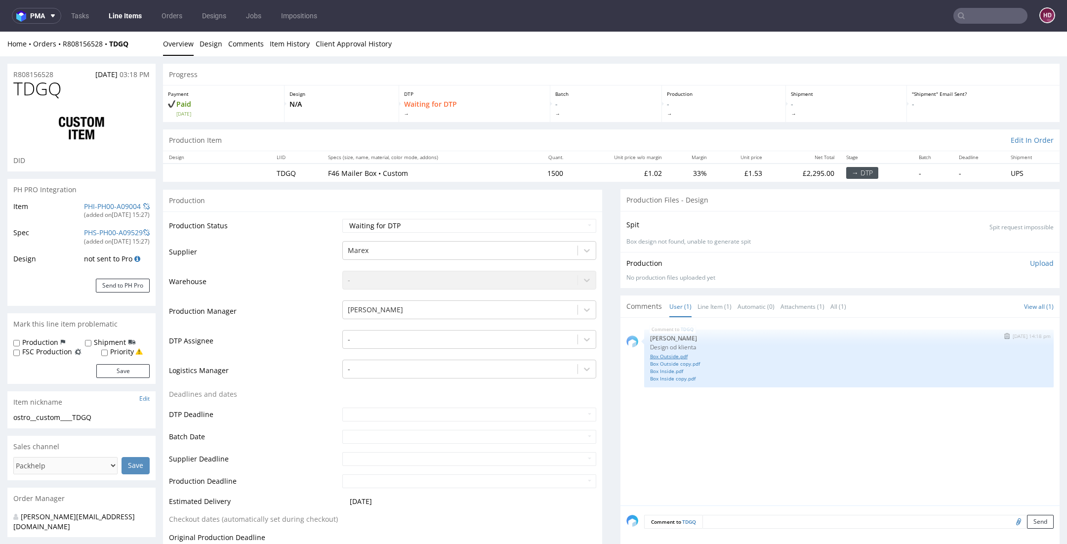
click at [656, 353] on link "Box Outside.pdf" at bounding box center [849, 356] width 398 height 7
click at [374, 224] on select "Waiting for Artwork Waiting for Diecut Waiting for Mockup Waiting for DTP Waiti…" at bounding box center [469, 226] width 254 height 14
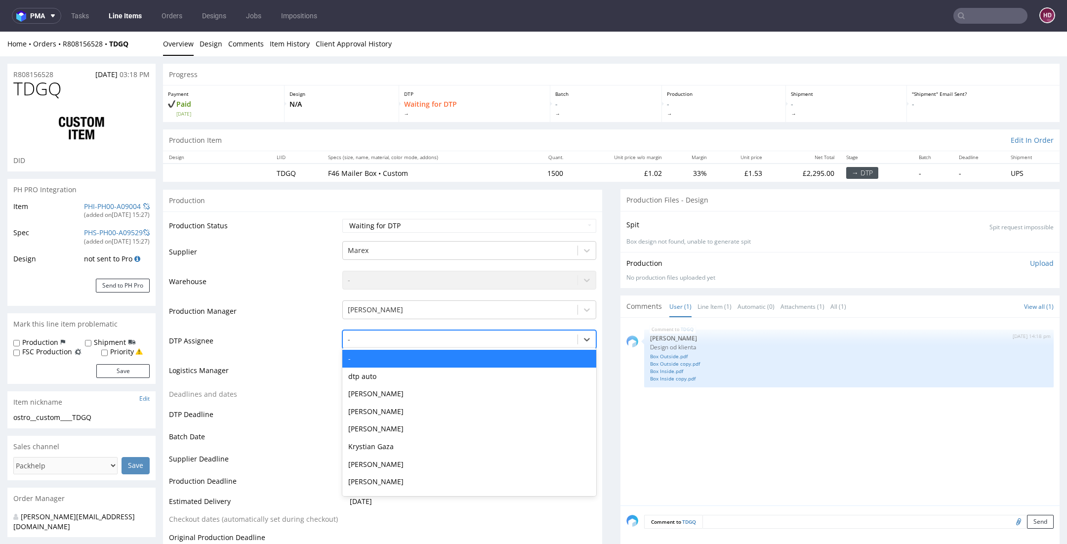
click at [389, 338] on div at bounding box center [460, 340] width 225 height 12
click at [389, 394] on div "[PERSON_NAME]" at bounding box center [469, 394] width 254 height 18
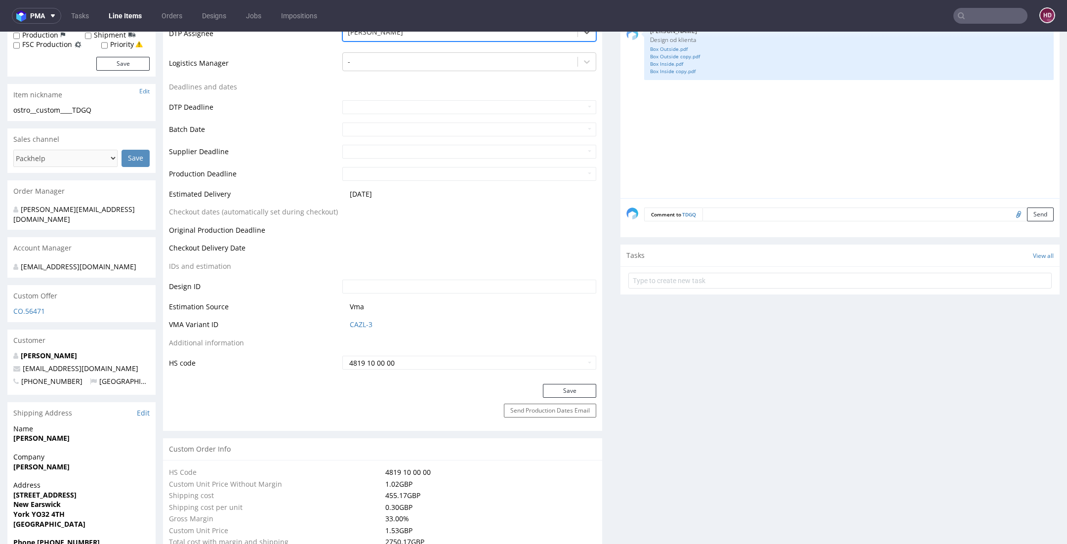
scroll to position [338, 0]
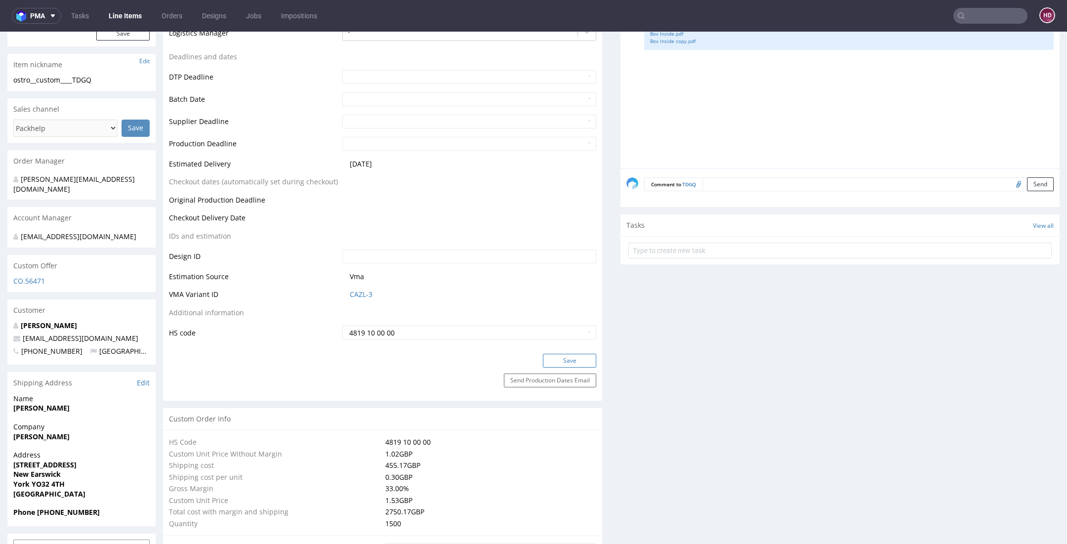
click at [565, 358] on button "Save" at bounding box center [569, 361] width 53 height 14
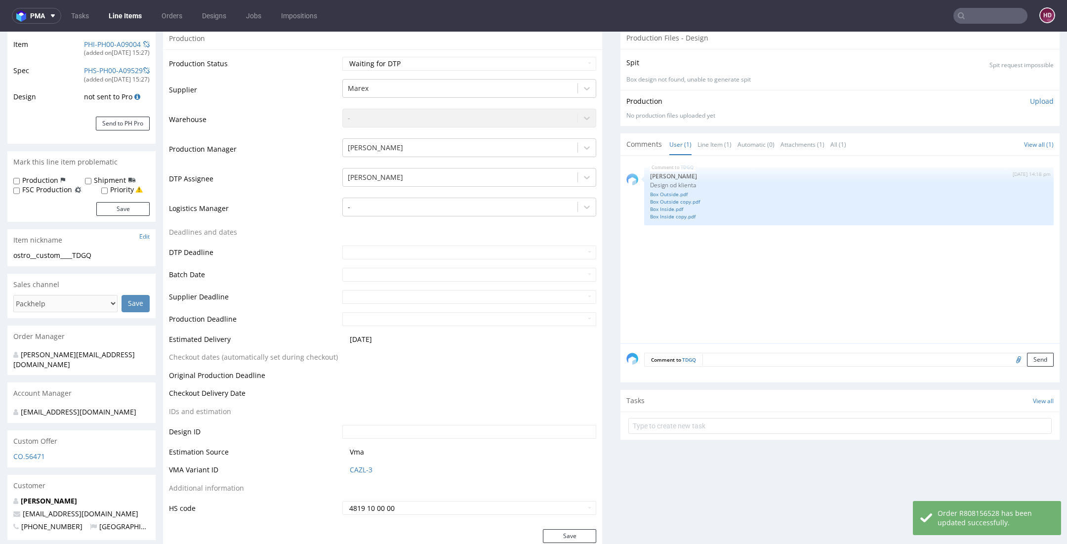
scroll to position [0, 0]
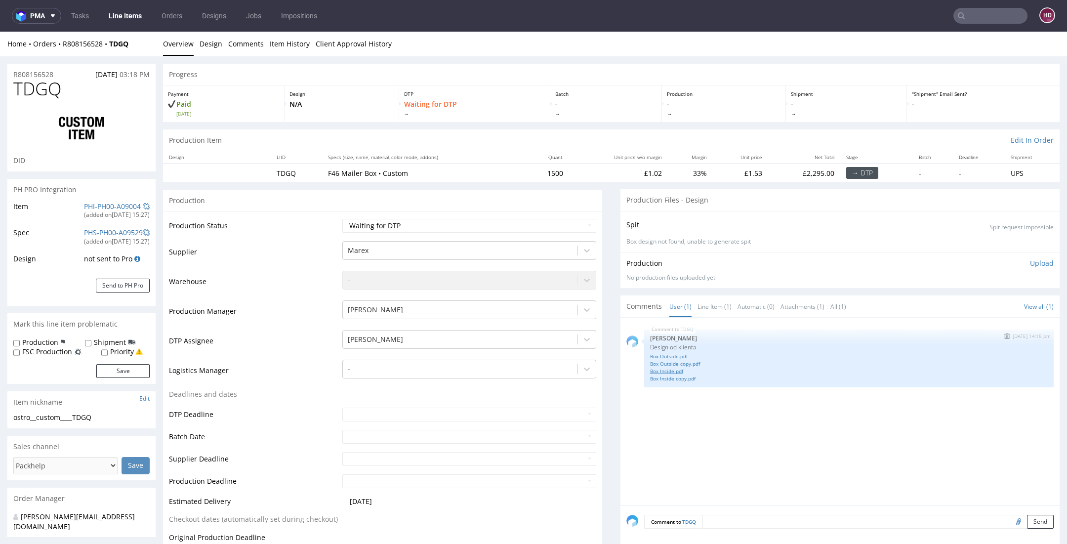
click at [650, 370] on link "Box Inside.pdf" at bounding box center [849, 371] width 398 height 7
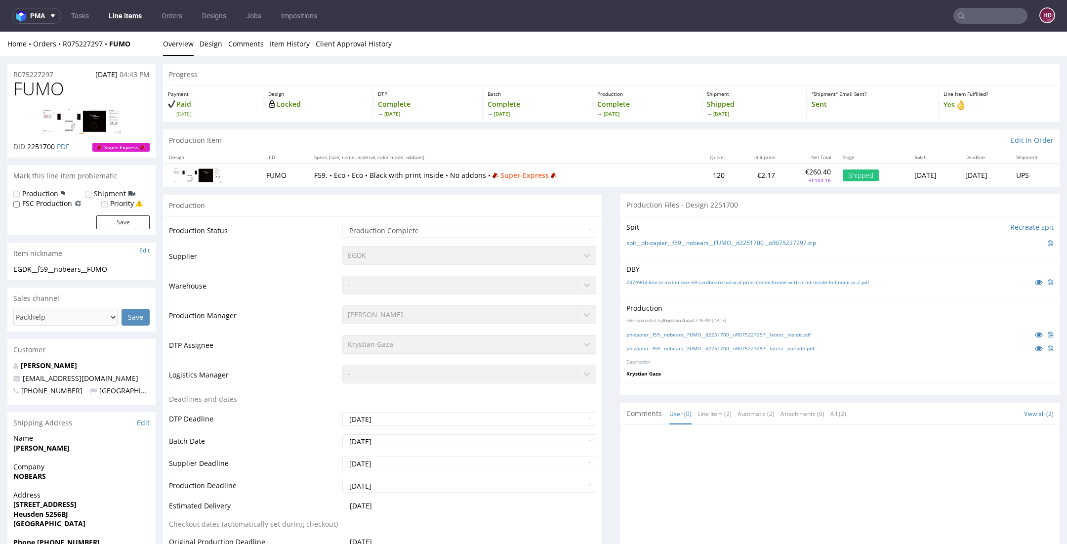
click at [108, 13] on link "Line Items" at bounding box center [125, 16] width 45 height 16
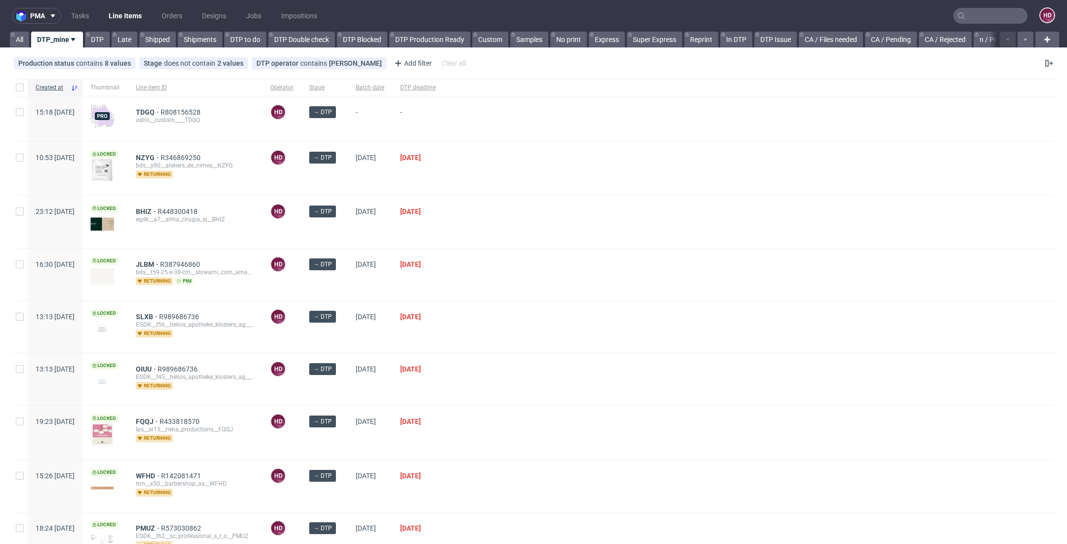
scroll to position [261, 0]
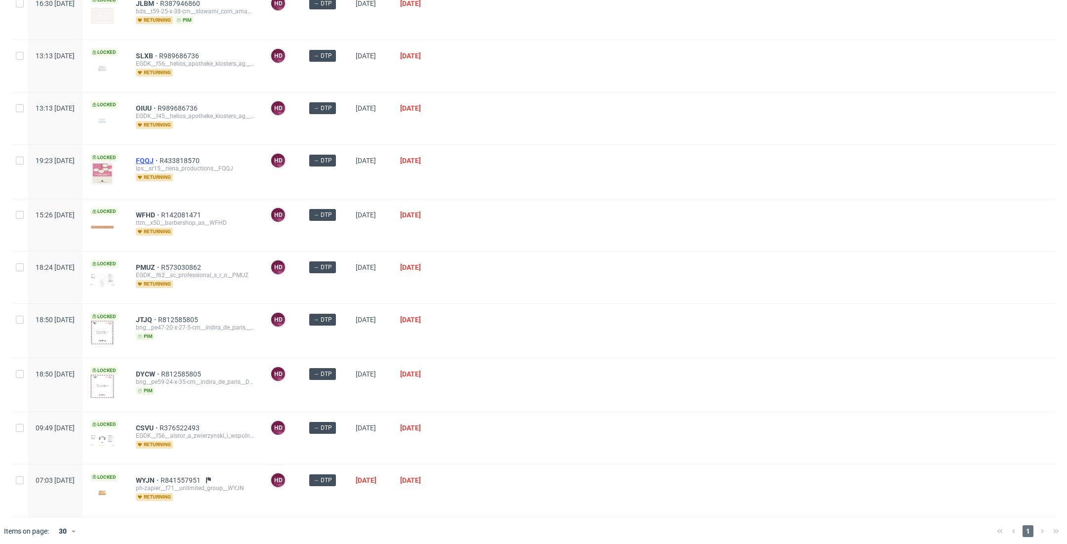
click at [160, 159] on span "FQQJ" at bounding box center [148, 161] width 24 height 8
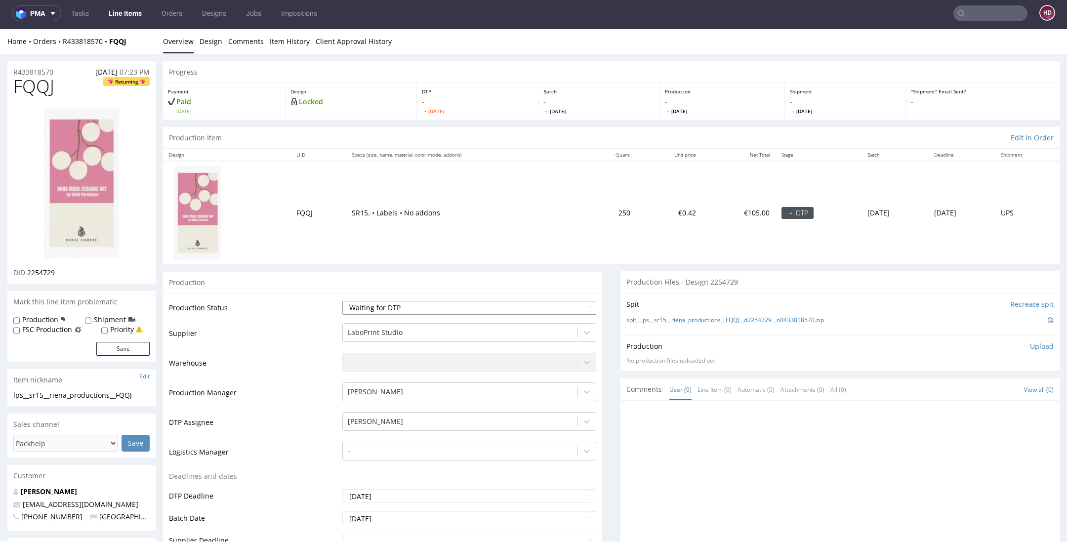
click at [423, 301] on select "Waiting for Artwork Waiting for Diecut Waiting for Mockup Waiting for DTP Waiti…" at bounding box center [469, 308] width 254 height 14
select select "dtp_in_process"
click at [342, 301] on select "Waiting for Artwork Waiting for Diecut Waiting for Mockup Waiting for DTP Waiti…" at bounding box center [469, 308] width 254 height 14
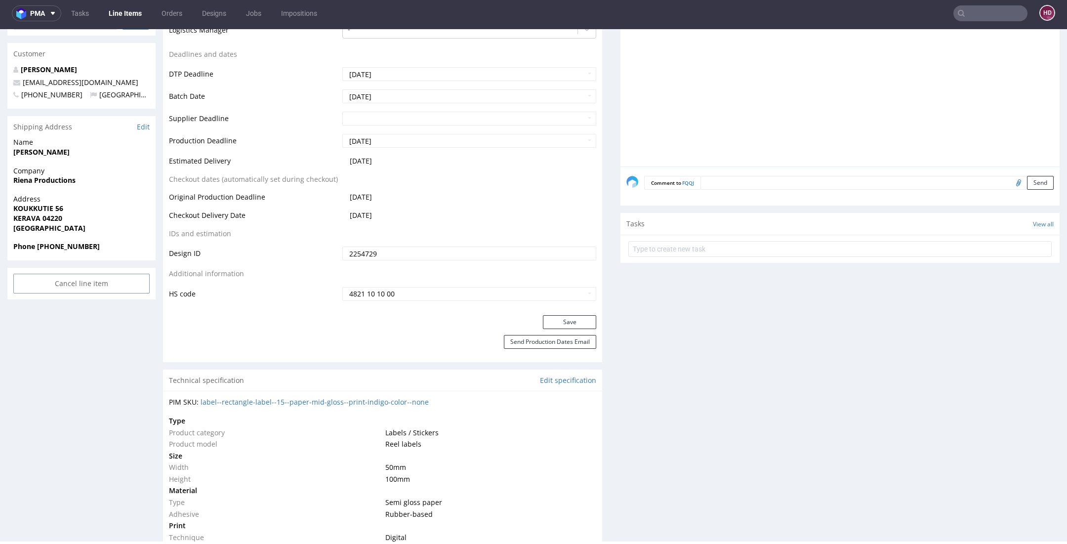
scroll to position [466, 0]
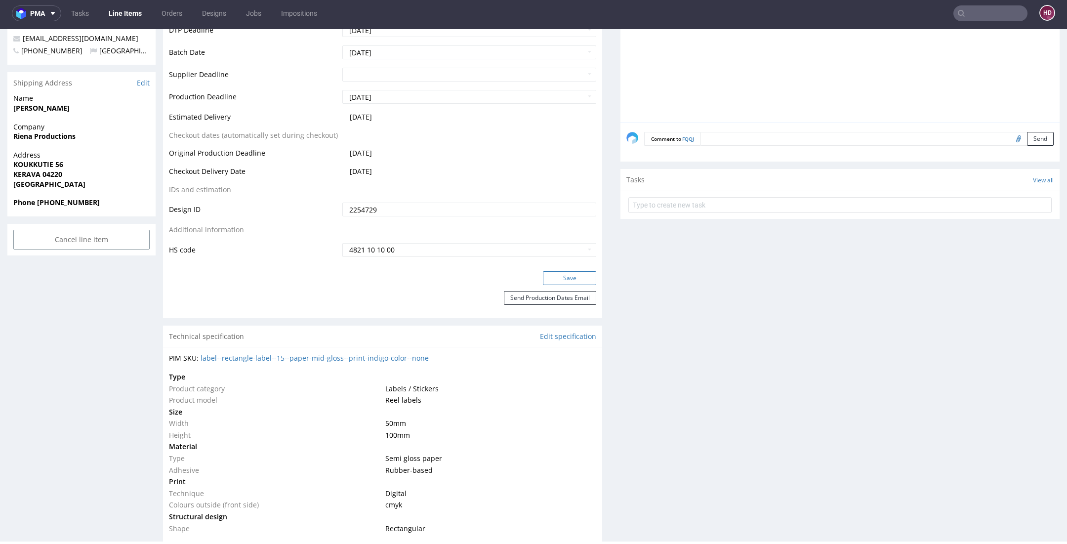
click at [563, 276] on button "Save" at bounding box center [569, 278] width 53 height 14
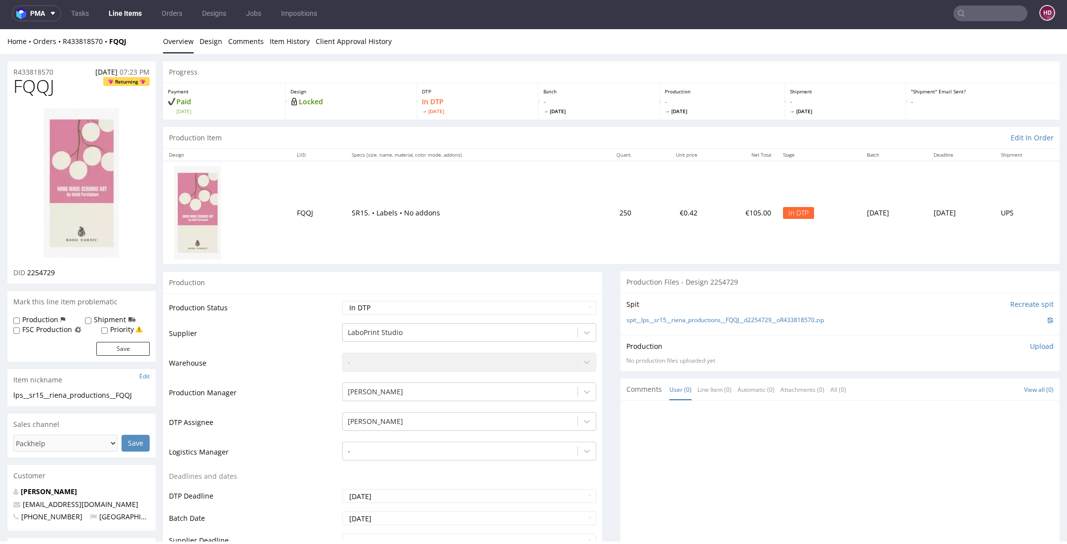
scroll to position [1, 0]
click at [213, 42] on link "Design" at bounding box center [211, 40] width 23 height 24
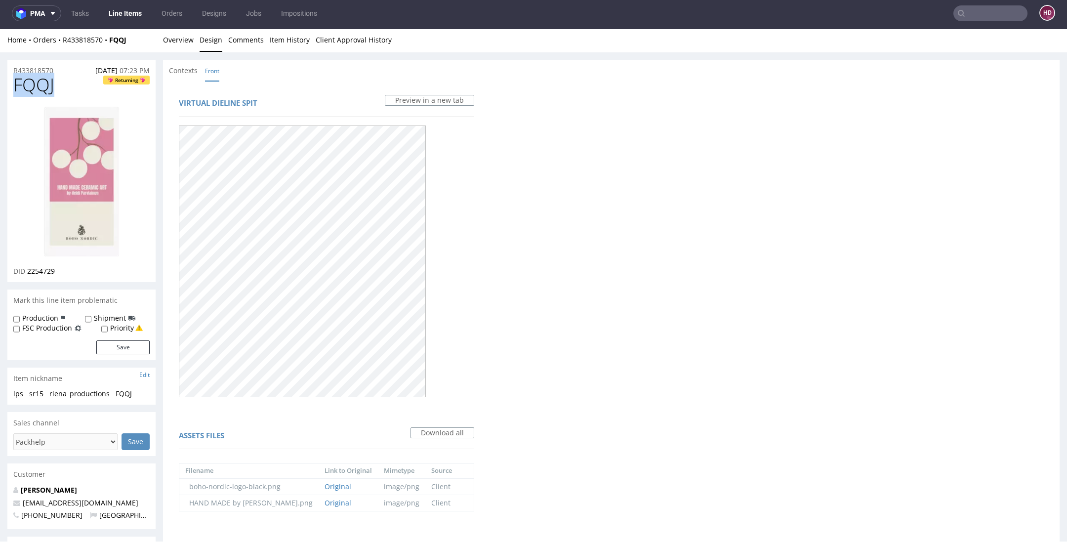
drag, startPoint x: 74, startPoint y: 83, endPoint x: 9, endPoint y: 79, distance: 64.4
click at [9, 79] on div "FQQJ Returning DID 2254729" at bounding box center [81, 178] width 148 height 207
copy span "FQQJ"
click at [74, 271] on div "DID 2254729" at bounding box center [81, 271] width 136 height 10
drag, startPoint x: 70, startPoint y: 271, endPoint x: 43, endPoint y: 268, distance: 26.8
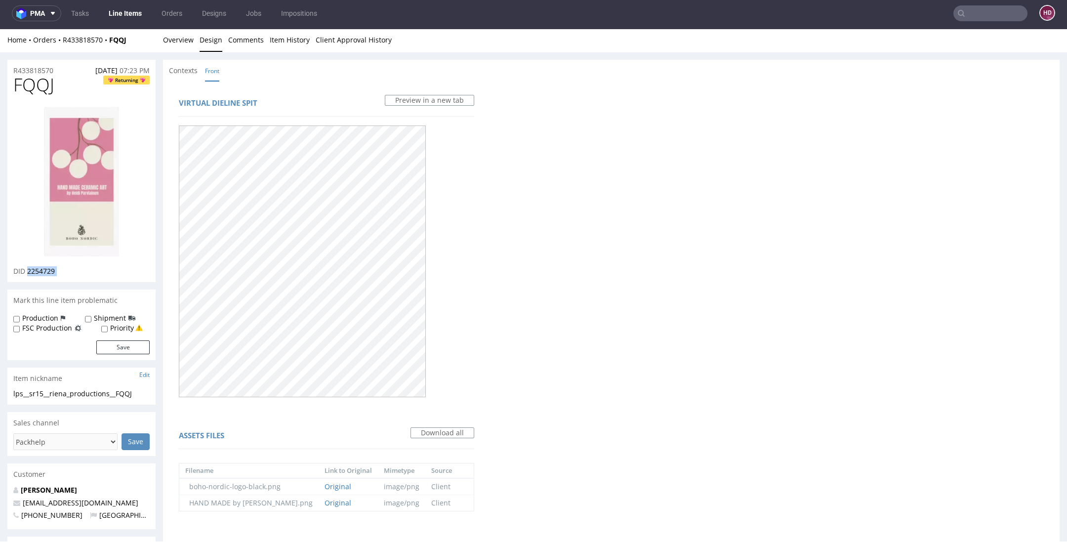
click at [43, 268] on div "DID 2254729" at bounding box center [81, 271] width 136 height 10
copy div "2254729"
click at [105, 147] on img at bounding box center [81, 182] width 79 height 154
click at [147, 392] on div "lps__sr15__riena_productions__FQQJ" at bounding box center [81, 394] width 136 height 10
drag, startPoint x: 99, startPoint y: 397, endPoint x: 11, endPoint y: 393, distance: 88.0
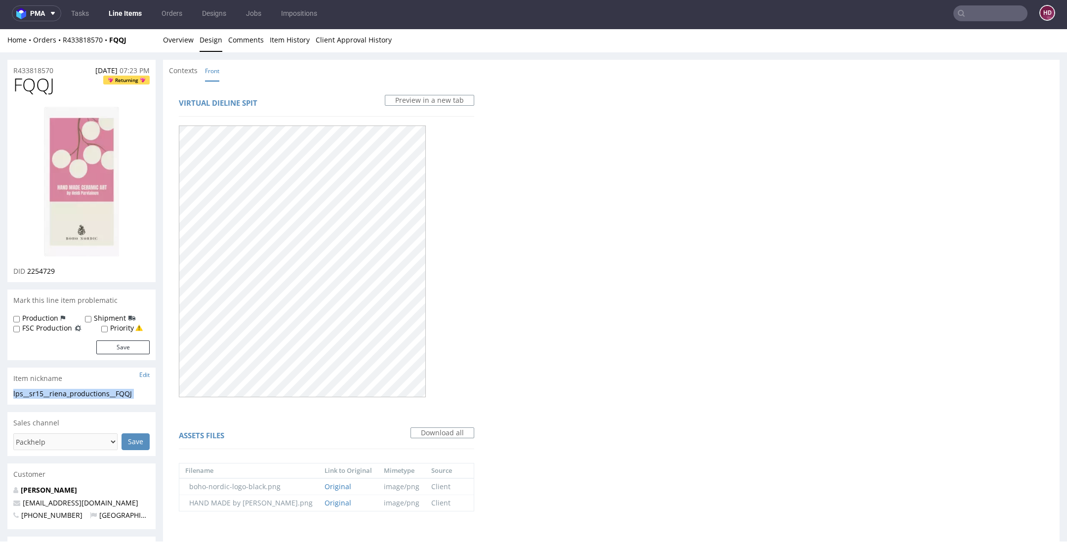
click at [11, 393] on div "lps__sr15__riena_productions__FQQJ lps__sr15 __riena_productions__FQQJ Update" at bounding box center [81, 397] width 148 height 16
copy div "lps__sr15__riena_productions__FQQJ Update"
click at [64, 68] on div "R433818570 29.08.2025 07:23 PM" at bounding box center [81, 68] width 148 height 16
drag, startPoint x: 64, startPoint y: 68, endPoint x: -27, endPoint y: 64, distance: 91.5
click at [0, 64] on html "Production Shipped DTP Orders Offers Shipments Designs Promotions Users Jobs Ad…" at bounding box center [533, 455] width 1067 height 855
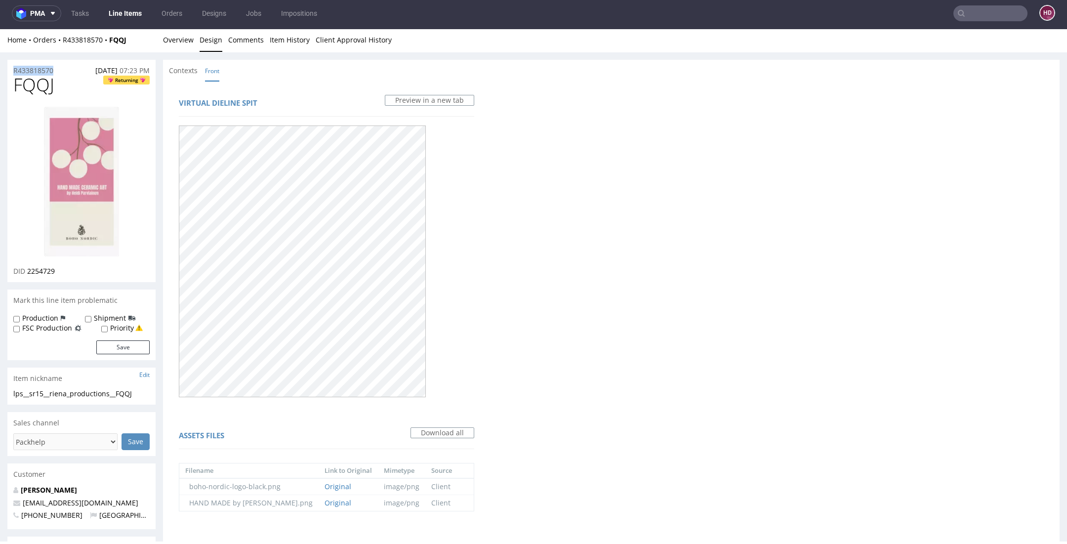
copy p "R433818570"
click at [61, 270] on div "DID 2254729" at bounding box center [81, 271] width 136 height 10
click at [31, 267] on div "DID 2254729" at bounding box center [81, 271] width 136 height 10
copy div "2254729"
click at [138, 391] on div "lps__sr15__riena_productions__FQQJ" at bounding box center [81, 394] width 136 height 10
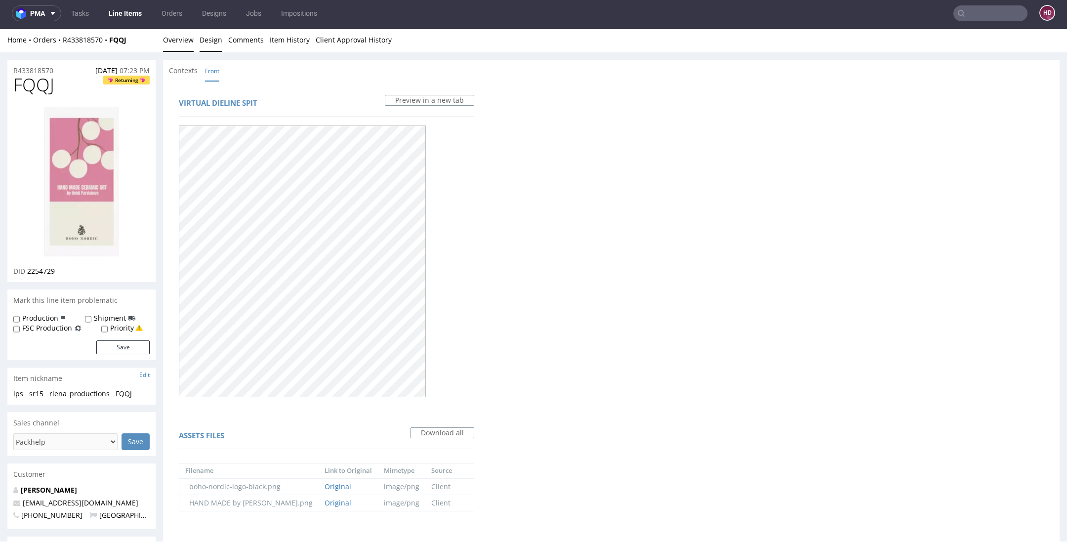
click at [171, 40] on link "Overview" at bounding box center [178, 40] width 31 height 24
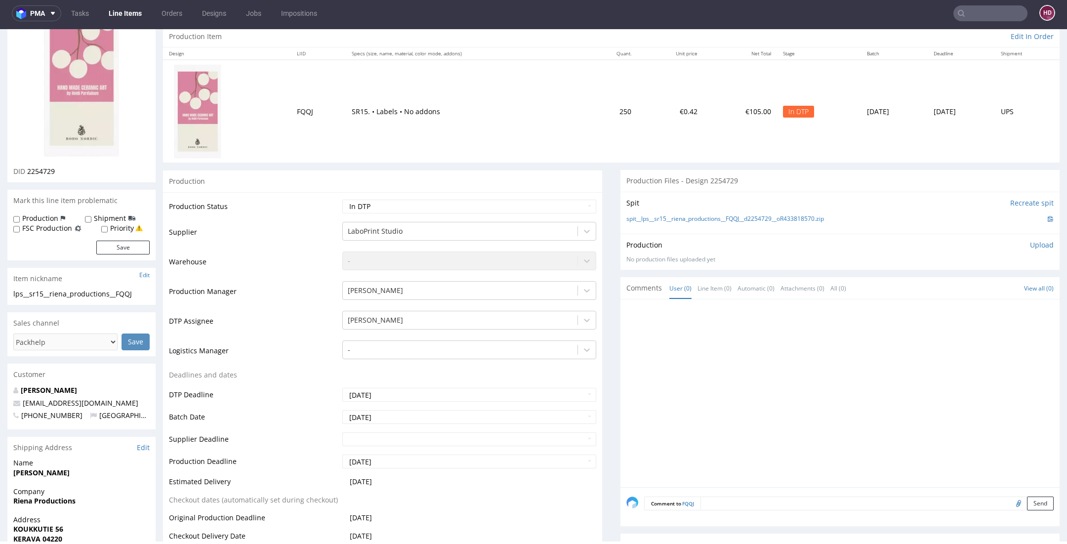
scroll to position [104, 0]
click at [1030, 240] on p "Upload" at bounding box center [1042, 243] width 24 height 10
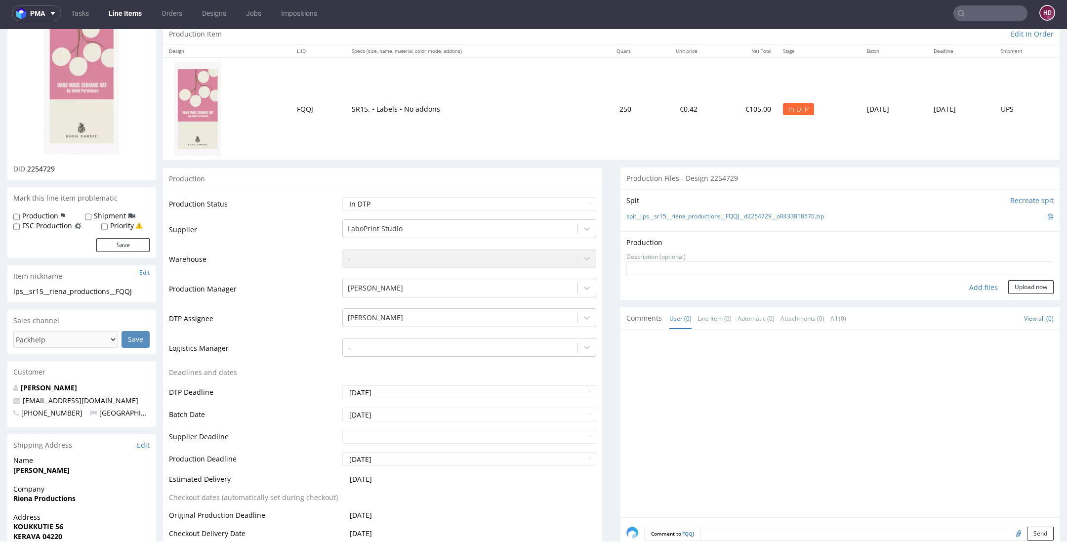
click at [959, 287] on div "Add files" at bounding box center [983, 287] width 49 height 15
type input "C:\fakepath\lps__sr15__riena_productions__FQQJ__d2254729__oR433818570.pdf"
click at [1017, 297] on button "Upload now" at bounding box center [1031, 303] width 45 height 14
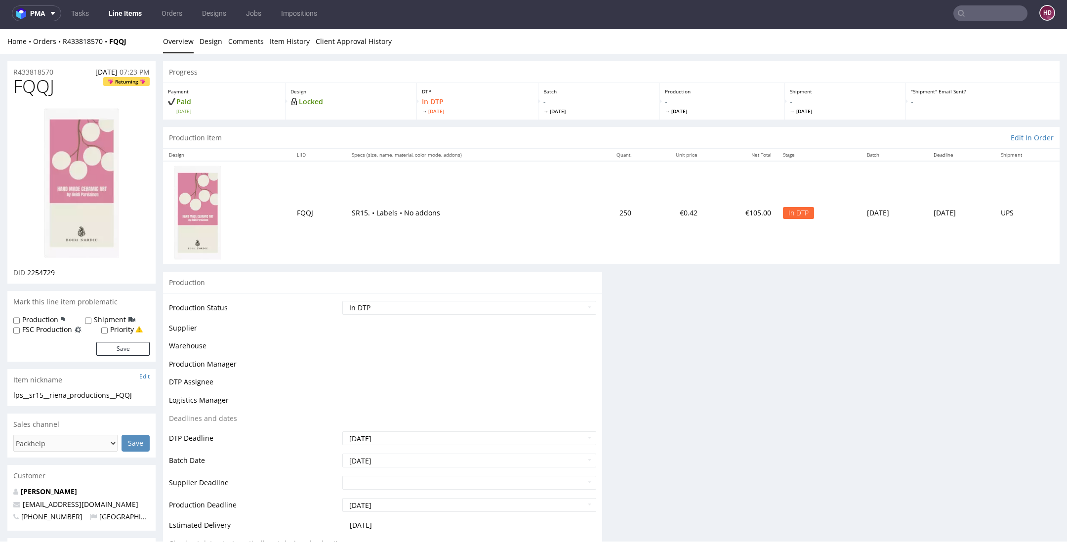
scroll to position [0, 0]
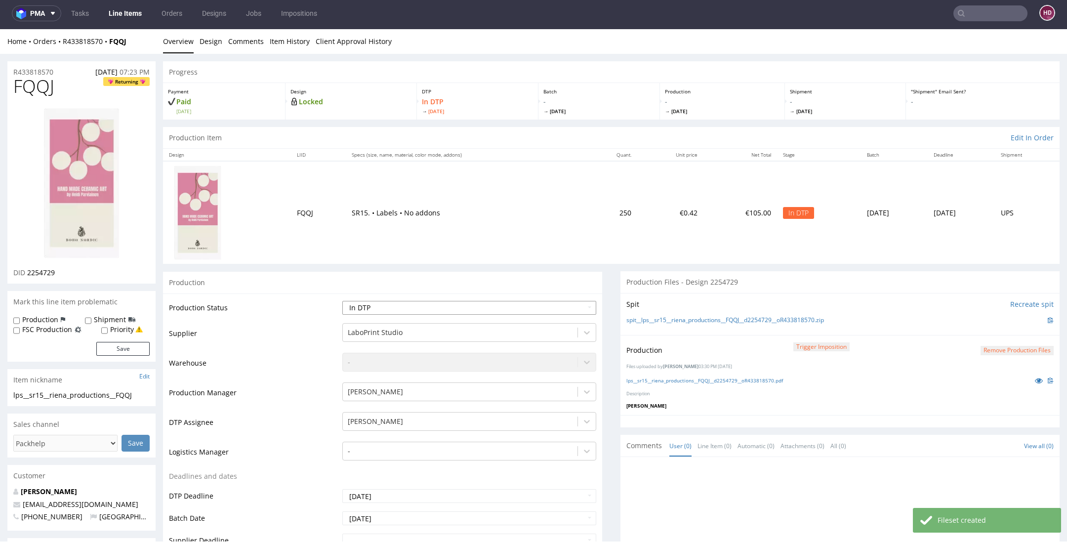
click at [523, 312] on select "Waiting for Artwork Waiting for Diecut Waiting for Mockup Waiting for DTP Waiti…" at bounding box center [469, 308] width 254 height 14
select select "dtp_production_ready"
click at [342, 301] on select "Waiting for Artwork Waiting for Diecut Waiting for Mockup Waiting for DTP Waiti…" at bounding box center [469, 308] width 254 height 14
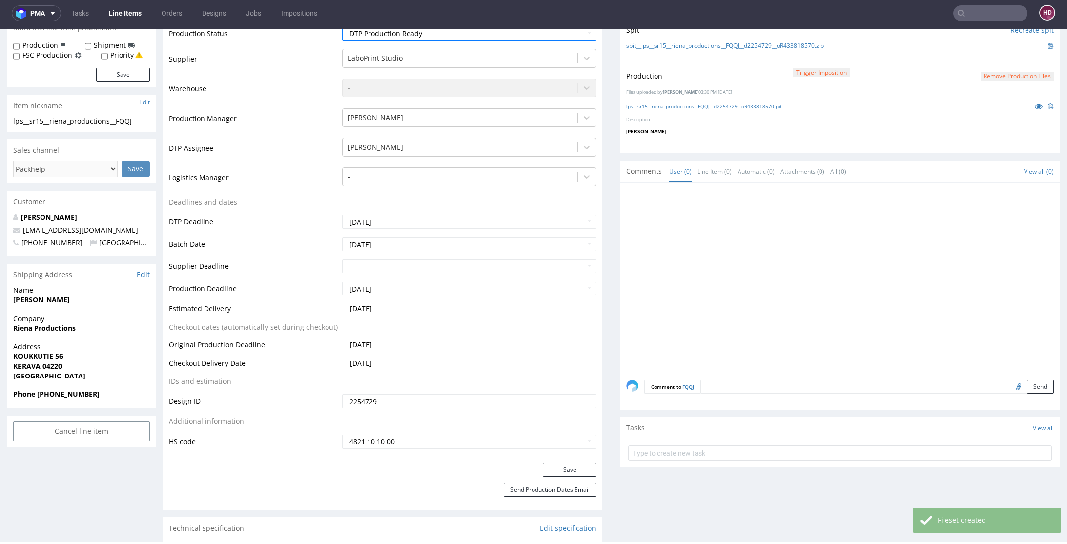
scroll to position [286, 0]
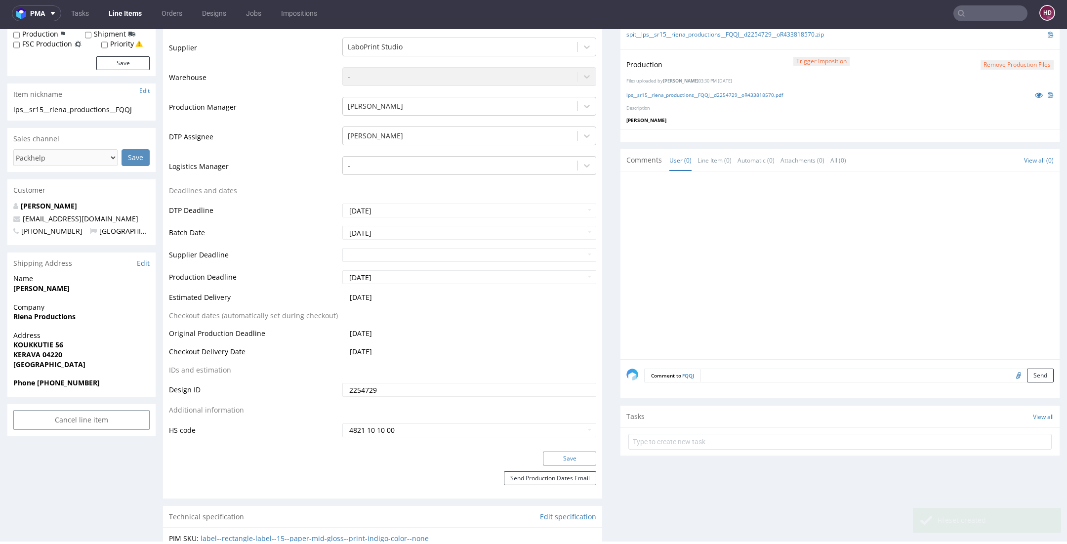
click at [545, 460] on button "Save" at bounding box center [569, 459] width 53 height 14
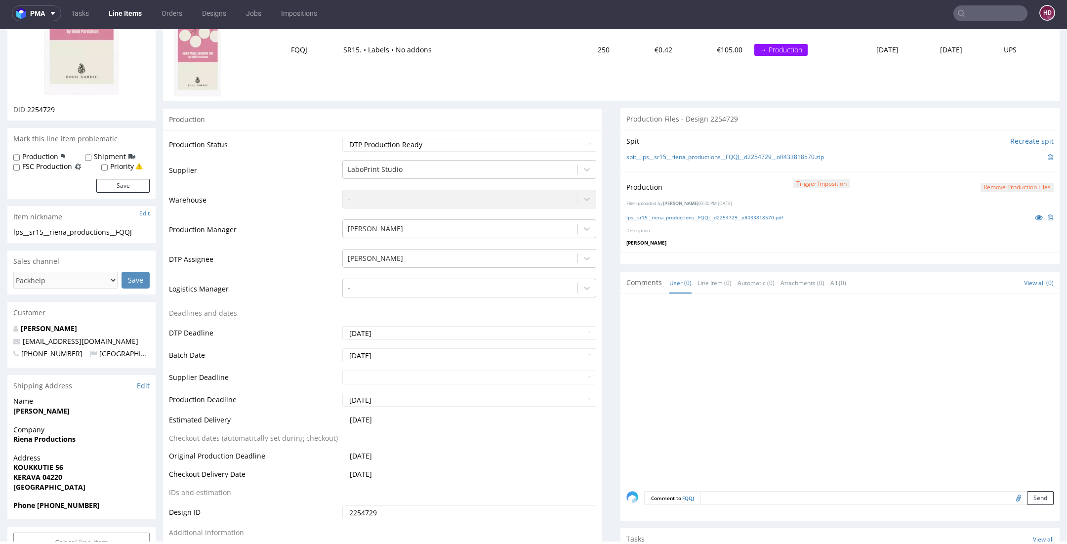
scroll to position [153, 0]
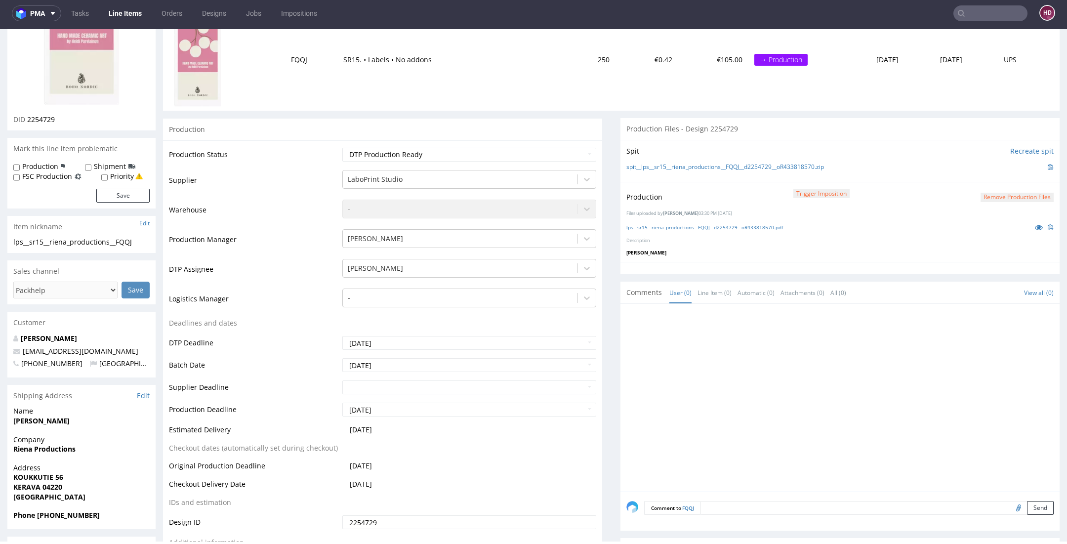
click at [122, 80] on div at bounding box center [81, 30] width 136 height 170
click at [85, 78] on img at bounding box center [81, 30] width 79 height 154
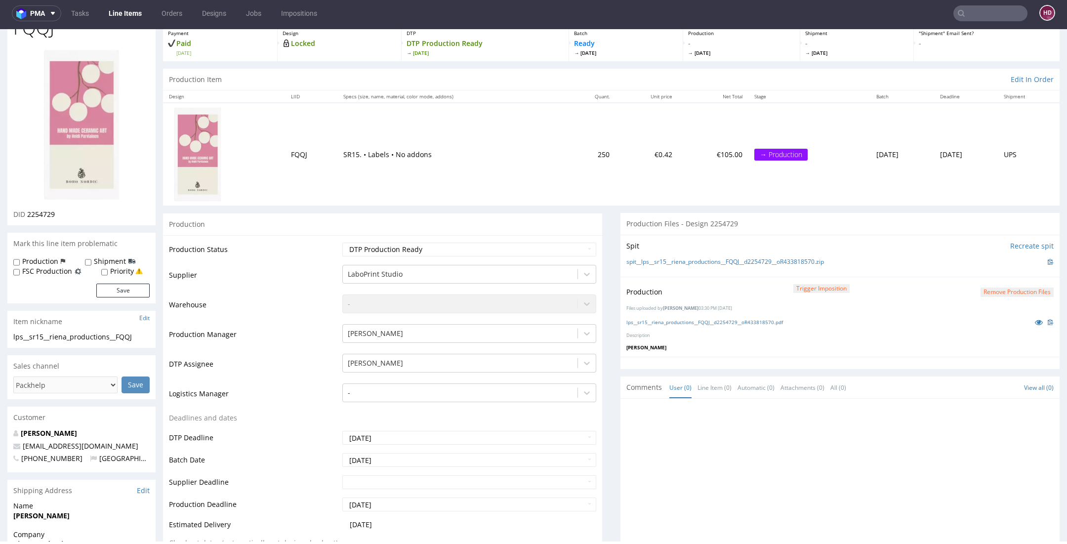
scroll to position [0, 0]
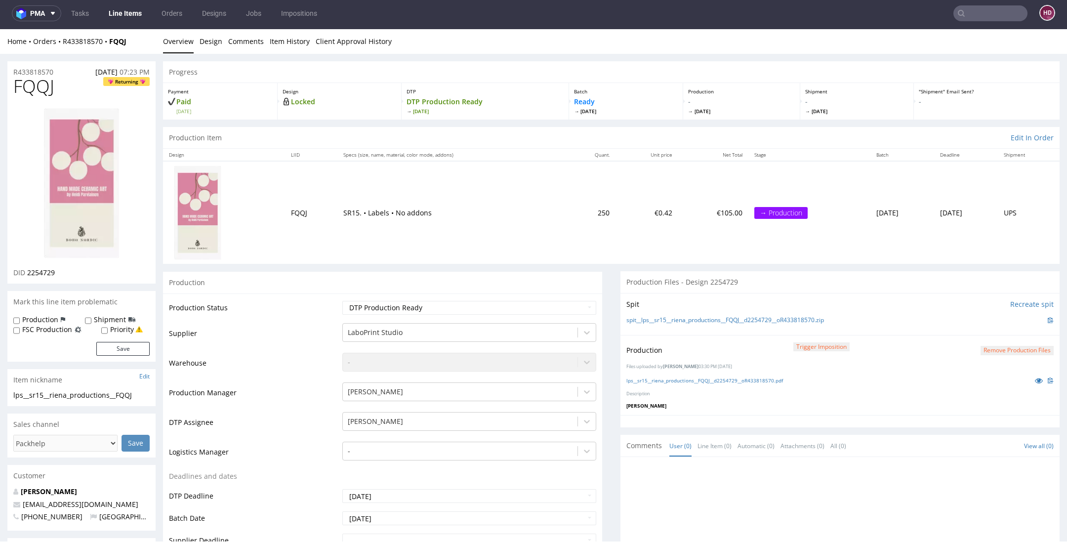
click at [134, 14] on link "Line Items" at bounding box center [125, 13] width 45 height 16
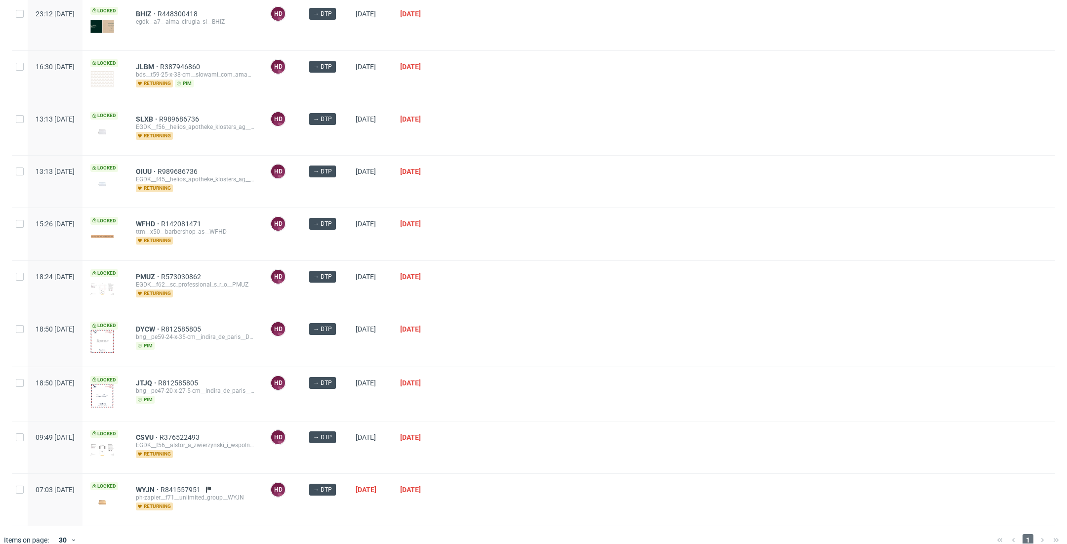
scroll to position [208, 0]
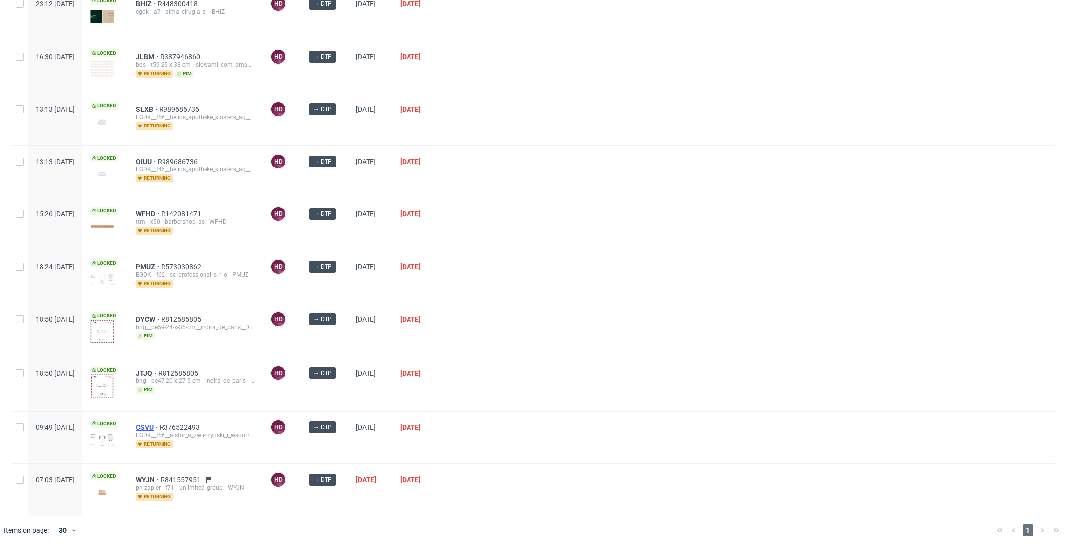
click at [160, 424] on span "CSVU" at bounding box center [148, 428] width 24 height 8
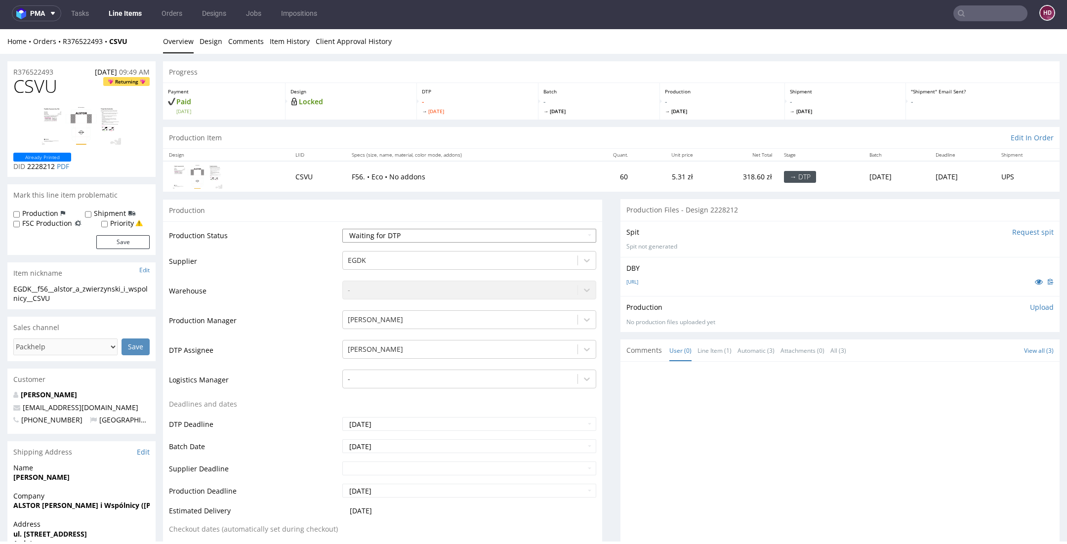
click at [384, 240] on select "Waiting for Artwork Waiting for Diecut Waiting for Mockup Waiting for DTP Waiti…" at bounding box center [469, 236] width 254 height 14
select select "dtp_in_process"
click at [342, 229] on select "Waiting for Artwork Waiting for Diecut Waiting for Mockup Waiting for DTP Waiti…" at bounding box center [469, 236] width 254 height 14
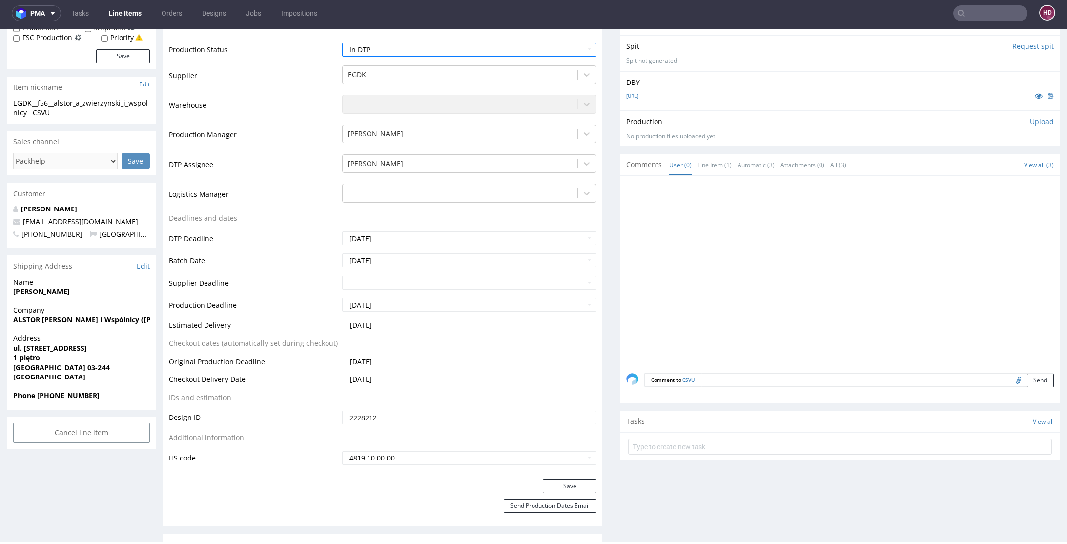
scroll to position [253, 0]
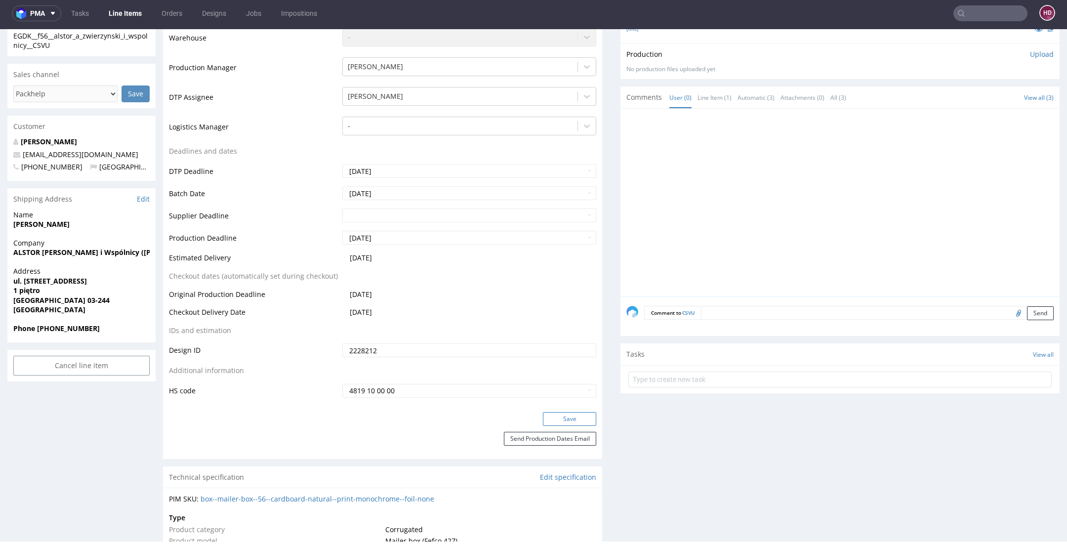
click at [556, 421] on button "Save" at bounding box center [569, 419] width 53 height 14
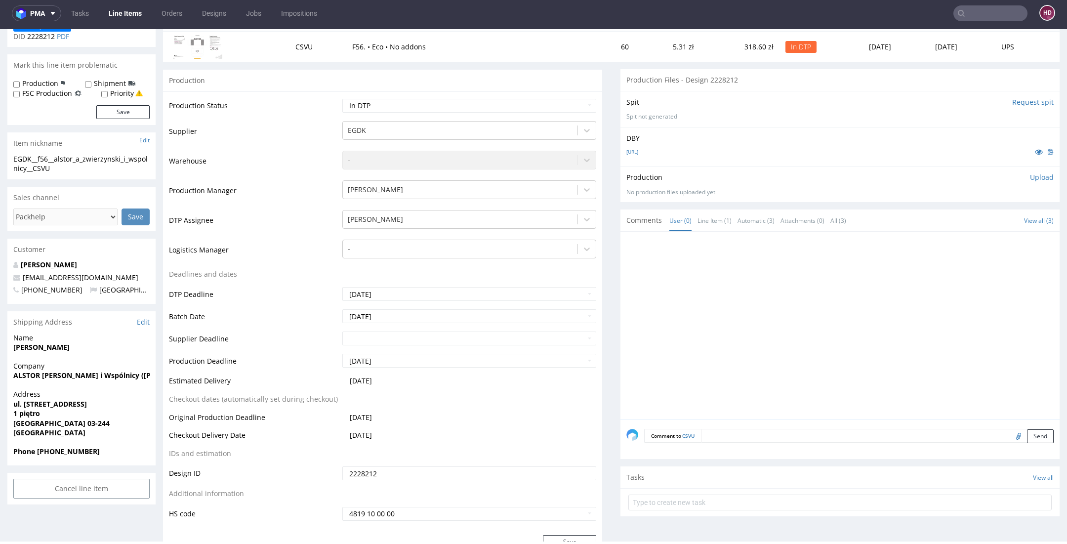
scroll to position [0, 0]
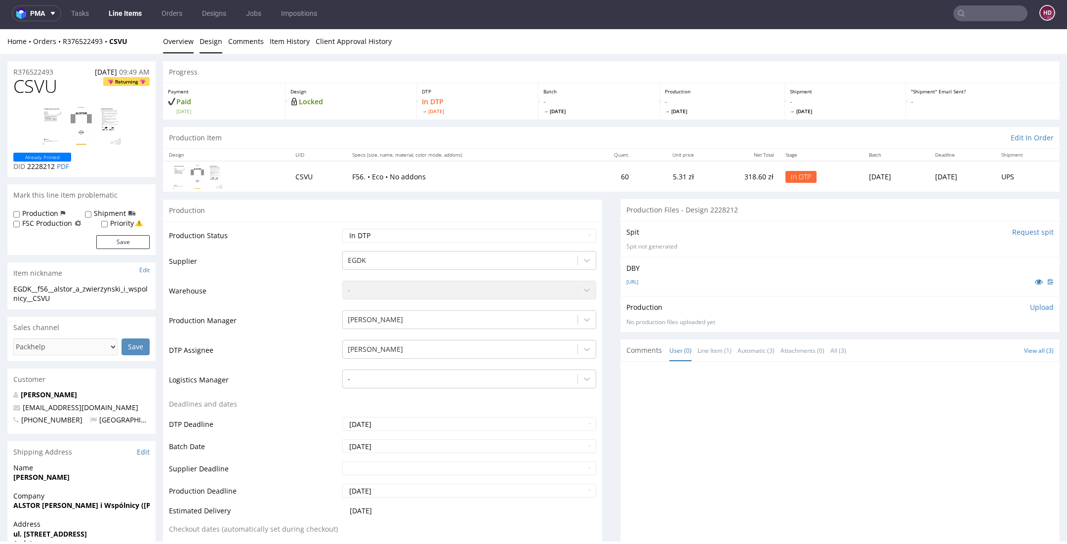
click at [205, 43] on link "Design" at bounding box center [211, 41] width 23 height 24
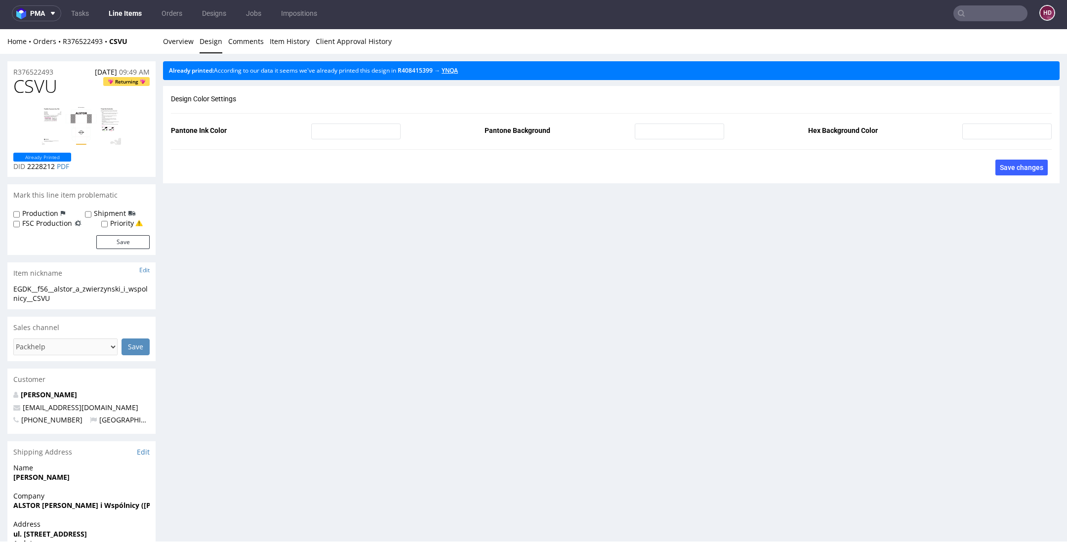
click at [458, 71] on link "YNQA" at bounding box center [450, 70] width 16 height 8
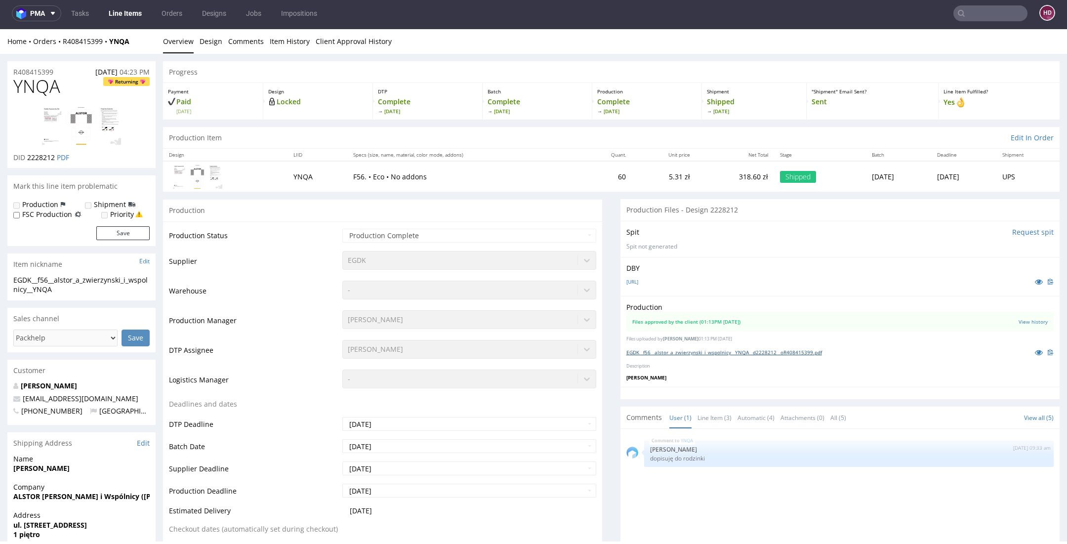
click at [668, 354] on link "EGDK__f56__alstor_a_zwierzynski_i_wspolnicy__YNQA__d2228212__oR408415399.pdf" at bounding box center [725, 352] width 196 height 7
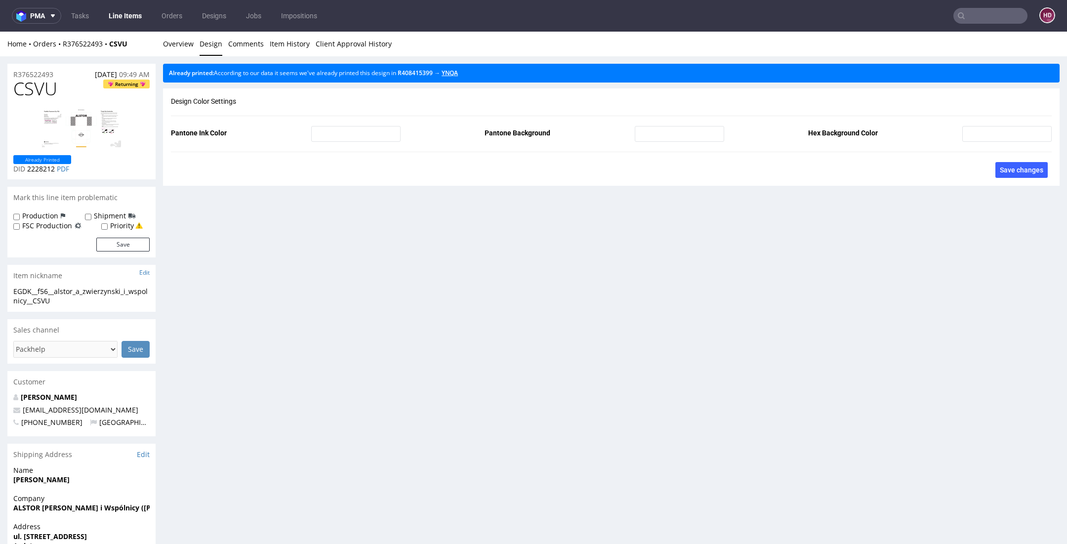
click at [458, 70] on link "YNQA" at bounding box center [450, 73] width 16 height 8
click at [172, 46] on link "Overview" at bounding box center [178, 44] width 31 height 24
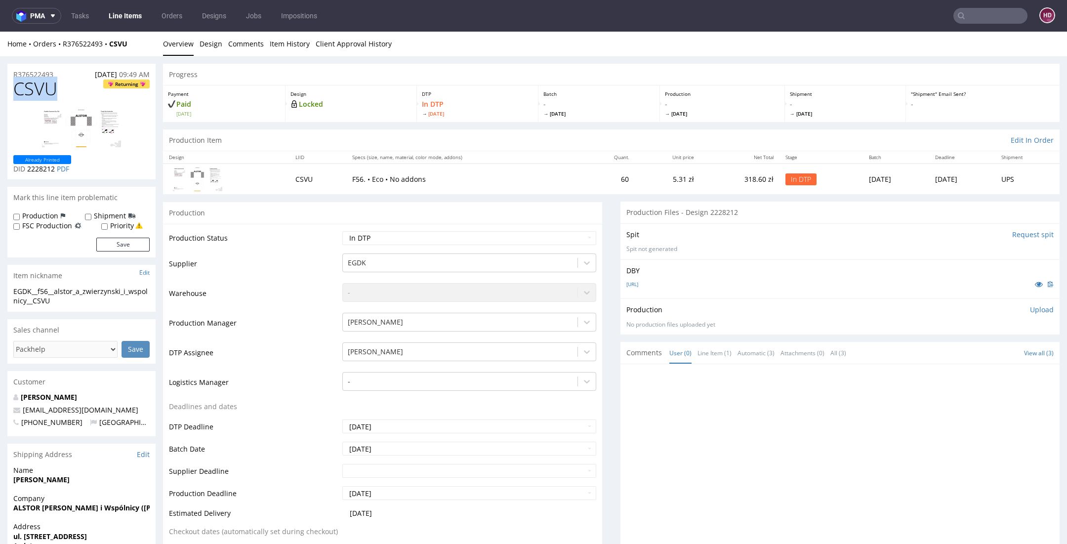
drag, startPoint x: 48, startPoint y: 89, endPoint x: -61, endPoint y: 88, distance: 109.2
drag, startPoint x: 50, startPoint y: 296, endPoint x: -18, endPoint y: 285, distance: 69.0
drag, startPoint x: 58, startPoint y: 73, endPoint x: -24, endPoint y: 64, distance: 82.5
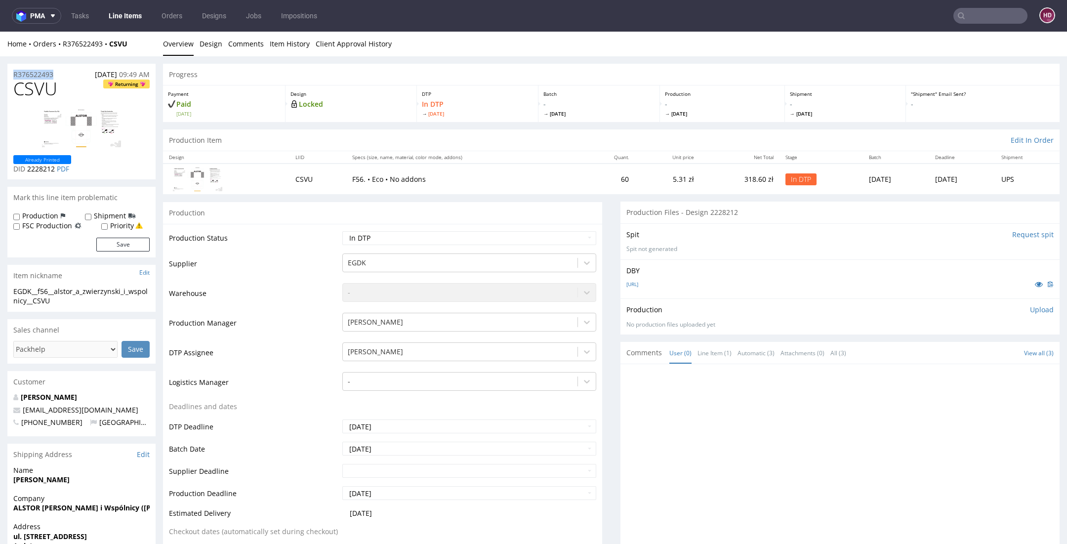
drag, startPoint x: 56, startPoint y: 168, endPoint x: 26, endPoint y: 168, distance: 30.1
click at [26, 168] on p "DID 2228212 PDF" at bounding box center [42, 169] width 58 height 10
copy p "2228212"
click at [1031, 310] on p "Upload" at bounding box center [1042, 310] width 24 height 10
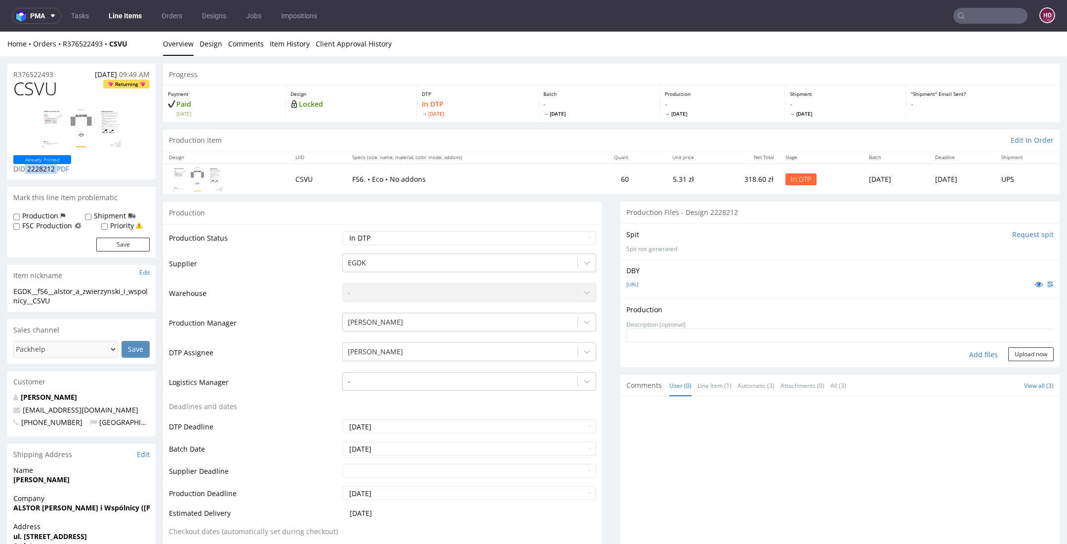
click at [1031, 310] on div "Production Upload" at bounding box center [840, 310] width 427 height 10
click at [975, 352] on div "Add files" at bounding box center [983, 354] width 49 height 15
type input "C:\fakepath\ EGDK__f56__alstor_a_zwierzynski_i_wspolnicy__CSVU__d2228212 __oR37…"
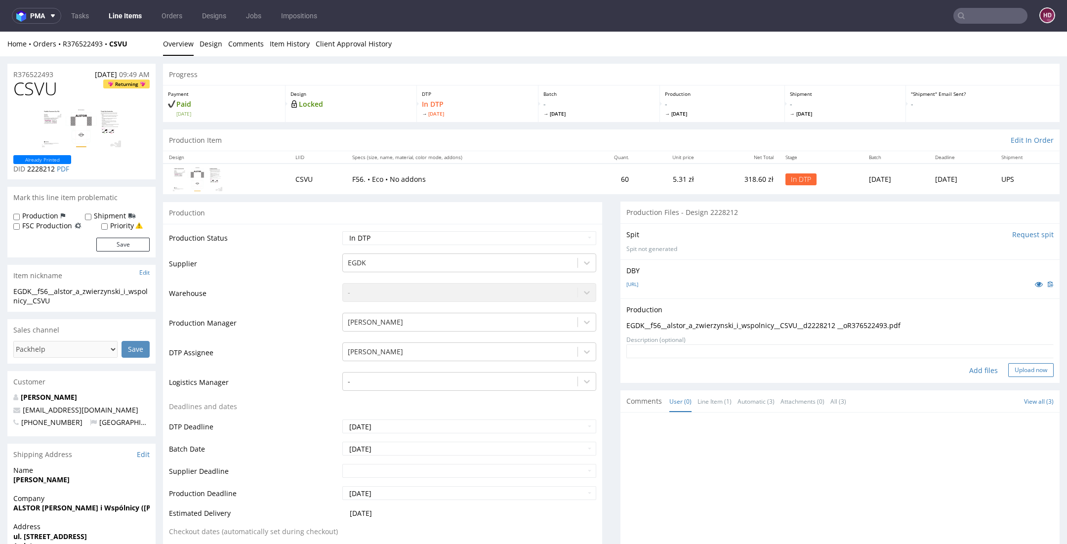
click at [1016, 371] on button "Upload now" at bounding box center [1031, 370] width 45 height 14
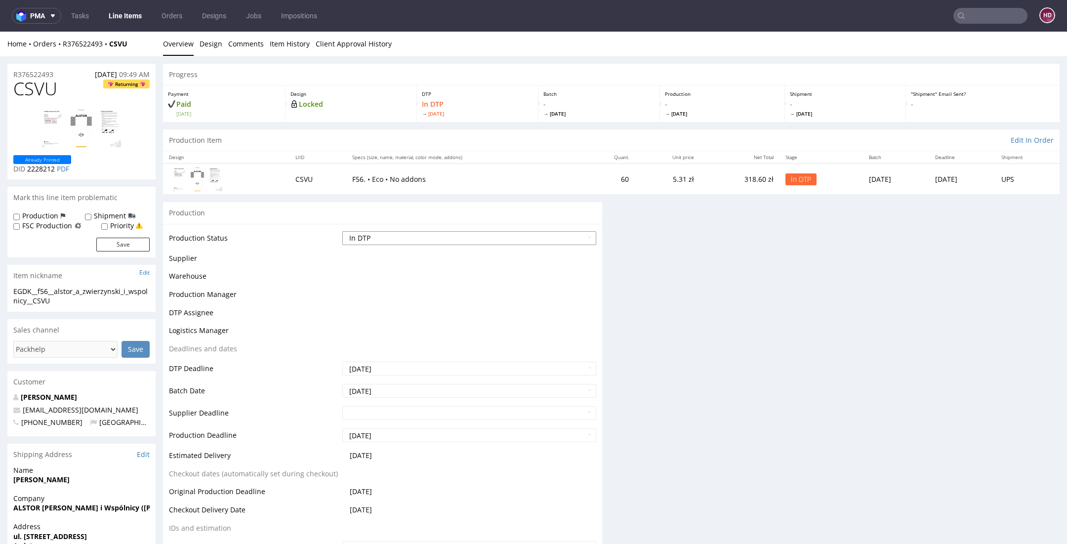
click at [409, 234] on select "Waiting for Artwork Waiting for Diecut Waiting for Mockup Waiting for DTP Waiti…" at bounding box center [469, 238] width 254 height 14
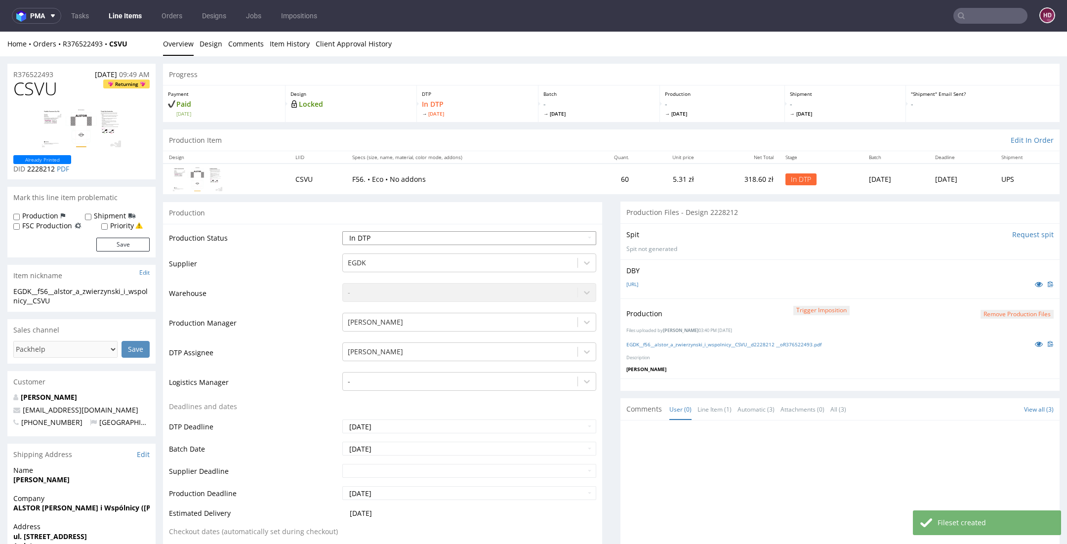
select select "dtp_production_ready"
click at [342, 231] on select "Waiting for Artwork Waiting for Diecut Waiting for Mockup Waiting for DTP Waiti…" at bounding box center [469, 238] width 254 height 14
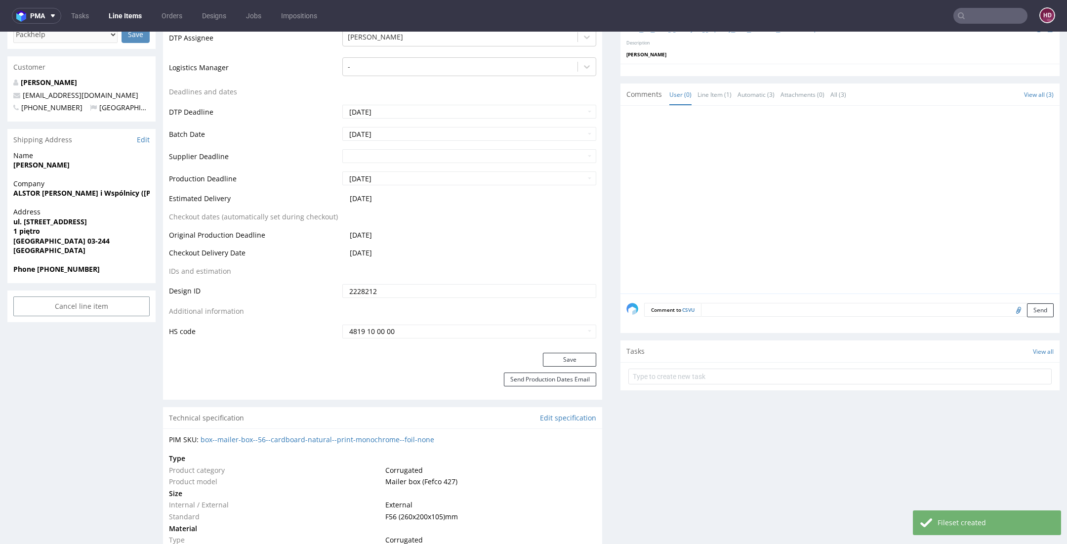
scroll to position [371, 0]
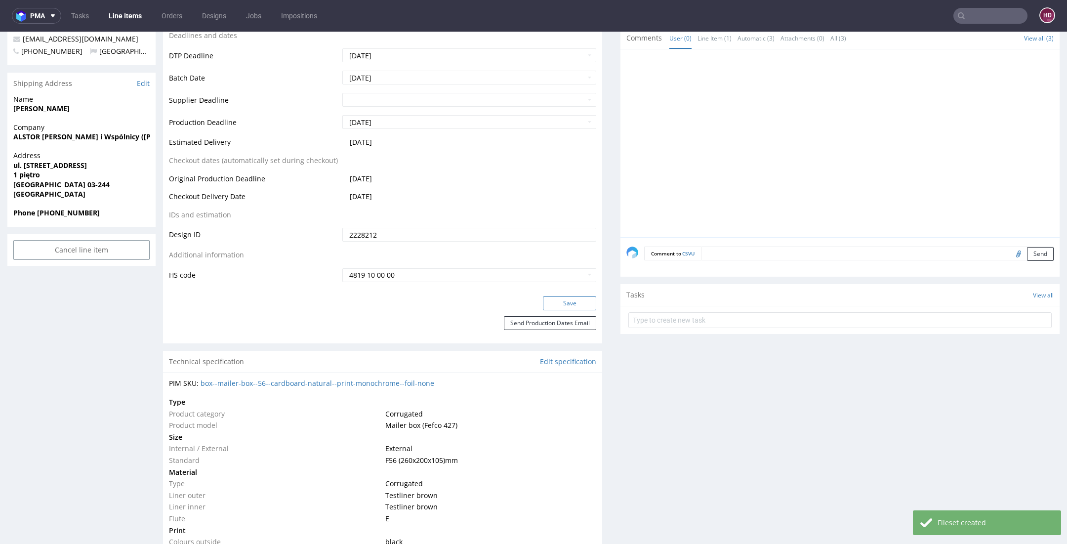
click at [550, 302] on button "Save" at bounding box center [569, 304] width 53 height 14
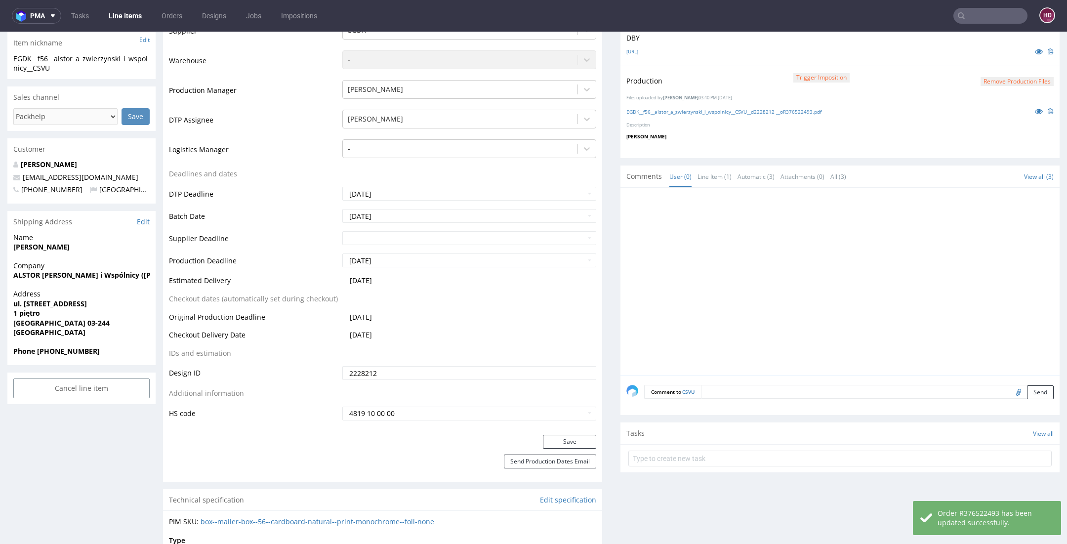
scroll to position [0, 0]
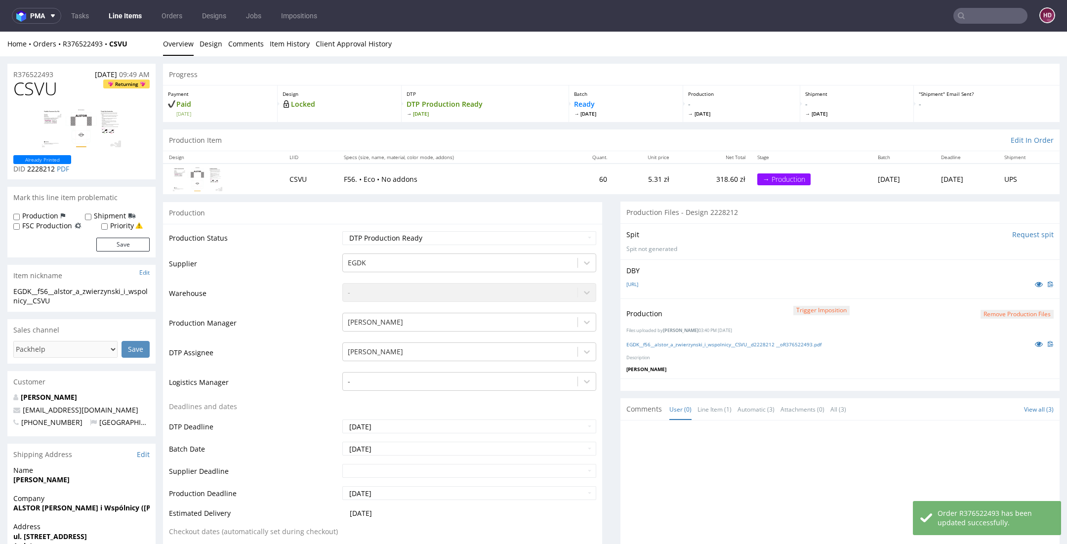
click at [132, 13] on link "Line Items" at bounding box center [125, 16] width 45 height 16
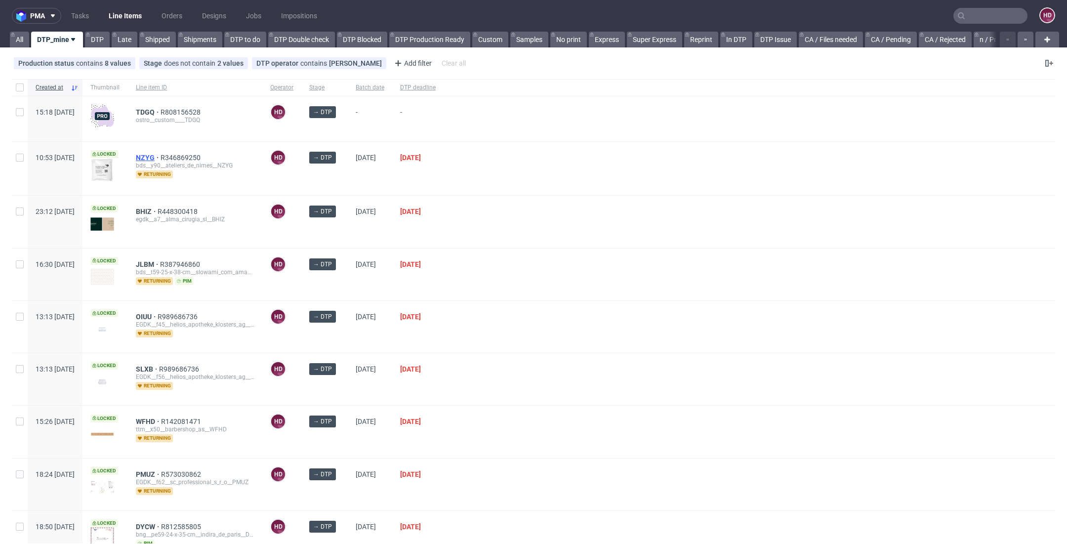
click at [161, 156] on span "NZYG" at bounding box center [148, 158] width 25 height 8
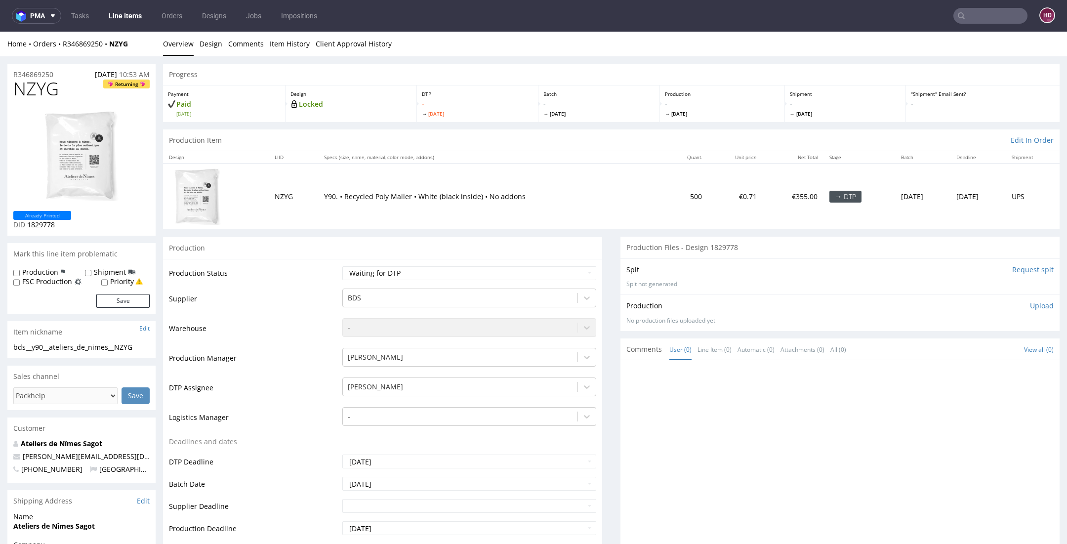
click at [75, 153] on img at bounding box center [81, 156] width 79 height 95
click at [208, 45] on link "Design" at bounding box center [211, 44] width 23 height 24
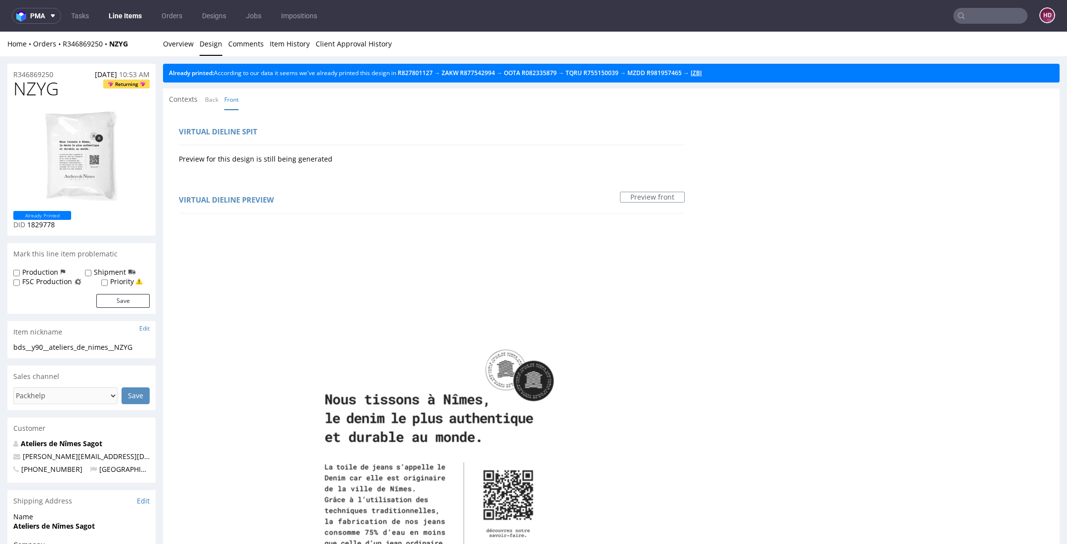
click at [702, 70] on link "IZBI" at bounding box center [696, 73] width 11 height 8
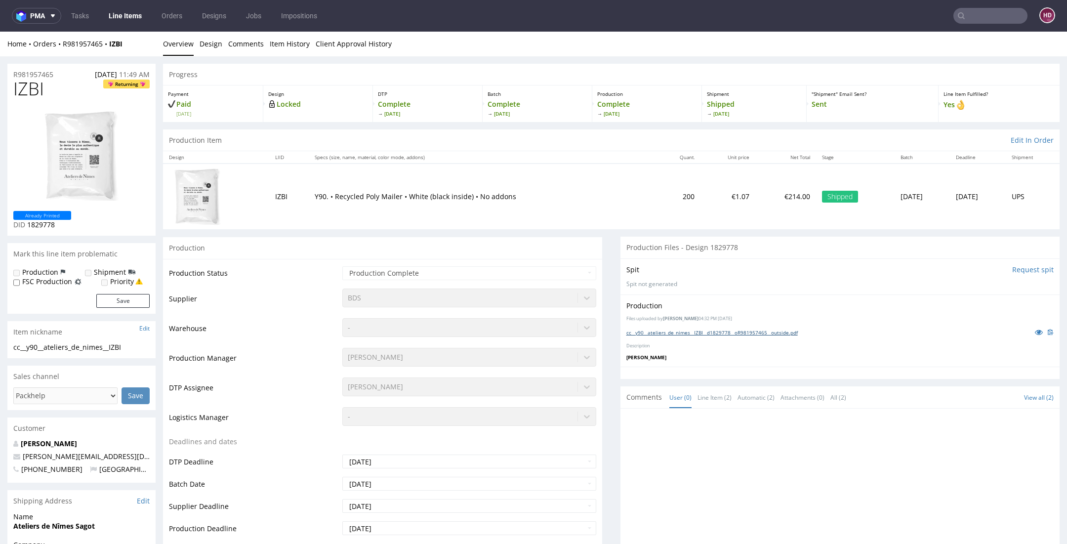
click at [769, 331] on link "cc__y90__ateliers_de_nimes__IZBI__d1829778__oR981957465__outside.pdf" at bounding box center [712, 332] width 171 height 7
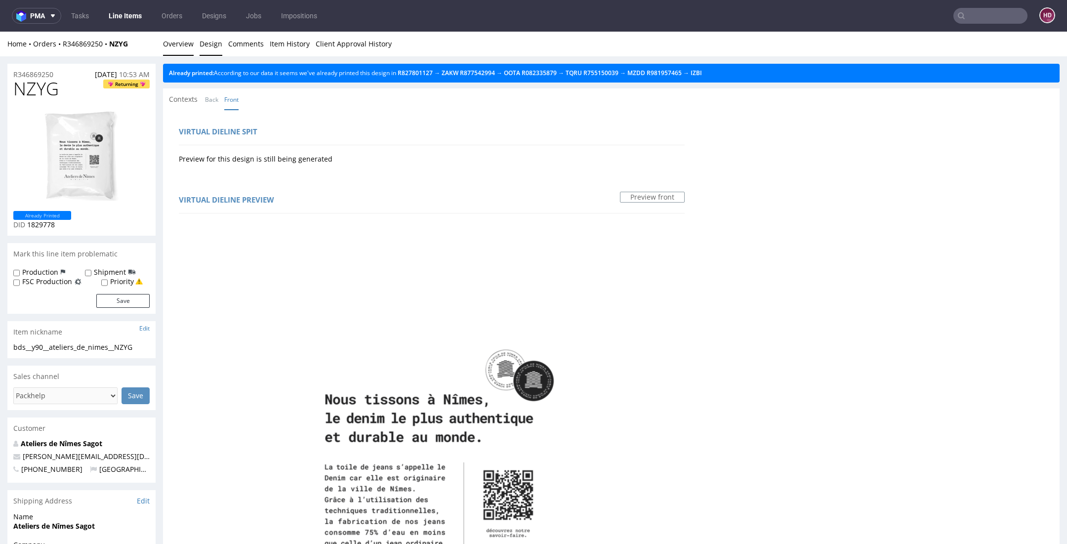
click at [183, 44] on link "Overview" at bounding box center [178, 44] width 31 height 24
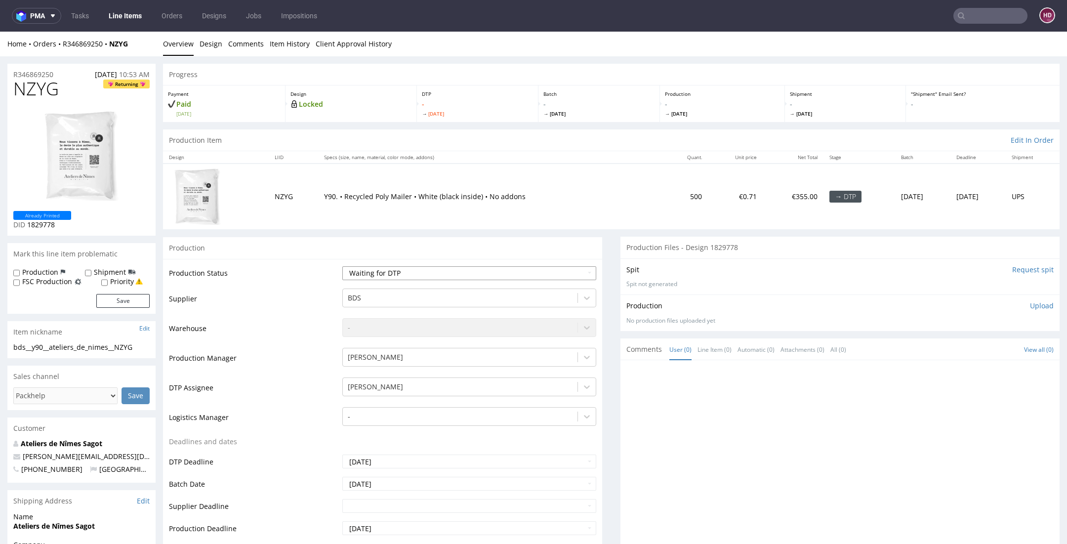
click at [436, 271] on select "Waiting for Artwork Waiting for Diecut Waiting for Mockup Waiting for DTP Waiti…" at bounding box center [469, 273] width 254 height 14
select select "dtp_in_process"
click at [342, 266] on select "Waiting for Artwork Waiting for Diecut Waiting for Mockup Waiting for DTP Waiti…" at bounding box center [469, 273] width 254 height 14
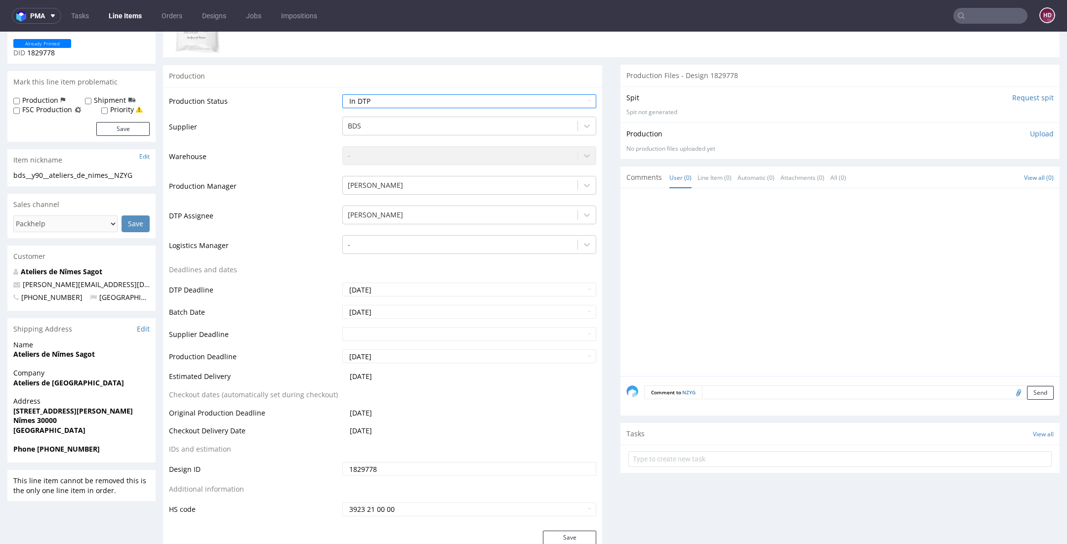
scroll to position [263, 0]
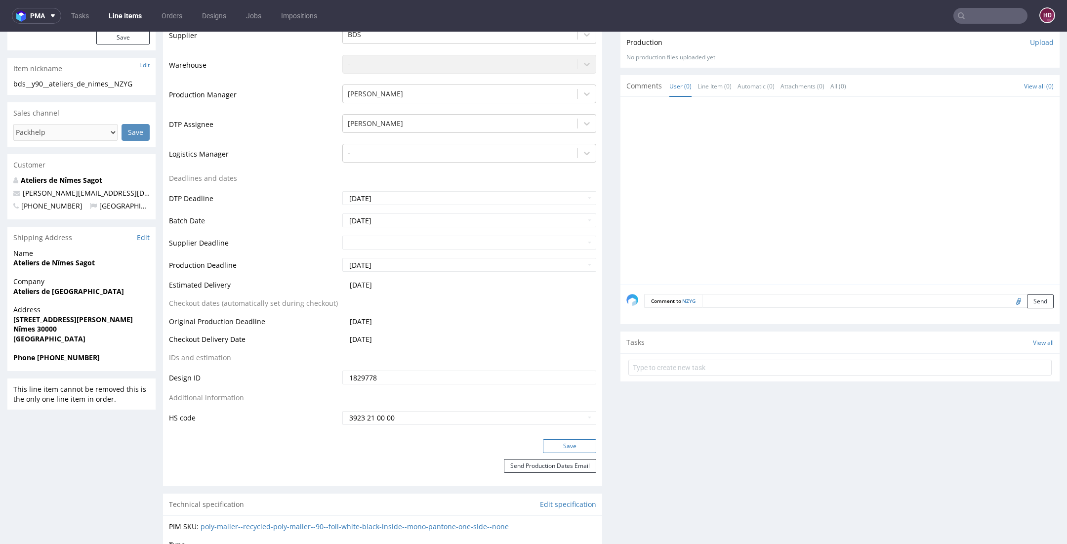
click at [557, 445] on button "Save" at bounding box center [569, 446] width 53 height 14
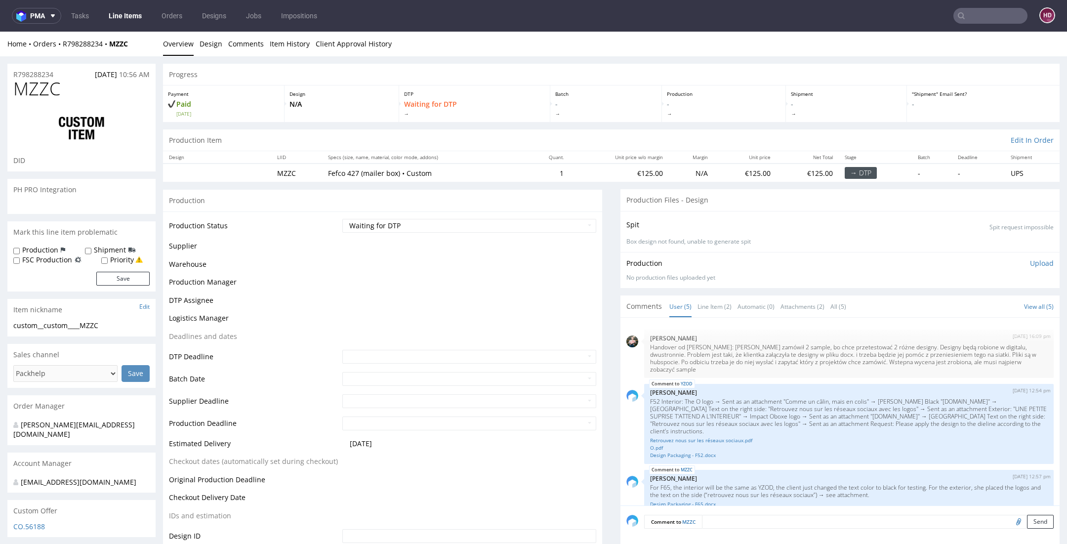
scroll to position [85, 0]
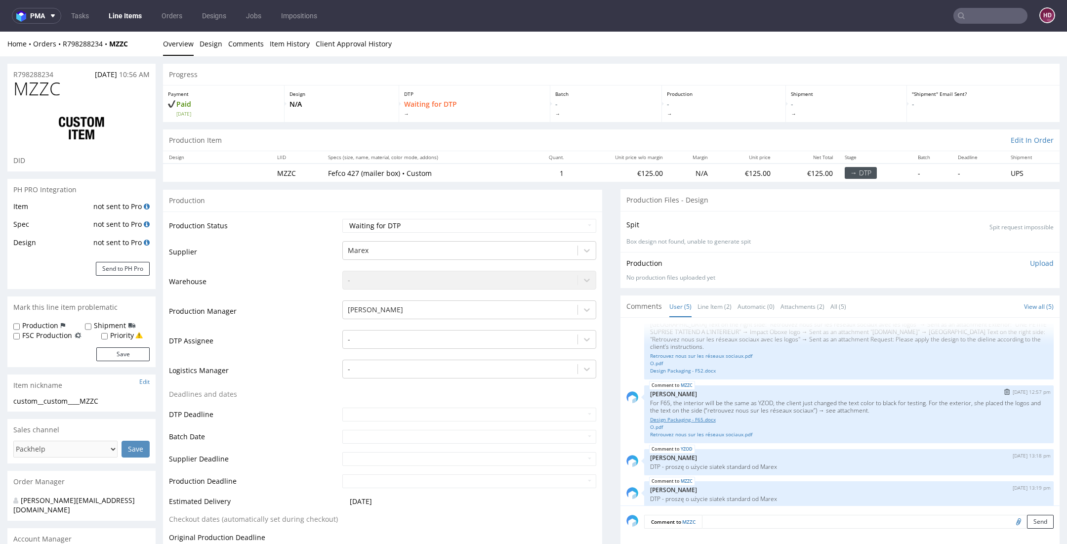
click at [670, 416] on link "Design Packaging - F65.docx" at bounding box center [849, 419] width 398 height 7
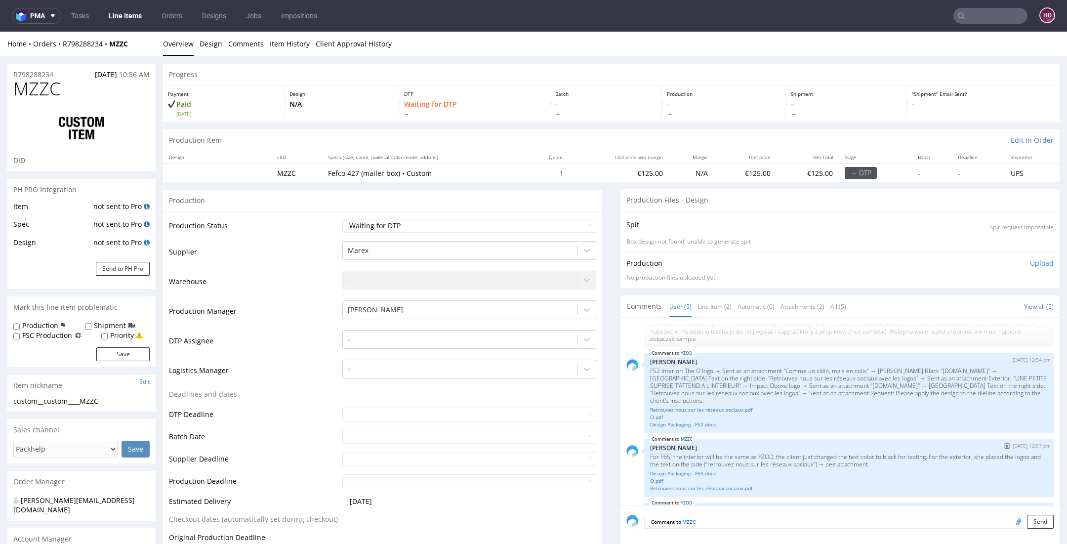
scroll to position [0, 0]
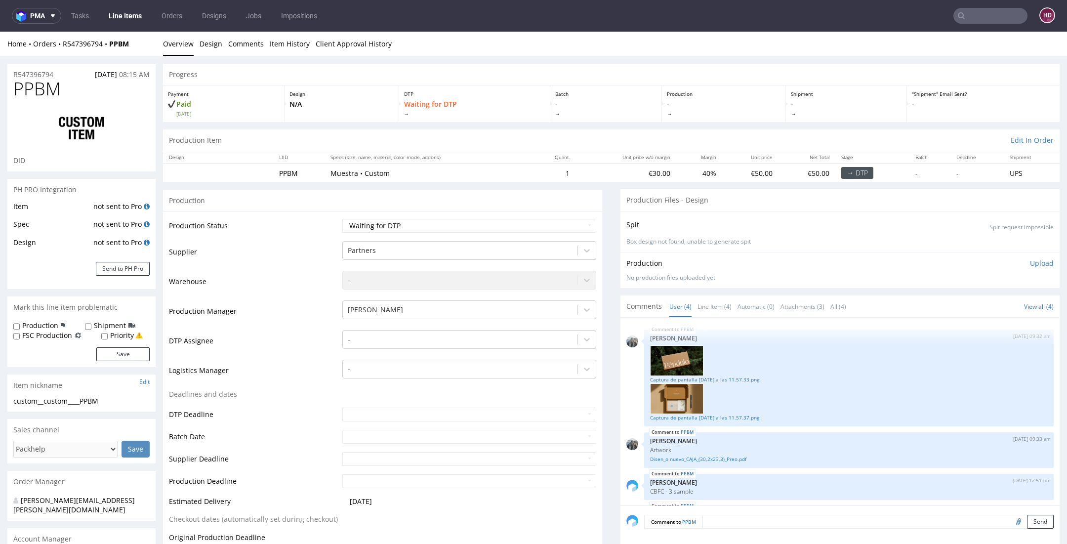
scroll to position [42, 0]
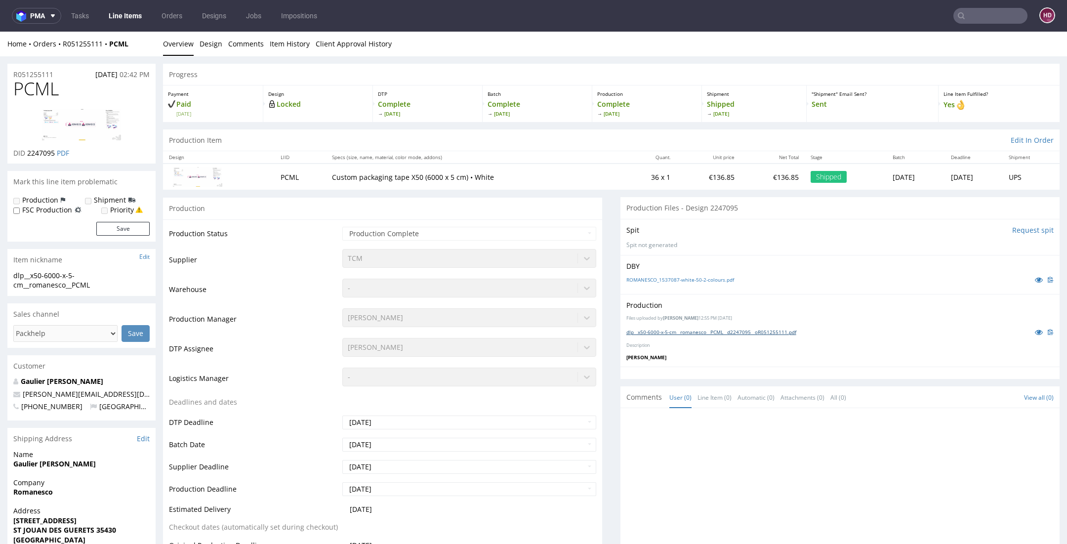
click at [759, 333] on link "dlp__x50-6000-x-5-cm__romanesco__PCML__d2247095__oR051255111.pdf" at bounding box center [712, 332] width 170 height 7
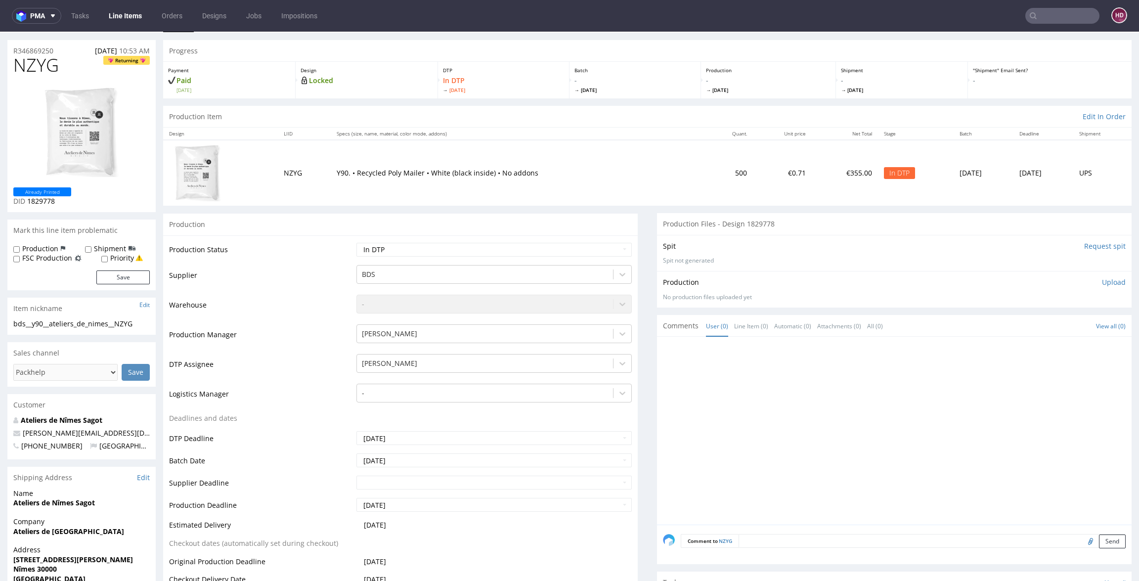
scroll to position [24, 0]
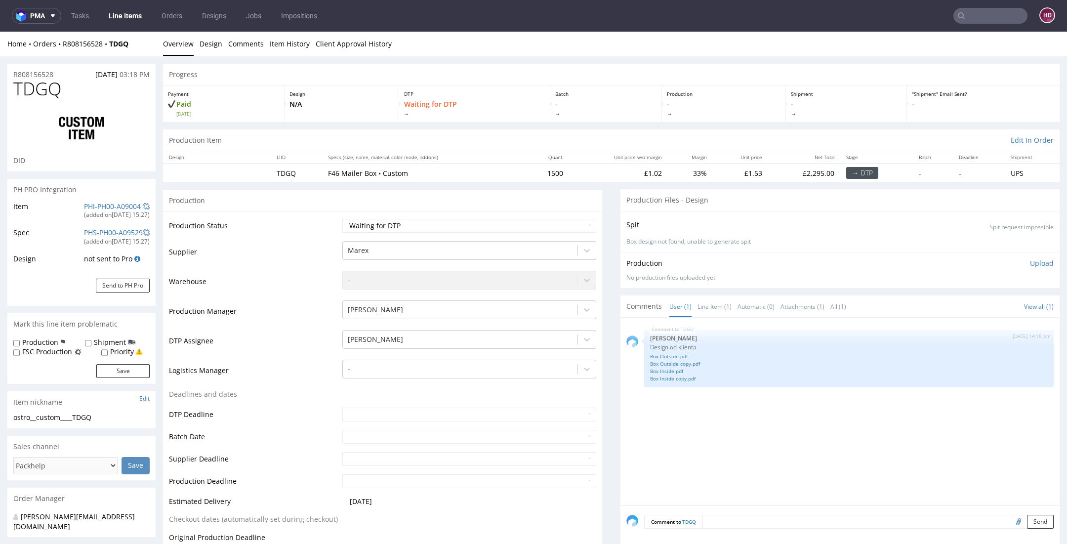
click at [116, 1] on nav "pma Tasks Line Items Orders Designs Jobs Impositions HD" at bounding box center [533, 16] width 1067 height 32
drag, startPoint x: 122, startPoint y: 20, endPoint x: 382, endPoint y: 16, distance: 260.5
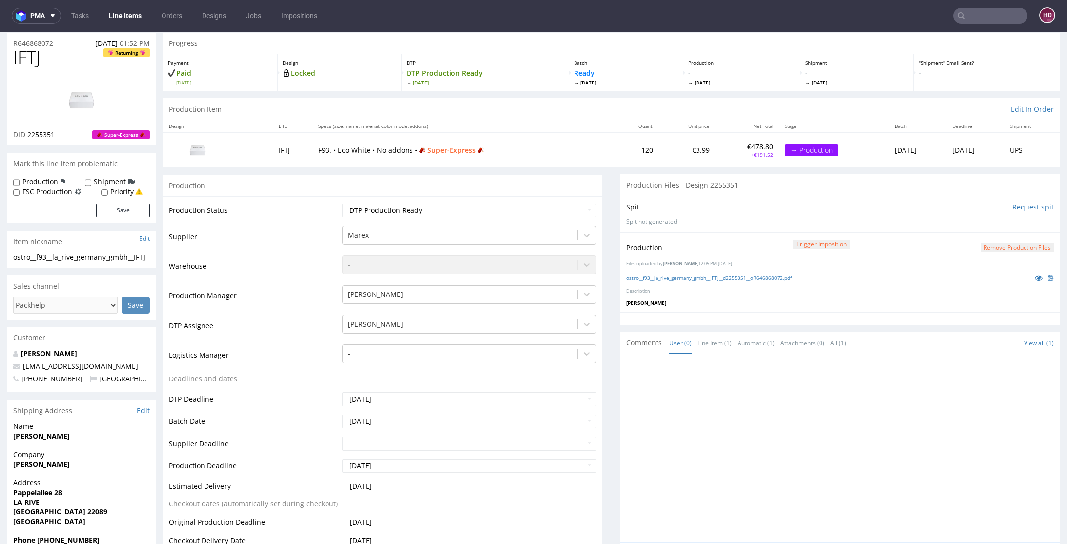
scroll to position [31, 0]
click at [128, 13] on link "Line Items" at bounding box center [125, 16] width 45 height 16
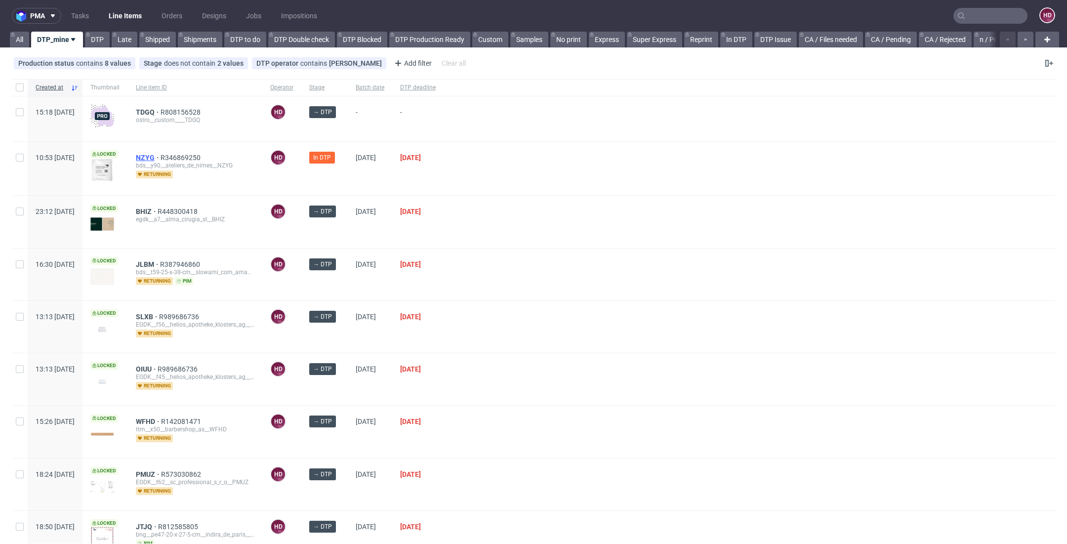
click at [161, 154] on span "NZYG" at bounding box center [148, 158] width 25 height 8
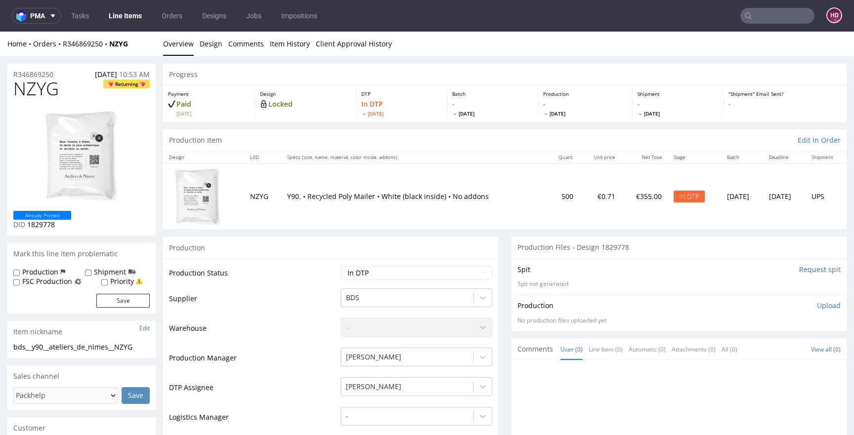
click at [67, 89] on h1 "NZYG Returning" at bounding box center [81, 89] width 136 height 20
drag, startPoint x: 67, startPoint y: 89, endPoint x: 0, endPoint y: 89, distance: 67.7
drag, startPoint x: 54, startPoint y: 228, endPoint x: 34, endPoint y: 227, distance: 20.3
click at [24, 225] on p "DID 1829778" at bounding box center [42, 225] width 58 height 10
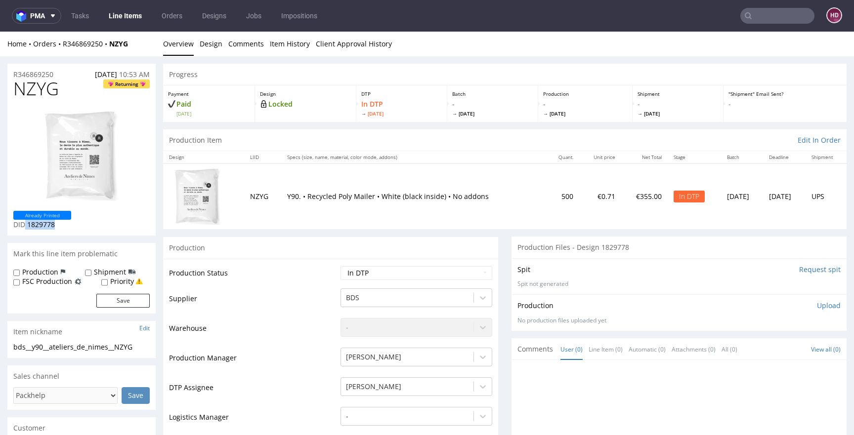
click at [69, 168] on img at bounding box center [81, 156] width 79 height 95
drag, startPoint x: 116, startPoint y: 344, endPoint x: 9, endPoint y: 345, distance: 107.2
click at [9, 345] on div "bds__y90__ateliers_de_nimes__NZYG bds__y90 __ateliers_de_nimes__NZYG Update" at bounding box center [81, 350] width 148 height 16
copy div "bds__y90__ateliers_de_nimes__NZYG"
drag, startPoint x: 60, startPoint y: 75, endPoint x: -8, endPoint y: 74, distance: 67.7
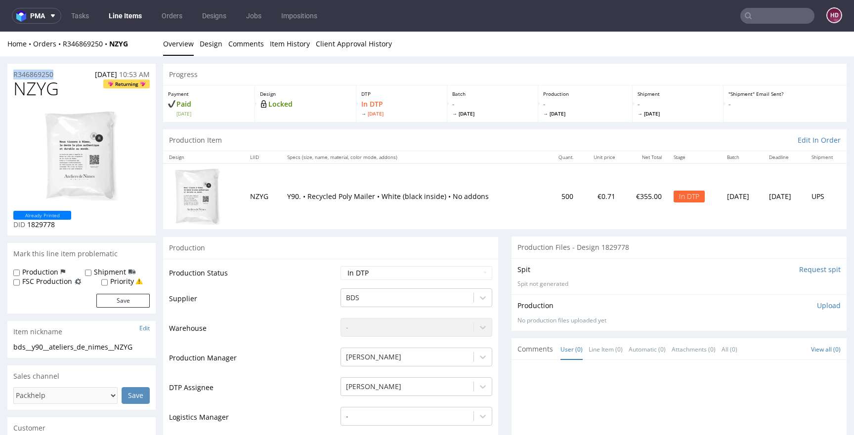
copy p "R346869250"
drag, startPoint x: 59, startPoint y: 224, endPoint x: 27, endPoint y: 224, distance: 32.1
click at [27, 224] on p "DID 1829778" at bounding box center [42, 225] width 58 height 10
copy span "1829778"
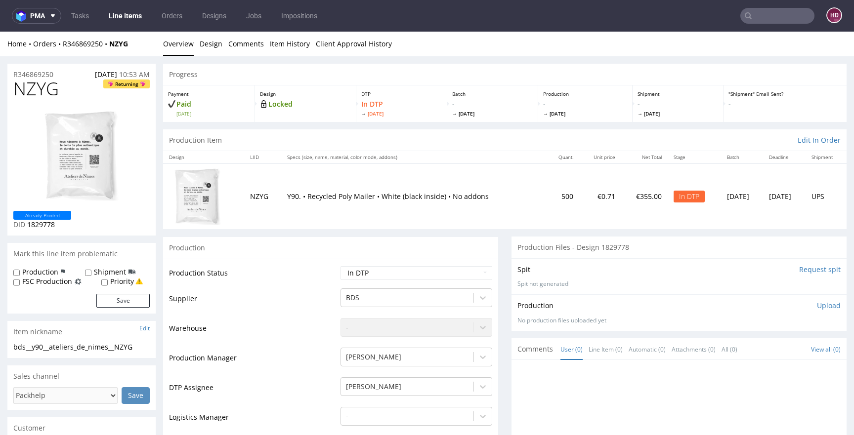
click at [819, 305] on p "Upload" at bounding box center [829, 306] width 24 height 10
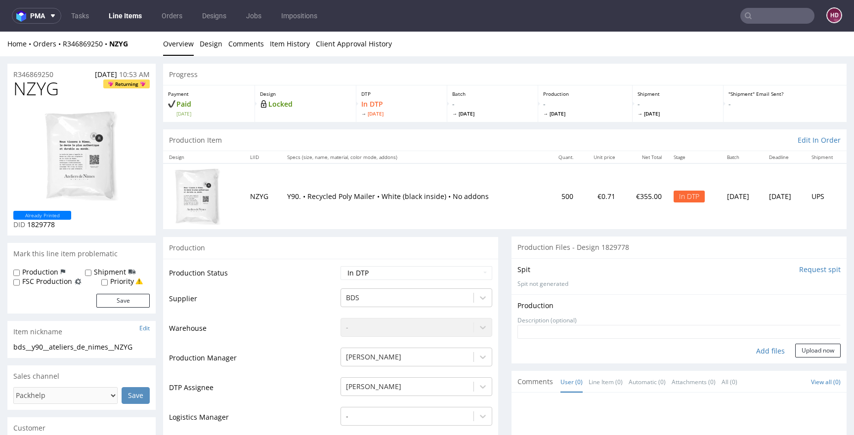
click at [763, 348] on div "Add files" at bounding box center [770, 351] width 49 height 15
type input "C:\fakepath\bds__y90__ateliers_de_nimes__NZYG__d1829778__oR346869250.pdf"
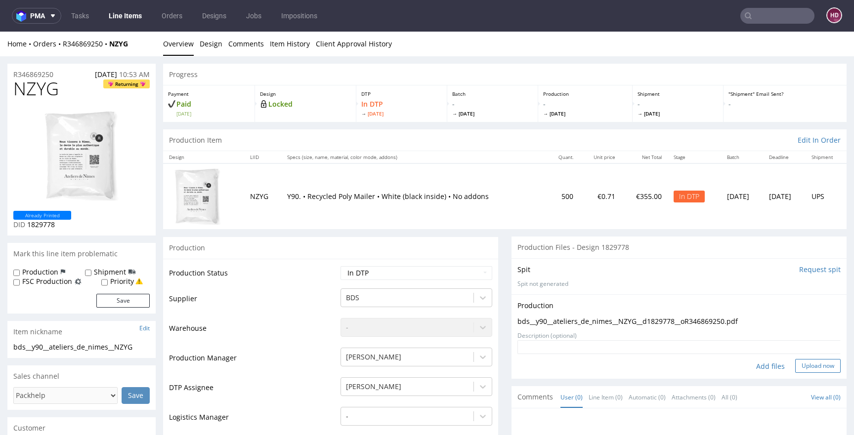
click at [801, 369] on button "Upload now" at bounding box center [817, 366] width 45 height 14
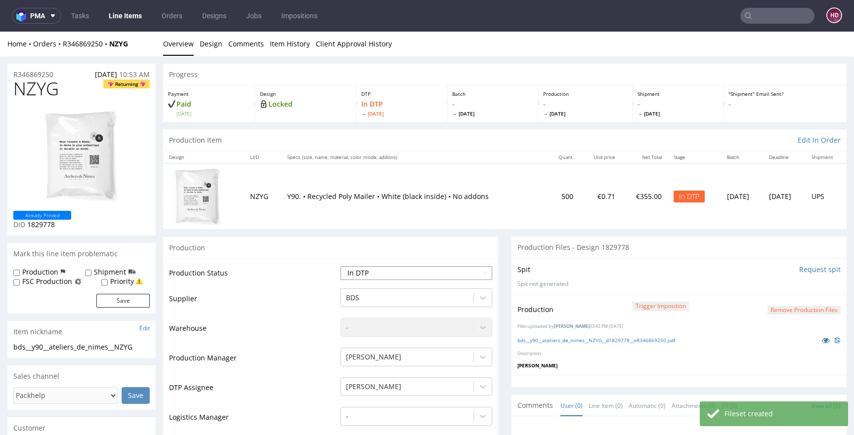
click at [370, 273] on select "Waiting for Artwork Waiting for Diecut Waiting for Mockup Waiting for DTP Waiti…" at bounding box center [416, 273] width 152 height 14
select select "dtp_production_ready"
click at [340, 266] on select "Waiting for Artwork Waiting for Diecut Waiting for Mockup Waiting for DTP Waiti…" at bounding box center [416, 273] width 152 height 14
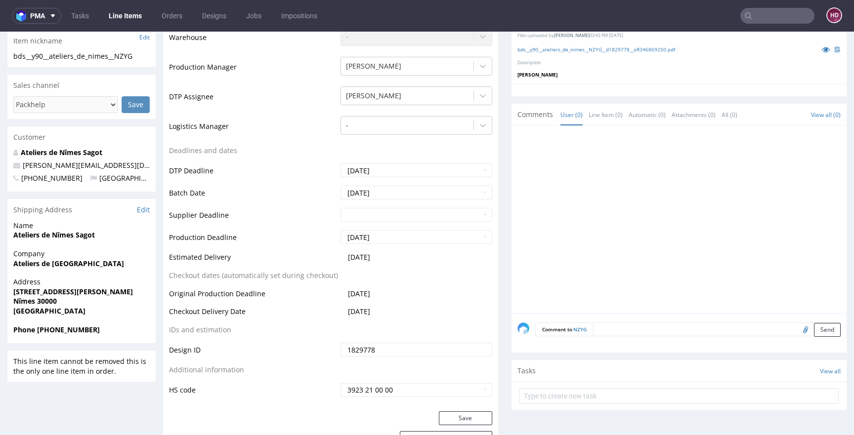
scroll to position [291, 0]
click at [440, 417] on button "Save" at bounding box center [465, 419] width 53 height 14
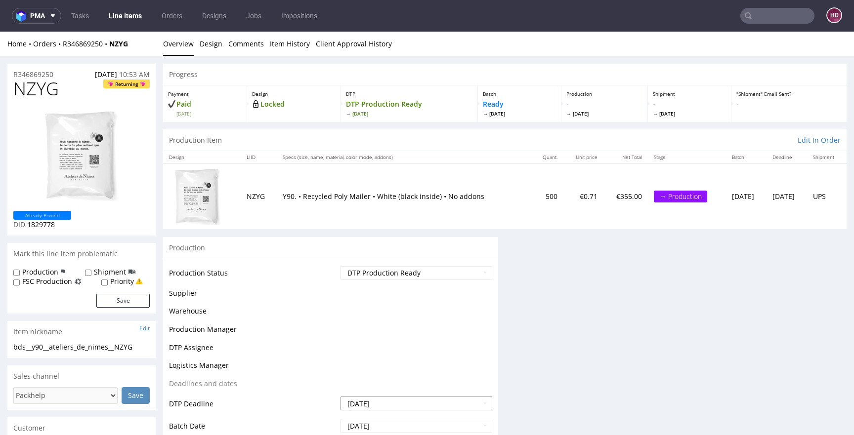
scroll to position [284, 0]
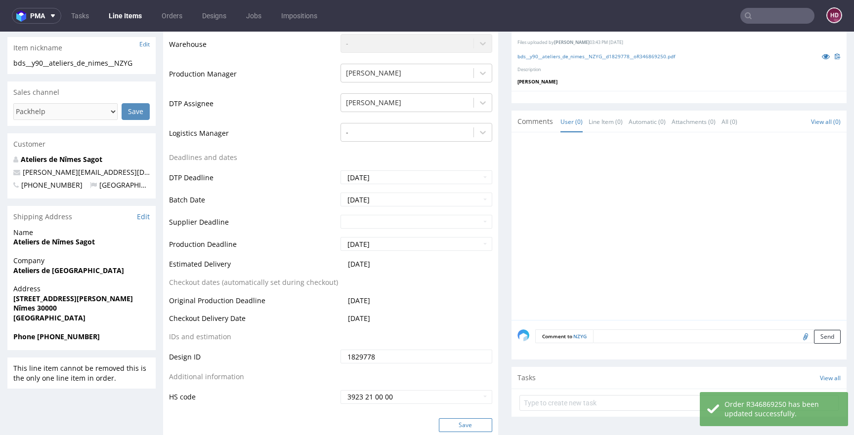
click at [440, 423] on button "Save" at bounding box center [465, 426] width 53 height 14
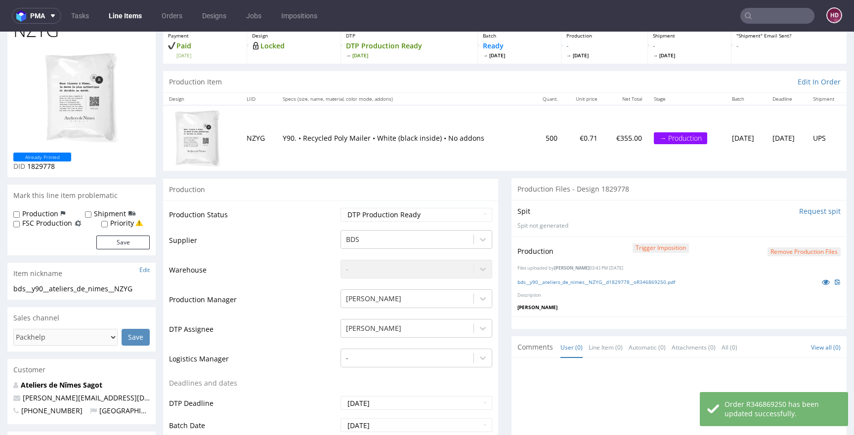
scroll to position [0, 0]
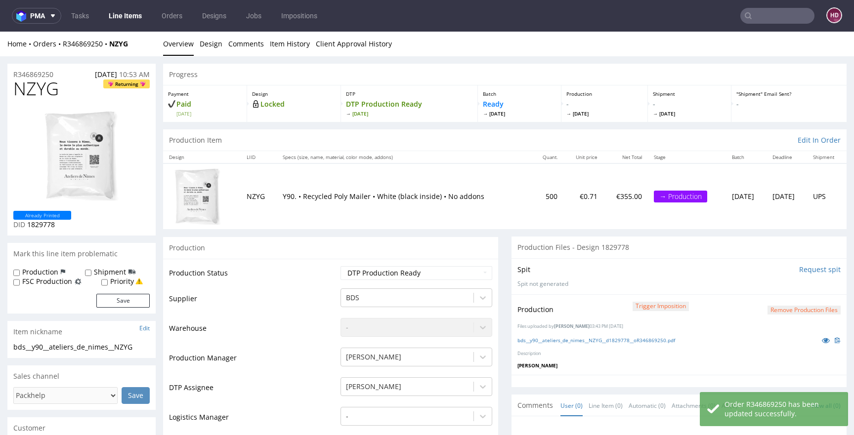
click at [115, 13] on link "Line Items" at bounding box center [125, 16] width 45 height 16
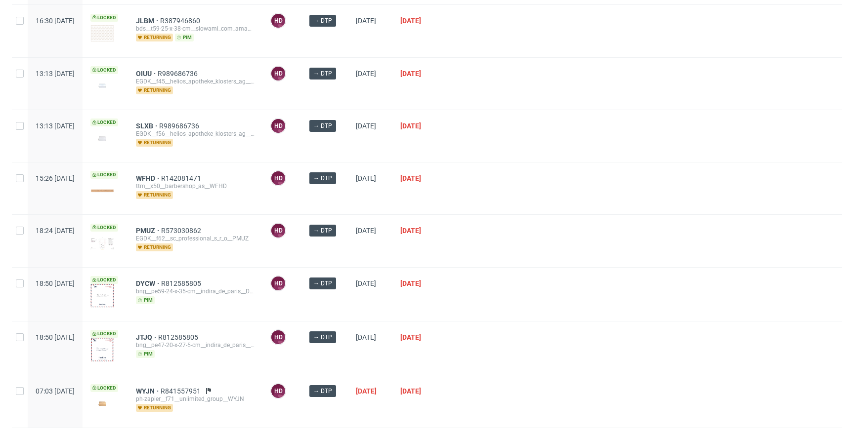
scroll to position [212, 0]
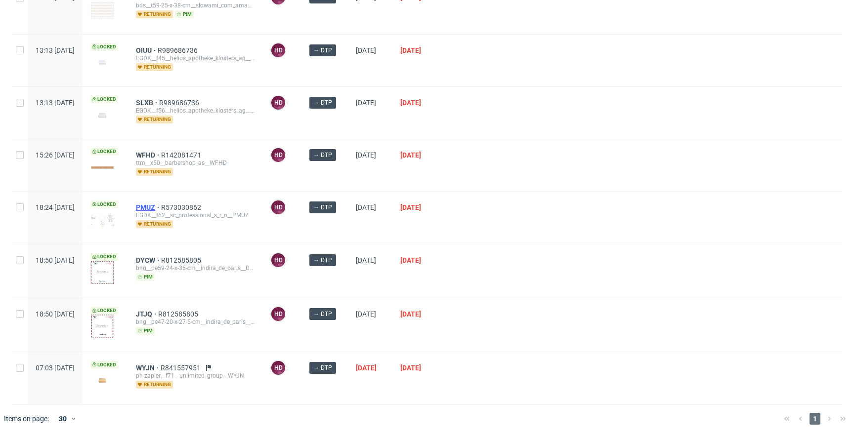
click at [161, 209] on span "PMUZ" at bounding box center [148, 208] width 25 height 8
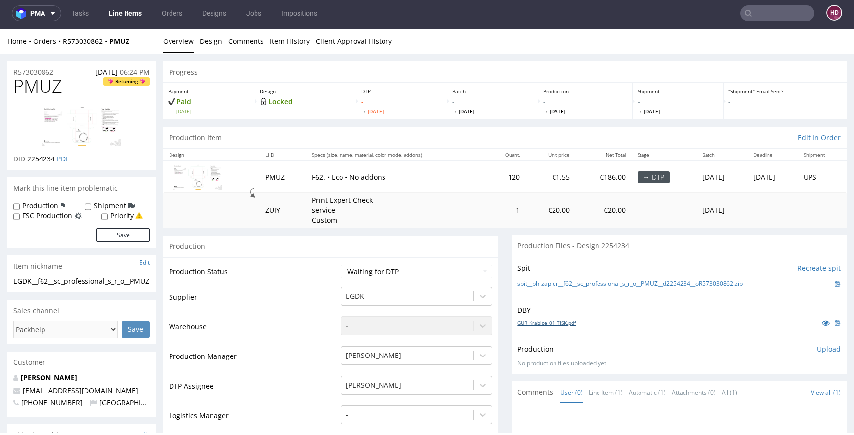
click at [526, 323] on link "GUR_Krabice_01_TISK.pdf" at bounding box center [546, 323] width 58 height 7
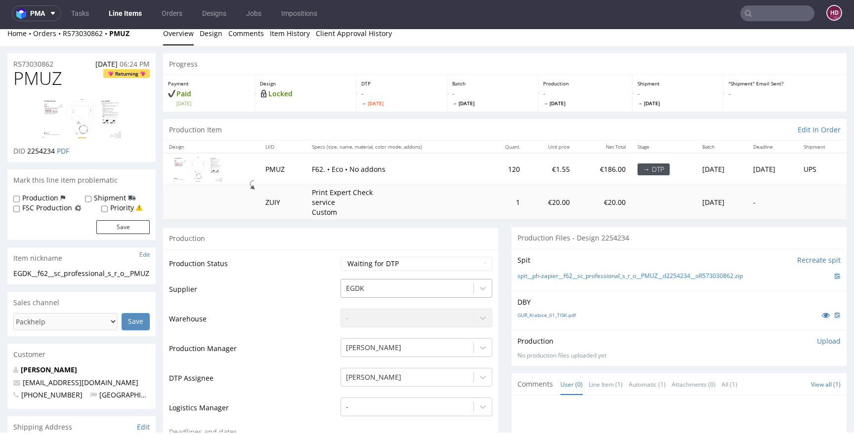
click at [360, 293] on div "EGDK" at bounding box center [416, 286] width 152 height 14
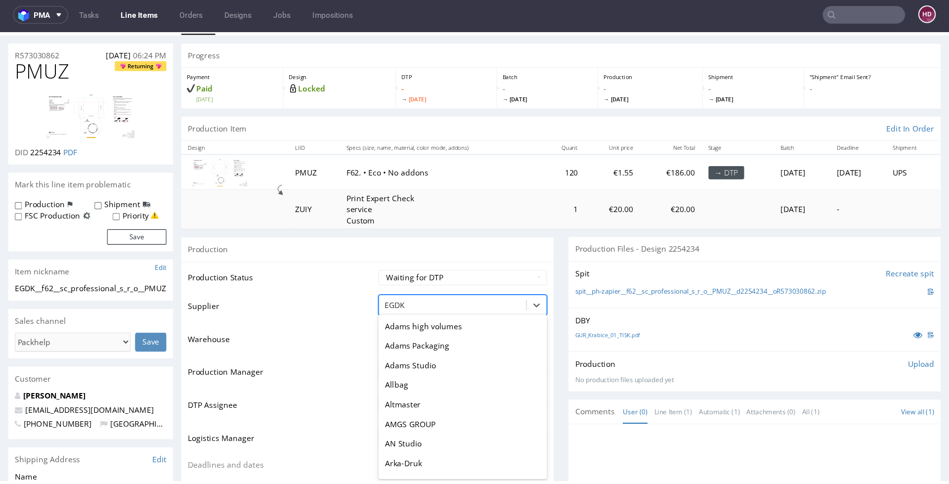
scroll to position [24, 0]
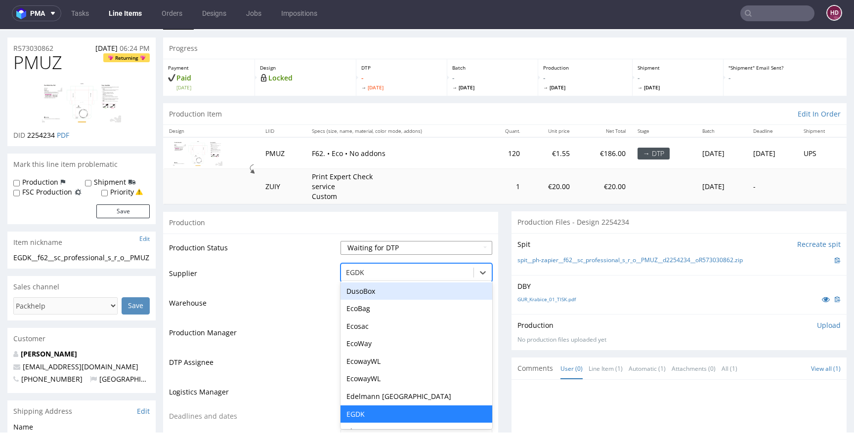
click at [362, 251] on select "Waiting for Artwork Waiting for Diecut Waiting for Mockup Waiting for DTP Waiti…" at bounding box center [416, 248] width 152 height 14
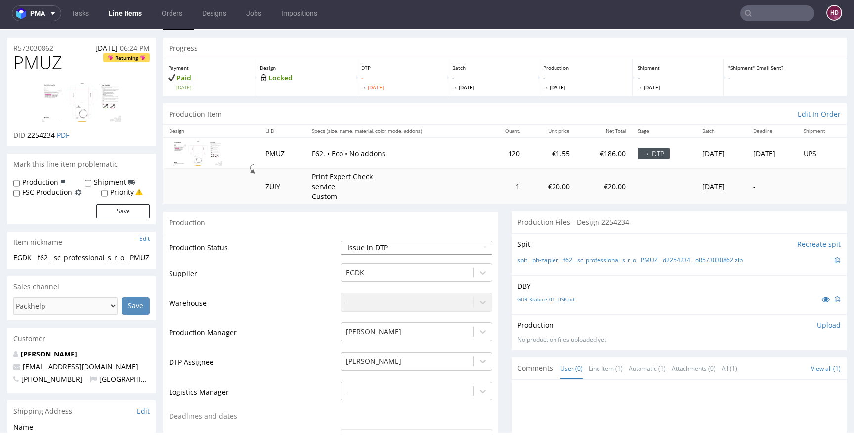
click at [340, 241] on select "Waiting for Artwork Waiting for Diecut Waiting for Mockup Waiting for DTP Waiti…" at bounding box center [416, 248] width 152 height 14
click at [357, 241] on select "Waiting for Artwork Waiting for Diecut Waiting for Mockup Waiting for DTP Waiti…" at bounding box center [416, 248] width 152 height 14
select select "dtp_in_process"
click at [340, 241] on select "Waiting for Artwork Waiting for Diecut Waiting for Mockup Waiting for DTP Waiti…" at bounding box center [416, 248] width 152 height 14
click at [312, 293] on td "Warehouse" at bounding box center [253, 307] width 169 height 30
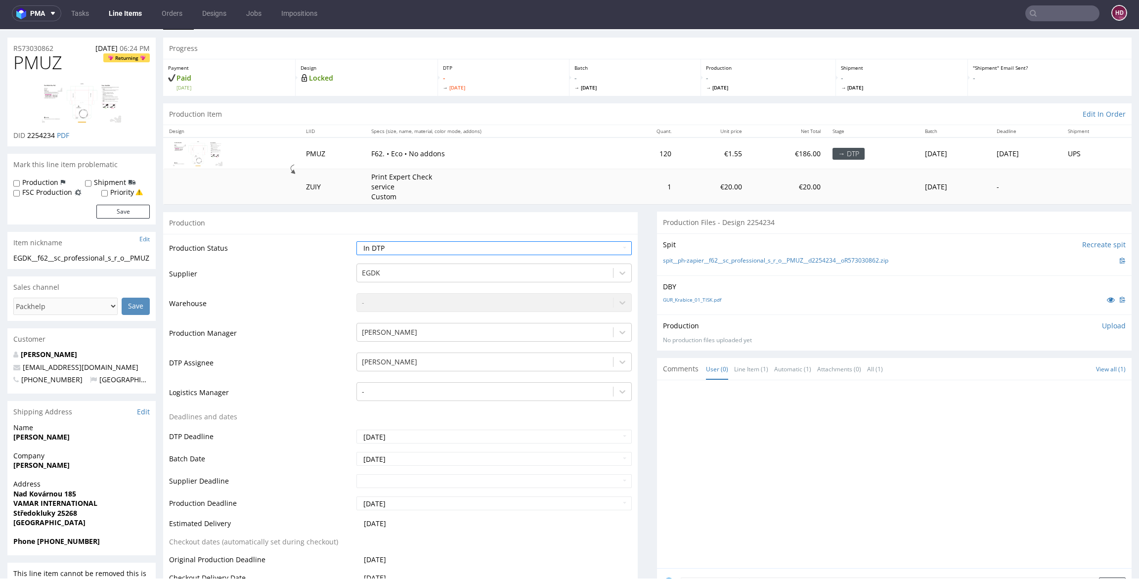
click at [672, 478] on div at bounding box center [897, 477] width 468 height 182
drag, startPoint x: 62, startPoint y: 56, endPoint x: -30, endPoint y: 53, distance: 92.5
copy span "PMUZ"
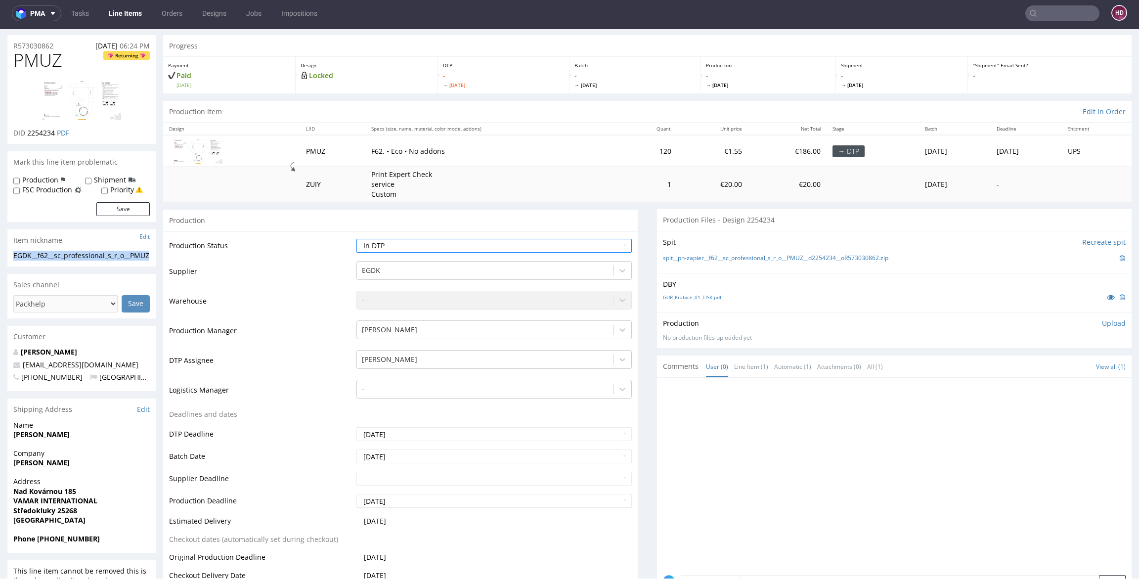
drag, startPoint x: 34, startPoint y: 265, endPoint x: 9, endPoint y: 251, distance: 28.4
click at [9, 251] on div "EGDK__f62__sc_professional_s_r_o__PMUZ EGDK__f62 __sc_professional_s_r_o__PMUZ …" at bounding box center [81, 259] width 148 height 16
copy div "EGDK__f62__sc_professional_s_r_o__PMUZ"
click at [63, 46] on div "R573030862 28.08.2025 06:24 PM" at bounding box center [81, 43] width 148 height 16
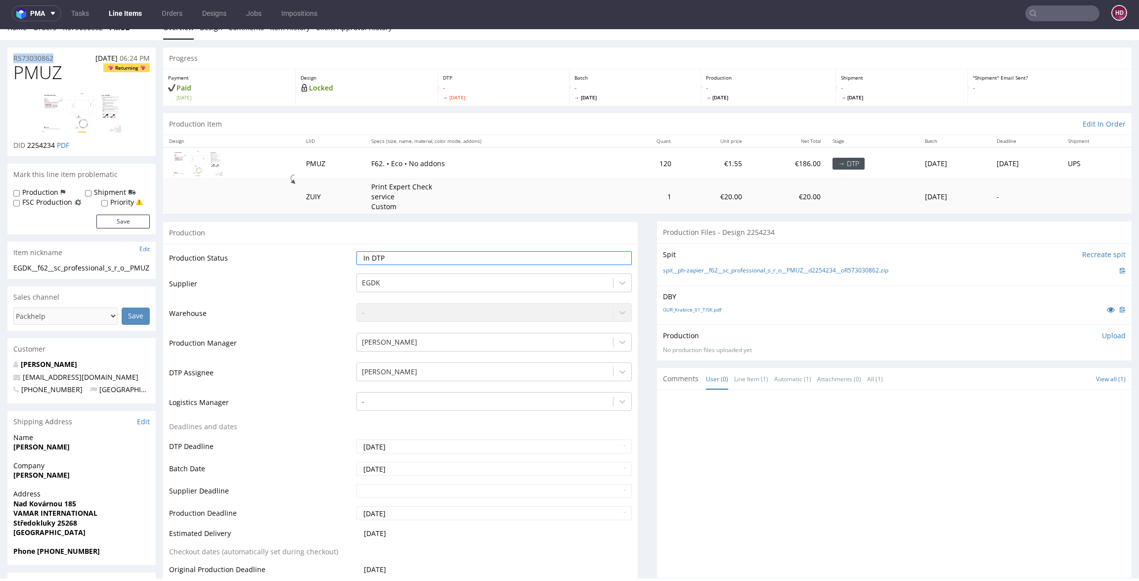
drag, startPoint x: 63, startPoint y: 46, endPoint x: -42, endPoint y: 34, distance: 105.5
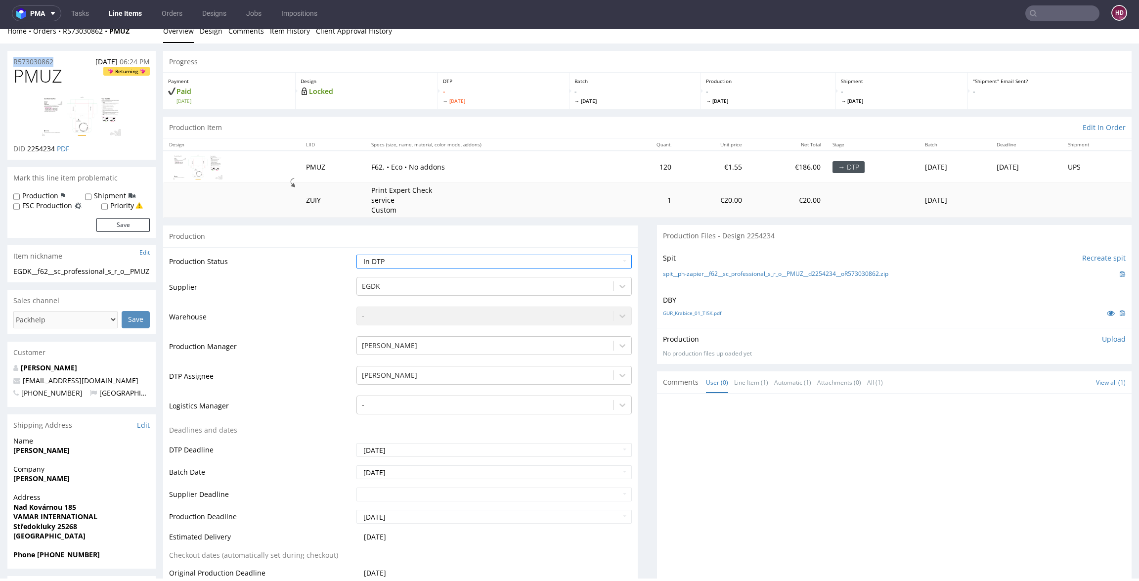
copy div "Overview Design Comments Item History Client Approval History R573030862"
drag, startPoint x: 54, startPoint y: 153, endPoint x: 27, endPoint y: 150, distance: 27.3
click at [27, 150] on p "DID 2254234 PDF" at bounding box center [41, 149] width 56 height 10
copy span "2254234"
click at [1067, 337] on p "Upload" at bounding box center [1114, 339] width 24 height 10
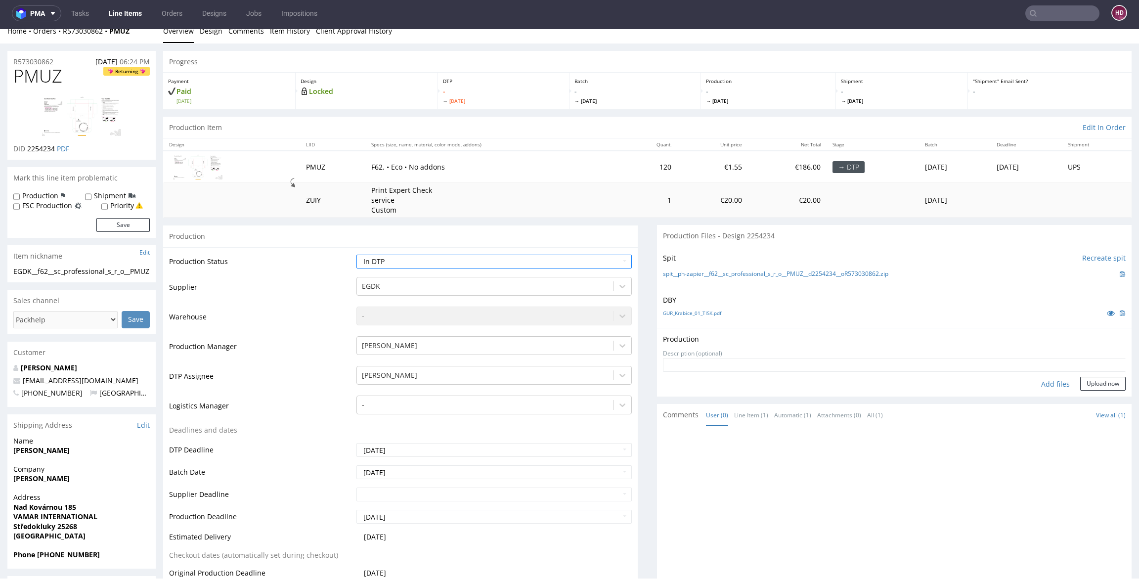
click at [1033, 383] on div "Add files" at bounding box center [1054, 384] width 49 height 15
type input "C:\fakepath\EGDK__f62__sc_professional_s_r_o__PMUZ__d2254234__oR573030862.pdf"
click at [1058, 402] on div "Add files" at bounding box center [1054, 399] width 49 height 15
click at [1067, 381] on button "Upload now" at bounding box center [1102, 384] width 45 height 14
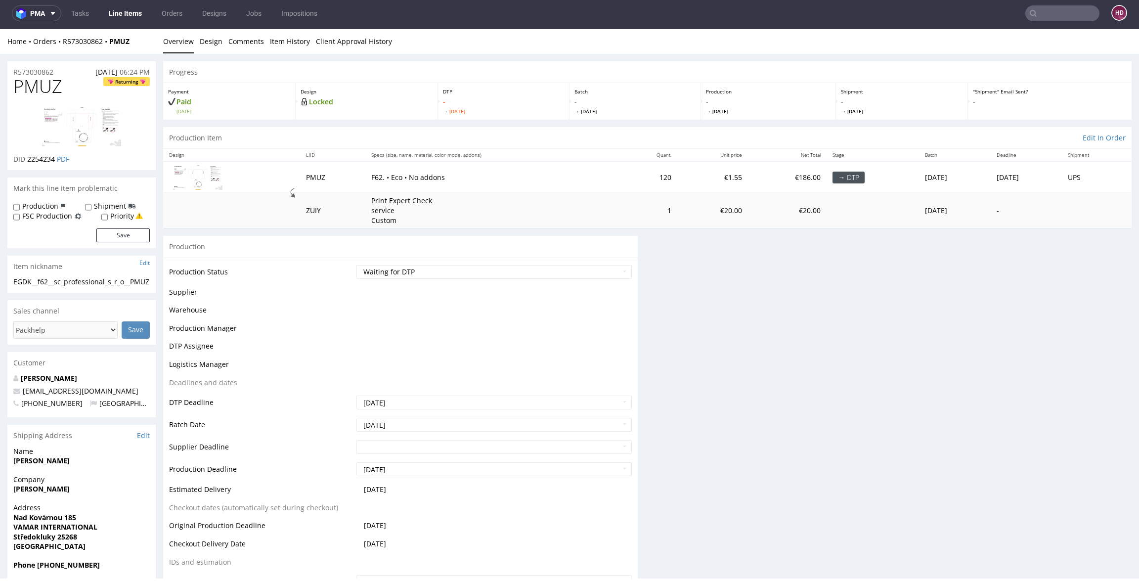
scroll to position [0, 0]
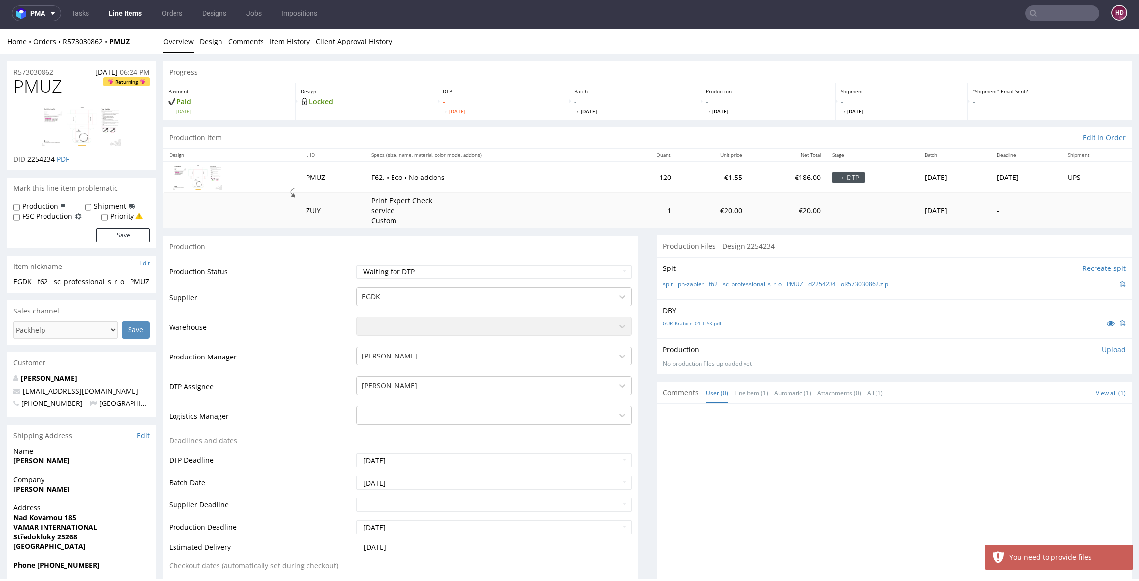
click at [1067, 348] on p "Upload" at bounding box center [1114, 349] width 24 height 10
click at [1038, 388] on div "Add files" at bounding box center [1054, 394] width 49 height 15
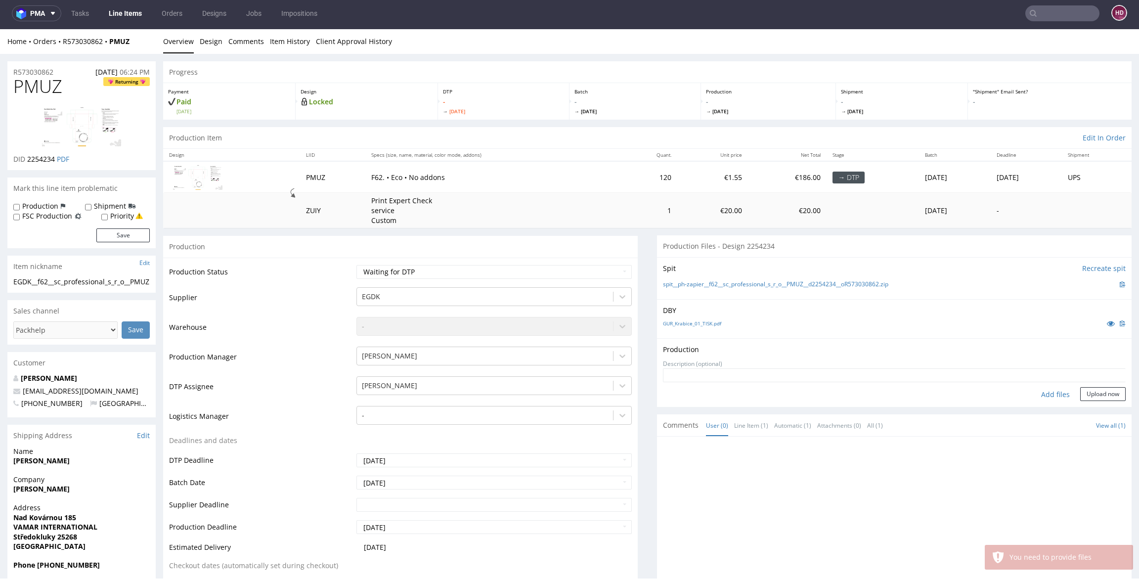
type input "C:\fakepath\EGDK__f62__sc_professional_s_r_o__PMUZ__d2254234__oR573030862.pdf"
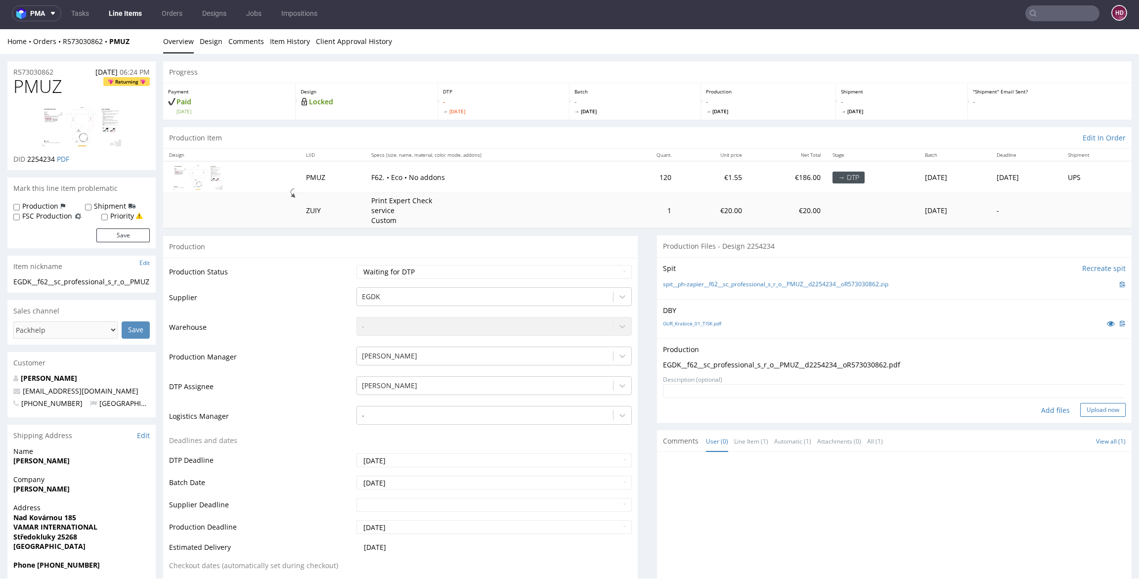
click at [1067, 406] on button "Upload now" at bounding box center [1102, 410] width 45 height 14
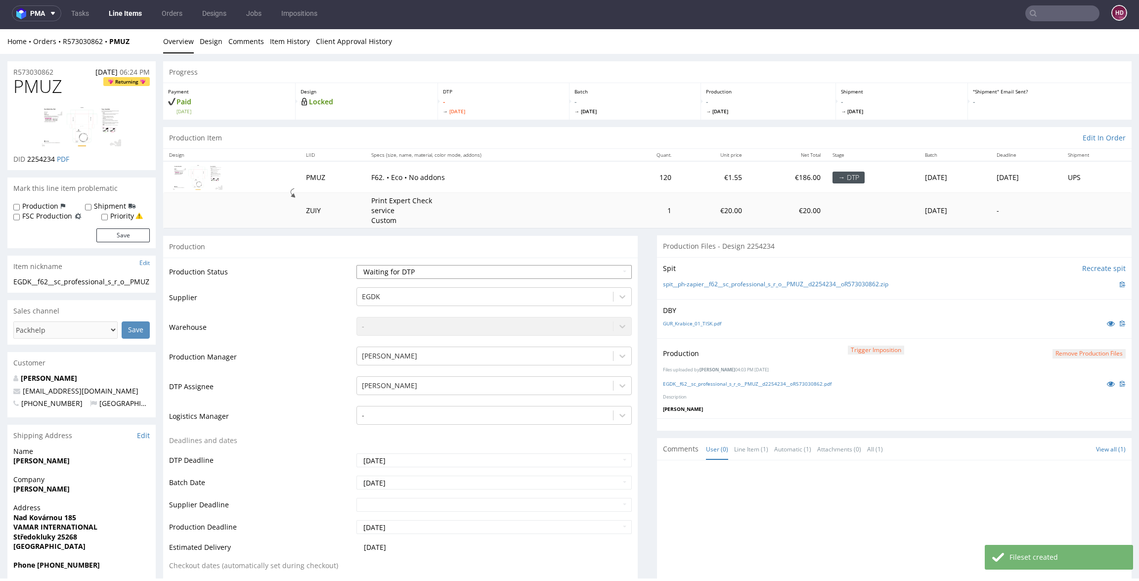
click at [368, 273] on select "Waiting for Artwork Waiting for Diecut Waiting for Mockup Waiting for DTP Waiti…" at bounding box center [493, 272] width 275 height 14
select select "dtp_production_ready"
click at [356, 265] on select "Waiting for Artwork Waiting for Diecut Waiting for Mockup Waiting for DTP Waiti…" at bounding box center [493, 272] width 275 height 14
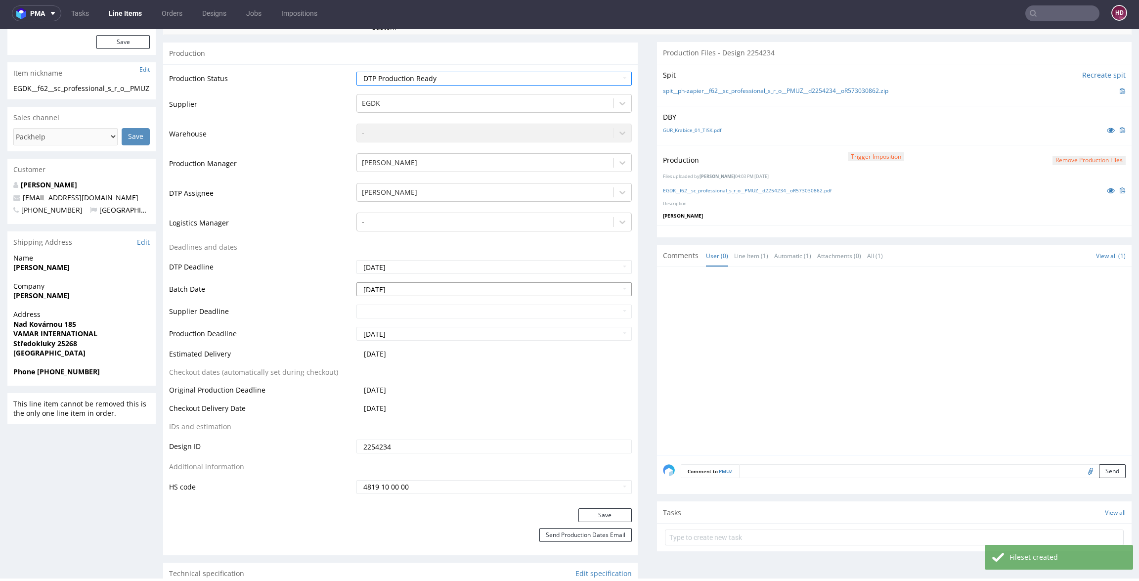
scroll to position [213, 0]
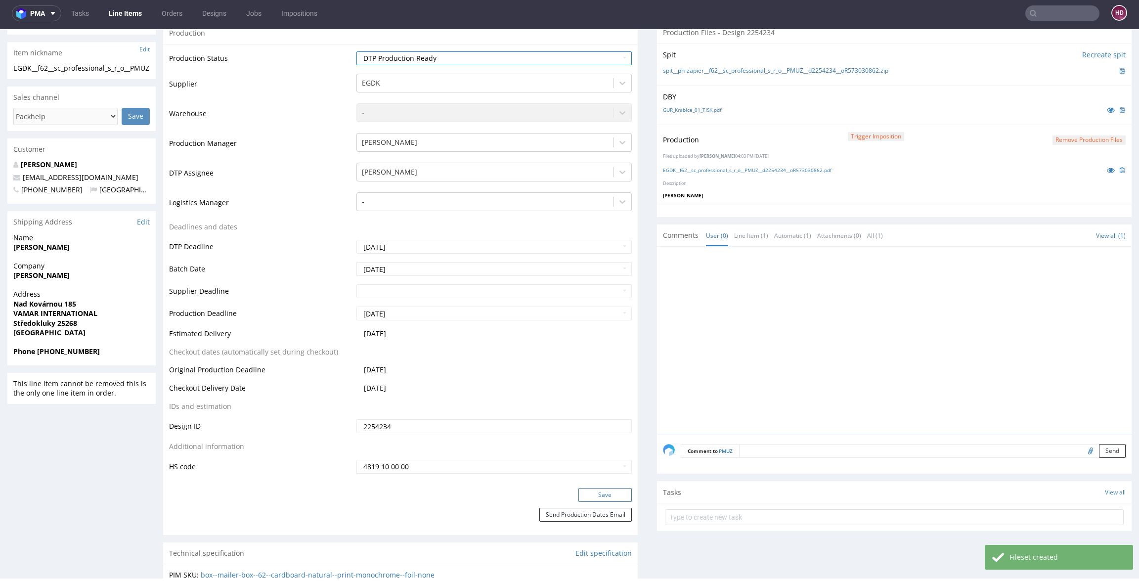
click at [584, 495] on button "Save" at bounding box center [604, 495] width 53 height 14
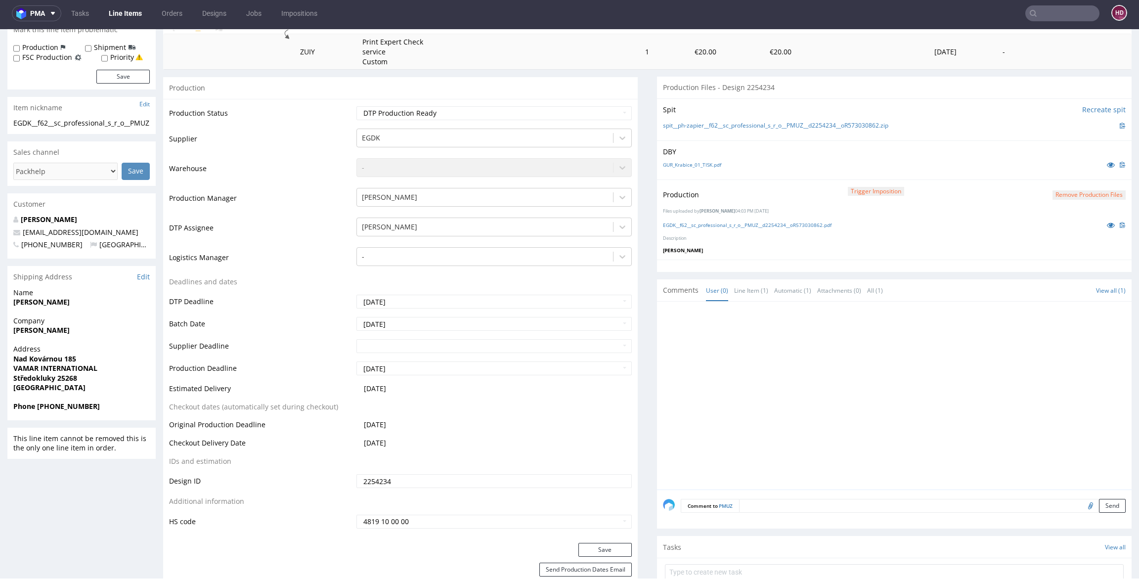
scroll to position [0, 0]
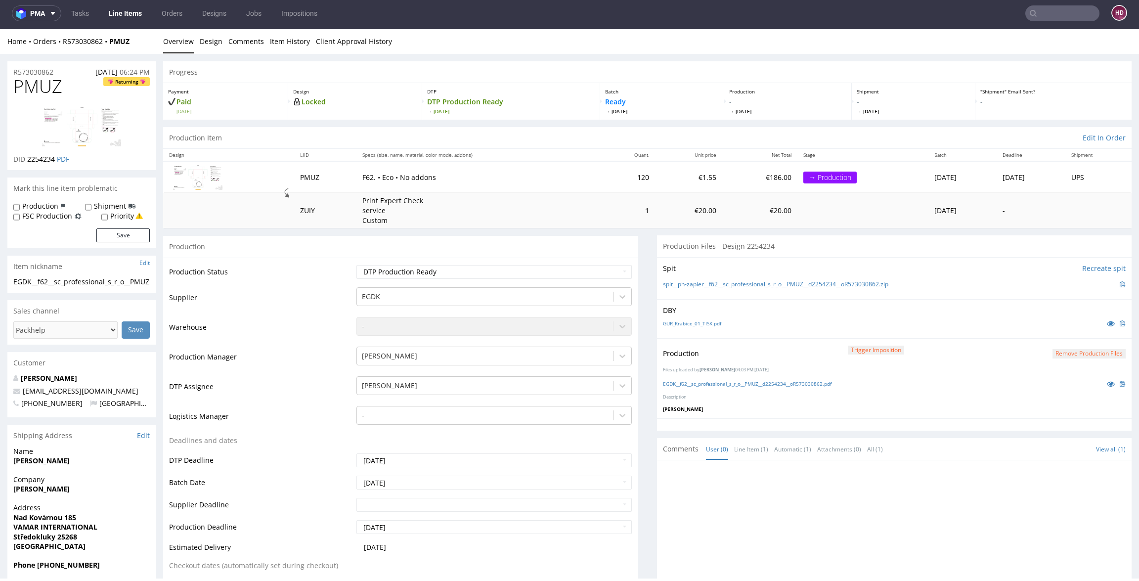
click at [137, 14] on link "Line Items" at bounding box center [125, 13] width 45 height 16
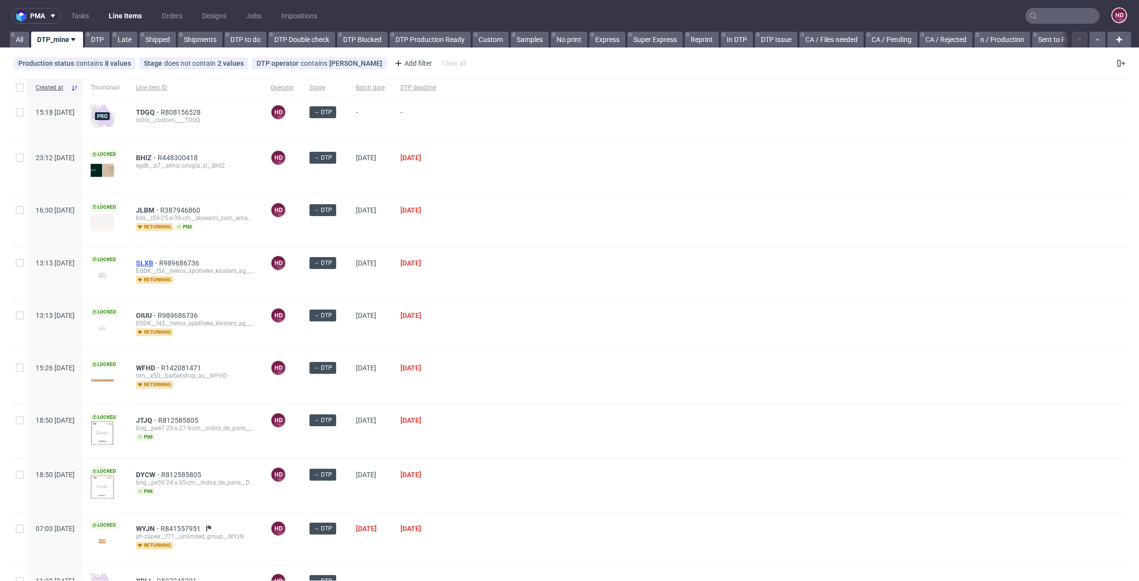
click at [159, 260] on span "SLXB" at bounding box center [147, 263] width 23 height 8
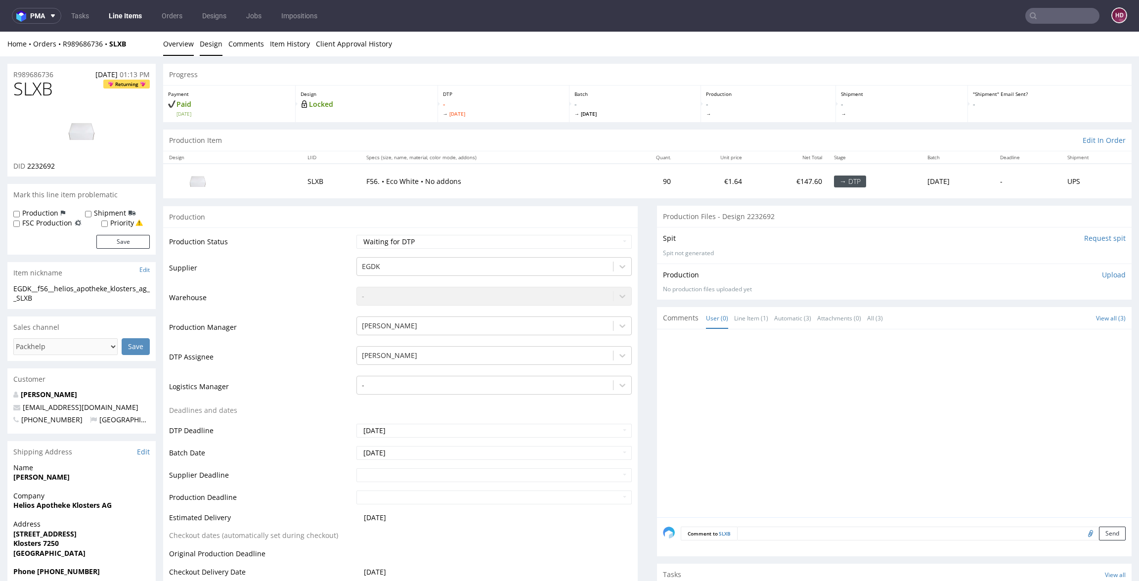
click at [205, 42] on link "Design" at bounding box center [211, 44] width 23 height 24
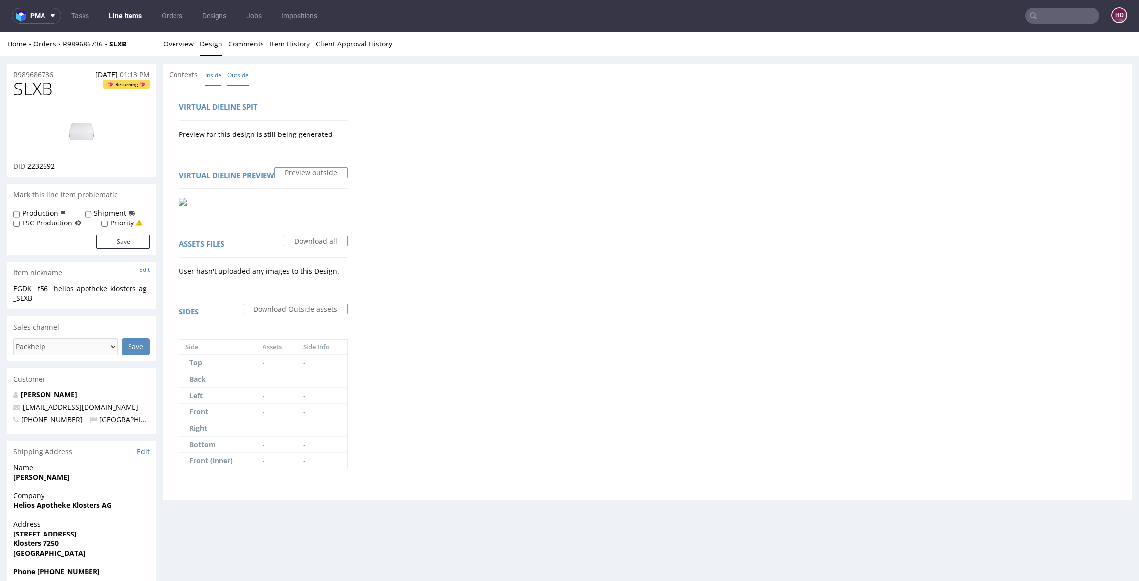
click at [213, 72] on link "Inside" at bounding box center [213, 74] width 16 height 21
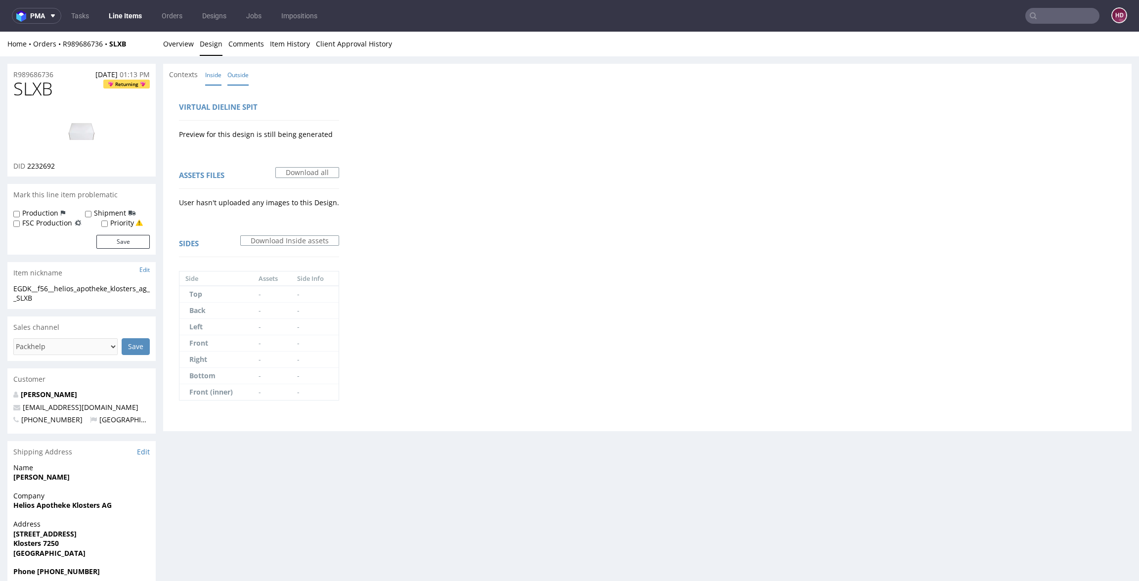
click at [231, 75] on link "Outside" at bounding box center [237, 74] width 21 height 21
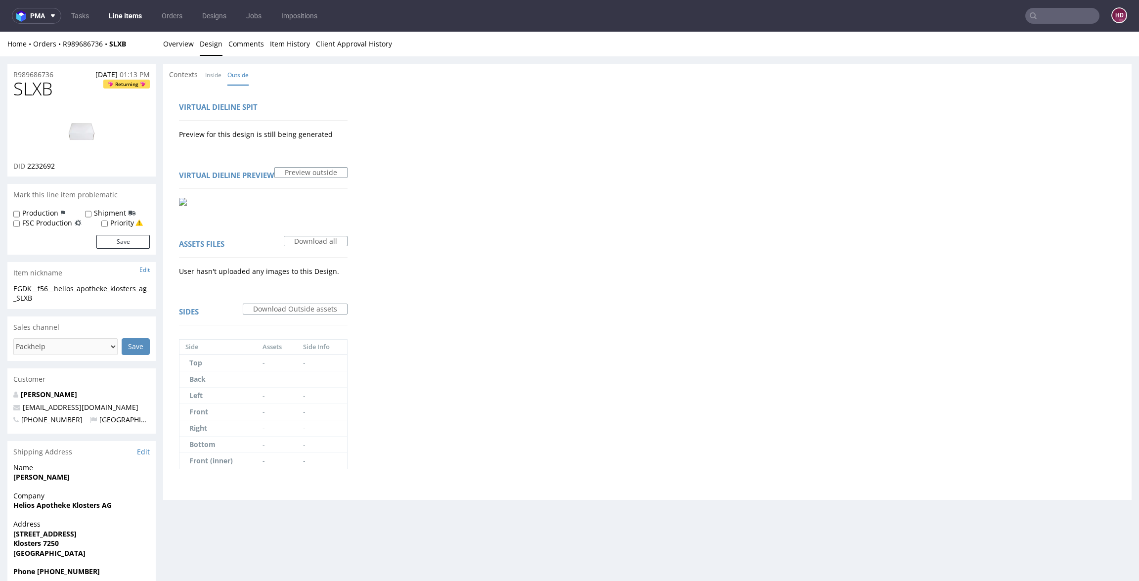
click at [68, 146] on img at bounding box center [81, 131] width 79 height 44
click at [162, 42] on div "Home Orders R989686736 SLXB Overview Design Comments Item History Client Approv…" at bounding box center [569, 44] width 1139 height 25
click at [171, 42] on link "Overview" at bounding box center [178, 44] width 31 height 24
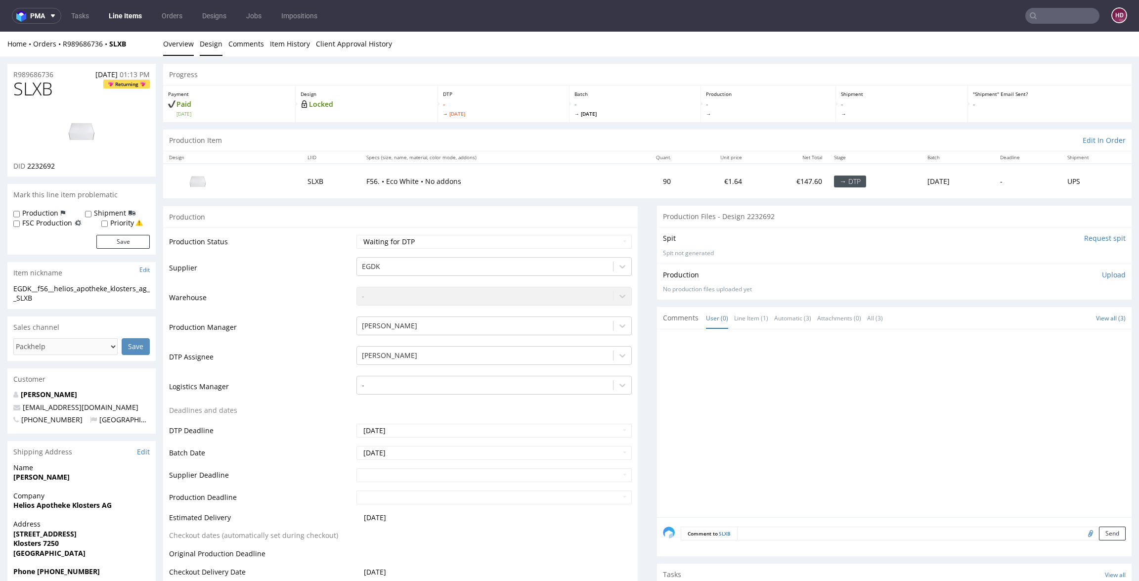
click at [213, 44] on link "Design" at bounding box center [211, 44] width 23 height 24
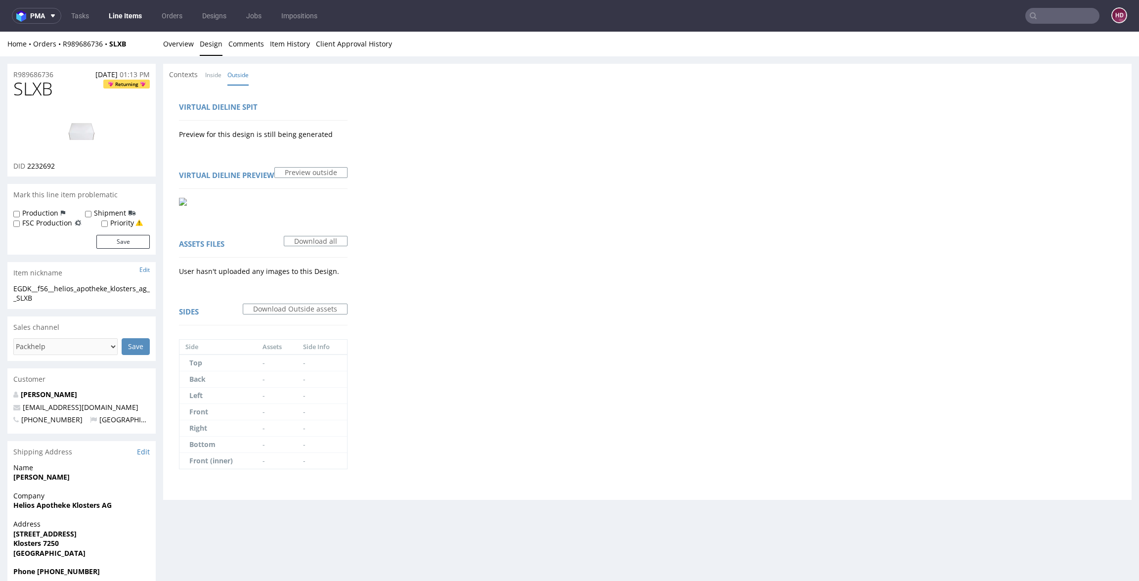
click at [182, 202] on img at bounding box center [183, 202] width 8 height 8
click at [206, 77] on link "Inside" at bounding box center [213, 74] width 16 height 21
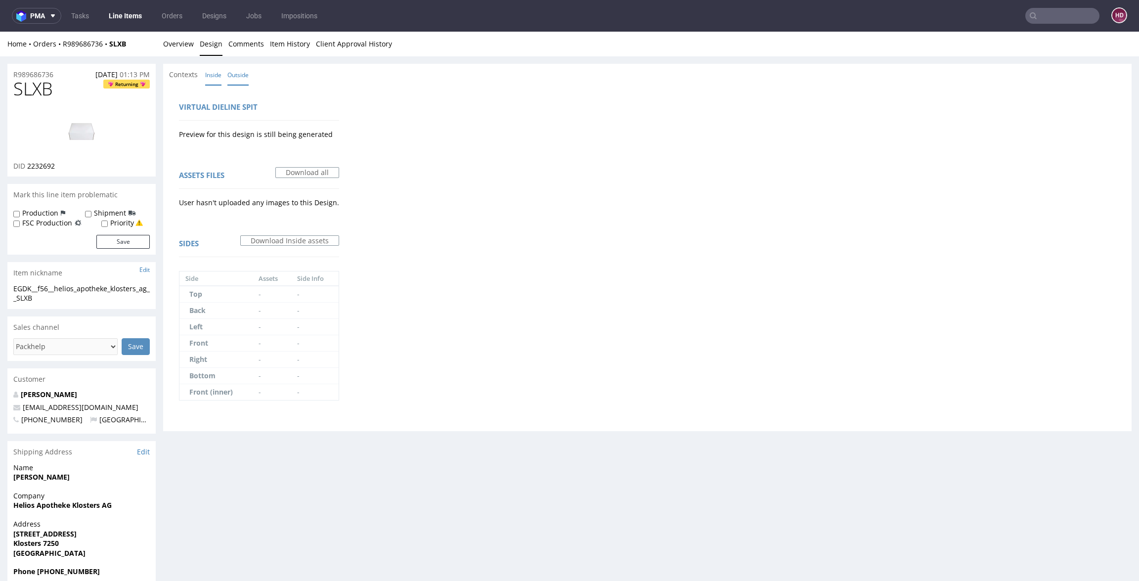
click at [229, 76] on link "Outside" at bounding box center [237, 74] width 21 height 21
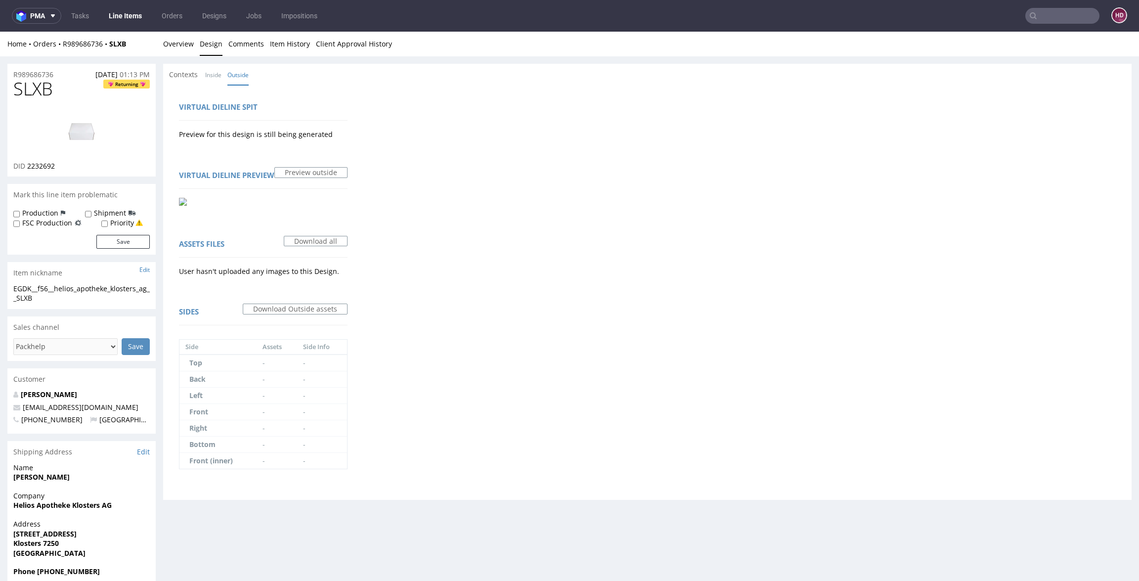
click at [182, 201] on img at bounding box center [183, 202] width 8 height 8
click at [182, 200] on img at bounding box center [183, 202] width 8 height 8
click at [185, 51] on link "Overview" at bounding box center [178, 44] width 31 height 24
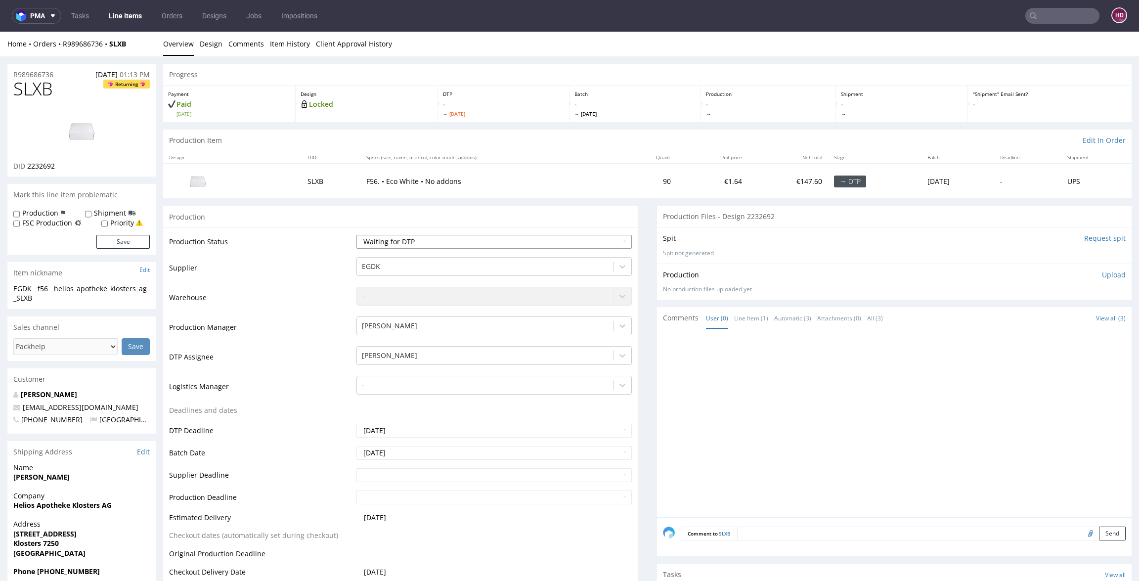
click at [370, 235] on select "Waiting for Artwork Waiting for Diecut Waiting for Mockup Waiting for DTP Waiti…" at bounding box center [493, 242] width 275 height 14
select select "dtp_issue"
click at [356, 235] on select "Waiting for Artwork Waiting for Diecut Waiting for Mockup Waiting for DTP Waiti…" at bounding box center [493, 242] width 275 height 14
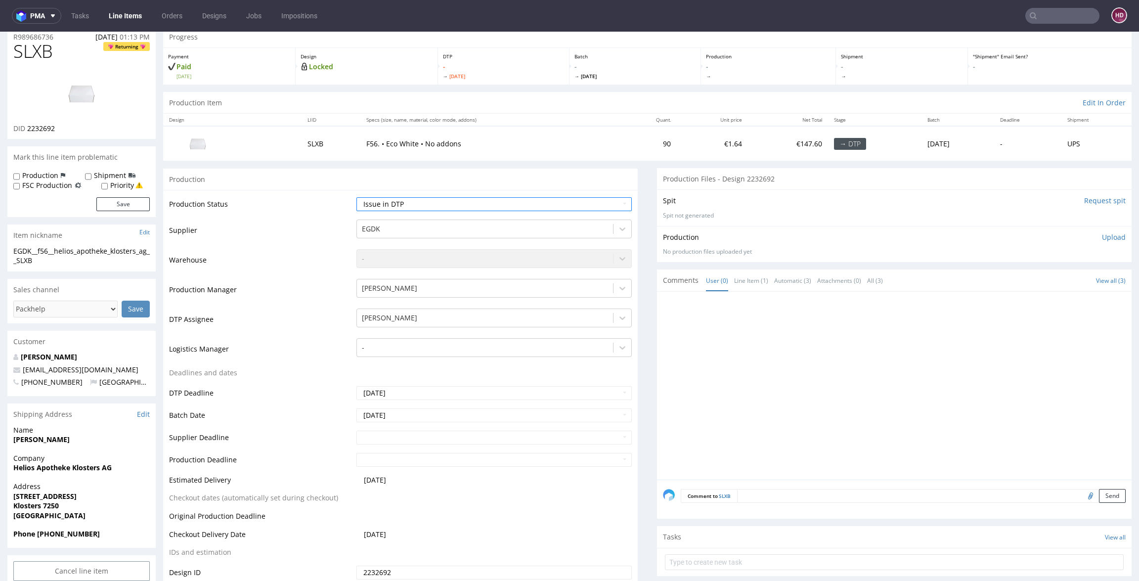
scroll to position [161, 0]
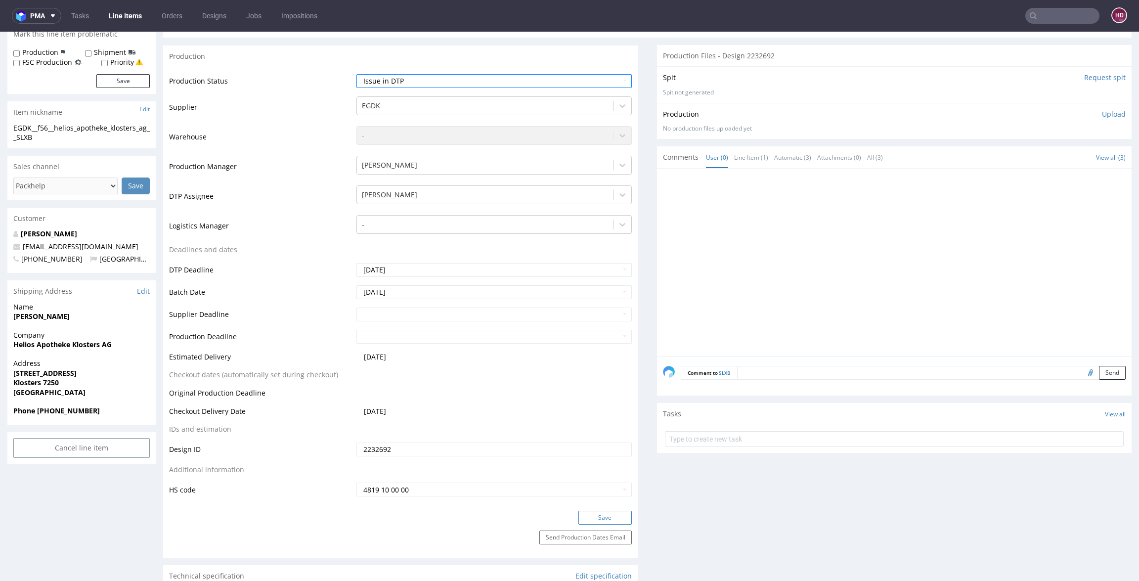
click at [615, 512] on button "Save" at bounding box center [604, 517] width 53 height 14
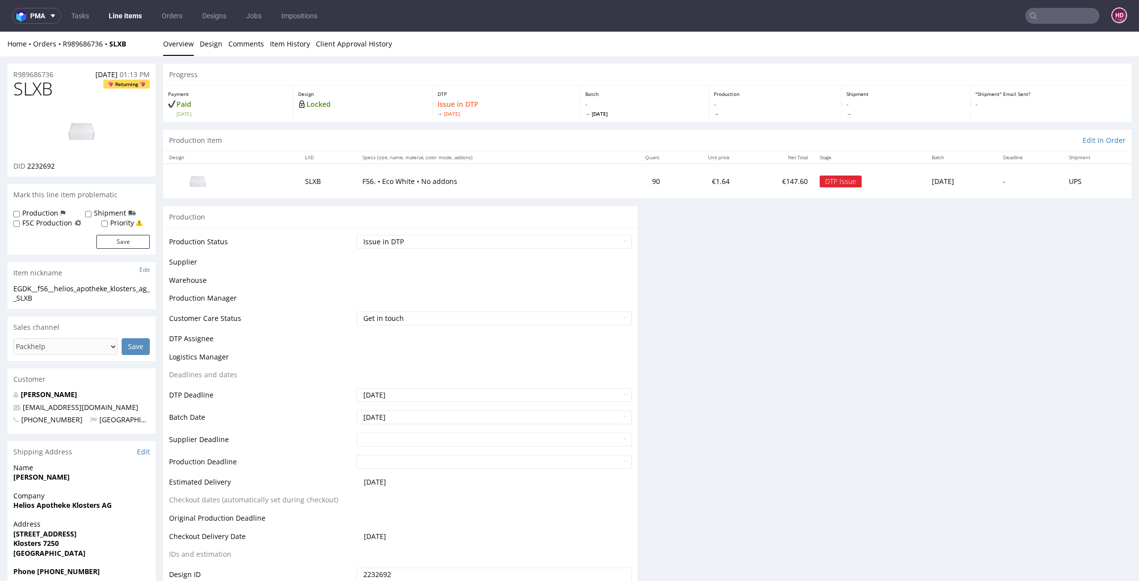
scroll to position [154, 0]
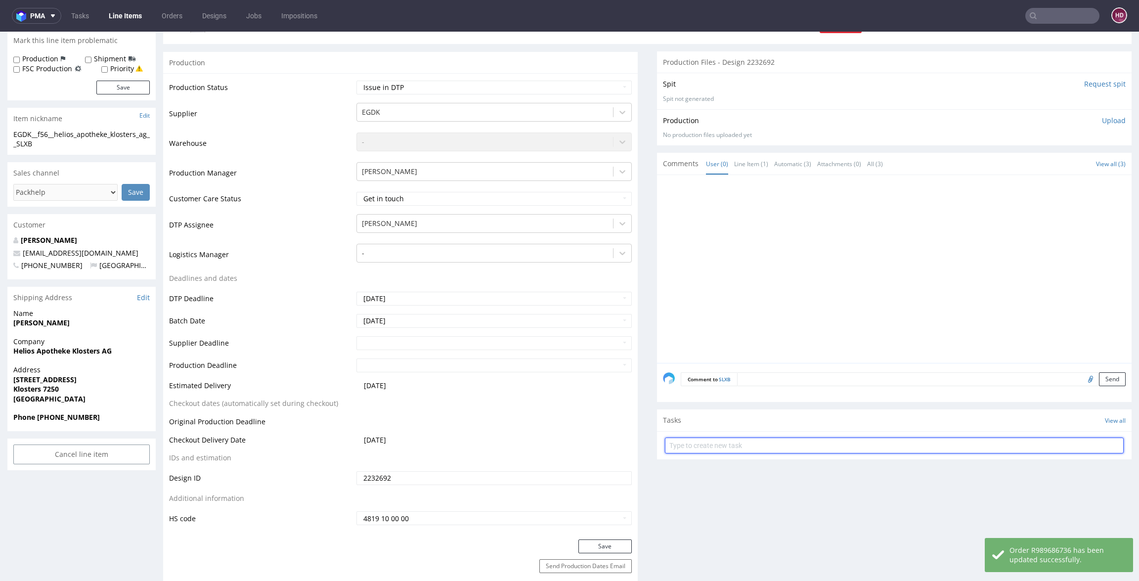
click at [699, 449] on input "text" at bounding box center [894, 445] width 459 height 16
type input "n"
type input "issue"
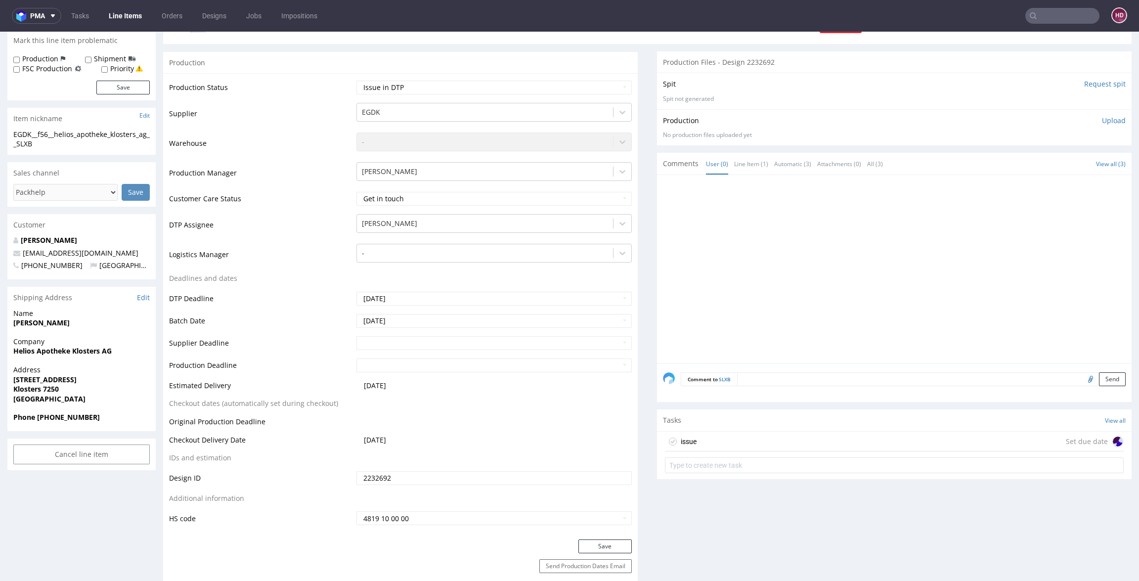
click at [756, 442] on div "issue Set due date" at bounding box center [894, 441] width 459 height 20
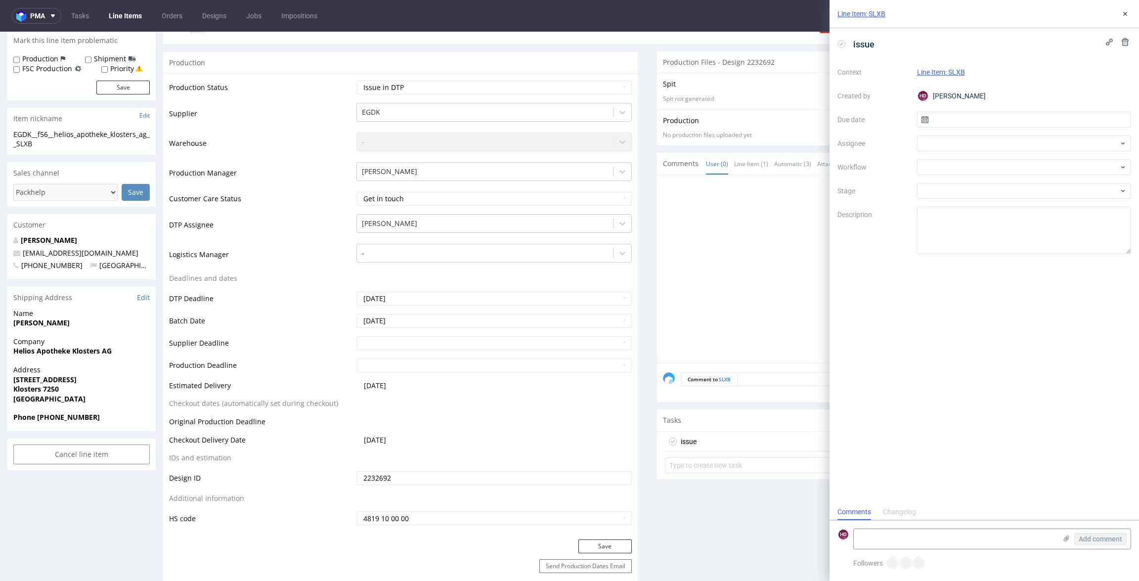
scroll to position [8, 0]
click at [953, 218] on textarea at bounding box center [1024, 230] width 214 height 47
type textarea "no design"
click at [1023, 122] on input "text" at bounding box center [1024, 120] width 214 height 16
click at [911, 134] on div "Context Line Item: SLXB Created by HD Hapka Dominika Due date Assignee Workflow…" at bounding box center [984, 159] width 294 height 190
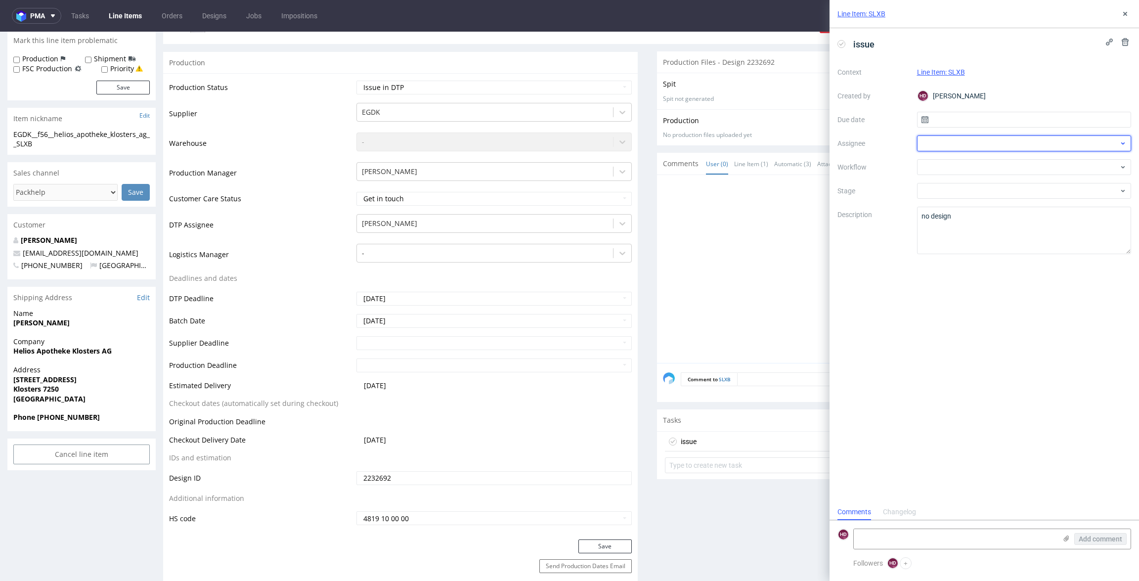
click at [921, 140] on div at bounding box center [1024, 143] width 214 height 16
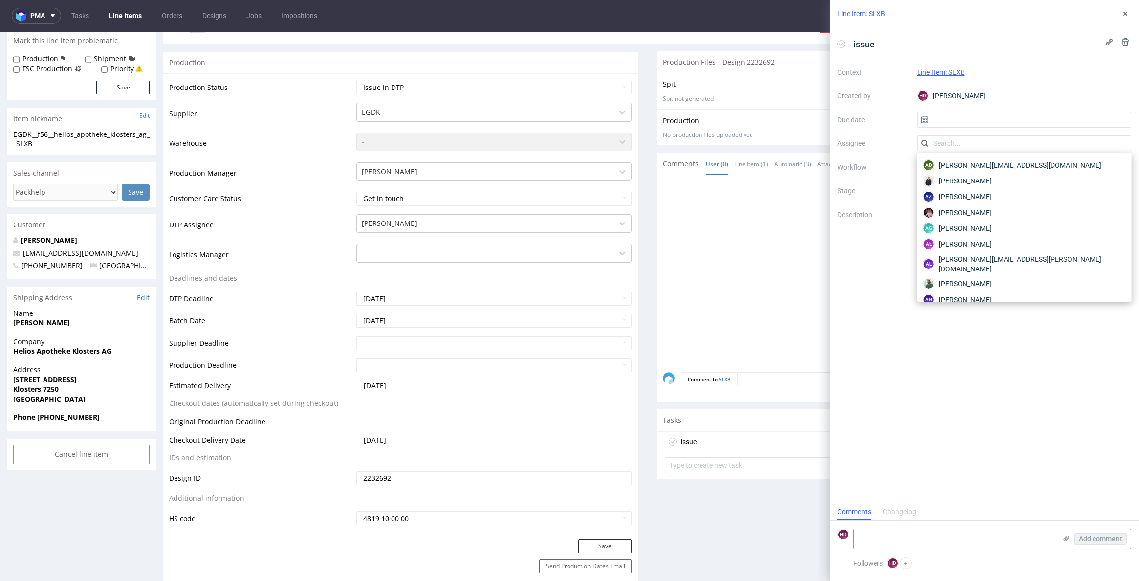
click at [866, 118] on label "Due date" at bounding box center [873, 120] width 72 height 12
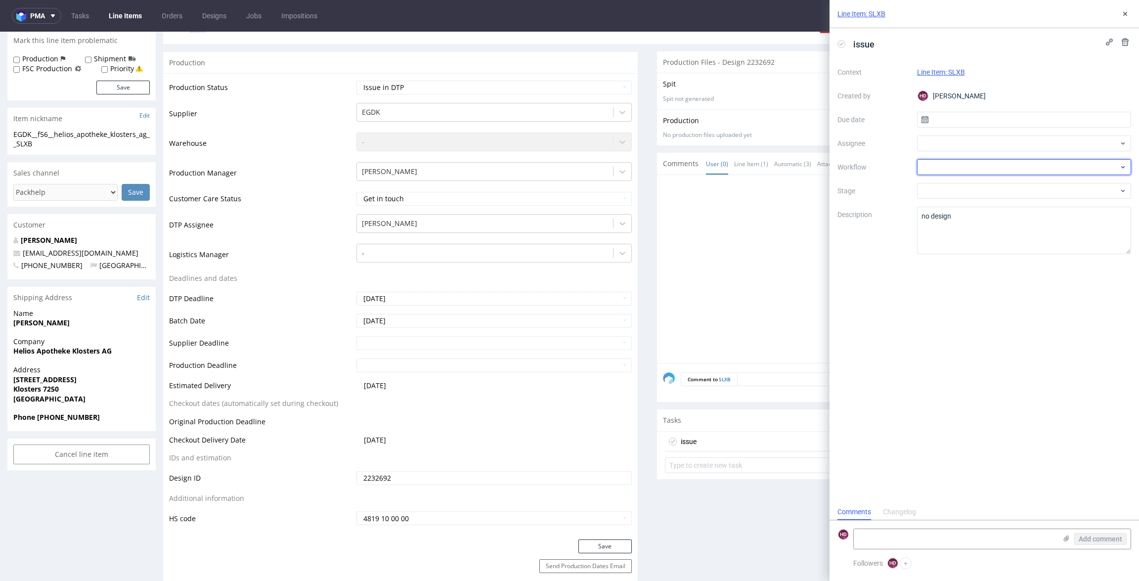
click at [939, 165] on div at bounding box center [1024, 167] width 214 height 16
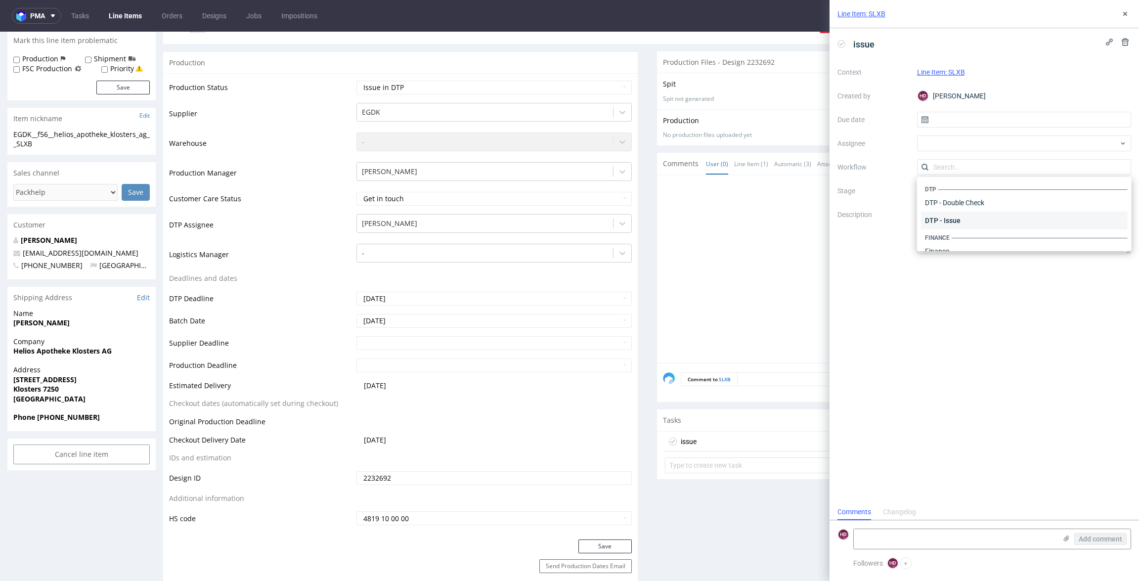
click at [999, 223] on div "DTP - Issue" at bounding box center [1024, 221] width 206 height 18
click at [978, 124] on input "text" at bounding box center [1024, 120] width 214 height 16
click at [1025, 184] on span "3" at bounding box center [1023, 185] width 4 height 10
type input "[DATE]"
click at [1067, 12] on use at bounding box center [1125, 14] width 4 height 4
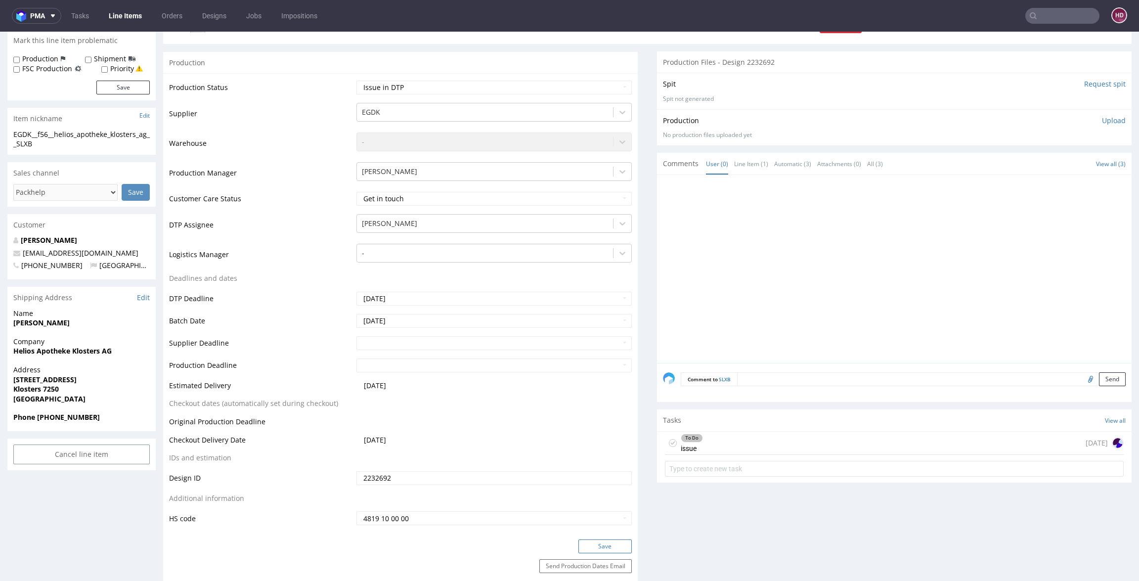
click at [613, 543] on button "Save" at bounding box center [604, 546] width 53 height 14
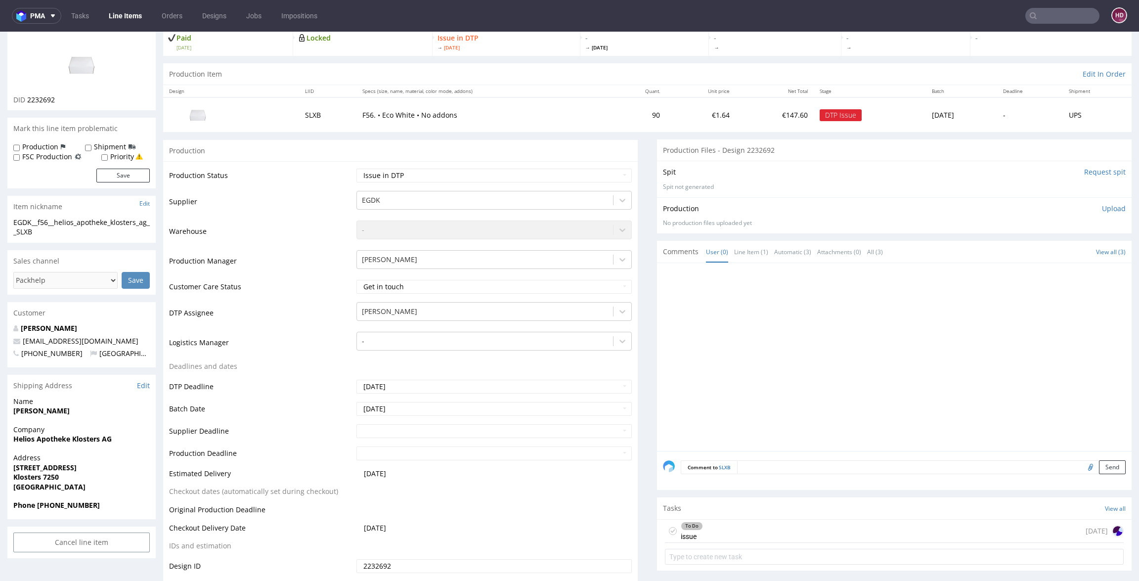
scroll to position [66, 0]
click at [712, 524] on div "To Do issue today" at bounding box center [894, 531] width 459 height 23
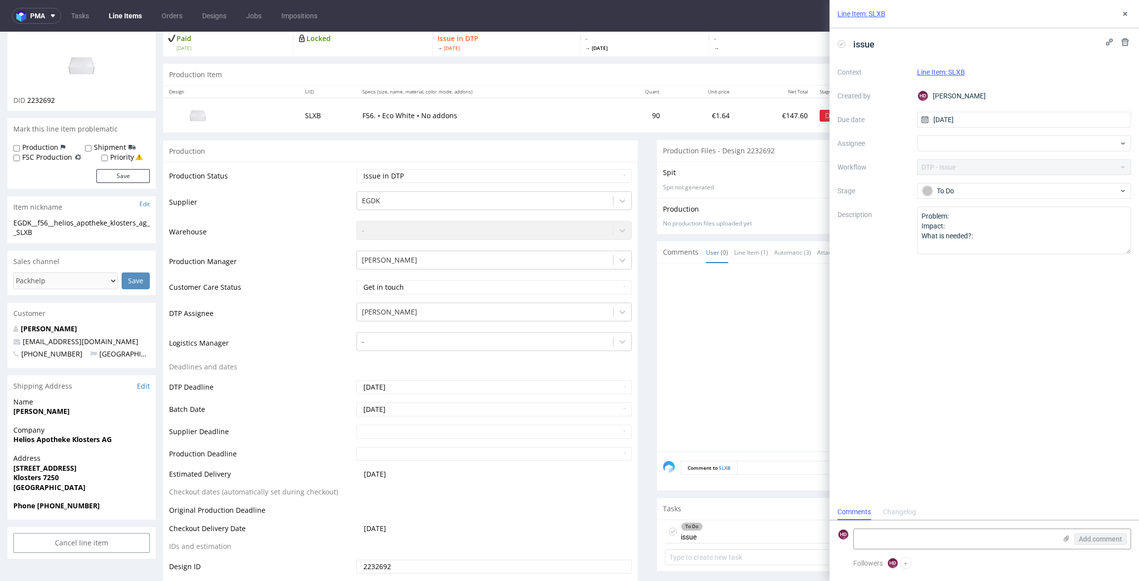
scroll to position [8, 0]
click at [976, 217] on textarea "Problem: Impact: What is needed?:" at bounding box center [1024, 230] width 214 height 47
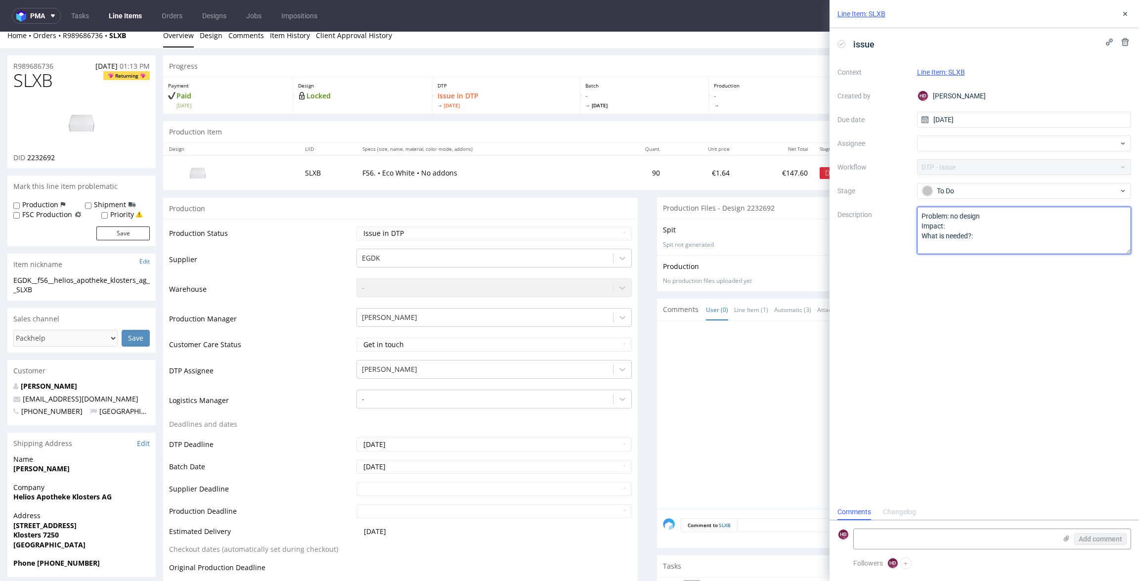
scroll to position [0, 0]
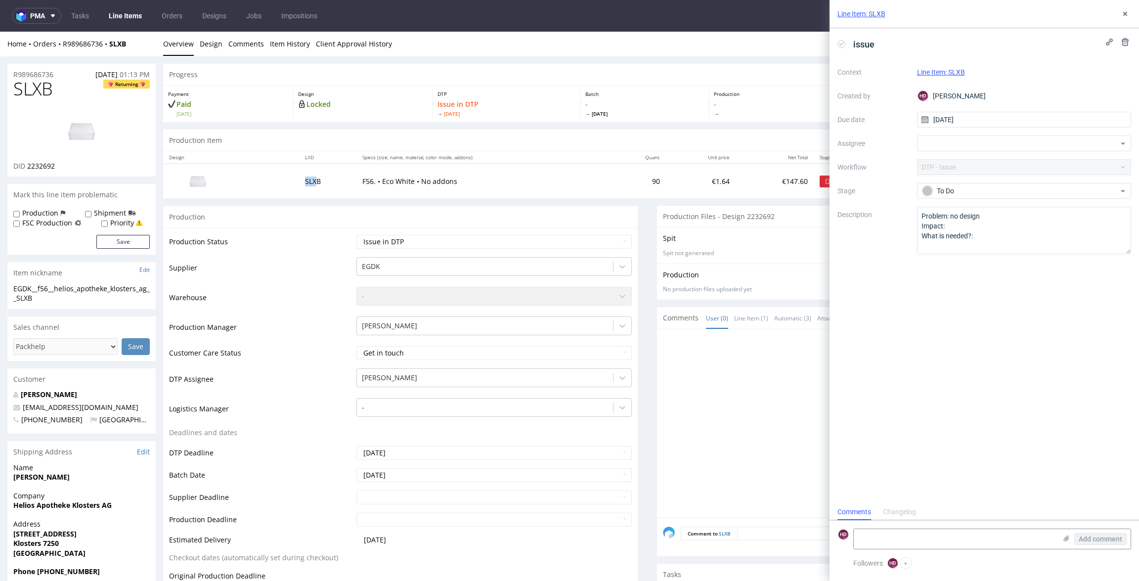
drag, startPoint x: 309, startPoint y: 184, endPoint x: 290, endPoint y: 181, distance: 19.5
click at [299, 181] on td "SLXB" at bounding box center [327, 181] width 57 height 34
copy td "SLX"
click at [986, 221] on textarea "Problem: no design Impact: What is needed?:" at bounding box center [1024, 230] width 214 height 47
drag, startPoint x: 984, startPoint y: 238, endPoint x: 892, endPoint y: 227, distance: 92.0
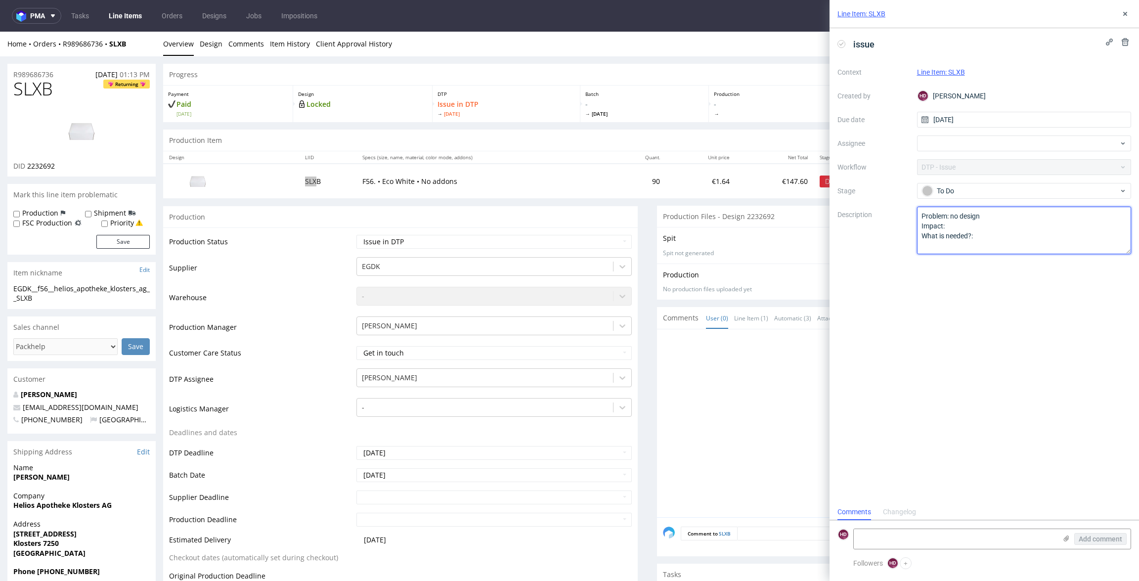
click at [892, 227] on div "Context Line Item: SLXB Created by HD Hapka Dominika Due date 03/09/2025 Assign…" at bounding box center [984, 159] width 294 height 190
click at [1017, 230] on textarea "Problem: no design Impact: What is needed?:" at bounding box center [1024, 230] width 214 height 47
click at [1019, 215] on textarea "Problem: no design Impact: What is needed?:" at bounding box center [1024, 230] width 214 height 47
paste textarea "We cannot see any files or design uploaded."
click at [1050, 228] on textarea "Problem: no design / We cannot see any files or design uploaded. Impact: What i…" at bounding box center [1024, 230] width 214 height 47
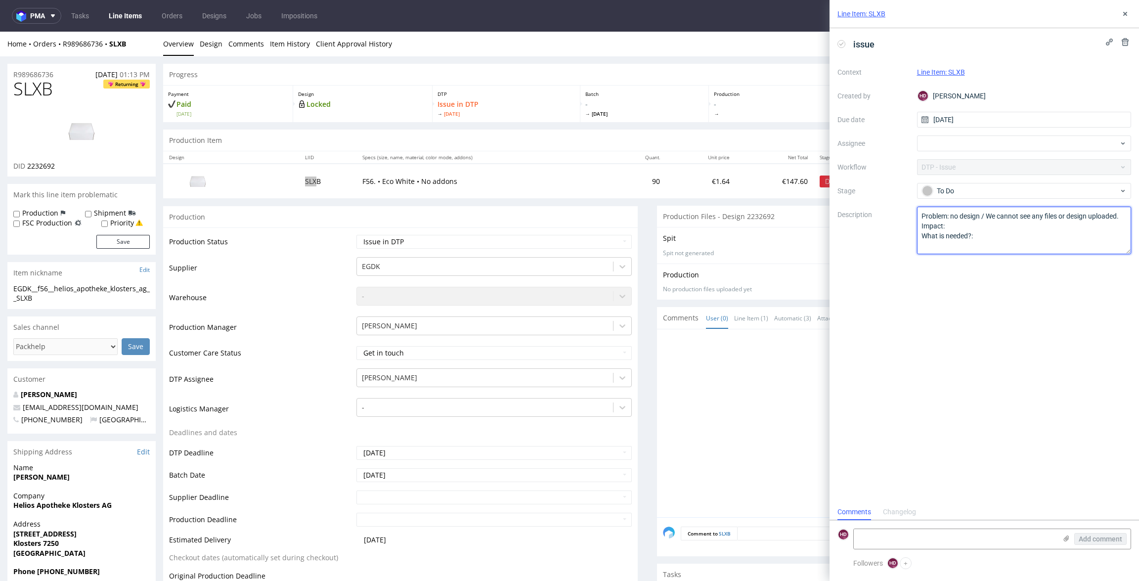
paste textarea "We don’t know if it’s meant to be plain or it’s some bug on our side."
click at [989, 247] on textarea "Problem: no design / We cannot see any files or design uploaded. Impact: We don…" at bounding box center [1024, 230] width 214 height 47
paste textarea "If client wants some design printed them please send it one more time."
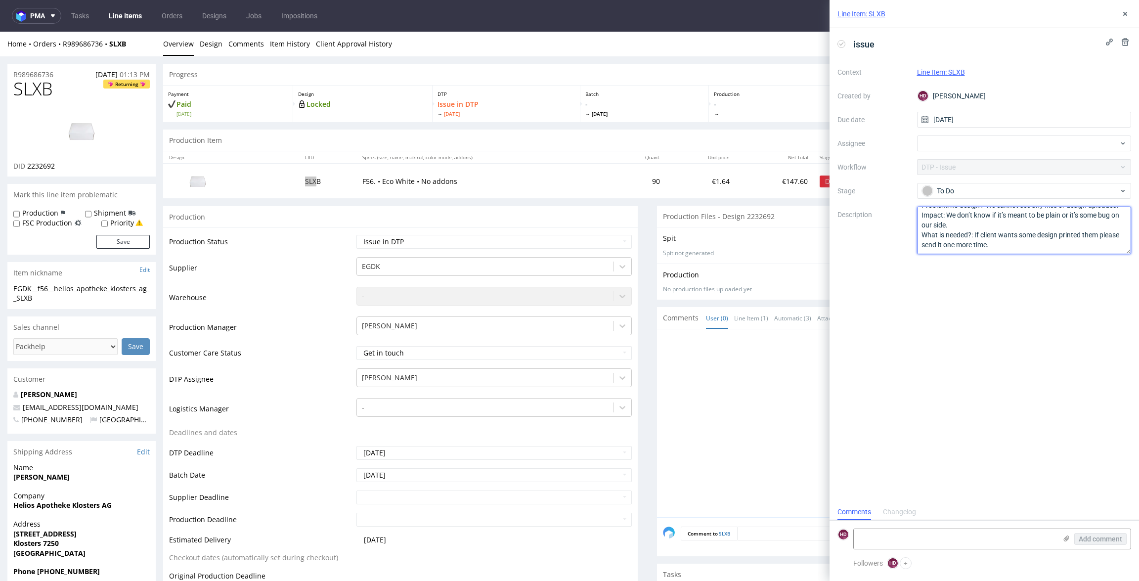
drag, startPoint x: 947, startPoint y: 217, endPoint x: 1017, endPoint y: 253, distance: 78.9
click at [1017, 253] on textarea "Problem: no design / We cannot see any files or design uploaded. Impact: We don…" at bounding box center [1024, 230] width 214 height 47
type textarea "Problem: no design / We cannot see any files or design uploaded. Impact: We don…"
click at [129, 16] on link "Line Items" at bounding box center [125, 16] width 45 height 16
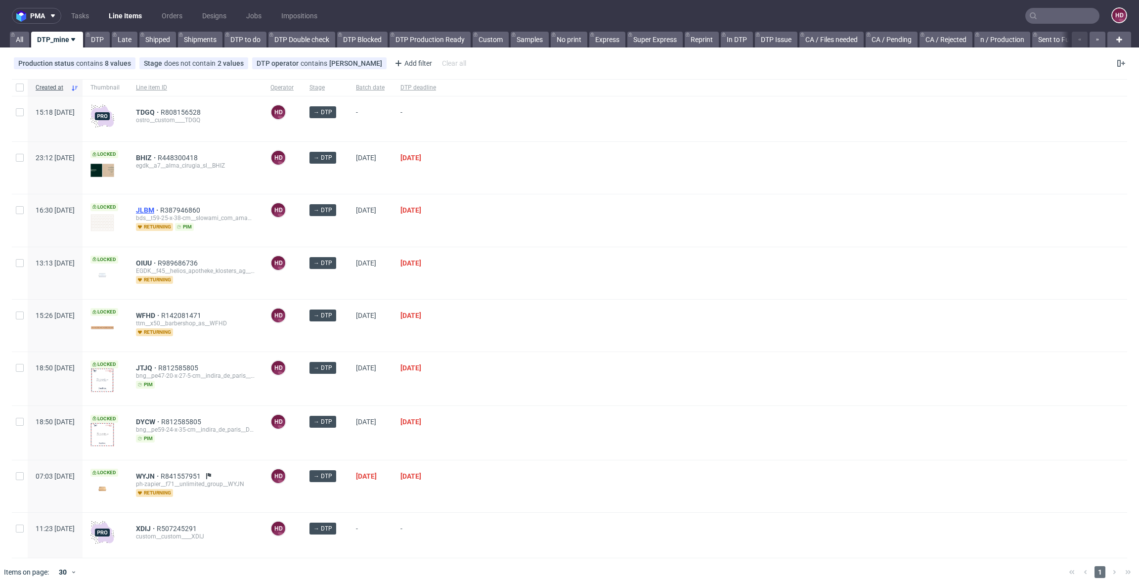
click at [160, 208] on span "JLBM" at bounding box center [148, 210] width 24 height 8
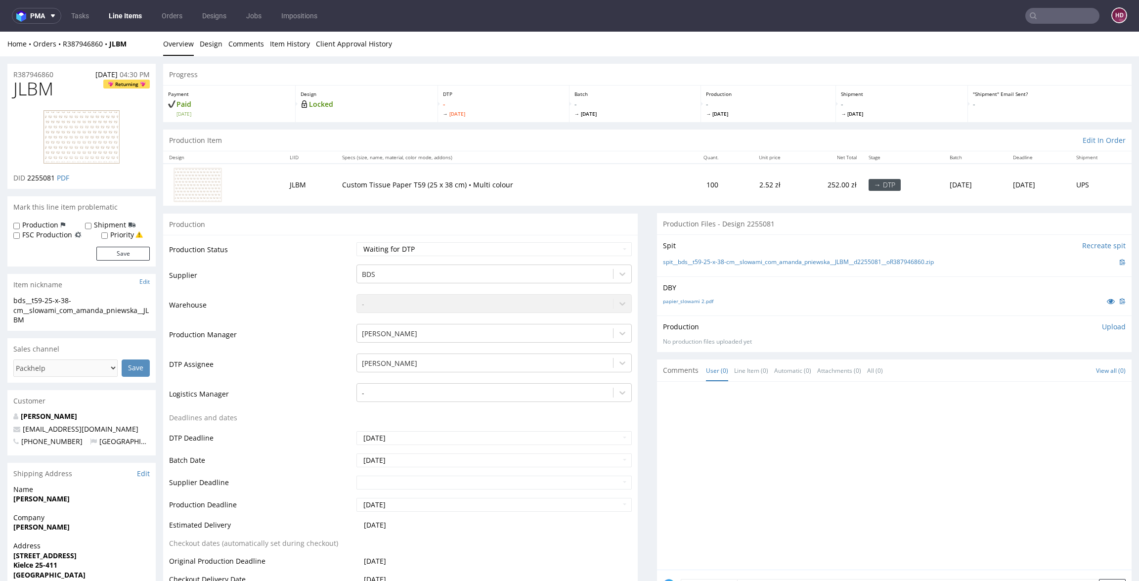
click at [126, 32] on div "Home Orders R387946860 JLBM Overview Design Comments Item History Client Approv…" at bounding box center [569, 44] width 1139 height 25
click at [125, 23] on link "Line Items" at bounding box center [125, 16] width 45 height 16
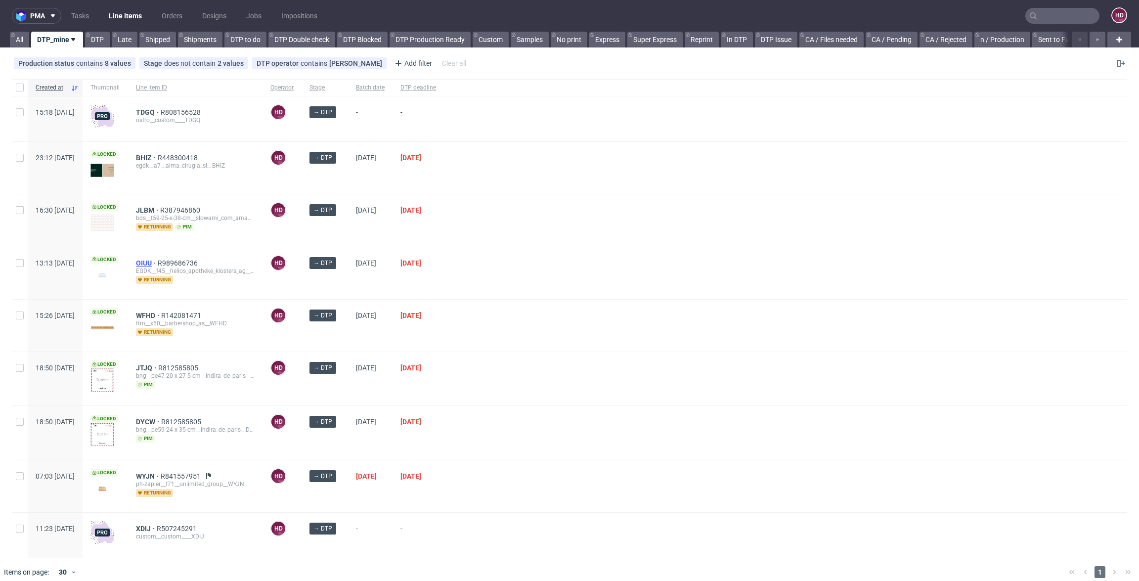
click at [158, 259] on span "OIUU" at bounding box center [147, 263] width 22 height 8
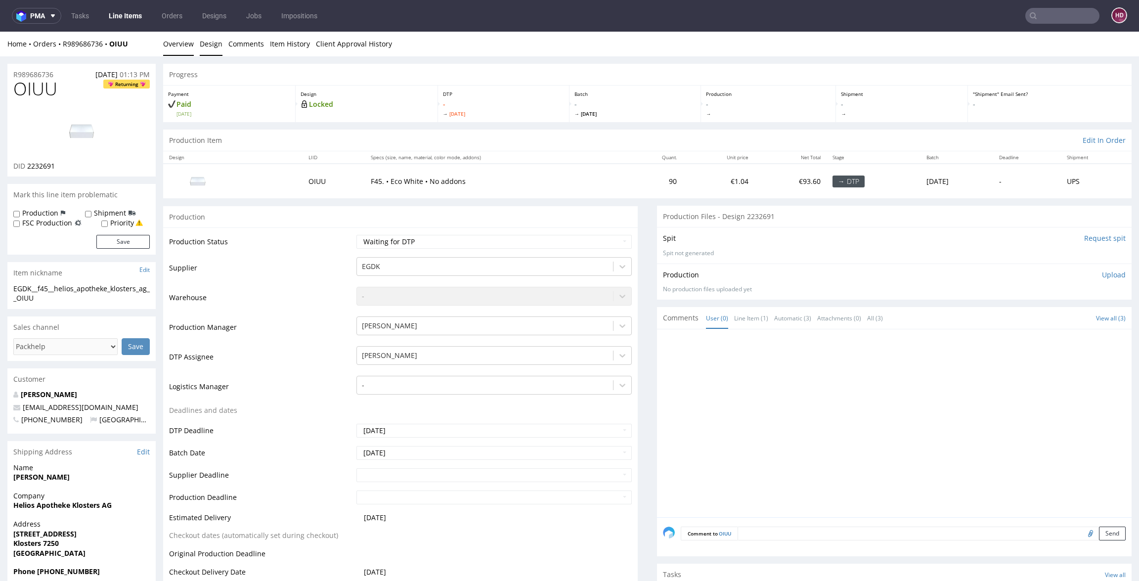
click at [213, 43] on link "Design" at bounding box center [211, 44] width 23 height 24
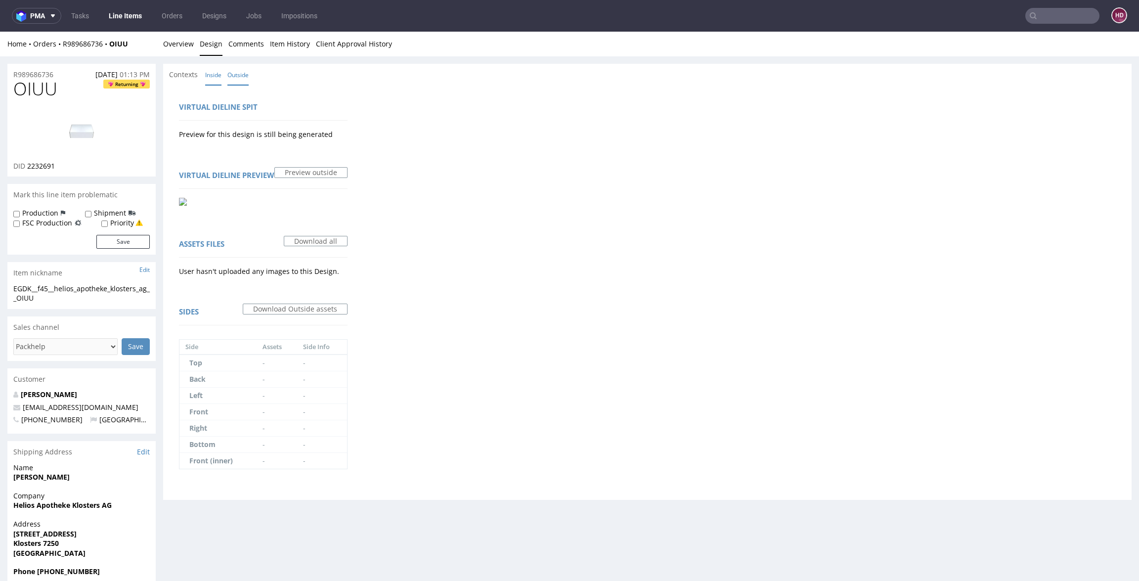
click at [216, 71] on link "Inside" at bounding box center [213, 74] width 16 height 21
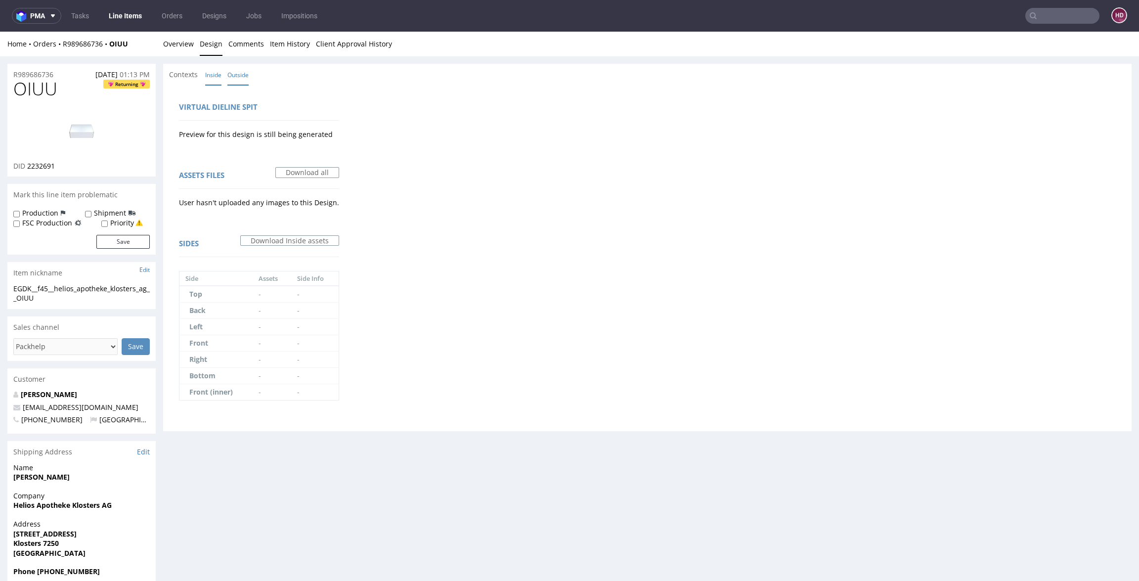
drag, startPoint x: 235, startPoint y: 73, endPoint x: 237, endPoint y: 78, distance: 5.3
click at [235, 73] on link "Outside" at bounding box center [237, 74] width 21 height 21
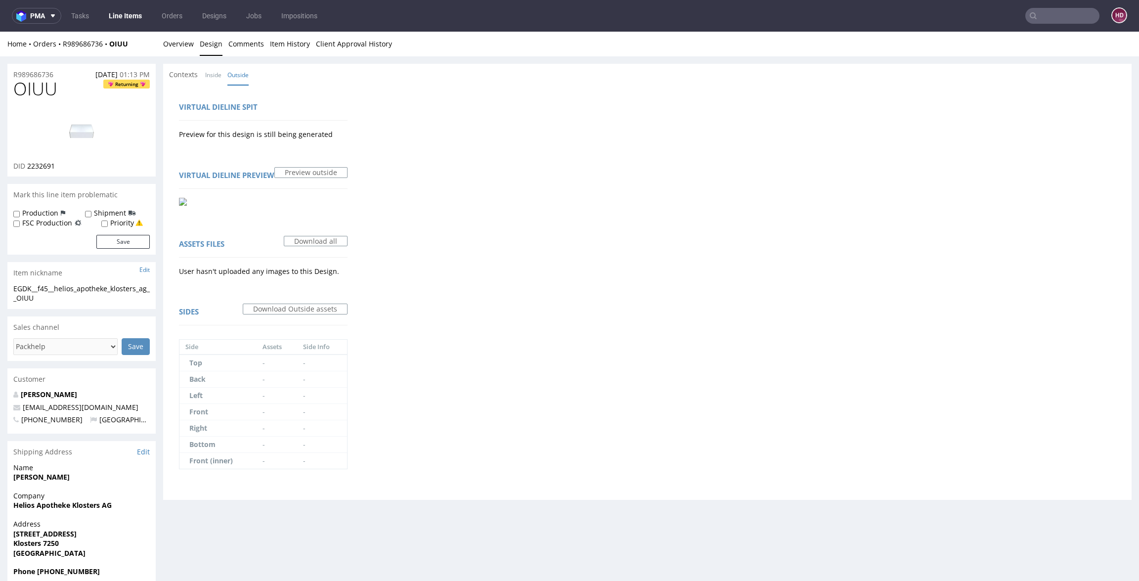
click at [183, 199] on img at bounding box center [183, 202] width 8 height 8
click at [284, 170] on link "Preview outside" at bounding box center [310, 172] width 73 height 11
click at [168, 40] on link "Overview" at bounding box center [178, 44] width 31 height 24
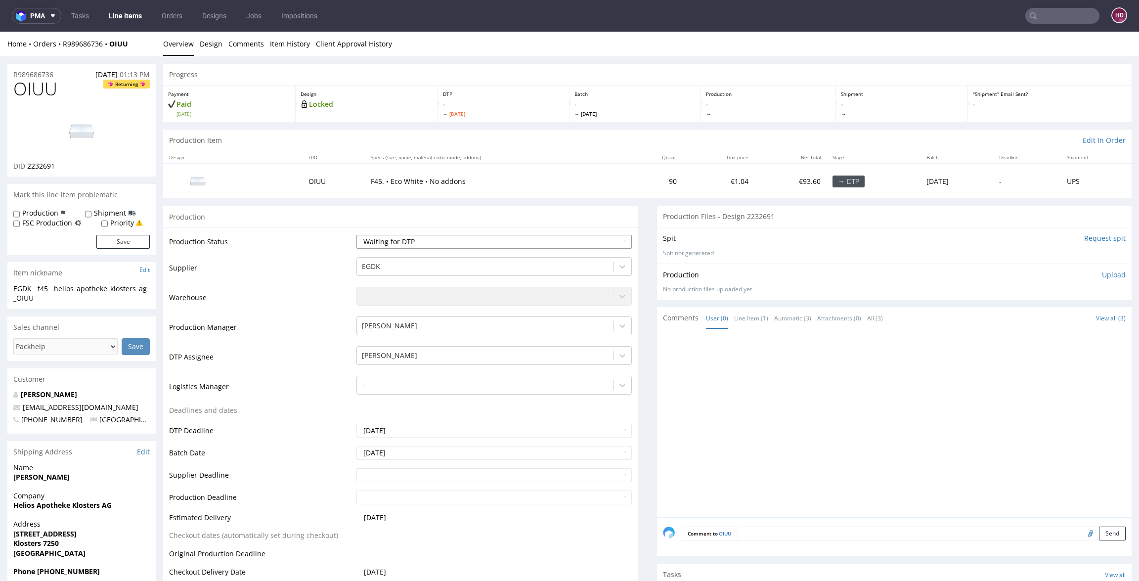
click at [381, 239] on select "Waiting for Artwork Waiting for Diecut Waiting for Mockup Waiting for DTP Waiti…" at bounding box center [493, 242] width 275 height 14
select select "dtp_issue"
click at [356, 235] on select "Waiting for Artwork Waiting for Diecut Waiting for Mockup Waiting for DTP Waiti…" at bounding box center [493, 242] width 275 height 14
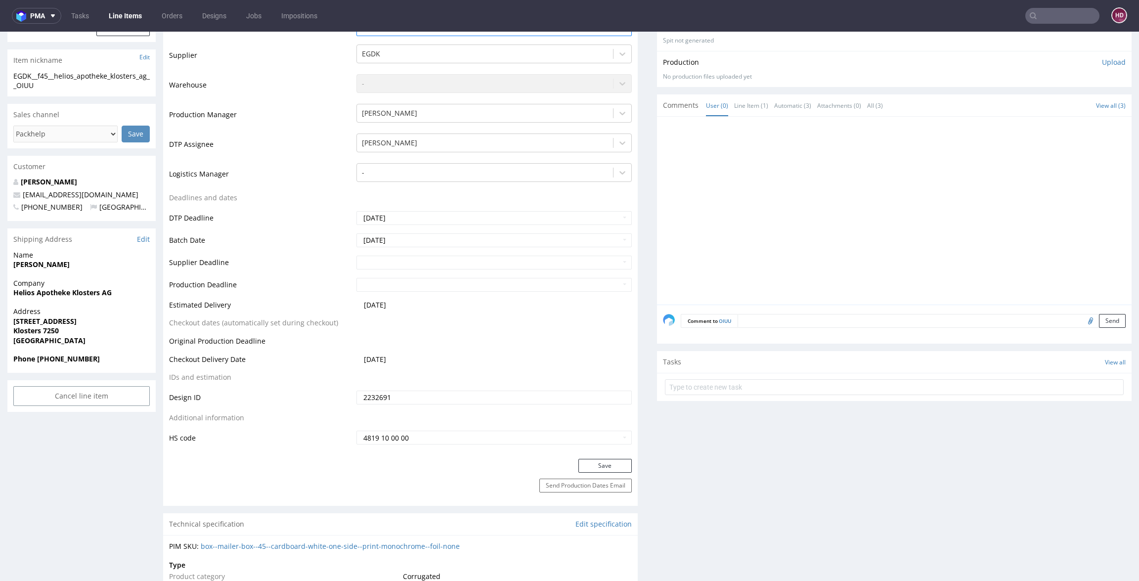
scroll to position [221, 0]
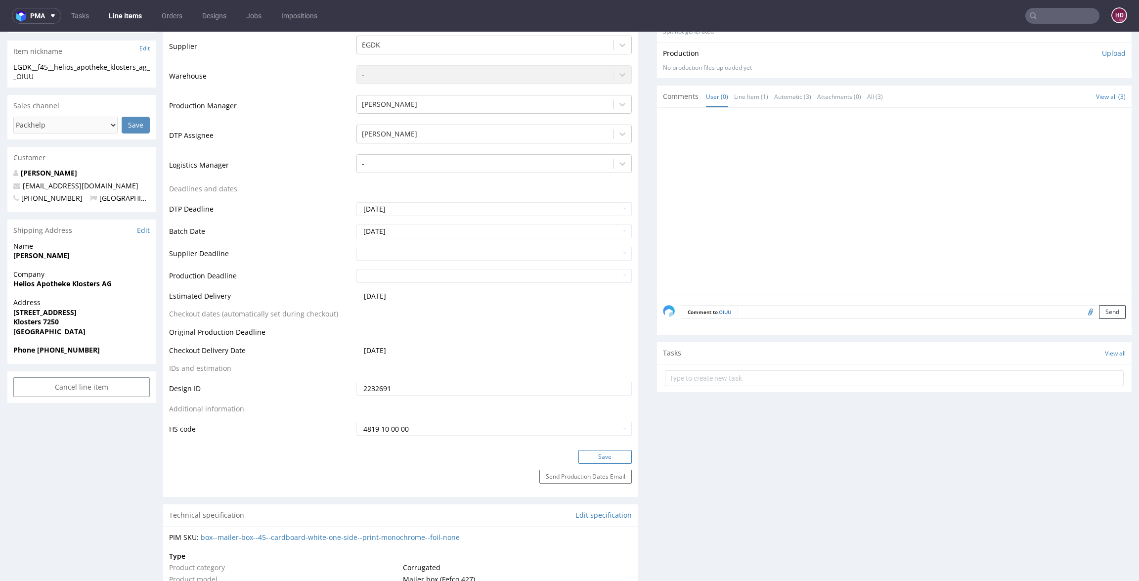
click at [580, 450] on button "Save" at bounding box center [604, 457] width 53 height 14
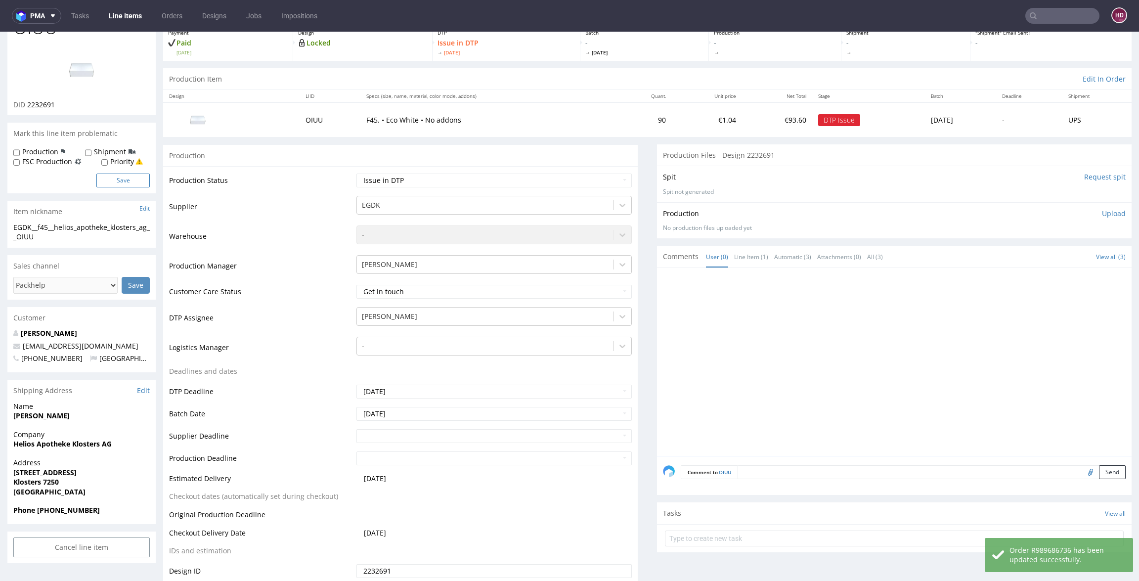
scroll to position [61, 0]
click at [825, 542] on input "text" at bounding box center [894, 539] width 459 height 16
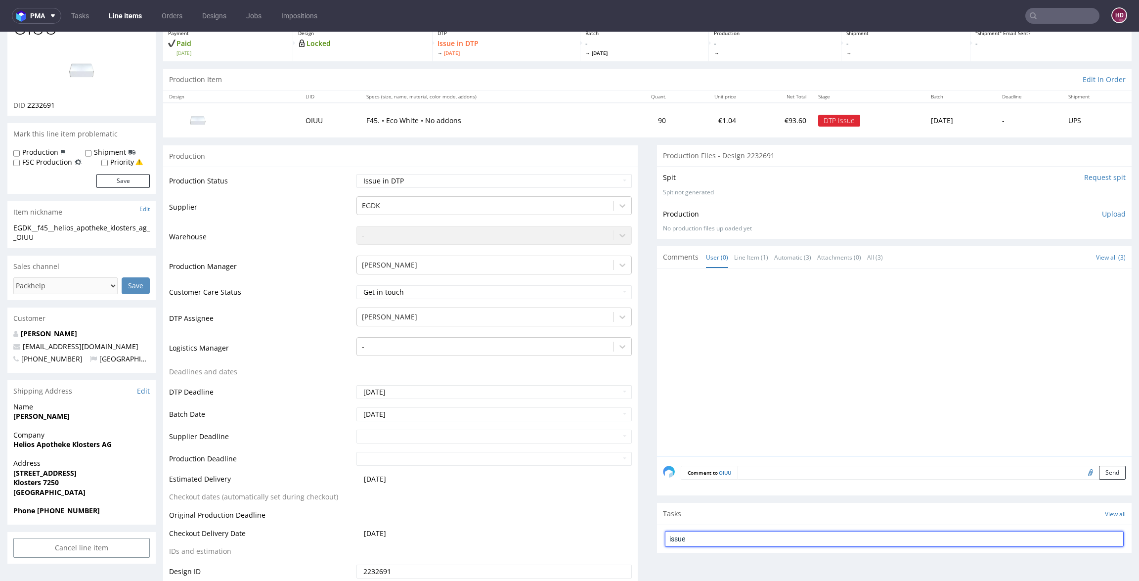
type input "issue"
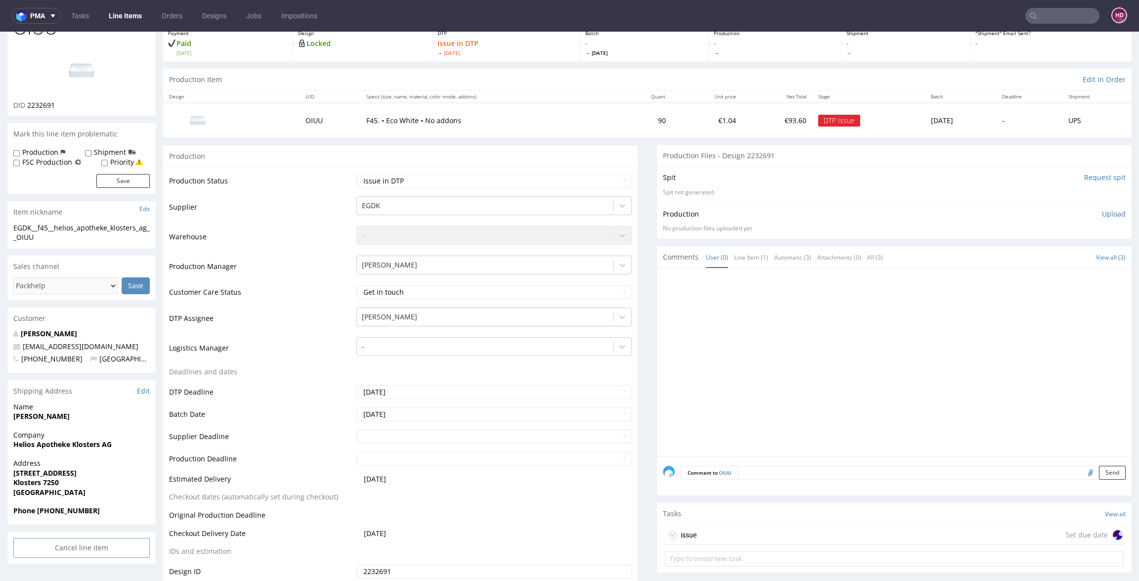
click at [837, 536] on div "issue Set due date" at bounding box center [894, 535] width 459 height 20
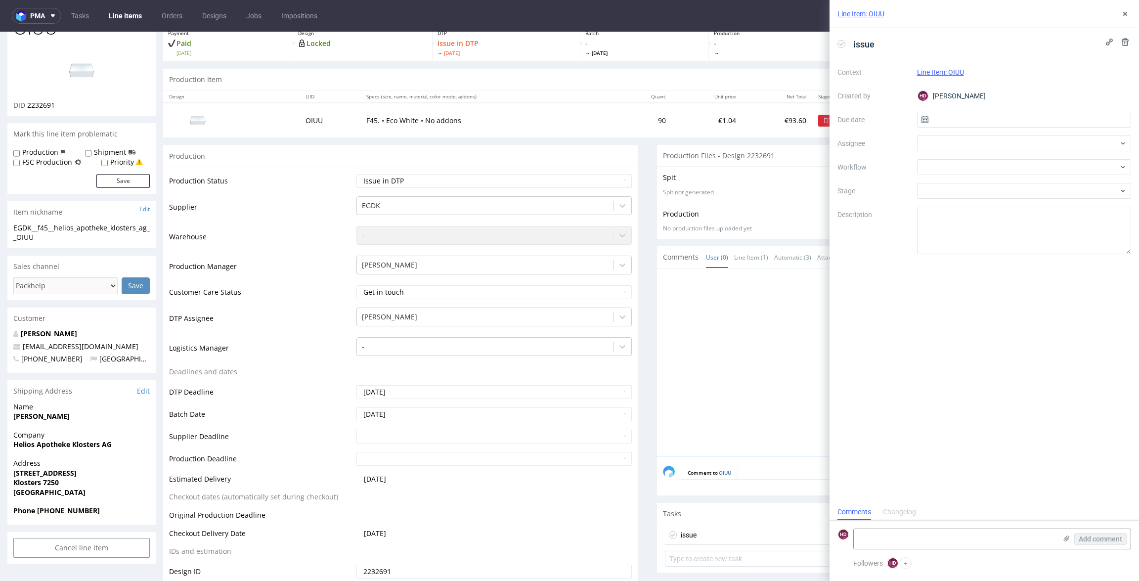
scroll to position [8, 0]
click at [975, 121] on input "text" at bounding box center [1024, 120] width 214 height 16
click at [1021, 185] on button "3" at bounding box center [1023, 185] width 15 height 16
type input "[DATE]"
click at [975, 168] on div at bounding box center [1024, 167] width 214 height 16
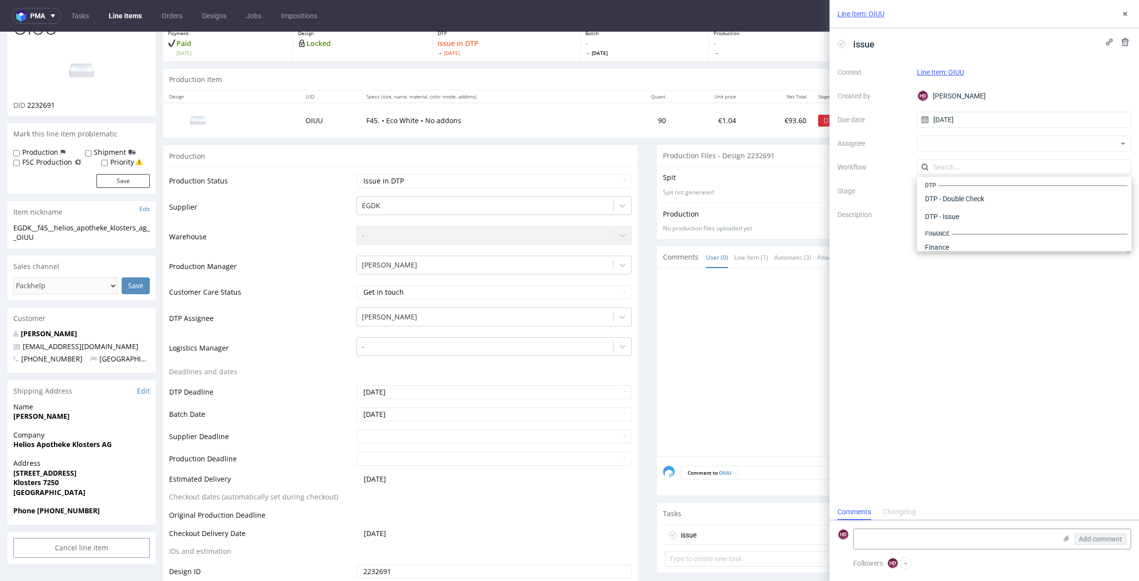
scroll to position [0, 0]
click at [979, 222] on div "DTP - Issue" at bounding box center [1024, 221] width 206 height 18
drag, startPoint x: 982, startPoint y: 238, endPoint x: 887, endPoint y: 222, distance: 96.7
click at [887, 222] on div "Context Line Item: OIUU Created by HD Hapka Dominika Due date 03/09/2025 Assign…" at bounding box center [984, 159] width 294 height 190
paste textarea "We don’t know if it’s meant to be plain or it’s some bug on our side. If client…"
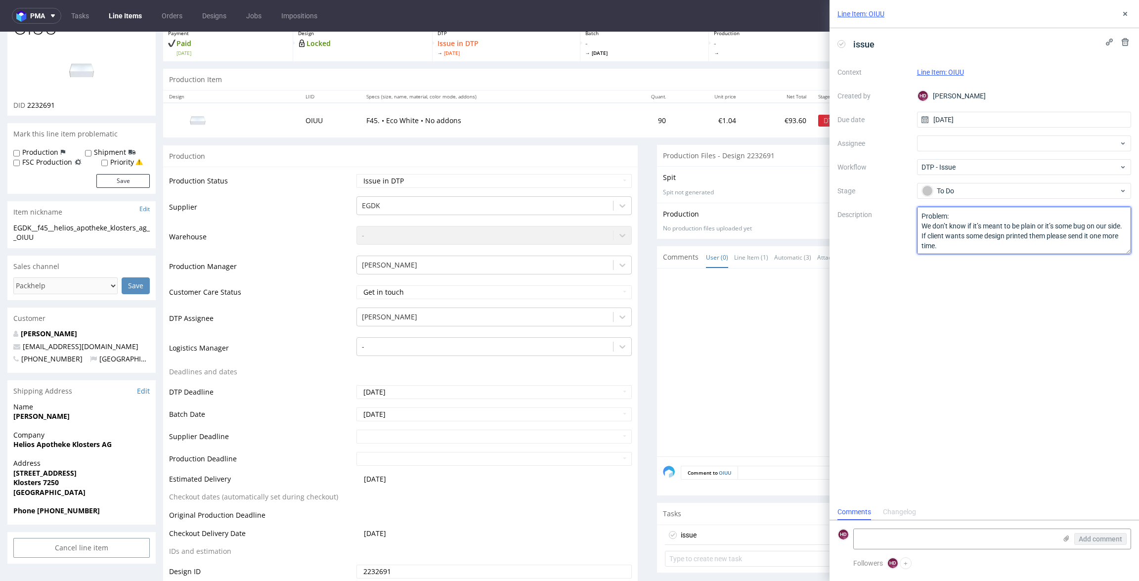
click at [970, 212] on textarea "Problem: Impact: What is needed?:" at bounding box center [1024, 230] width 214 height 47
type textarea "Problem: no design We don’t know if it’s meant to be plain or it’s some bug on …"
click at [1067, 13] on icon at bounding box center [1125, 14] width 8 height 8
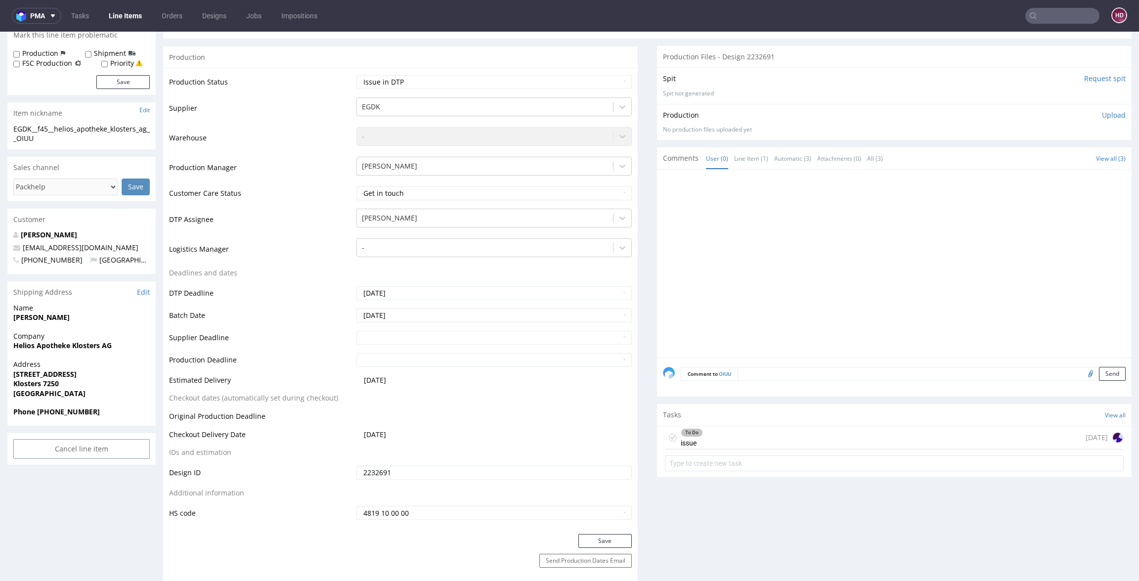
scroll to position [158, 0]
click at [578, 538] on button "Save" at bounding box center [604, 542] width 53 height 14
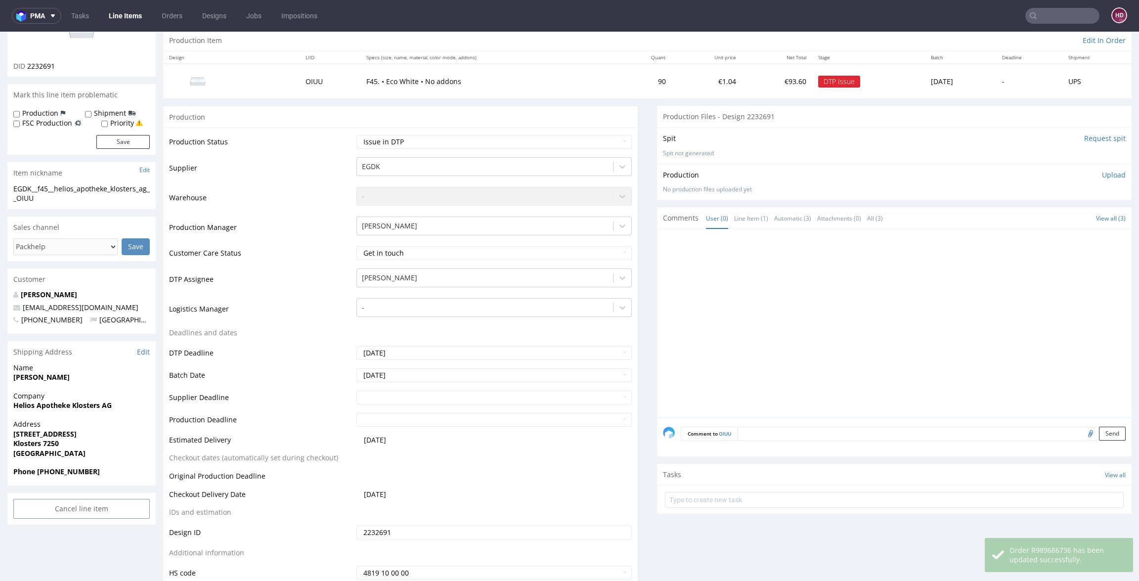
scroll to position [0, 0]
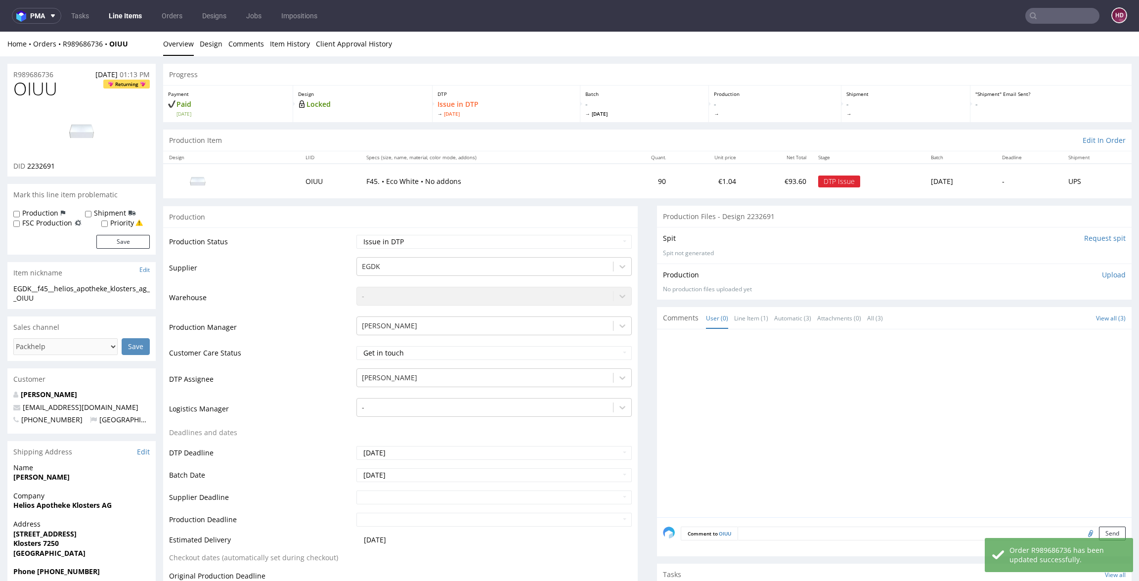
click at [73, 93] on h1 "OIUU Returning" at bounding box center [81, 89] width 136 height 20
drag, startPoint x: 70, startPoint y: 92, endPoint x: -2, endPoint y: 93, distance: 72.2
copy span "OIUU"
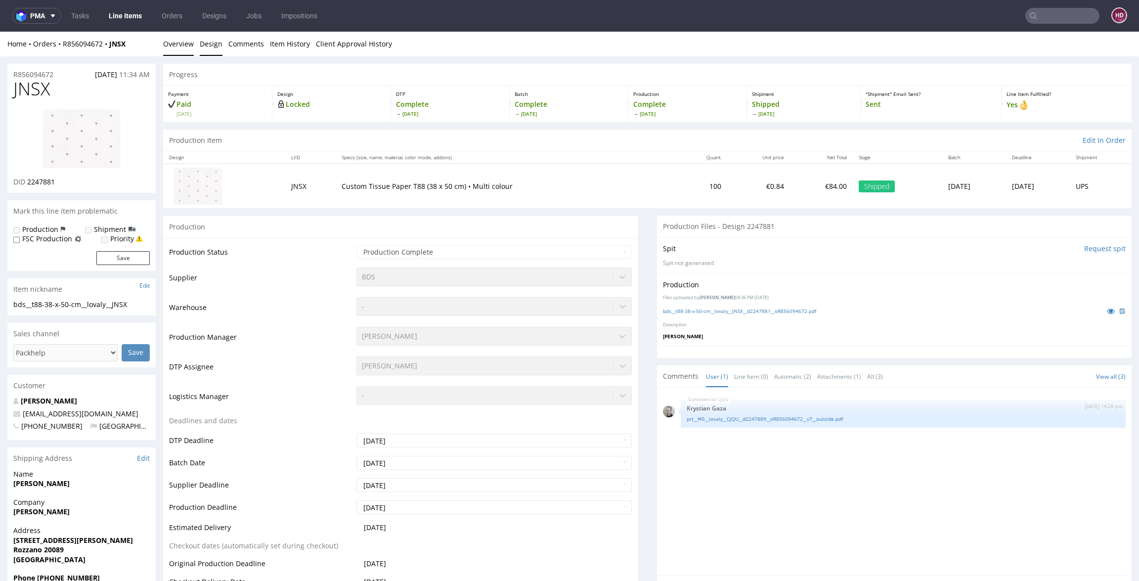
click at [209, 46] on link "Design" at bounding box center [211, 44] width 23 height 24
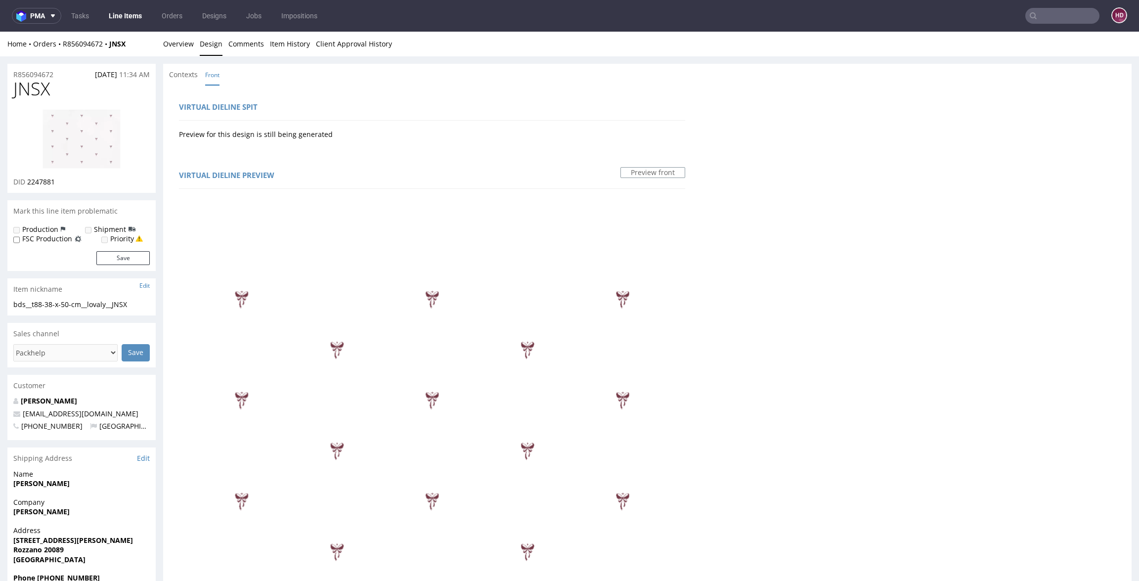
click at [106, 135] on img at bounding box center [81, 139] width 79 height 61
click at [52, 481] on strong "[PERSON_NAME]" at bounding box center [41, 482] width 56 height 9
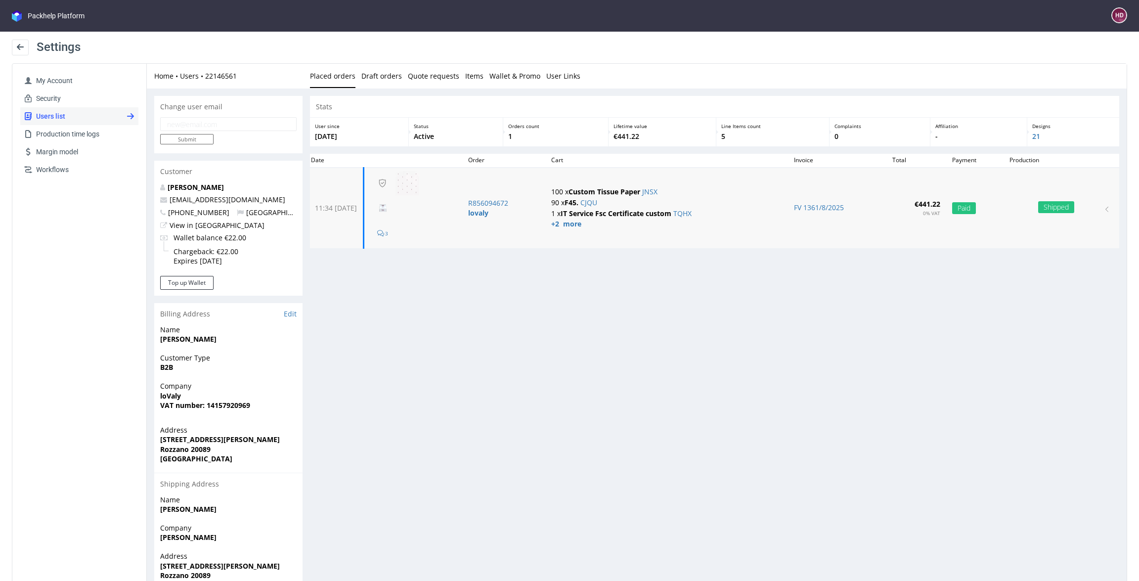
click at [577, 228] on td "100 x Custom Tissue Paper JNSX 90 x F45. CJQU 1 x IT Service Fsc Certificate cu…" at bounding box center [666, 208] width 243 height 81
click at [575, 224] on strong "+2 more" at bounding box center [566, 223] width 30 height 9
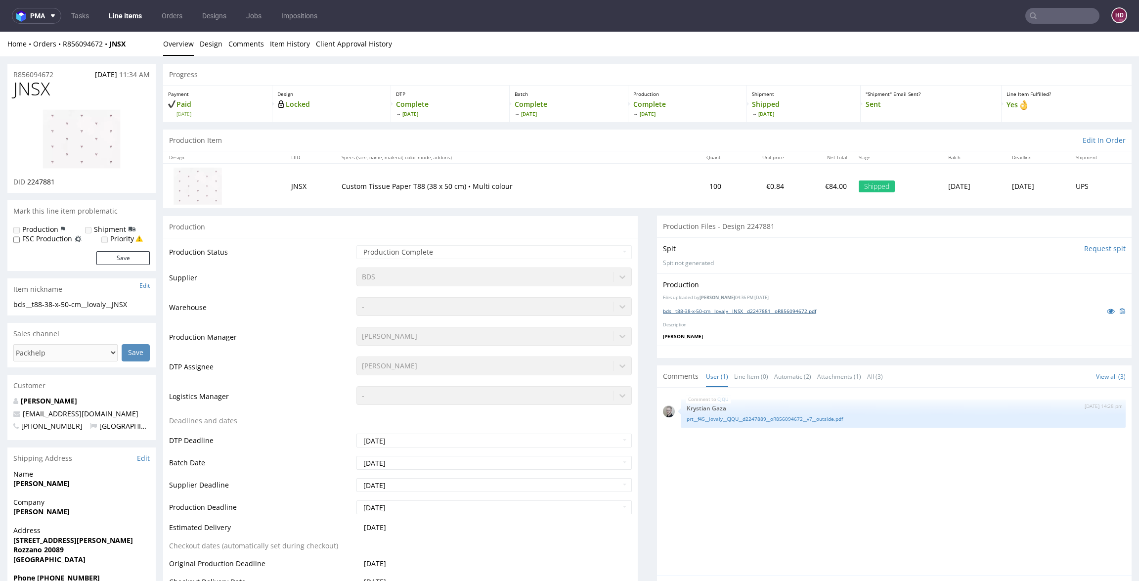
click at [691, 310] on link "bds__t88-38-x-50-cm__lovaly__JNSX__d2247881__oR856094672.pdf" at bounding box center [739, 310] width 153 height 7
click at [84, 162] on img at bounding box center [81, 139] width 79 height 61
click at [785, 470] on div "CJQU [DATE] 14:28 pm Krystian Gaza prt__f45__lovaly__CJQU__d2247889__oR85609467…" at bounding box center [897, 484] width 468 height 182
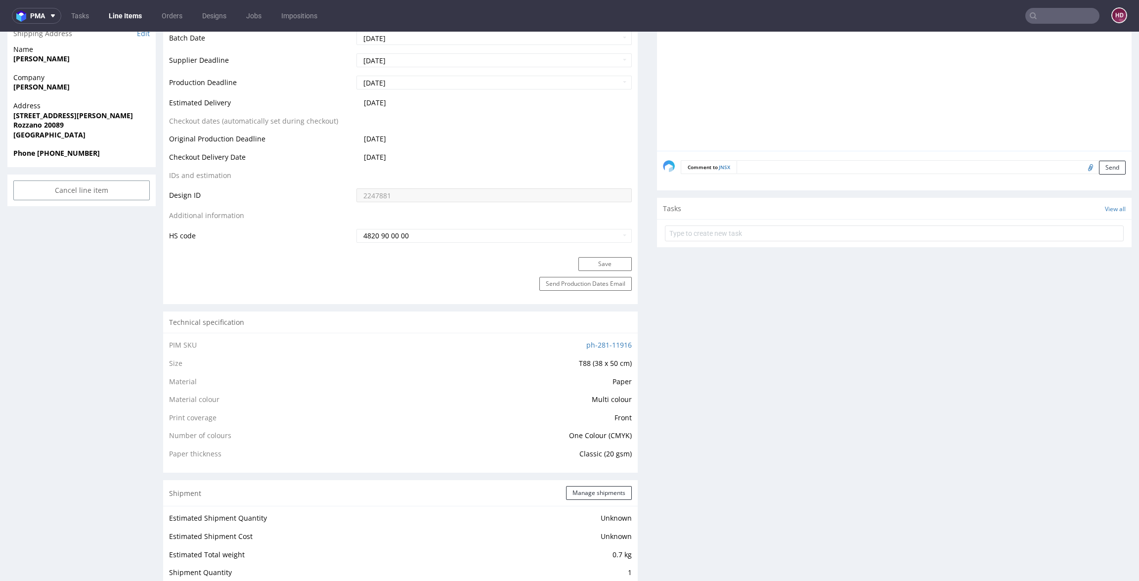
scroll to position [427, 0]
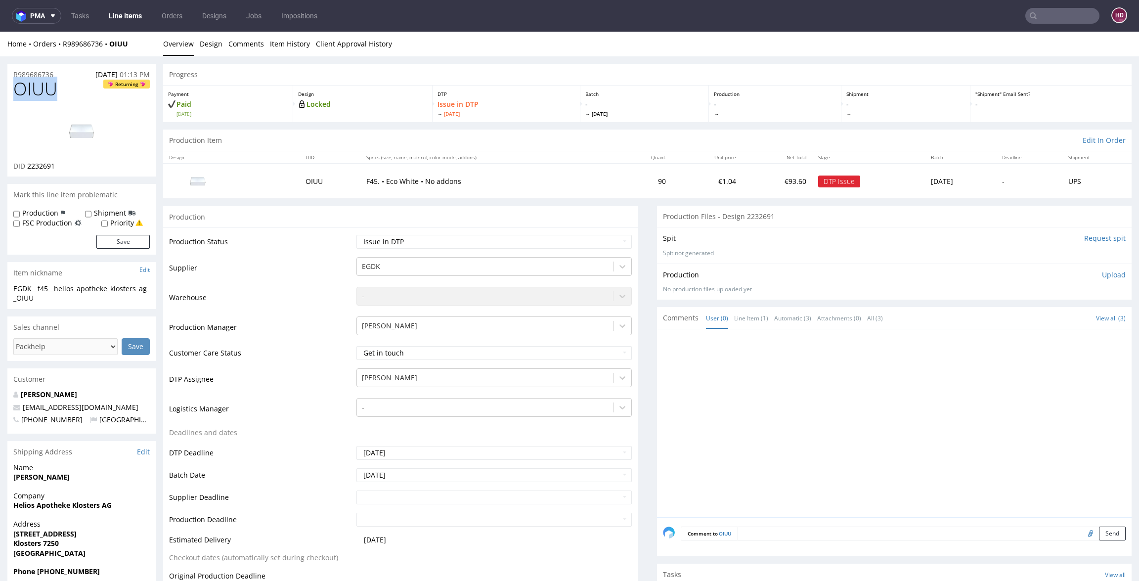
scroll to position [8, 0]
drag, startPoint x: 803, startPoint y: 381, endPoint x: 521, endPoint y: 174, distance: 349.6
click at [803, 382] on div at bounding box center [897, 426] width 468 height 182
click at [123, 15] on link "Line Items" at bounding box center [125, 16] width 45 height 16
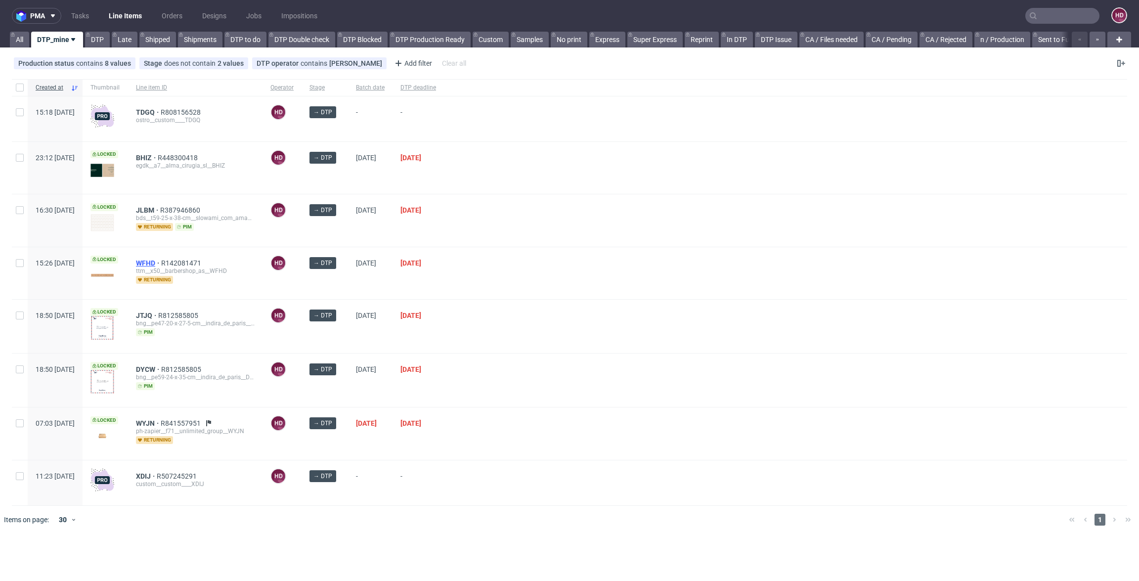
click at [161, 260] on span "WFHD" at bounding box center [148, 263] width 25 height 8
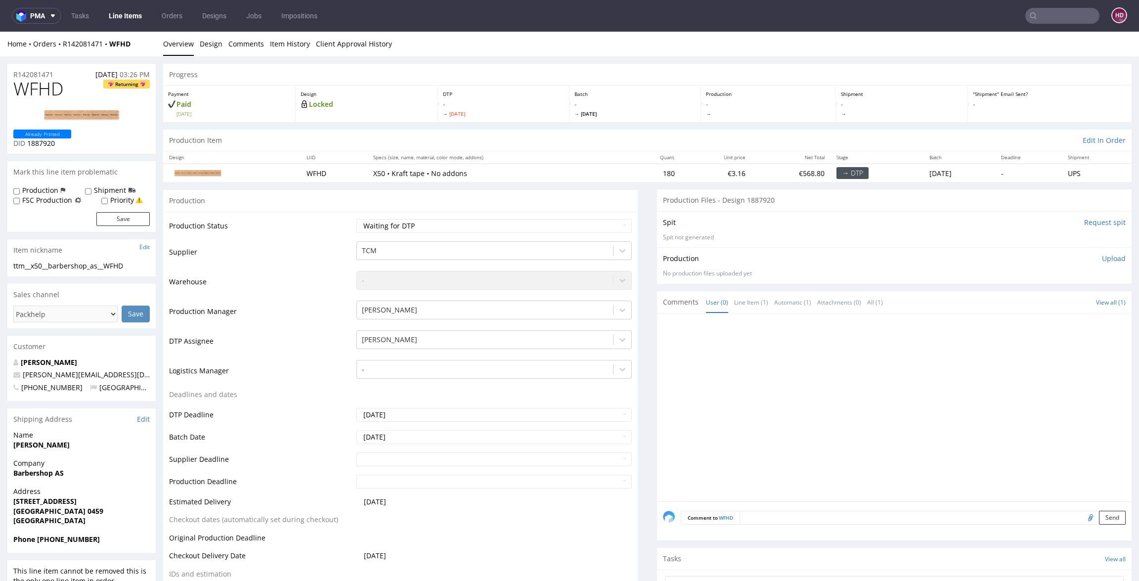
click at [90, 114] on img at bounding box center [81, 115] width 79 height 13
click at [215, 45] on link "Design" at bounding box center [211, 44] width 23 height 24
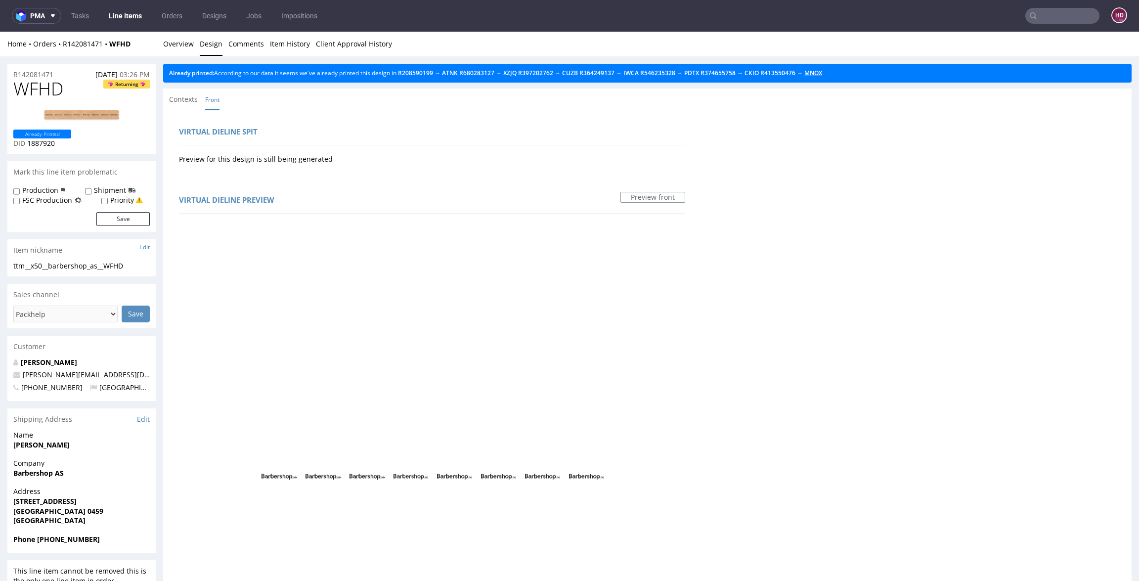
click at [822, 72] on link "MNOX" at bounding box center [813, 73] width 18 height 8
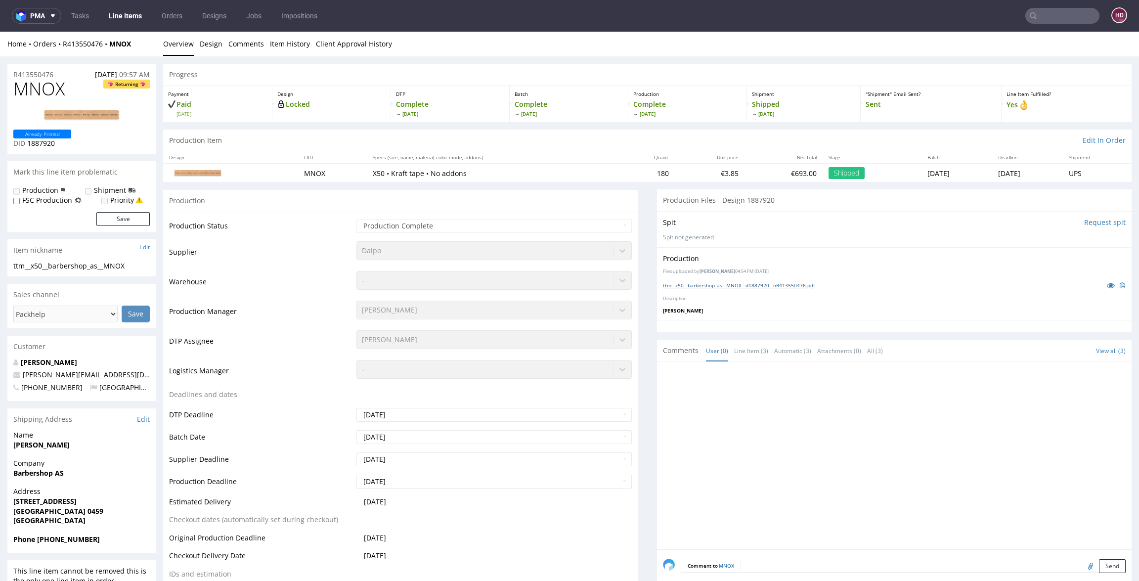
click at [778, 287] on link "ttm__x50__barbershop_as__MNOX__d1887920__oR413550476.pdf" at bounding box center [739, 285] width 152 height 7
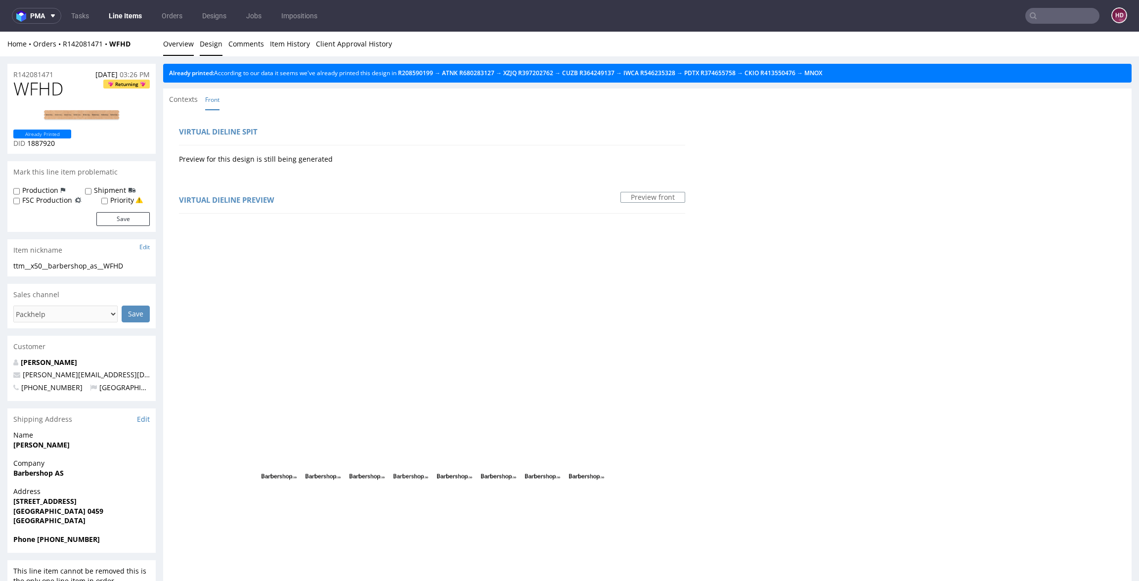
click at [173, 48] on link "Overview" at bounding box center [178, 44] width 31 height 24
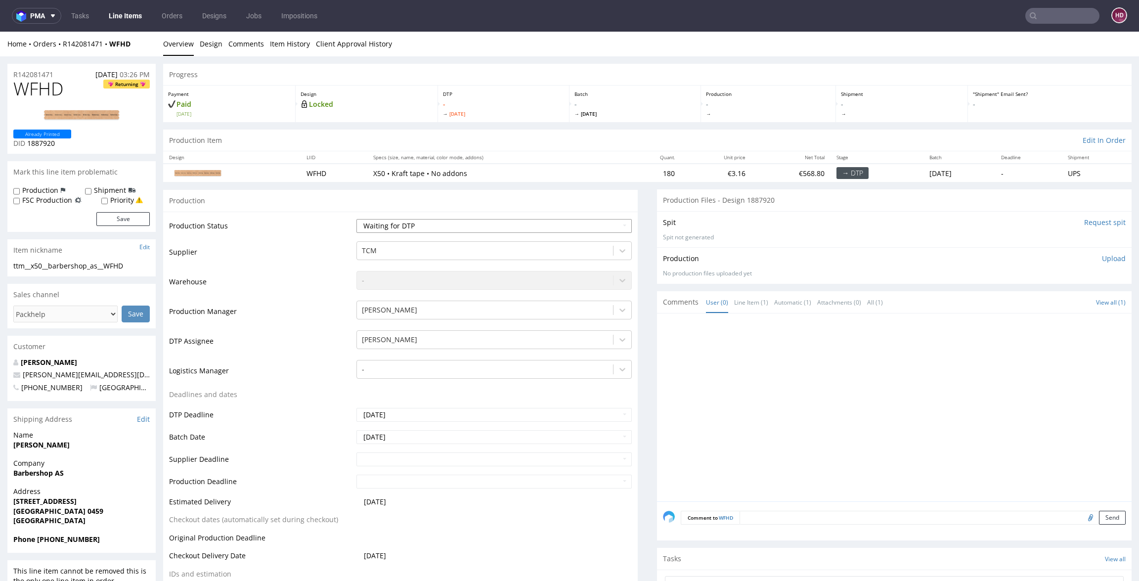
click at [435, 223] on select "Waiting for Artwork Waiting for Diecut Waiting for Mockup Waiting for DTP Waiti…" at bounding box center [493, 226] width 275 height 14
select select "dtp_in_process"
click at [356, 219] on select "Waiting for Artwork Waiting for Diecut Waiting for Mockup Waiting for DTP Waiti…" at bounding box center [493, 226] width 275 height 14
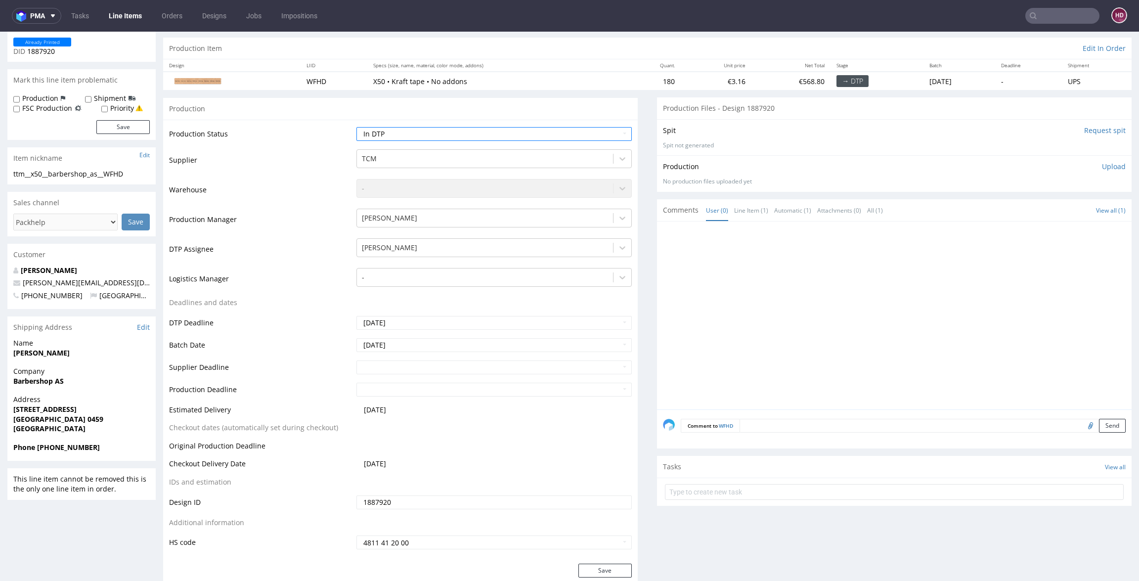
scroll to position [182, 0]
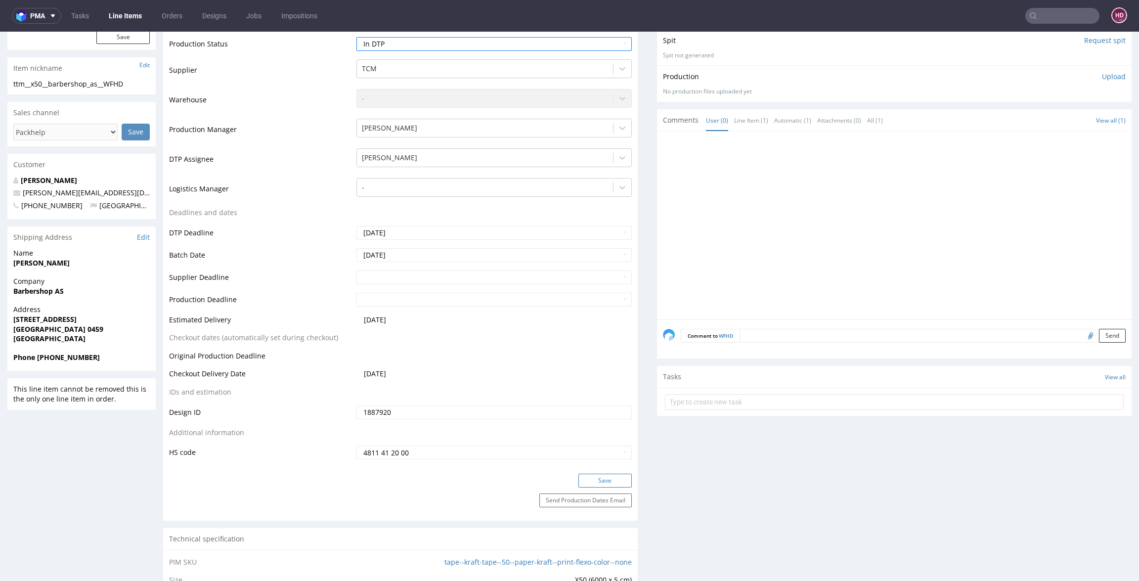
click at [582, 473] on button "Save" at bounding box center [604, 480] width 53 height 14
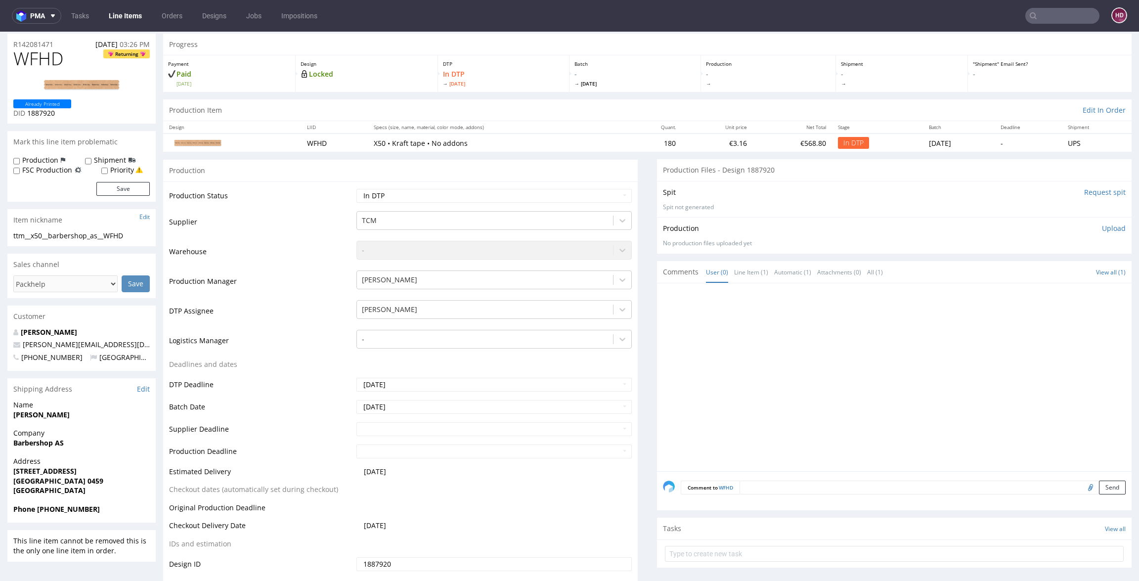
scroll to position [0, 0]
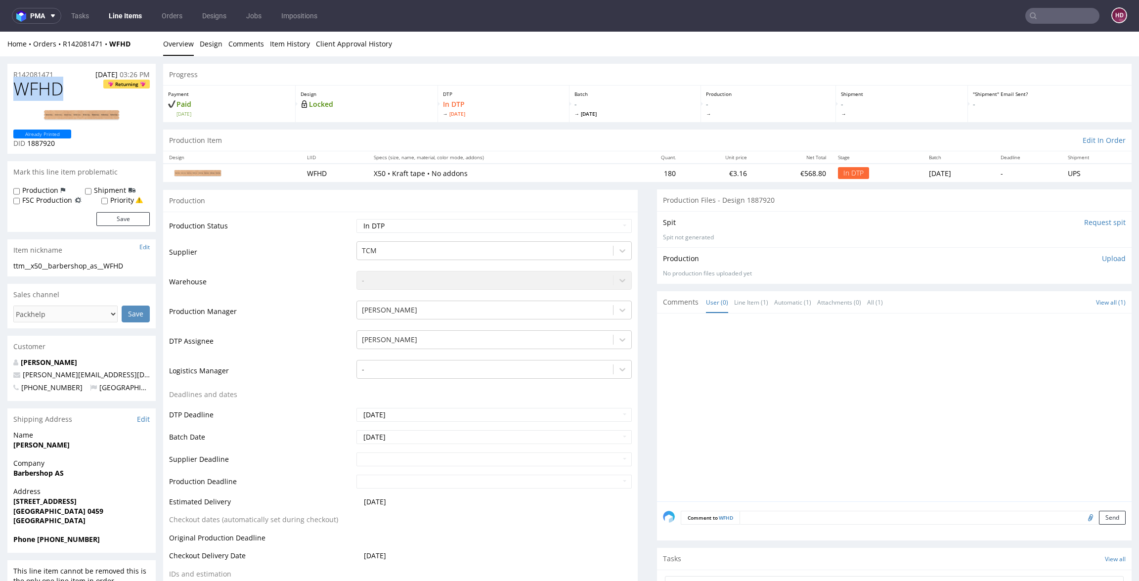
drag, startPoint x: 53, startPoint y: 95, endPoint x: 13, endPoint y: 93, distance: 40.5
click at [13, 93] on h1 "WFHD Returning" at bounding box center [81, 89] width 136 height 20
drag, startPoint x: 131, startPoint y: 265, endPoint x: 1, endPoint y: 265, distance: 129.5
copy div "ttm__x50__barbershop_as__WFHD"
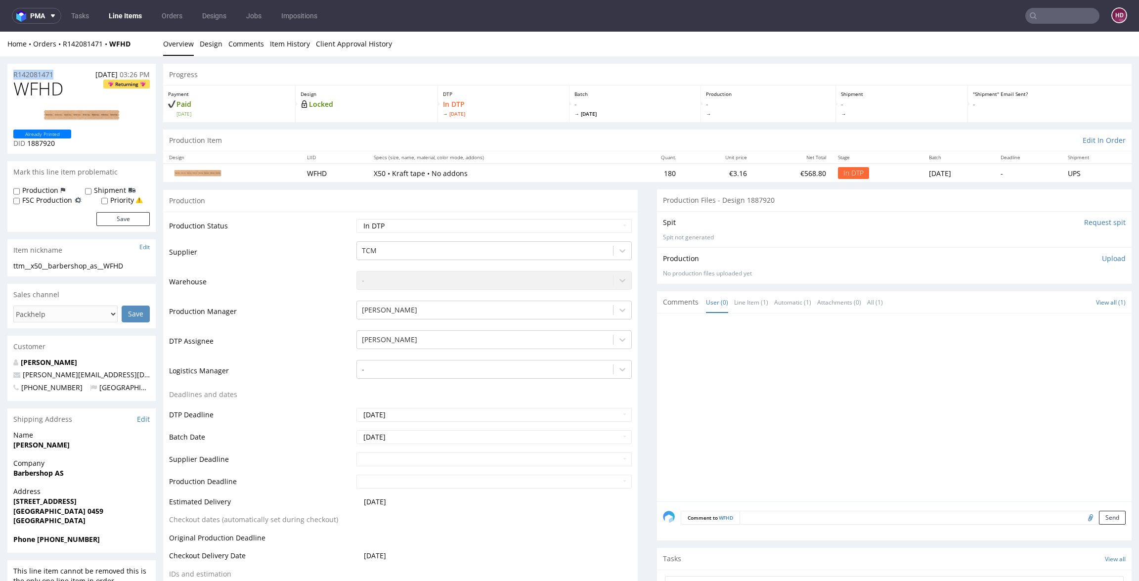
drag, startPoint x: 62, startPoint y: 72, endPoint x: 11, endPoint y: 72, distance: 51.4
click at [11, 72] on div "R142081471 [DATE] 03:26 PM" at bounding box center [81, 72] width 148 height 16
copy p "R142081471"
drag, startPoint x: 45, startPoint y: 144, endPoint x: 27, endPoint y: 145, distance: 18.3
click at [27, 145] on p "DID 1887920" at bounding box center [42, 143] width 58 height 10
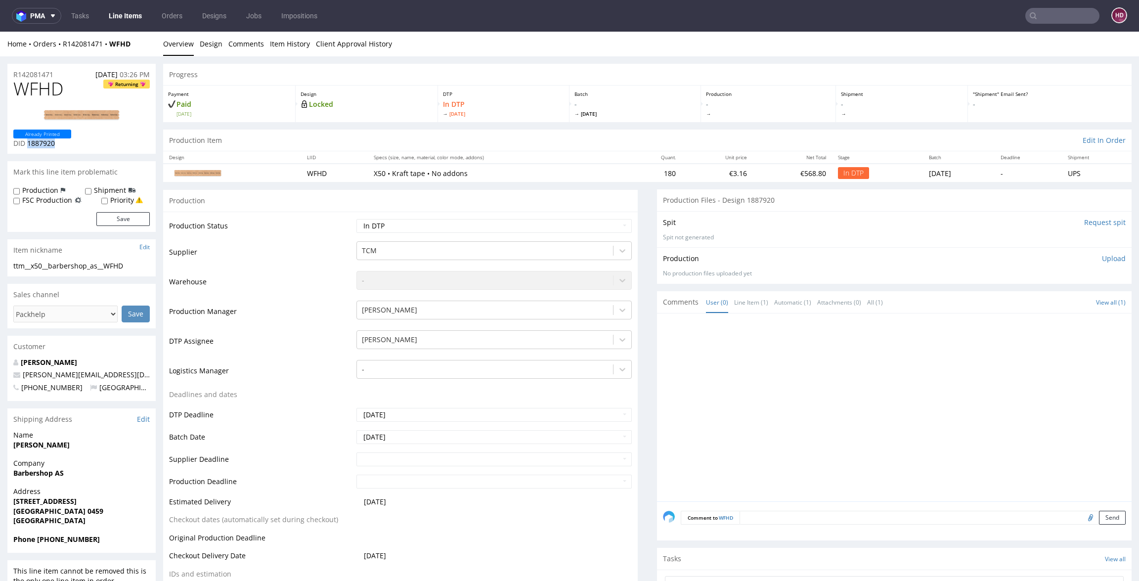
copy span "1887920"
click at [1102, 257] on p "Upload" at bounding box center [1114, 259] width 24 height 10
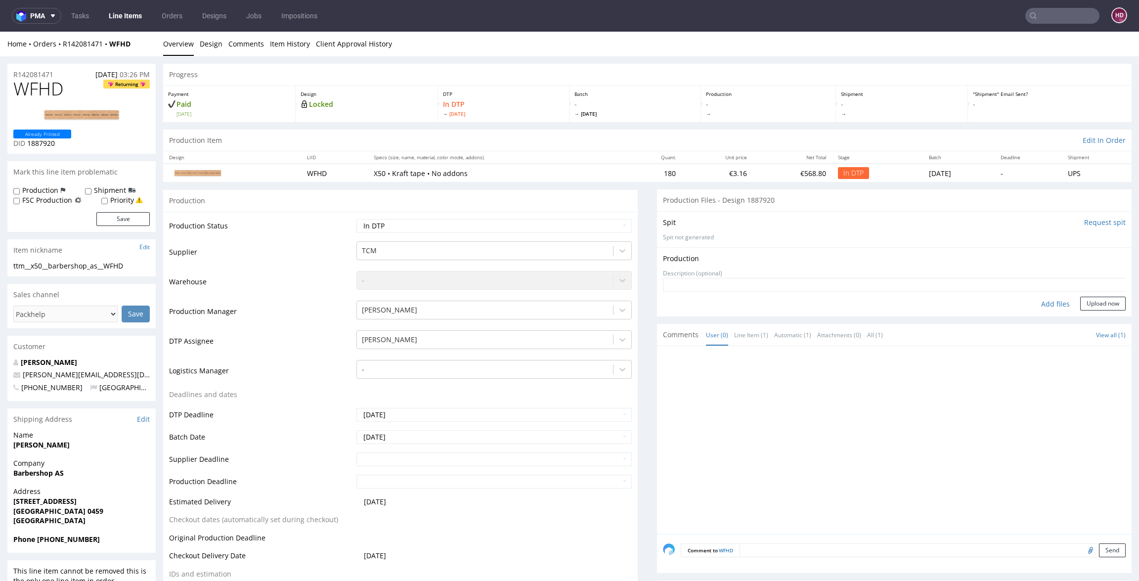
click at [1036, 304] on div "Add files" at bounding box center [1054, 304] width 49 height 15
type input "C:\fakepath\ttm__x50__barbershop_as__WFHD__d1887920__oR142081471.pdf"
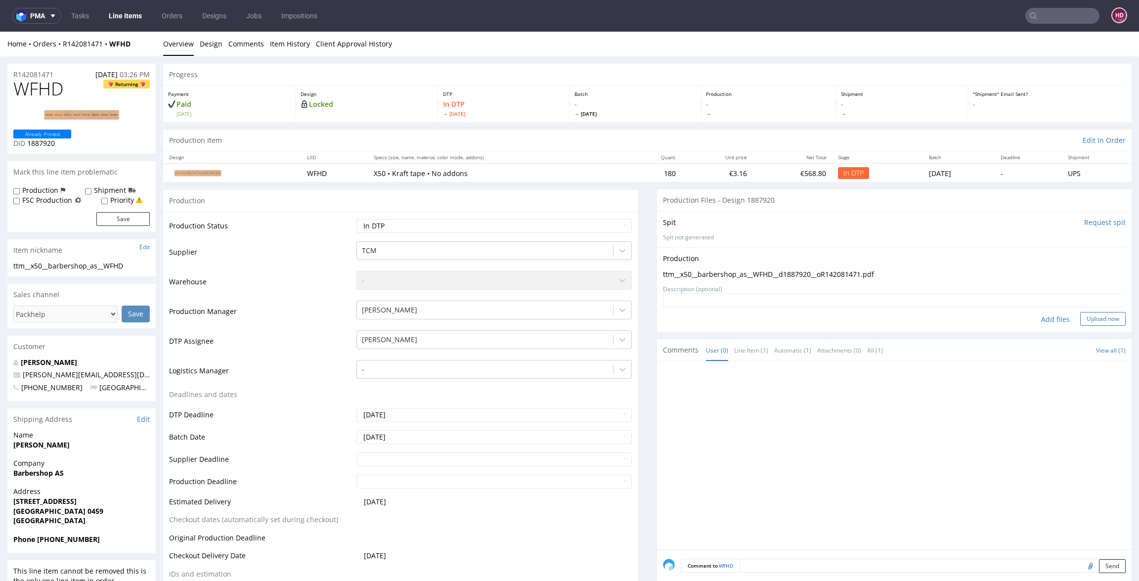
click at [1080, 319] on button "Upload now" at bounding box center [1102, 319] width 45 height 14
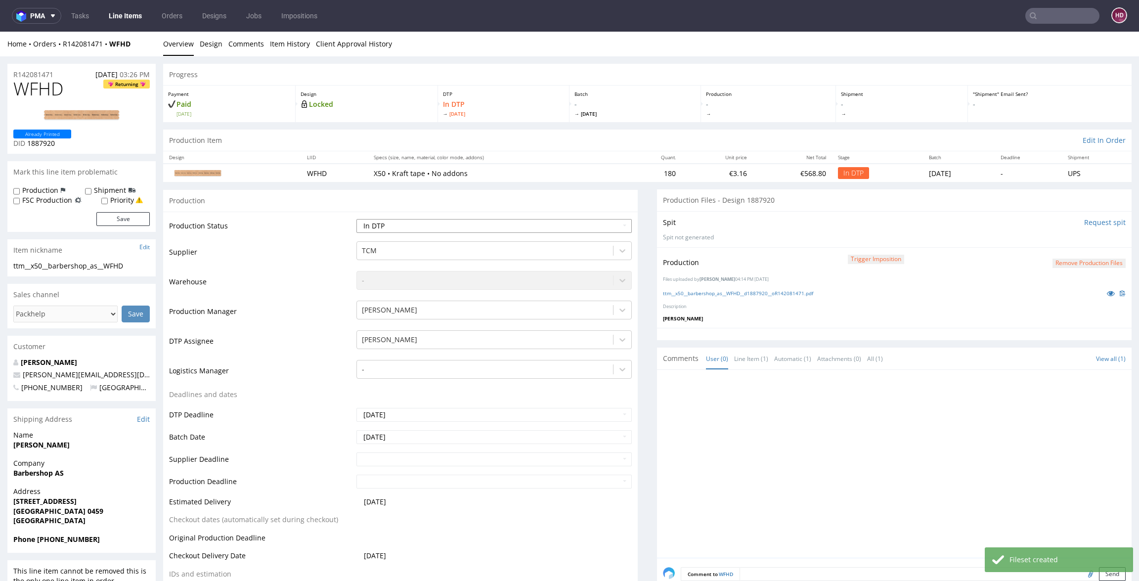
click at [479, 226] on select "Waiting for Artwork Waiting for Diecut Waiting for Mockup Waiting for DTP Waiti…" at bounding box center [493, 226] width 275 height 14
select select "dtp_production_ready"
click at [356, 219] on select "Waiting for Artwork Waiting for Diecut Waiting for Mockup Waiting for DTP Waiti…" at bounding box center [493, 226] width 275 height 14
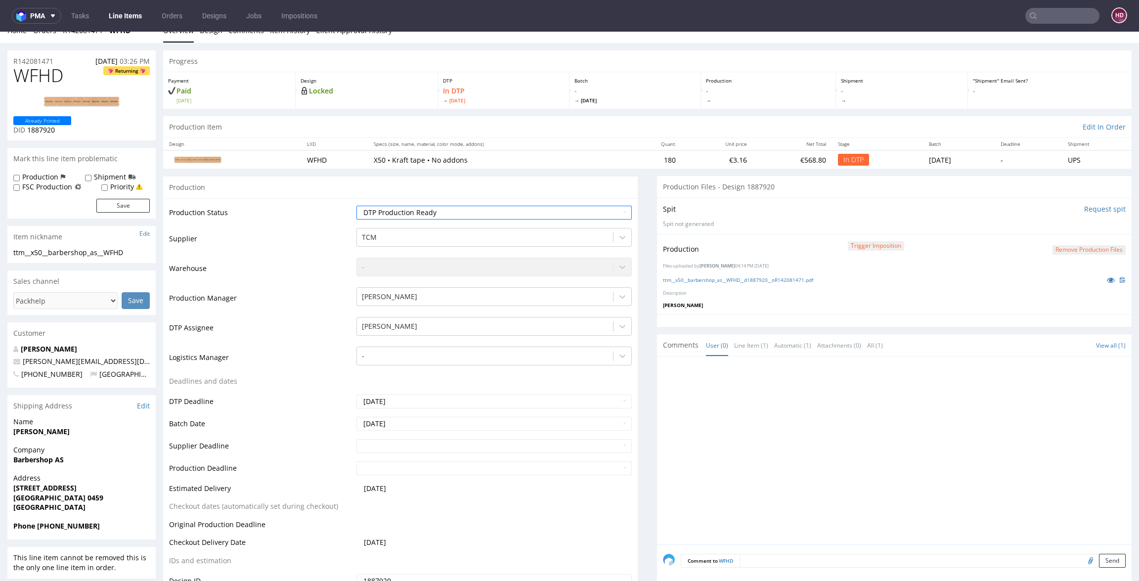
scroll to position [230, 0]
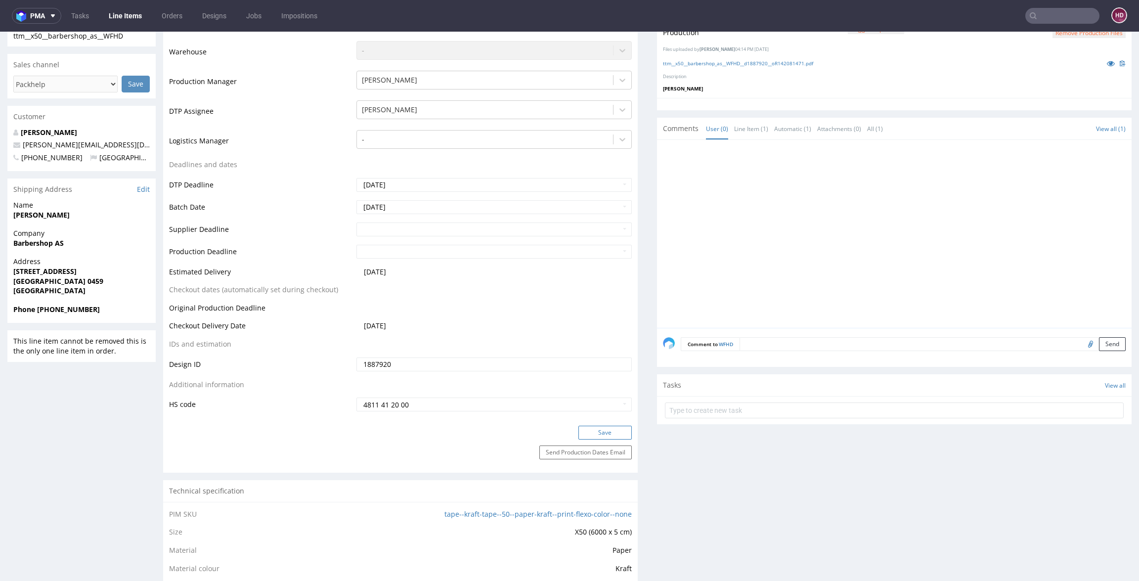
click at [581, 431] on button "Save" at bounding box center [604, 432] width 53 height 14
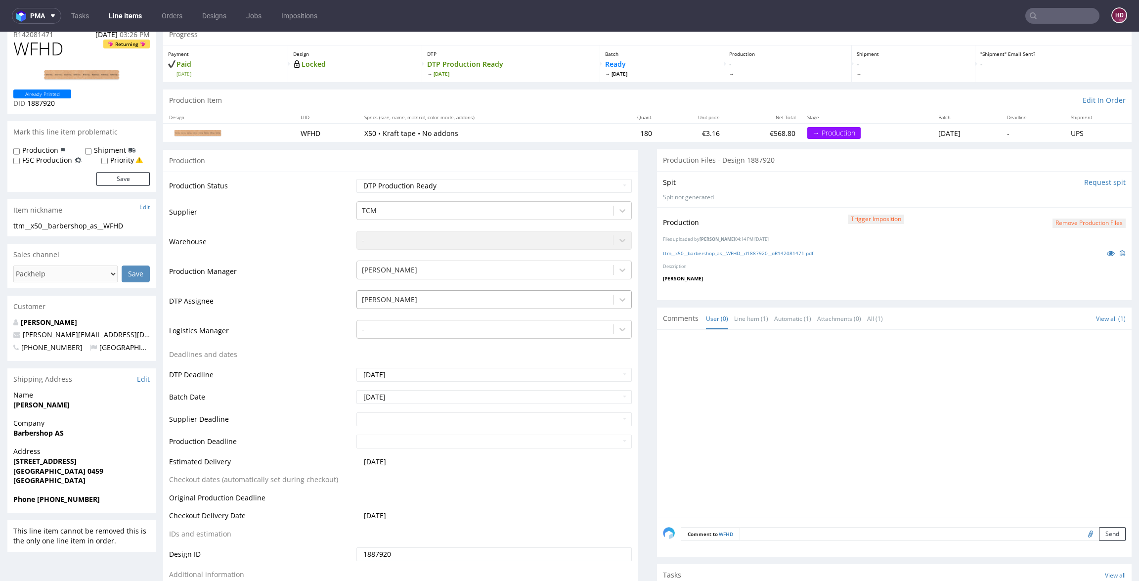
scroll to position [0, 0]
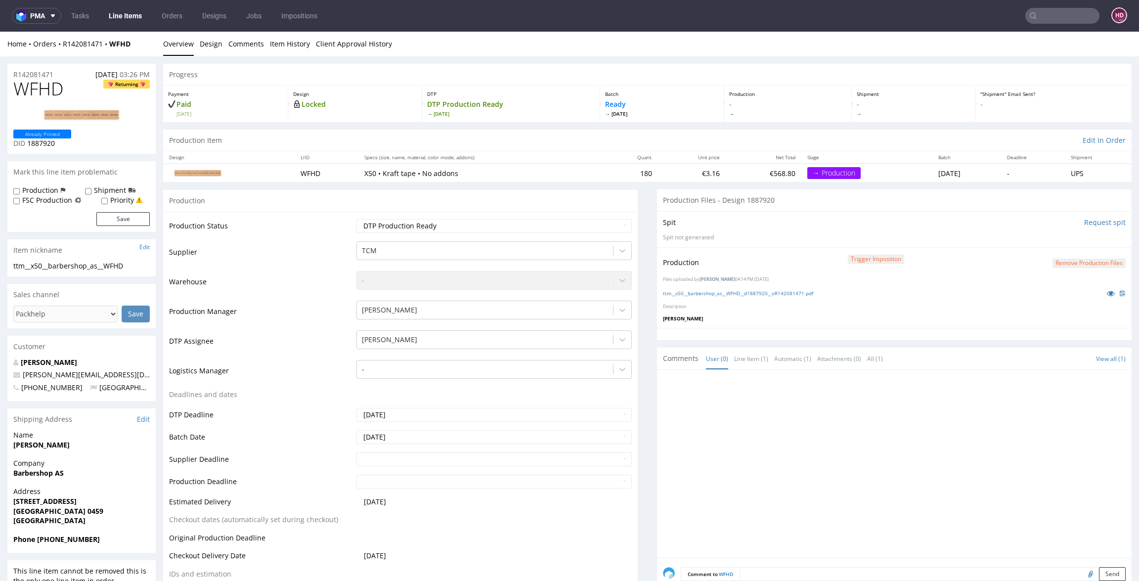
drag, startPoint x: 844, startPoint y: 401, endPoint x: 704, endPoint y: 298, distance: 172.9
click at [845, 401] on div at bounding box center [897, 467] width 468 height 182
click at [523, 223] on select "Waiting for Artwork Waiting for Diecut Waiting for Mockup Waiting for DTP Waiti…" at bounding box center [493, 226] width 275 height 14
click at [356, 219] on select "Waiting for Artwork Waiting for Diecut Waiting for Mockup Waiting for DTP Waiti…" at bounding box center [493, 226] width 275 height 14
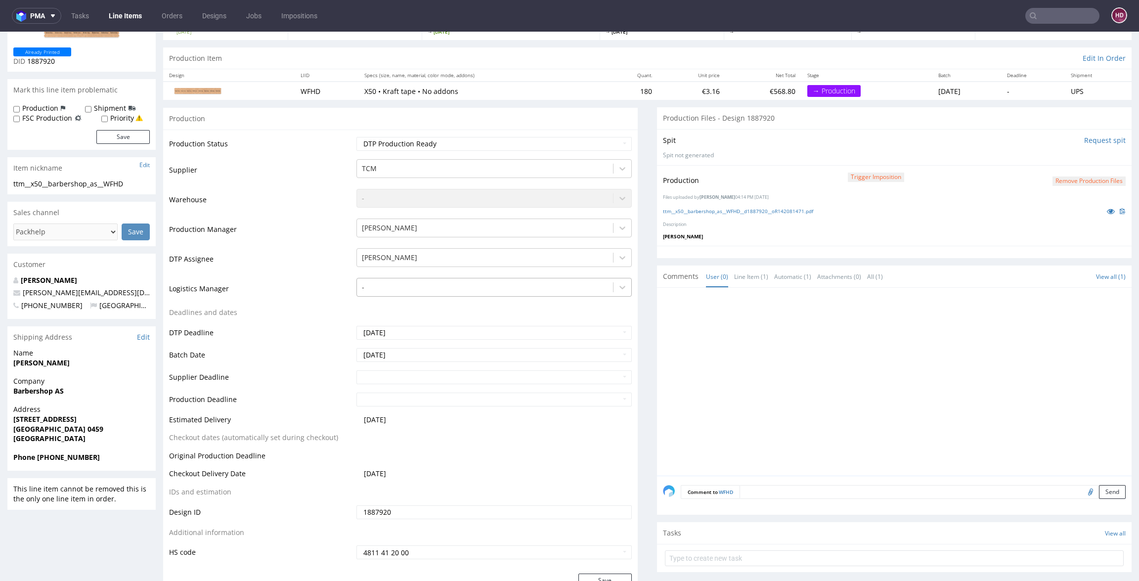
scroll to position [116, 0]
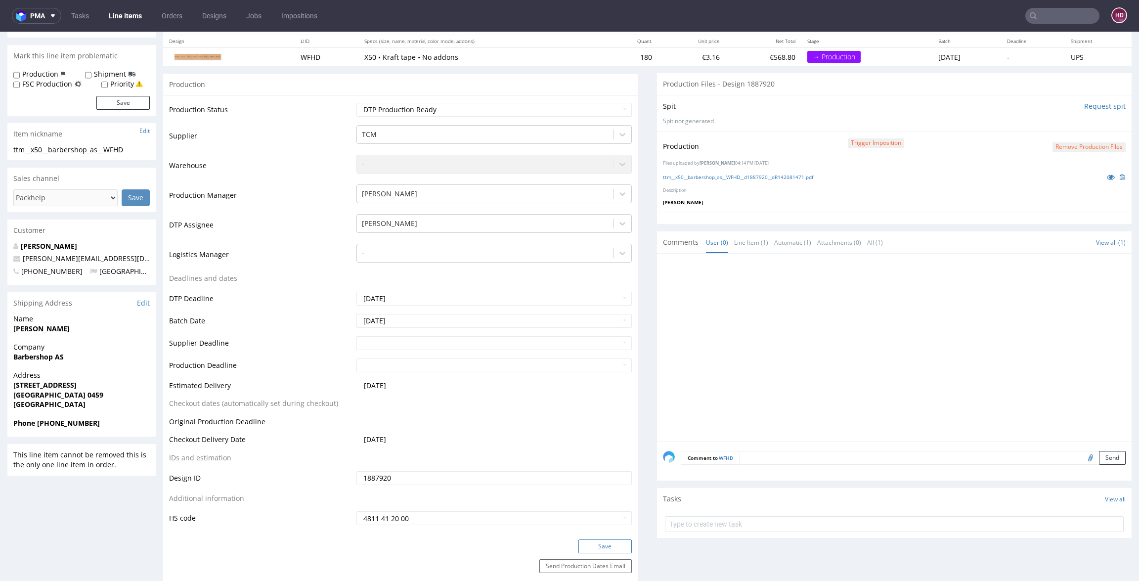
click at [608, 543] on button "Save" at bounding box center [604, 546] width 53 height 14
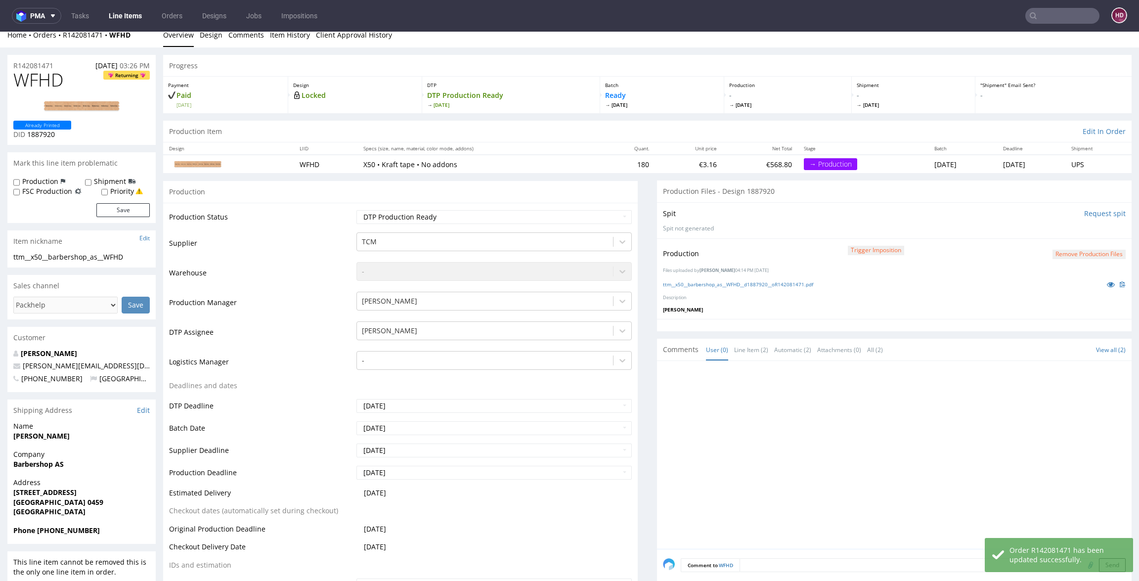
scroll to position [0, 0]
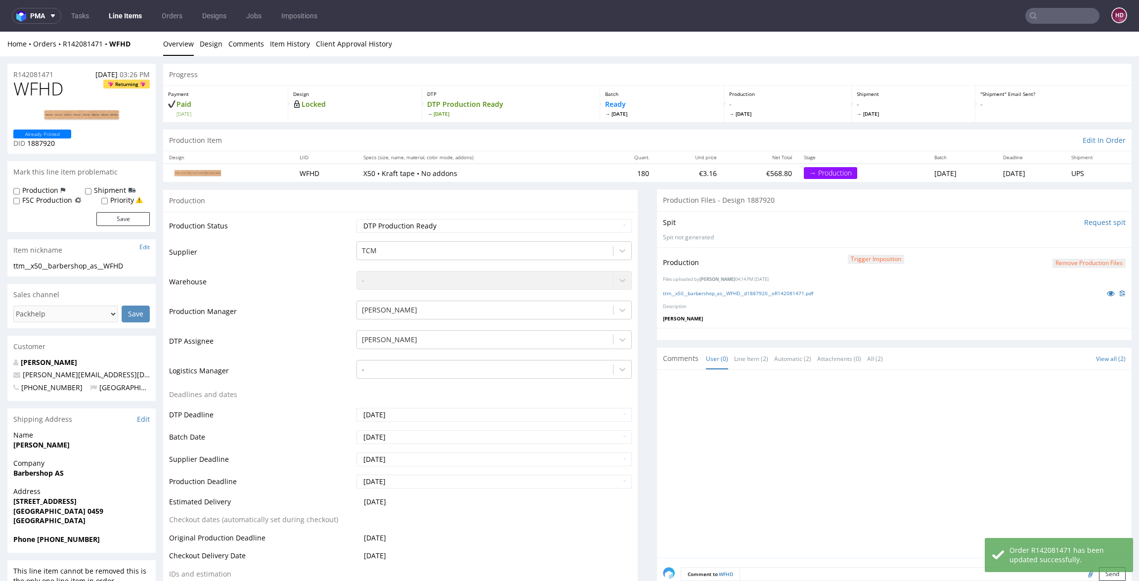
click at [140, 19] on link "Line Items" at bounding box center [125, 16] width 45 height 16
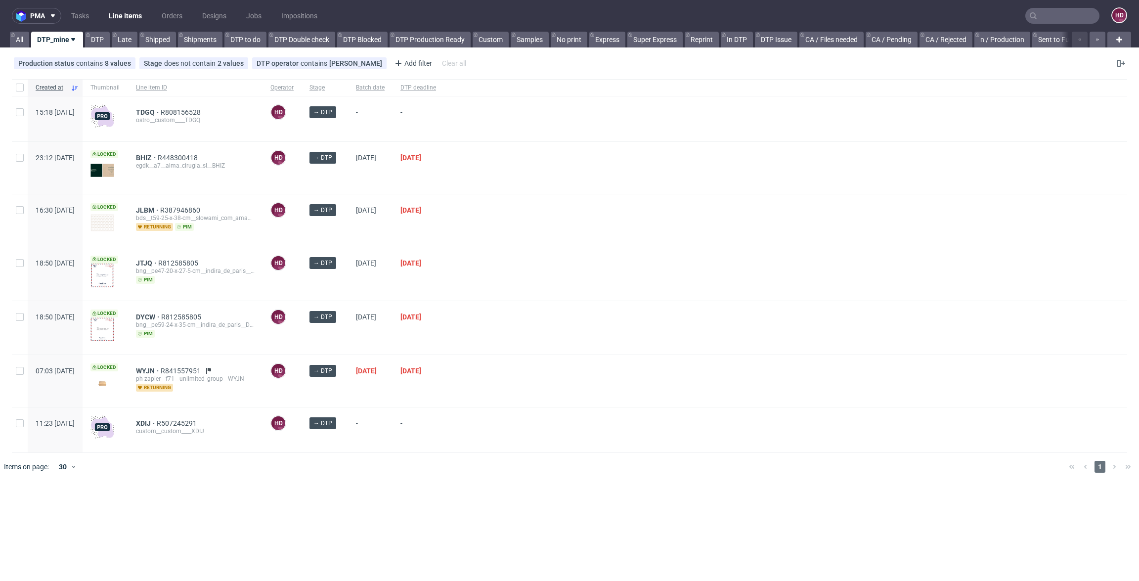
click at [130, 14] on link "Line Items" at bounding box center [125, 16] width 45 height 16
click at [157, 419] on span "XDIJ" at bounding box center [146, 423] width 21 height 8
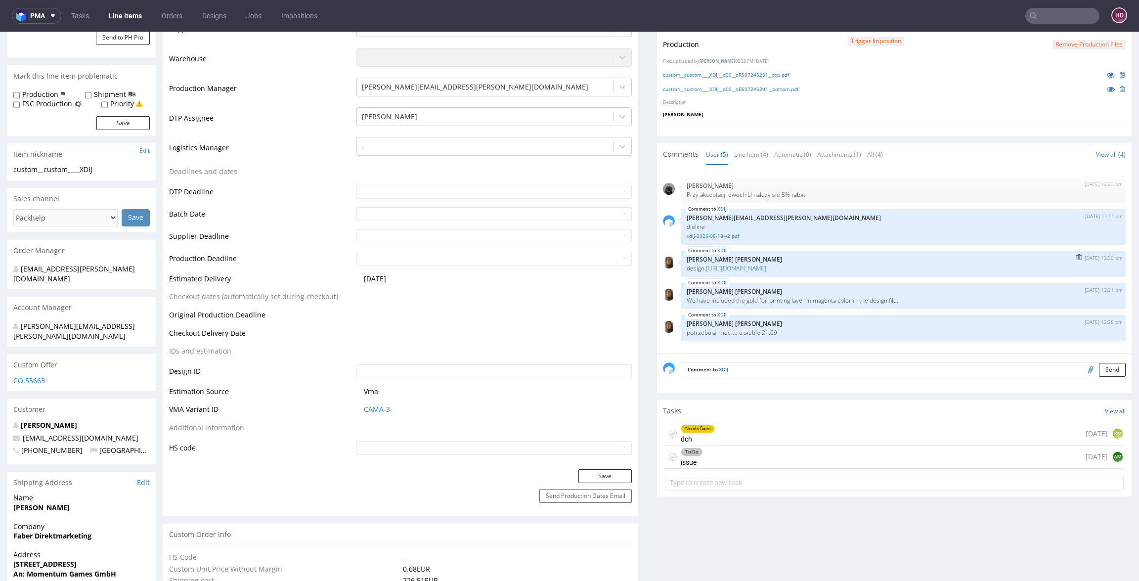
scroll to position [247, 0]
click at [684, 449] on div "To Do" at bounding box center [691, 453] width 21 height 8
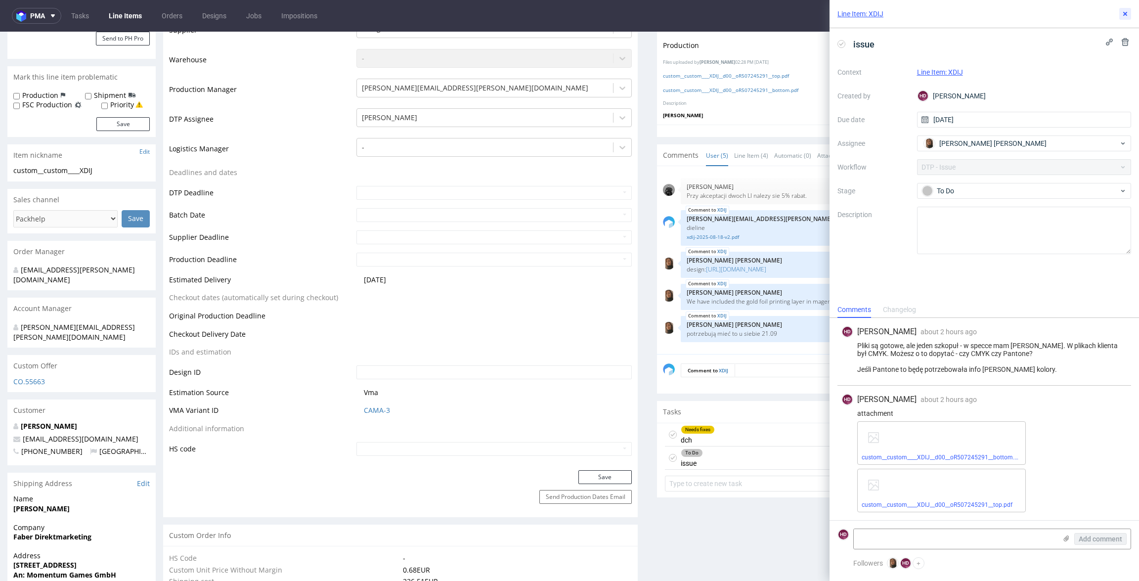
click at [1124, 17] on icon at bounding box center [1125, 14] width 8 height 8
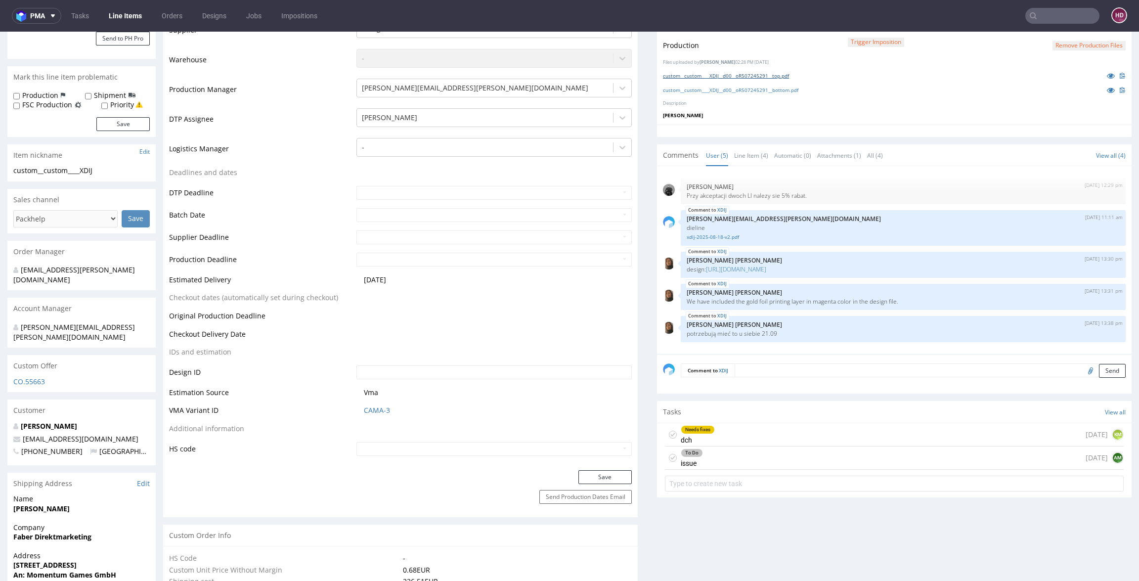
click at [760, 74] on link "custom__custom____XDIJ__d00__oR507245291__top.pdf" at bounding box center [726, 75] width 126 height 7
click at [749, 89] on link "custom__custom____XDIJ__d00__oR507245291__bottom.pdf" at bounding box center [730, 89] width 135 height 7
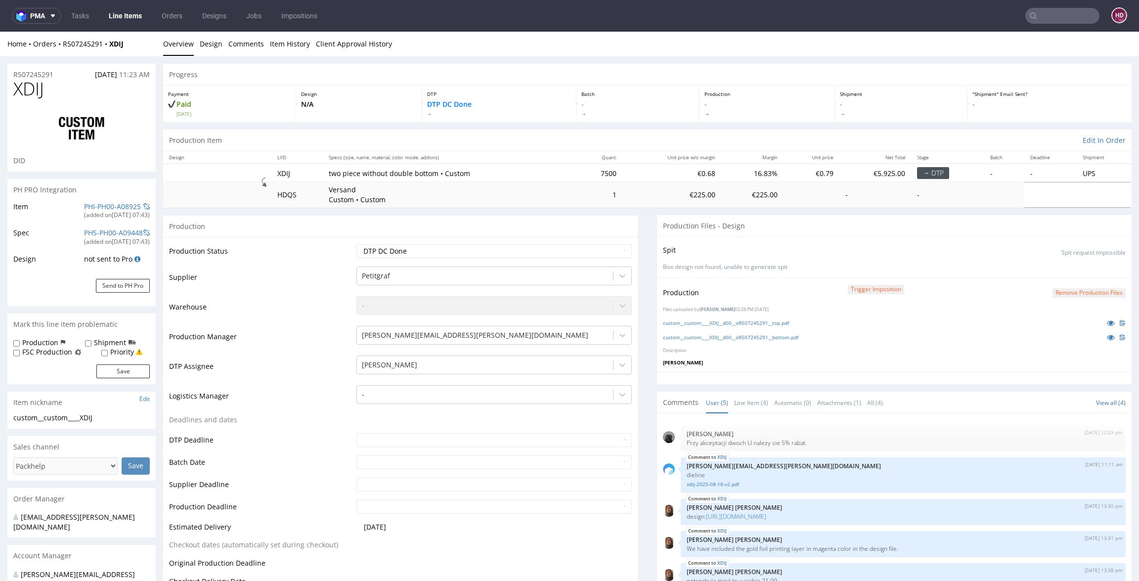
click at [118, 16] on link "Line Items" at bounding box center [125, 16] width 45 height 16
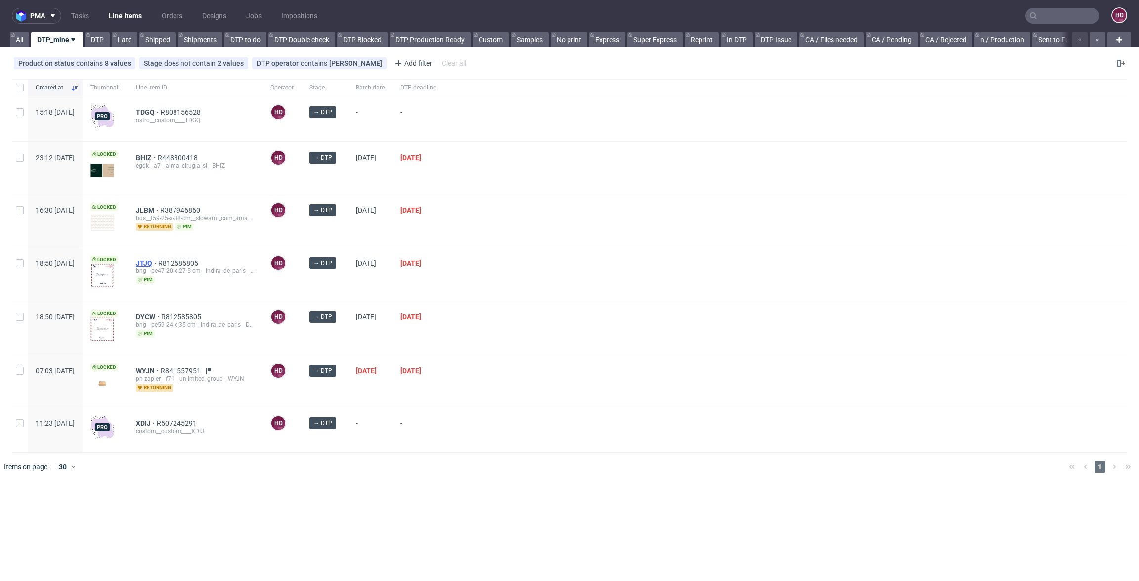
click at [158, 259] on span "JTJQ" at bounding box center [147, 263] width 22 height 8
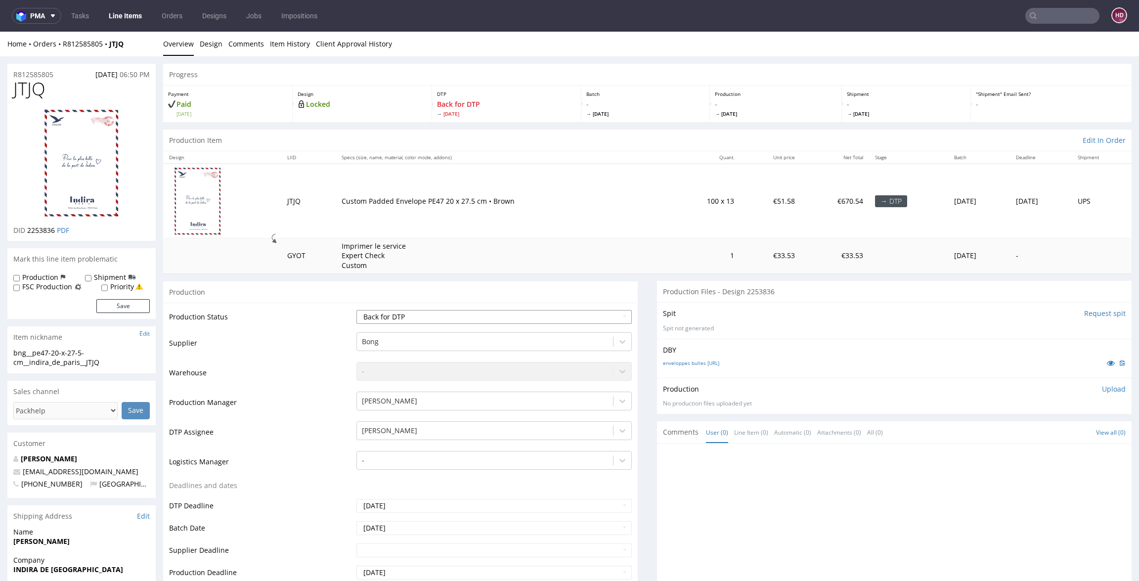
click at [445, 317] on select "Waiting for Artwork Waiting for Diecut Waiting for Mockup Waiting for DTP Waiti…" at bounding box center [493, 317] width 275 height 14
select select "dtp_in_process"
click at [356, 310] on select "Waiting for Artwork Waiting for Diecut Waiting for Mockup Waiting for DTP Waiti…" at bounding box center [493, 317] width 275 height 14
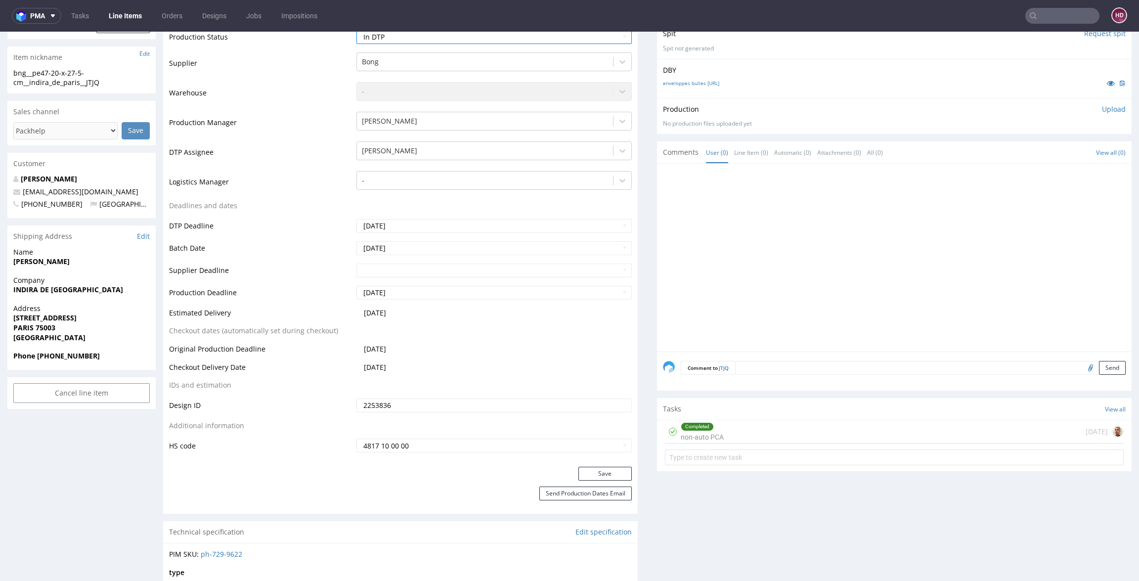
scroll to position [291, 0]
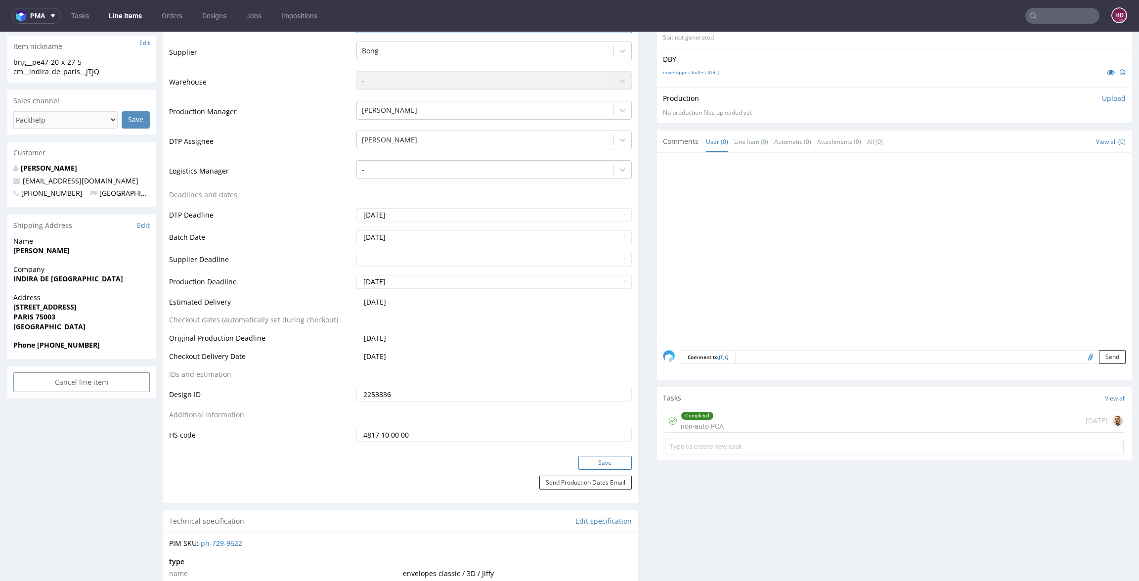
click at [587, 462] on button "Save" at bounding box center [604, 463] width 53 height 14
click at [756, 418] on div "Completed non-auto PCA 1 day ago BL" at bounding box center [894, 420] width 459 height 23
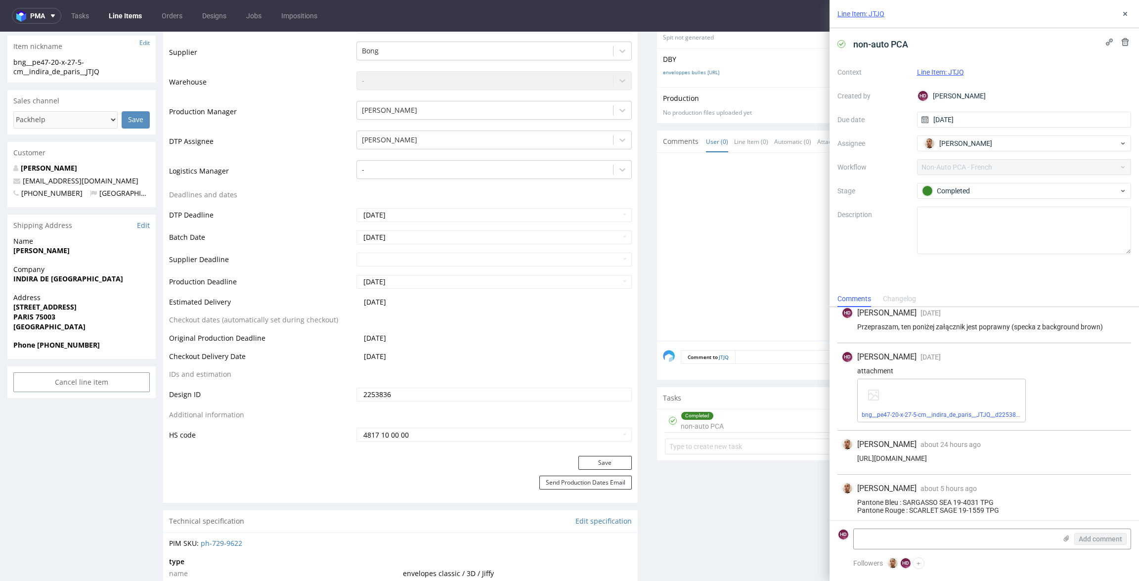
scroll to position [151, 0]
drag, startPoint x: 1001, startPoint y: 506, endPoint x: 844, endPoint y: 504, distance: 157.2
click at [839, 505] on div "Bartłomiej Leśniczuk about 5 hours ago 3rd Sep 2025, 11:08 Pantone Bleu : SARGA…" at bounding box center [984, 495] width 294 height 51
copy div "Pantone Rouge : SCARLET SAGE 19-1559 TPG"
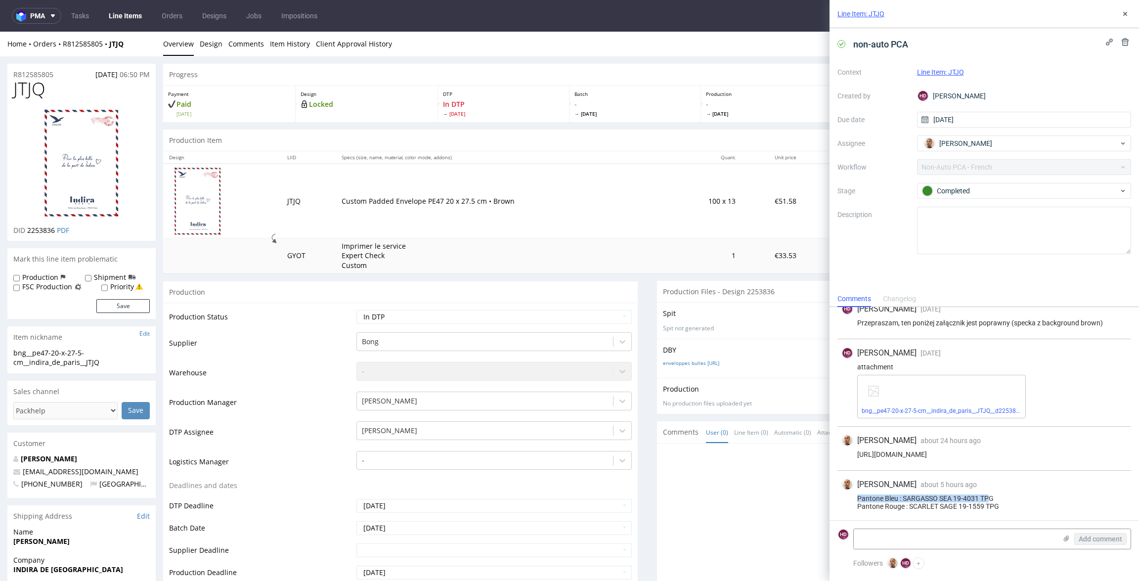
drag, startPoint x: 1002, startPoint y: 492, endPoint x: 991, endPoint y: 498, distance: 12.6
click at [991, 498] on div "Pantone Bleu : SARGASSO SEA 19-4031 TPG Pantone Rouge : SCARLET SAGE 19-1559 TPG" at bounding box center [984, 502] width 286 height 16
click at [956, 495] on div "Pantone Bleu : SARGASSO SEA 19-4031 TPG Pantone Rouge : SCARLET SAGE 19-1559 TPG" at bounding box center [984, 502] width 286 height 16
drag, startPoint x: 955, startPoint y: 495, endPoint x: 1020, endPoint y: 498, distance: 64.8
click at [1020, 498] on div "Pantone Bleu : SARGASSO SEA 19-4031 TPG Pantone Rouge : SCARLET SAGE 19-1559 TPG" at bounding box center [984, 502] width 286 height 16
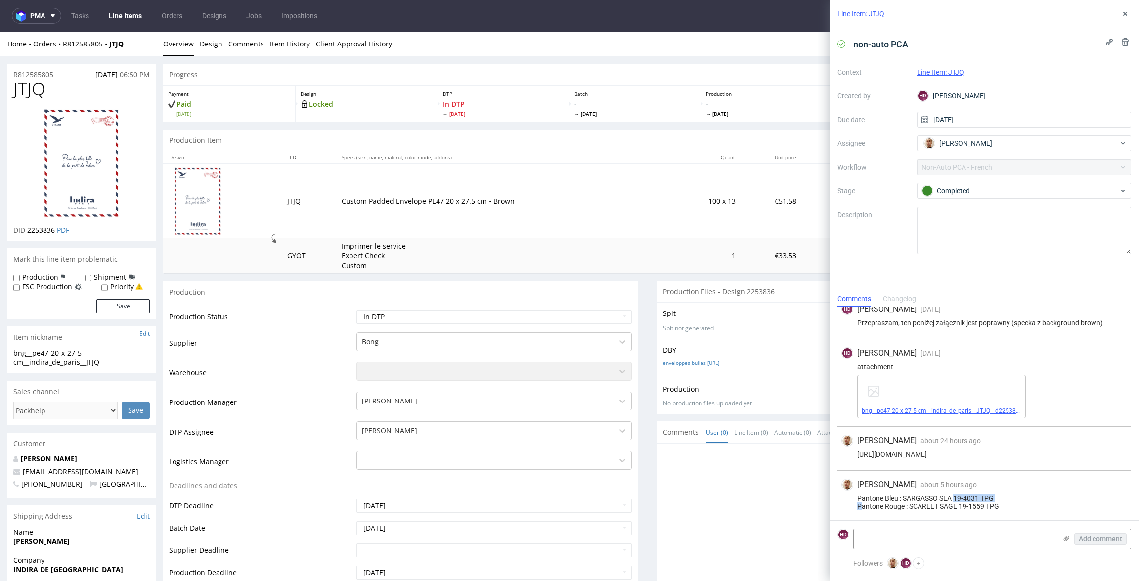
click at [979, 407] on link "bng__pe47-20-x-27-5-cm__indira_de_paris__JTJQ__d2253836__oR812585805.pdf" at bounding box center [968, 410] width 214 height 7
click at [0, 0] on div "pma Tasks Line Items Orders Designs Jobs Impositions HD Line Item: JTJQ non-aut…" at bounding box center [569, 290] width 1139 height 581
click at [1002, 409] on link "bng__pe47-20-x-27-5-cm__indira_de_paris__JTJQ__d2253836__oR812585805.pdf" at bounding box center [968, 410] width 214 height 7
click at [1001, 510] on div "Bartłomiej Leśniczuk about 5 hours ago 3rd Sep 2025, 11:08 Pantone Bleu : SARGA…" at bounding box center [984, 495] width 294 height 51
drag, startPoint x: 1008, startPoint y: 504, endPoint x: 958, endPoint y: 504, distance: 49.4
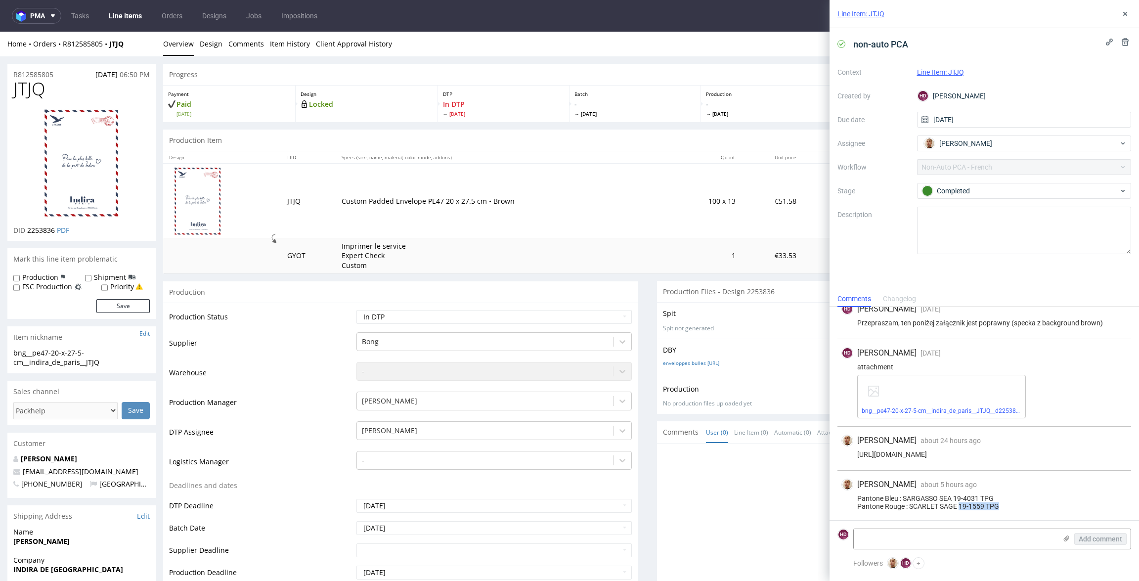
click at [958, 504] on div "Pantone Bleu : SARGASSO SEA 19-4031 TPG Pantone Rouge : SCARLET SAGE 19-1559 TPG" at bounding box center [984, 502] width 286 height 16
drag, startPoint x: 940, startPoint y: 504, endPoint x: 1010, endPoint y: 509, distance: 70.4
click at [1010, 509] on div "Bartłomiej Leśniczuk about 5 hours ago 3rd Sep 2025, 11:08 Pantone Bleu : SARGA…" at bounding box center [984, 495] width 294 height 51
copy div "SAGE 19-1559 TPG"
click at [1127, 13] on icon at bounding box center [1125, 14] width 8 height 8
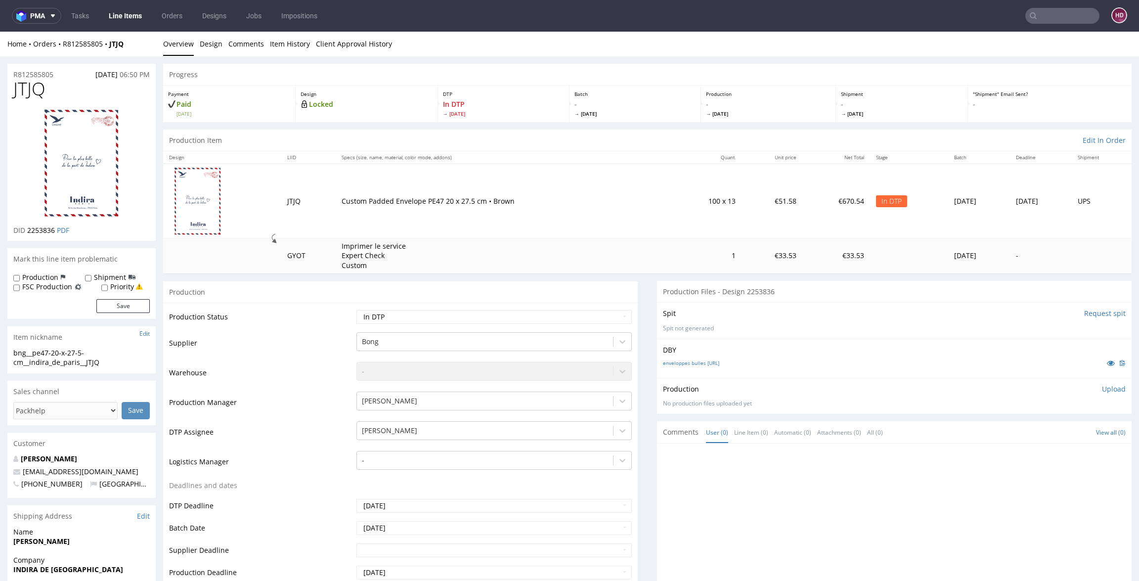
click at [1102, 391] on p "Upload" at bounding box center [1114, 389] width 24 height 10
click at [1038, 433] on div "Add files" at bounding box center [1054, 433] width 49 height 15
type input "C:\fakepath\bng__pe47-20-x-27-5-cm__indira_de_paris__JTJQ__d2253836__oR81258580…"
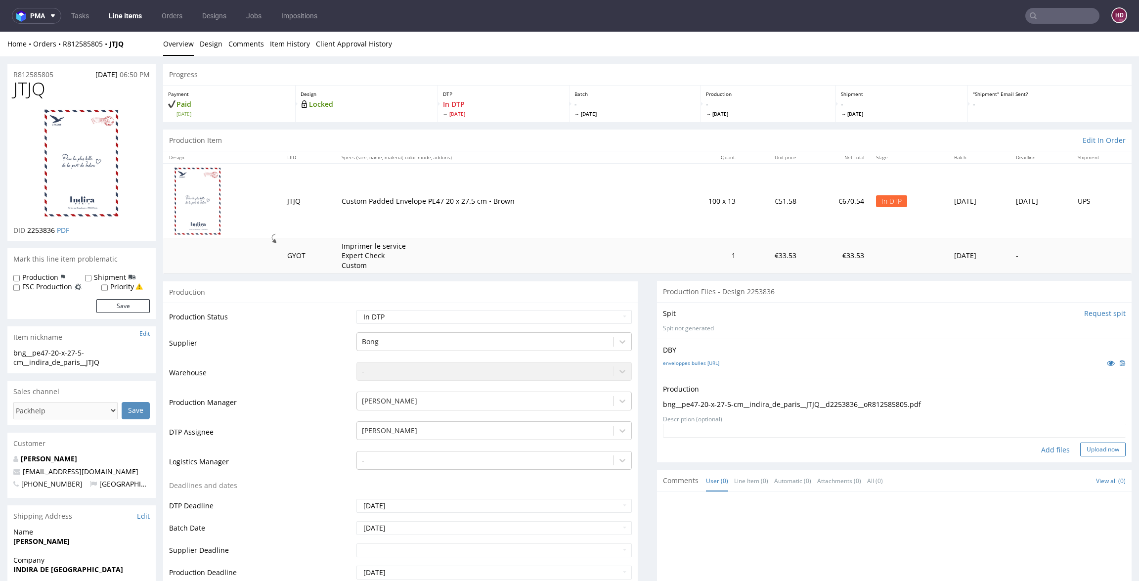
click at [1080, 448] on button "Upload now" at bounding box center [1102, 449] width 45 height 14
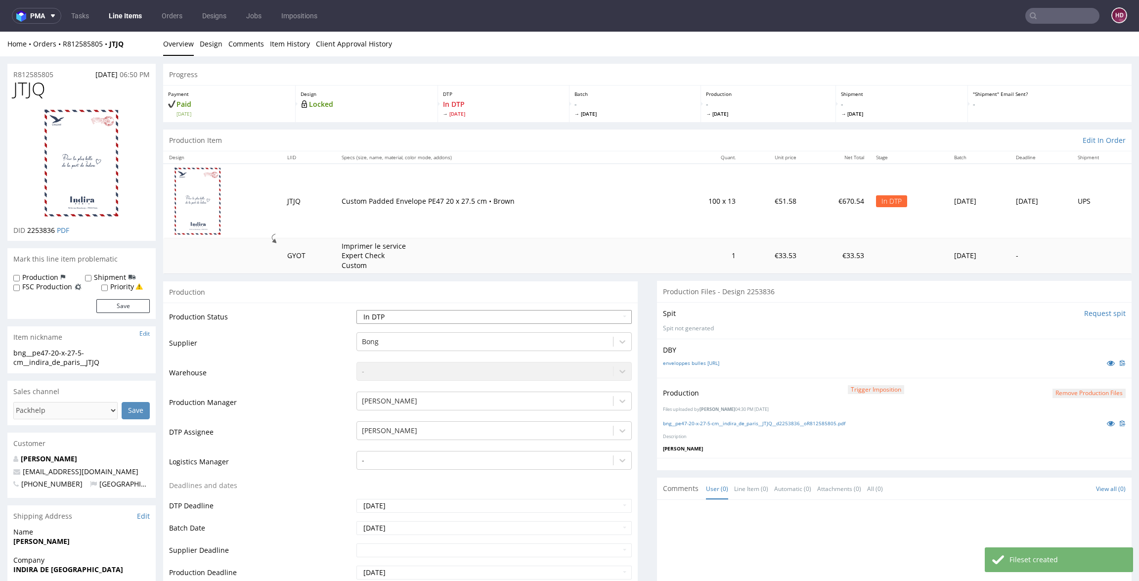
click at [448, 323] on select "Waiting for Artwork Waiting for Diecut Waiting for Mockup Waiting for DTP Waiti…" at bounding box center [493, 317] width 275 height 14
select select "dtp_production_ready"
click at [356, 310] on select "Waiting for Artwork Waiting for Diecut Waiting for Mockup Waiting for DTP Waiti…" at bounding box center [493, 317] width 275 height 14
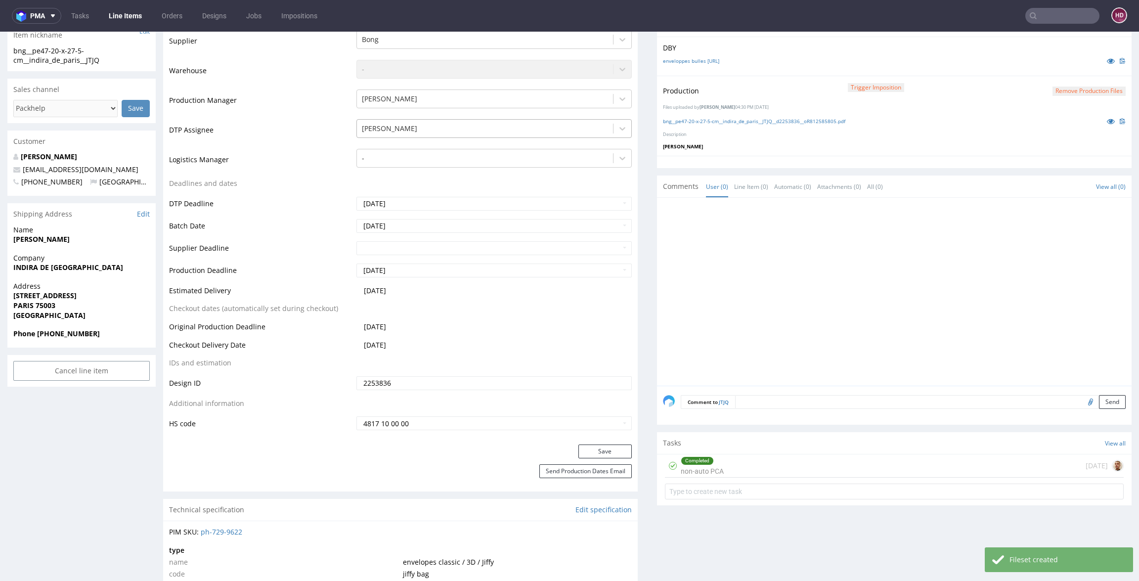
scroll to position [351, 0]
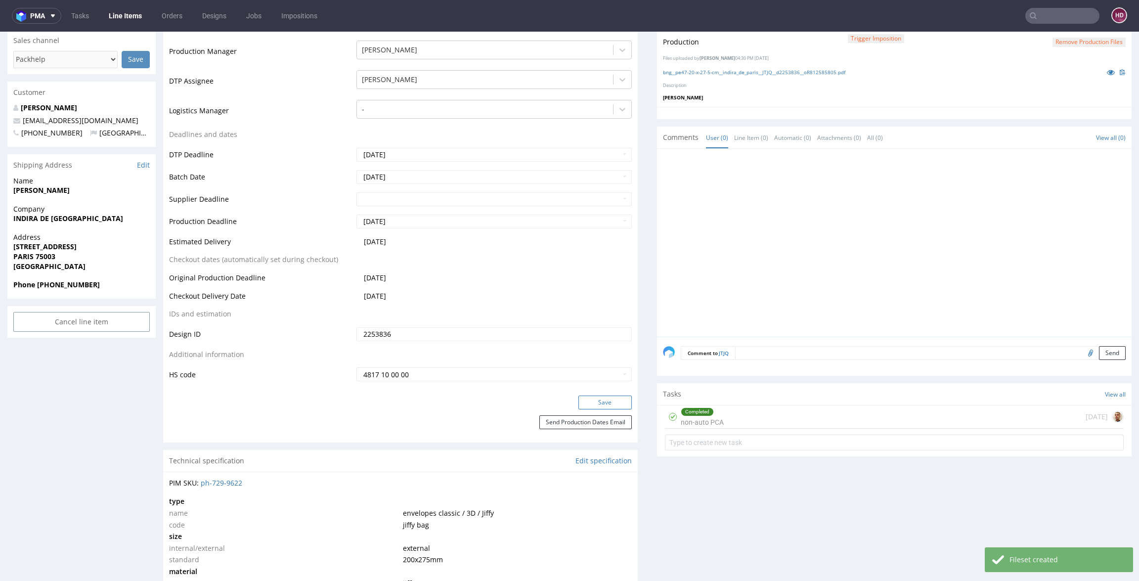
click at [578, 398] on button "Save" at bounding box center [604, 402] width 53 height 14
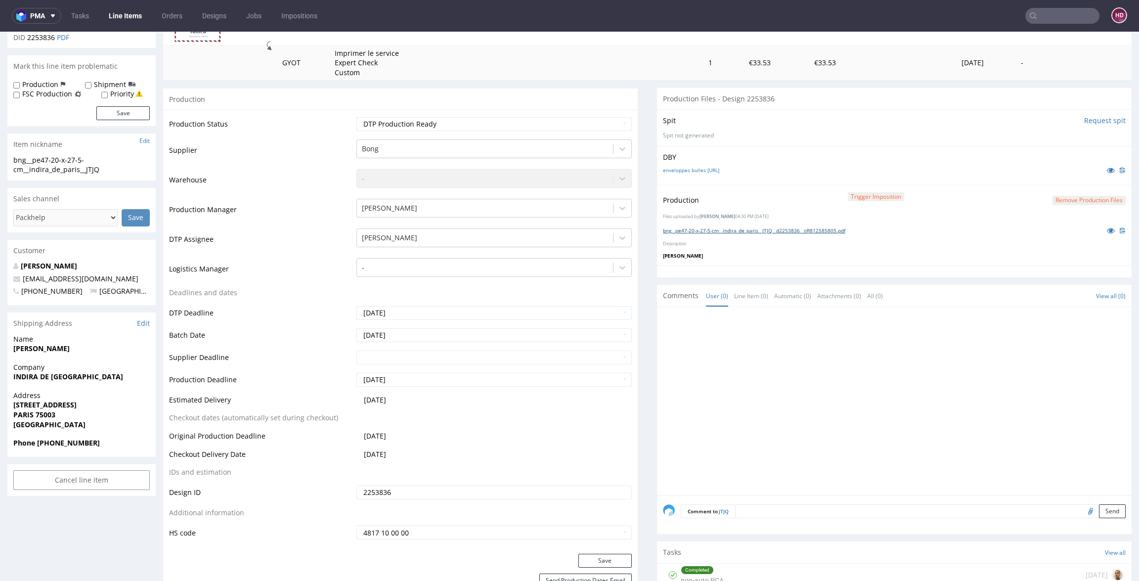
scroll to position [195, 0]
click at [721, 225] on link "bng__pe47-20-x-27-5-cm__indira_de_paris__JTJQ__d2253836__oR812585805.pdf" at bounding box center [754, 227] width 182 height 7
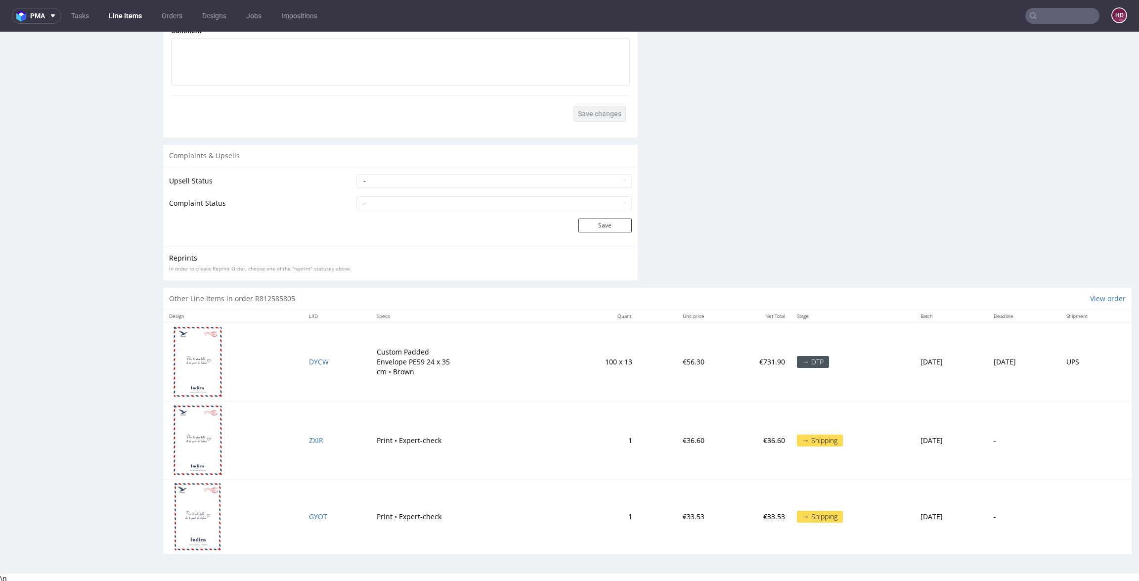
scroll to position [2, 0]
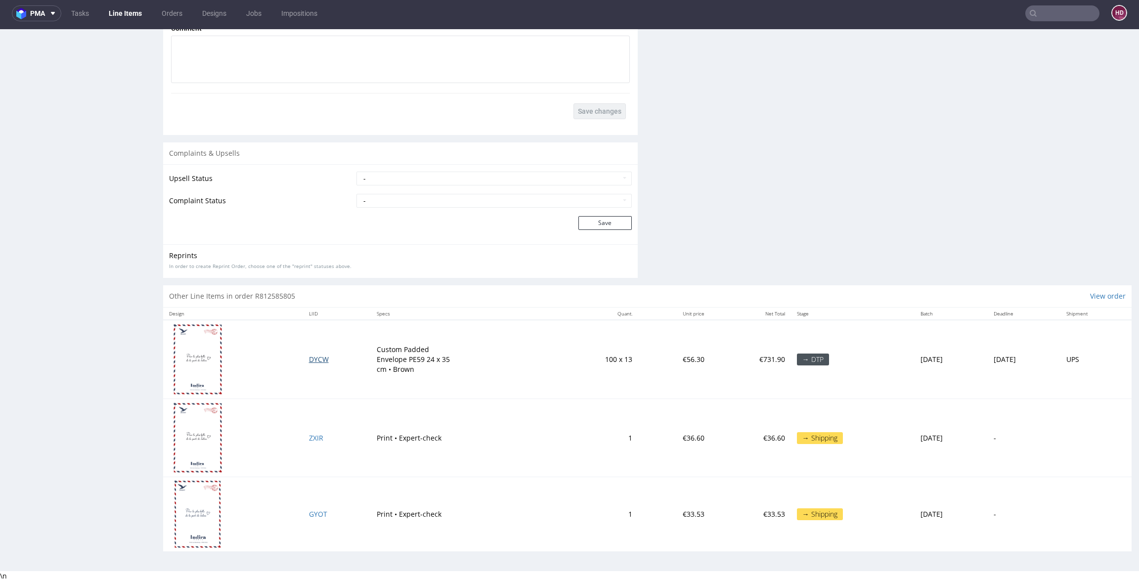
click at [309, 358] on span "DYCW" at bounding box center [319, 358] width 20 height 9
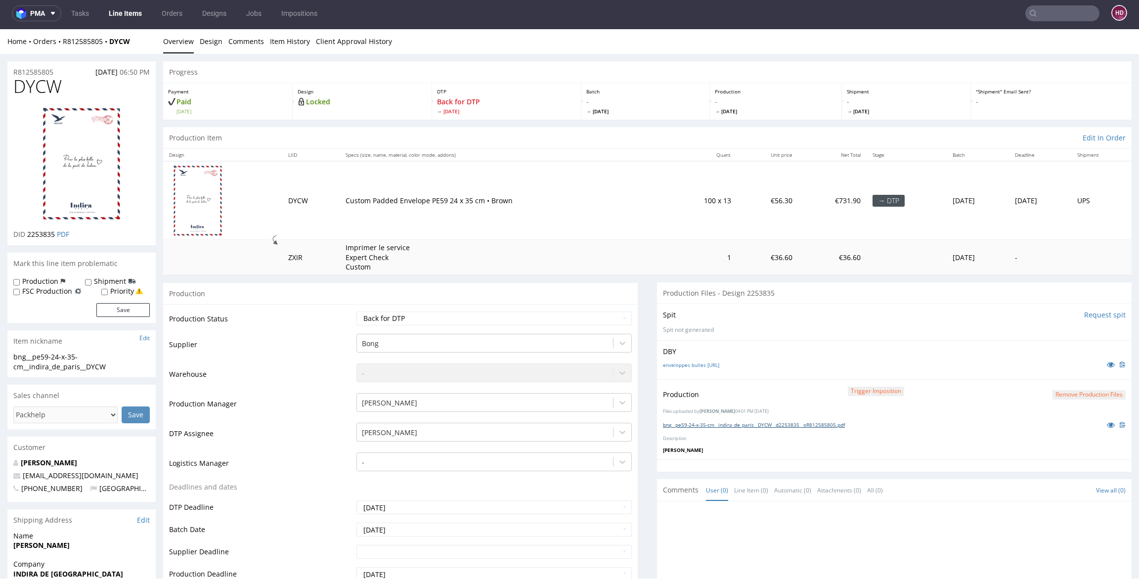
click at [702, 422] on link "bng__pe59-24-x-35-cm__indira_de_paris__DYCW__d2253835__oR812585805.pdf" at bounding box center [754, 424] width 182 height 7
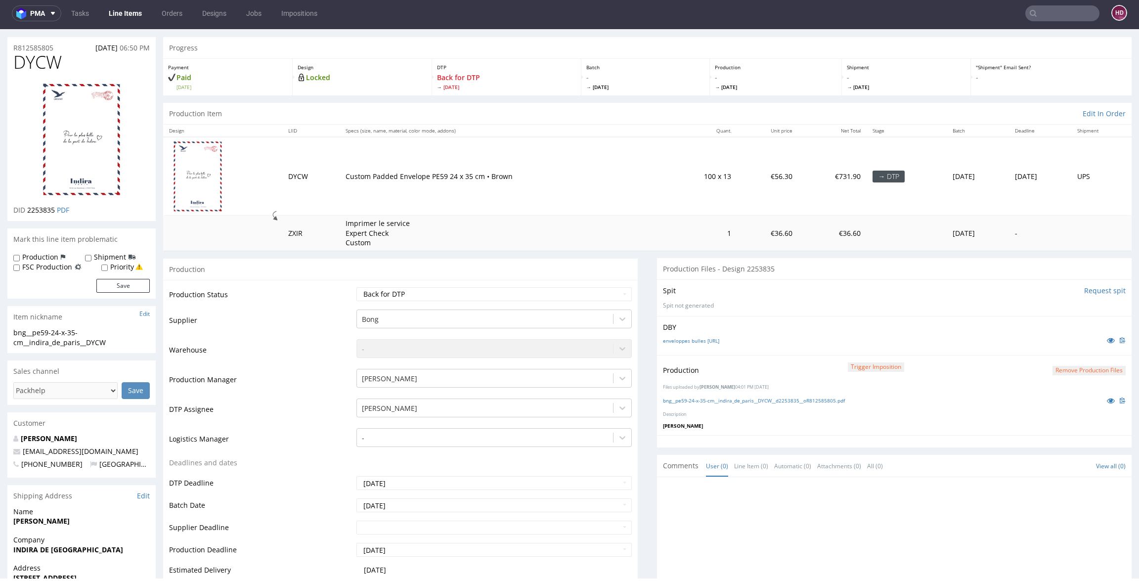
scroll to position [69, 0]
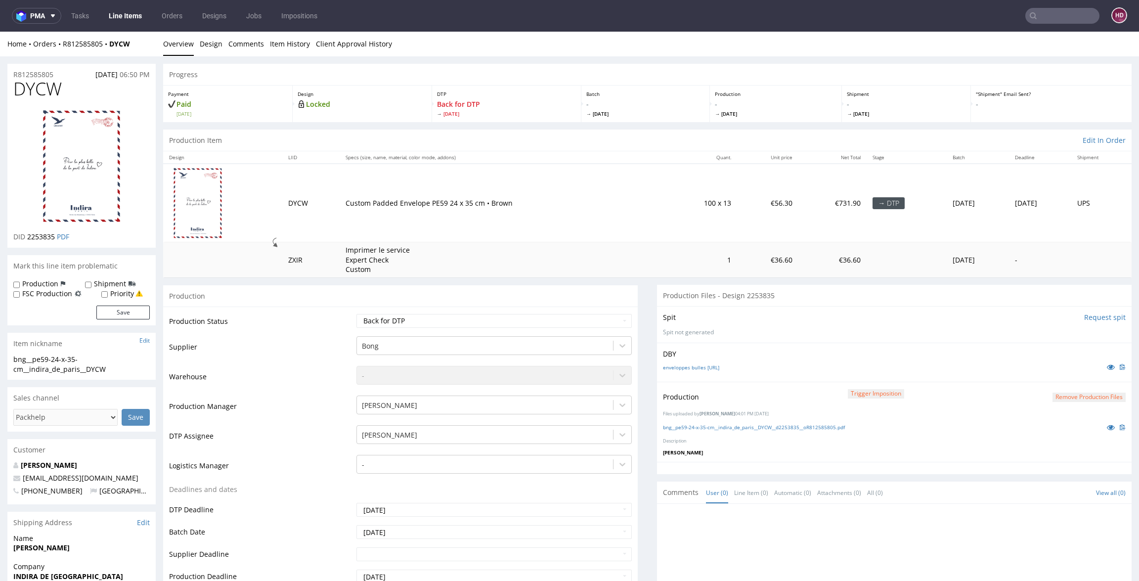
click at [528, 311] on div "Production Status Waiting for Artwork Waiting for Diecut Waiting for Mockup Wai…" at bounding box center [400, 528] width 474 height 444
click at [1081, 390] on div "Production Trigger Imposition Remove production files" at bounding box center [894, 397] width 463 height 18
click at [1079, 392] on button "Remove production files" at bounding box center [1088, 396] width 73 height 9
click at [1061, 373] on link "Yes" at bounding box center [1053, 374] width 28 height 15
click at [1102, 391] on p "Upload" at bounding box center [1114, 393] width 24 height 10
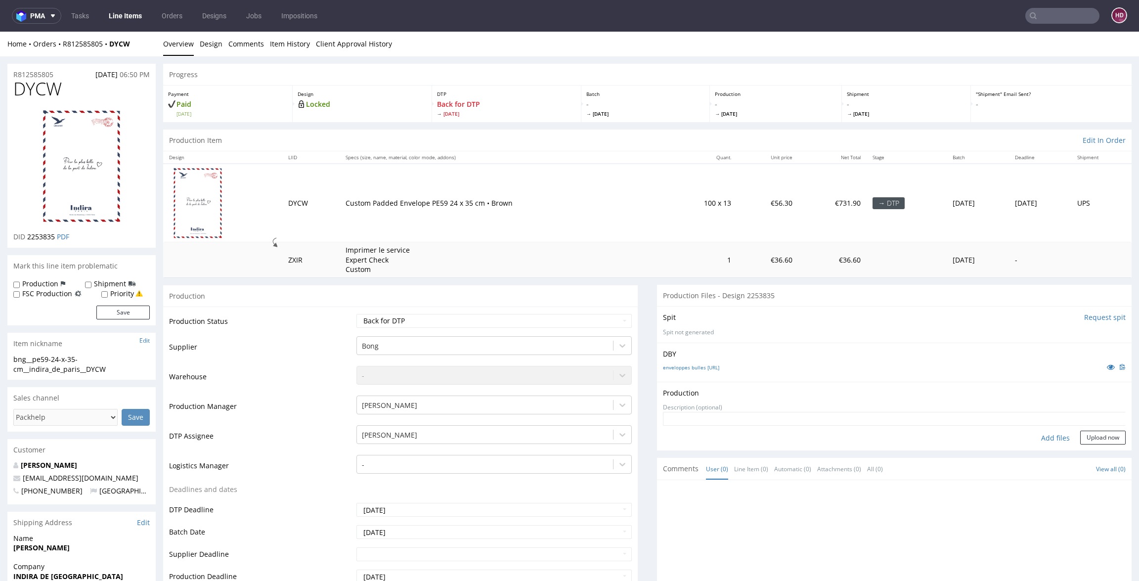
click at [1095, 391] on div "Production Upload" at bounding box center [894, 393] width 463 height 10
click at [1030, 439] on div "Add files" at bounding box center [1054, 437] width 49 height 15
type input "C:\fakepath\bng__pe59-24-x-35-cm__indira_de_paris__DYCW__d2253835__oR812585805.…"
click at [1092, 450] on button "Upload now" at bounding box center [1102, 453] width 45 height 14
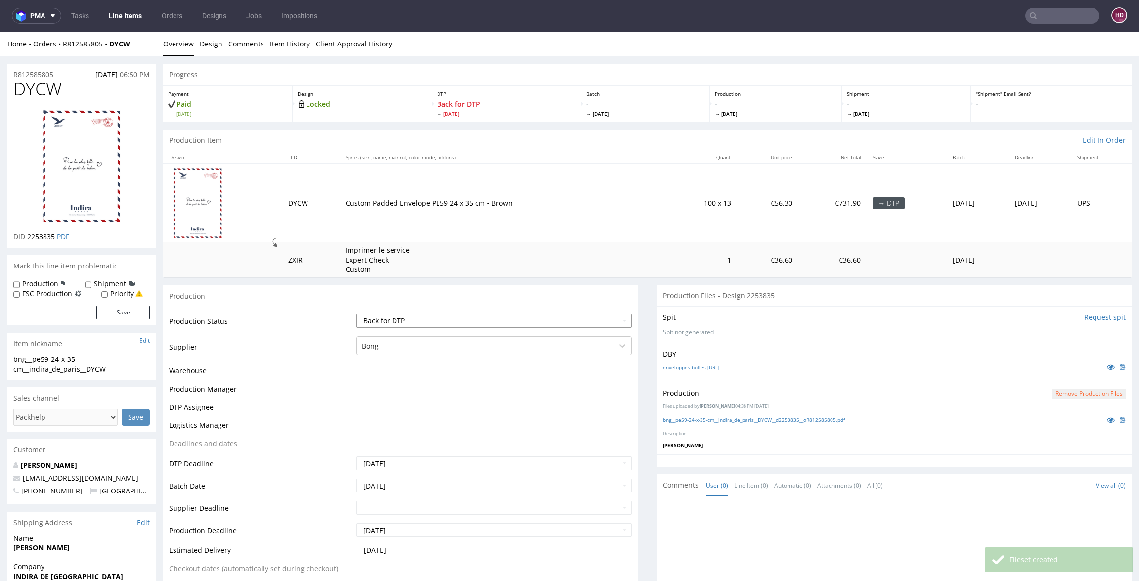
click at [386, 323] on select "Waiting for Artwork Waiting for Diecut Waiting for Mockup Waiting for DTP Waiti…" at bounding box center [493, 321] width 275 height 14
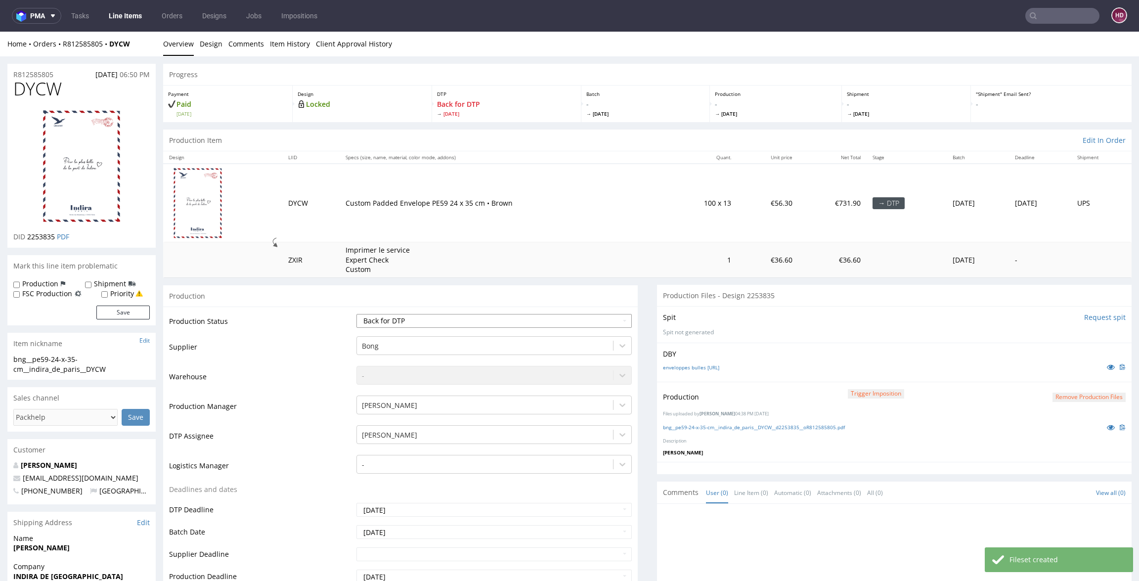
select select "dtp_production_ready"
click at [356, 314] on select "Waiting for Artwork Waiting for Diecut Waiting for Mockup Waiting for DTP Waiti…" at bounding box center [493, 321] width 275 height 14
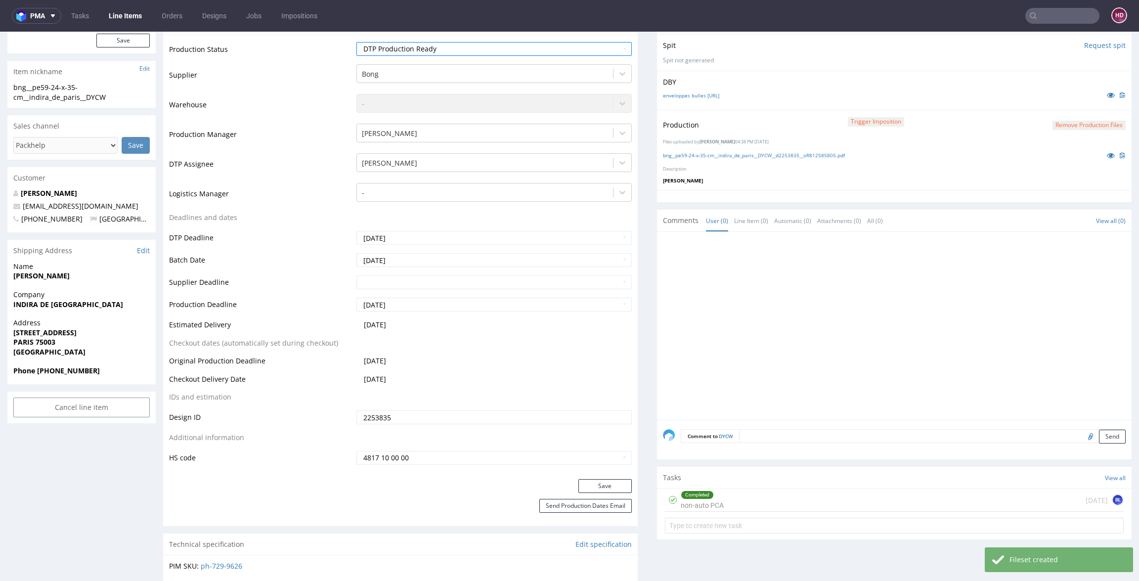
scroll to position [355, 0]
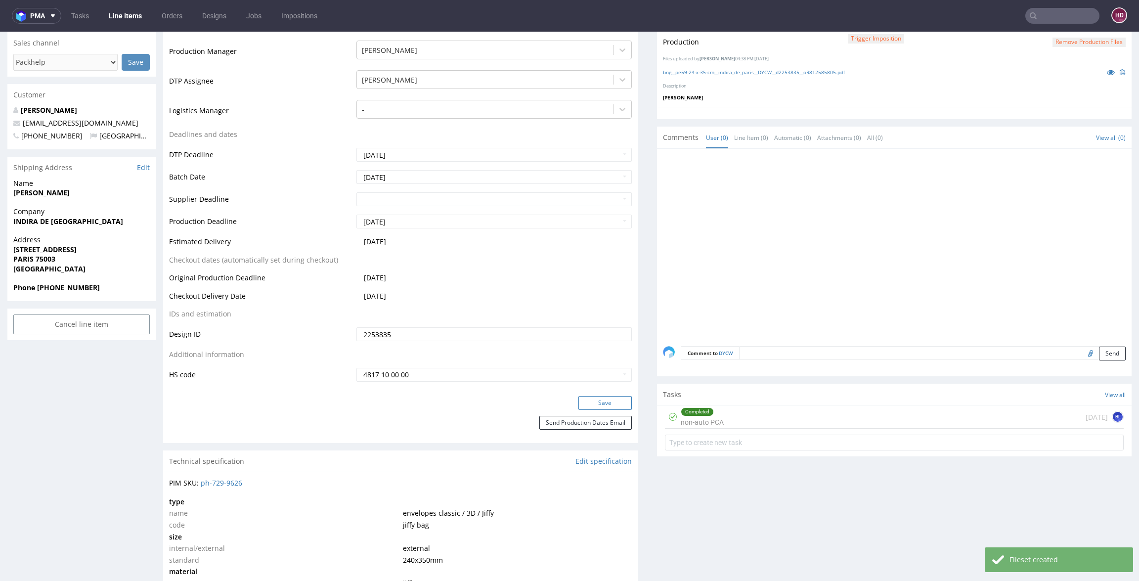
click at [581, 399] on button "Save" at bounding box center [604, 403] width 53 height 14
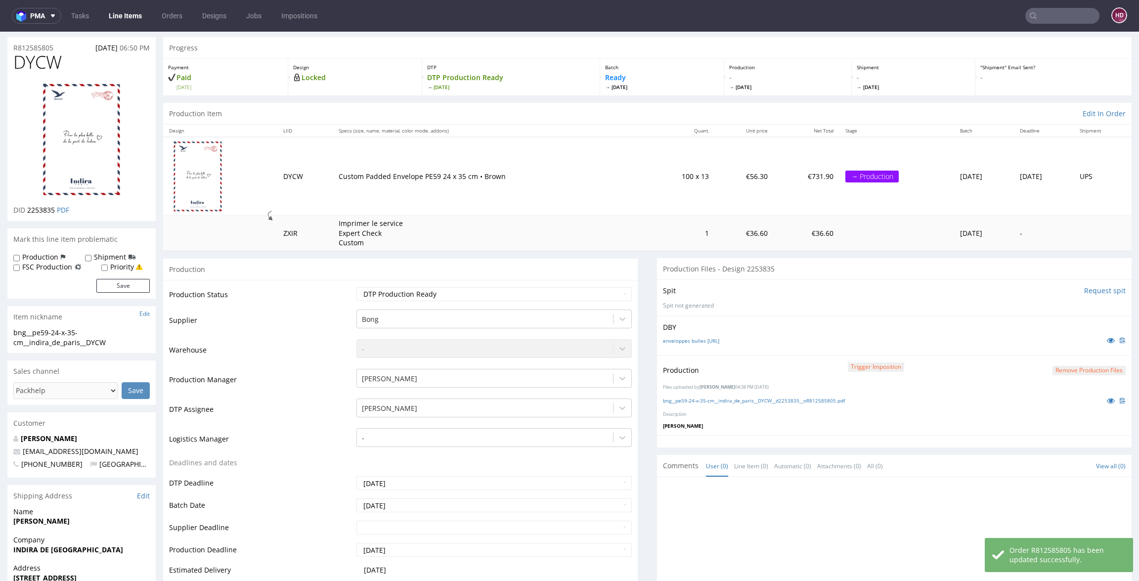
scroll to position [0, 0]
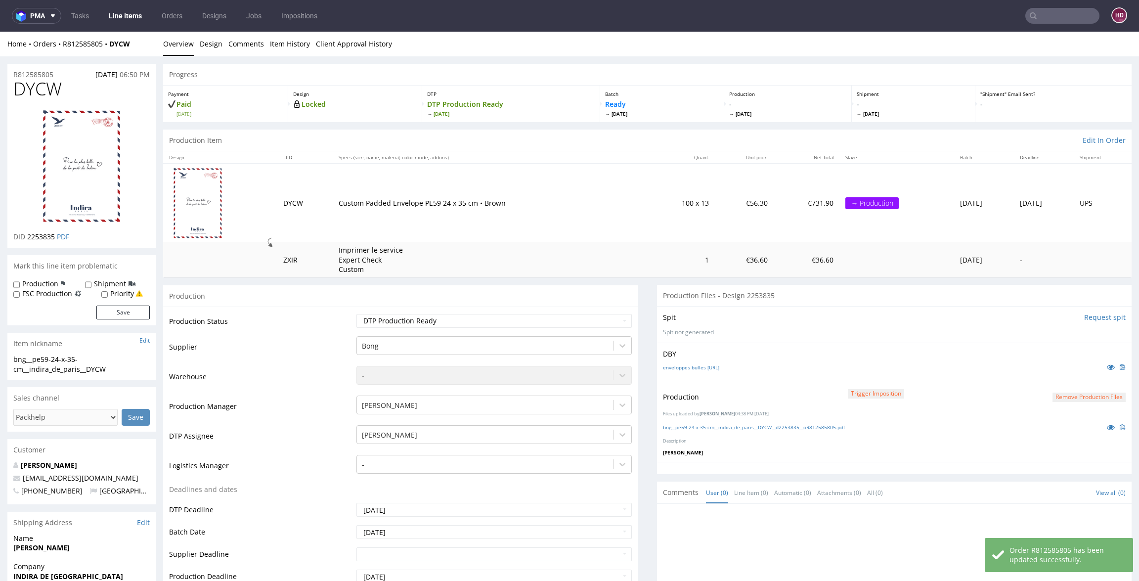
click at [128, 19] on link "Line Items" at bounding box center [125, 16] width 45 height 16
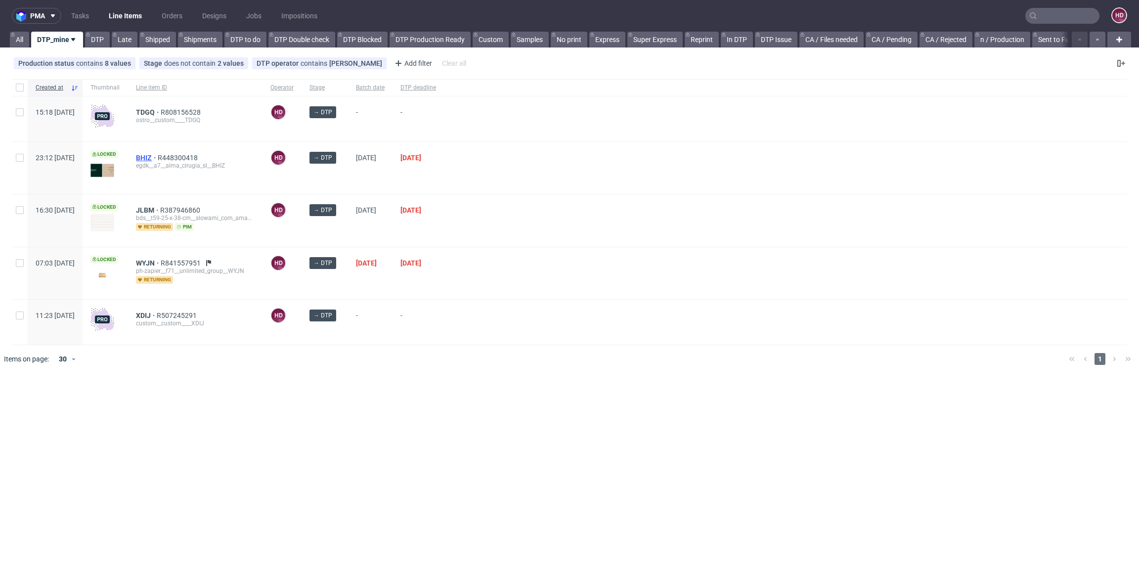
click at [158, 154] on span "BHIZ" at bounding box center [147, 158] width 22 height 8
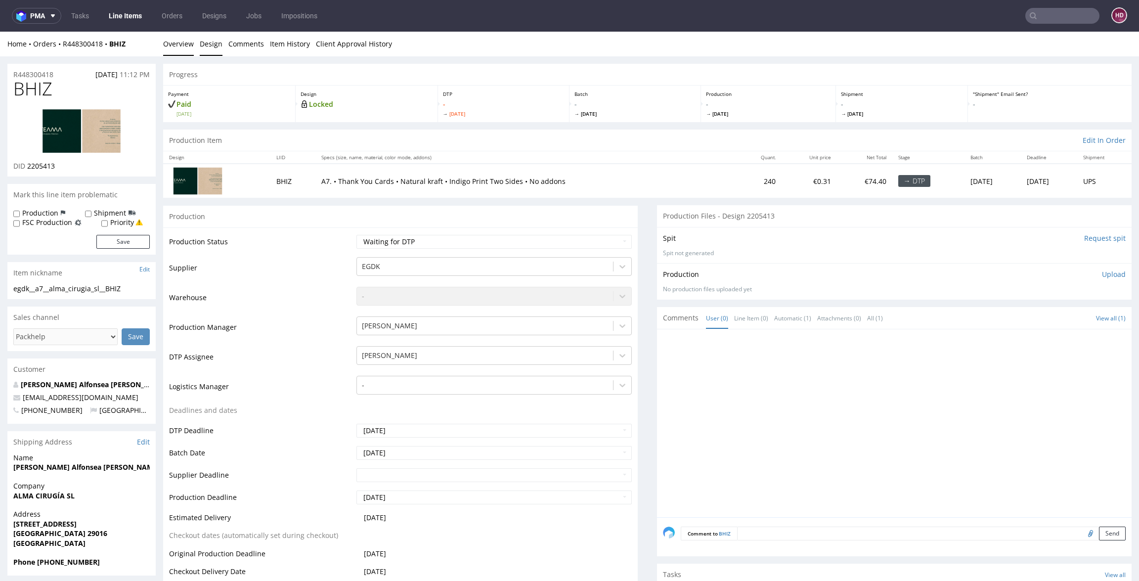
click at [218, 45] on link "Design" at bounding box center [211, 44] width 23 height 24
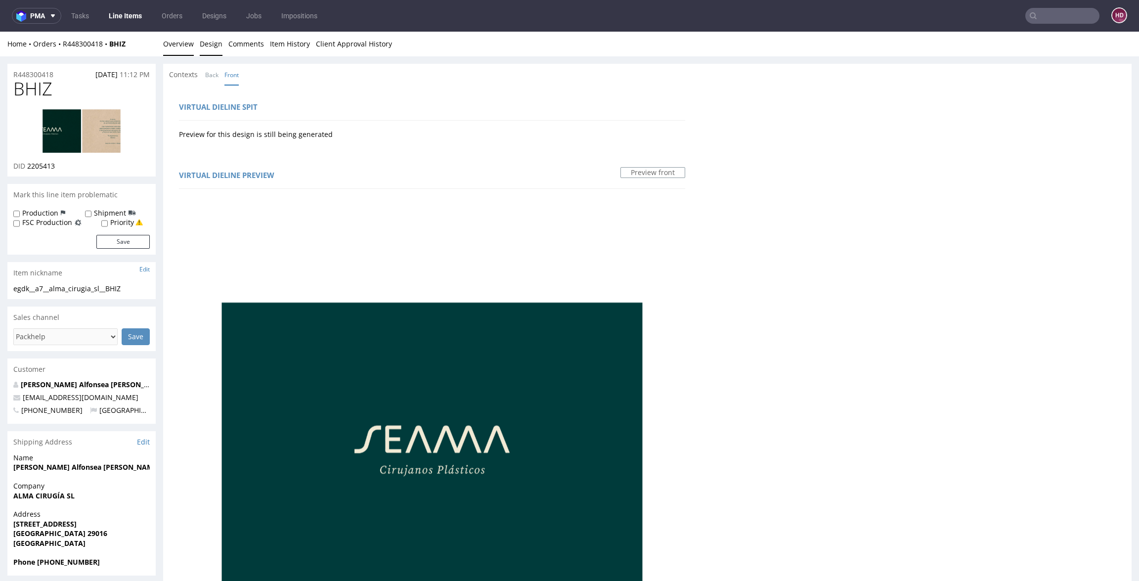
click at [172, 43] on link "Overview" at bounding box center [178, 44] width 31 height 24
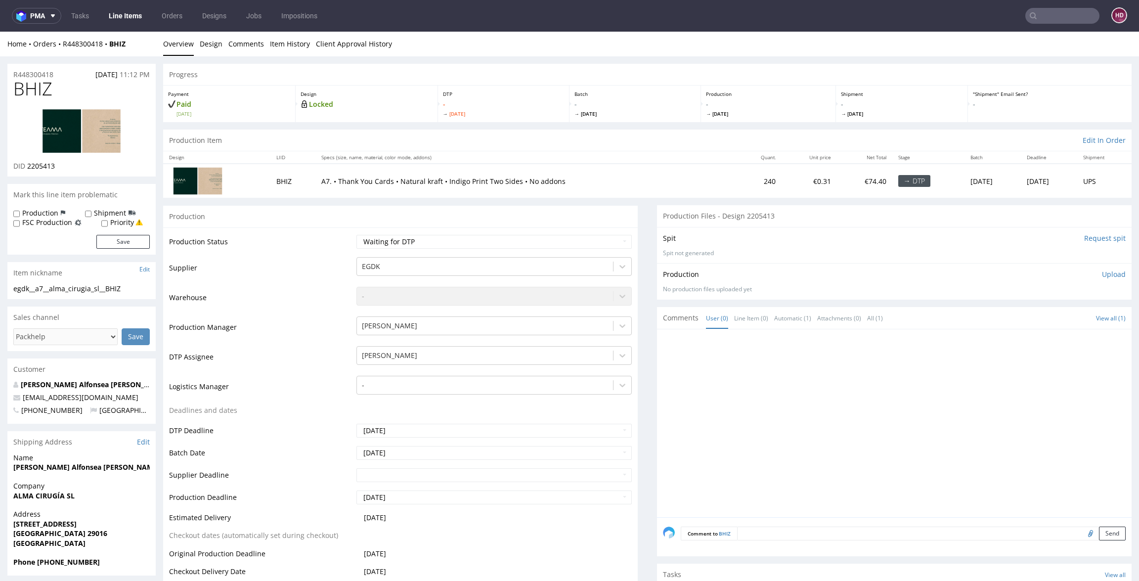
click at [114, 10] on link "Line Items" at bounding box center [125, 16] width 45 height 16
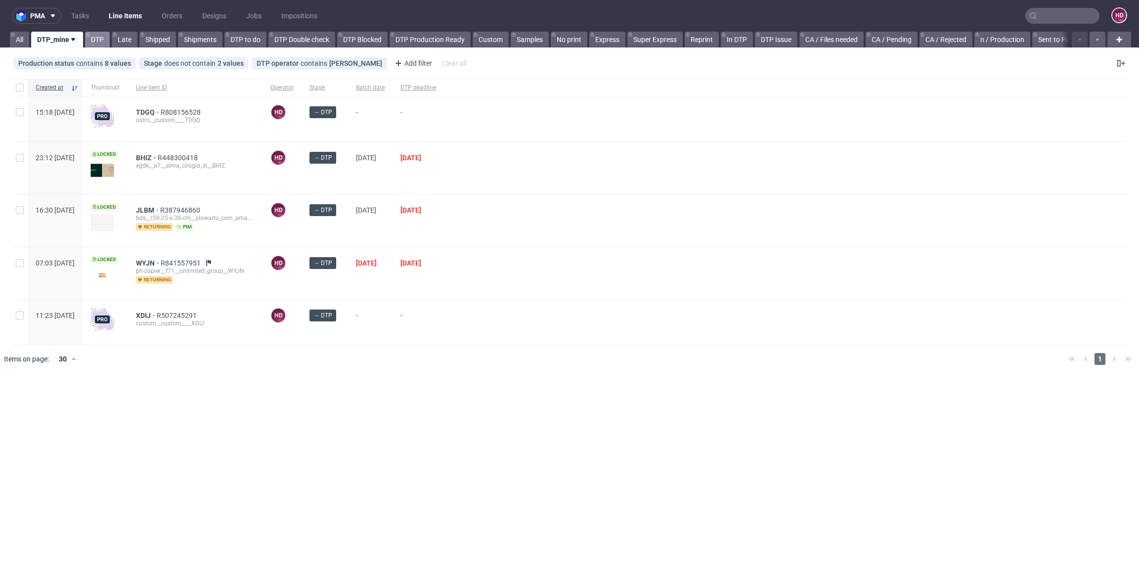
click at [97, 39] on link "DTP" at bounding box center [97, 40] width 25 height 16
